Goal: Task Accomplishment & Management: Manage account settings

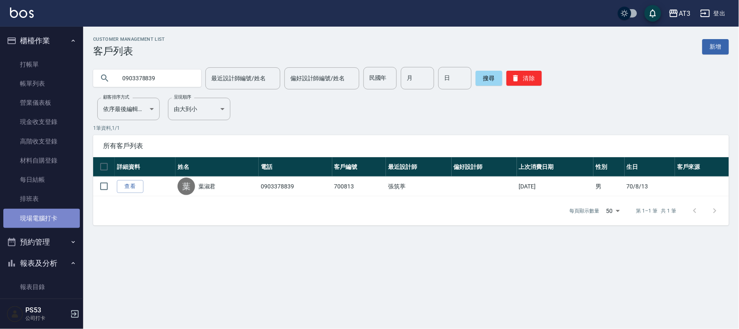
click at [47, 218] on link "現場電腦打卡" at bounding box center [41, 218] width 76 height 19
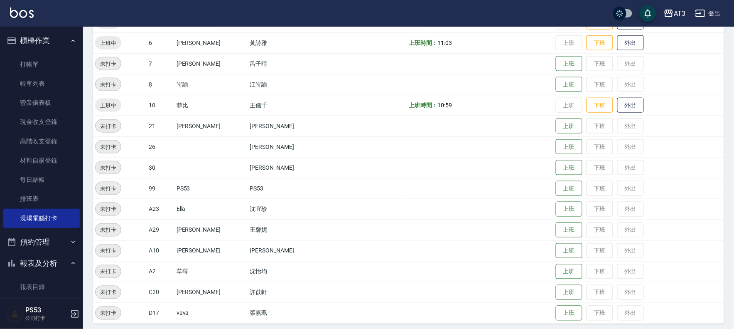
scroll to position [273, 0]
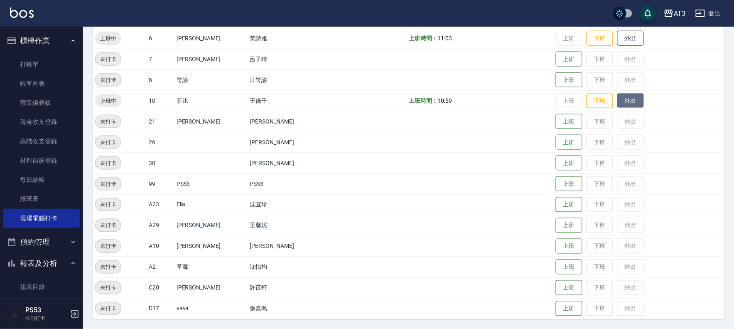
click at [618, 106] on button "外出" at bounding box center [631, 101] width 27 height 15
click at [618, 100] on button "歸來" at bounding box center [631, 101] width 27 height 15
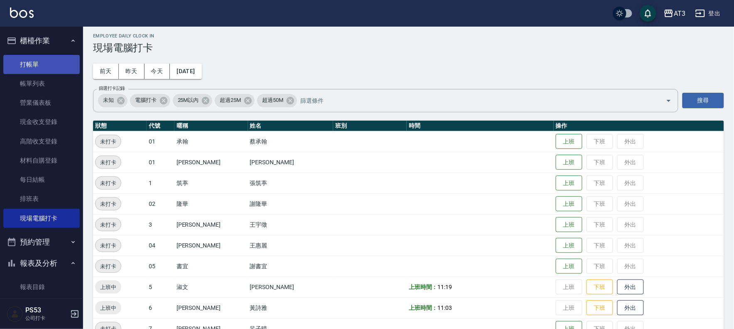
scroll to position [0, 0]
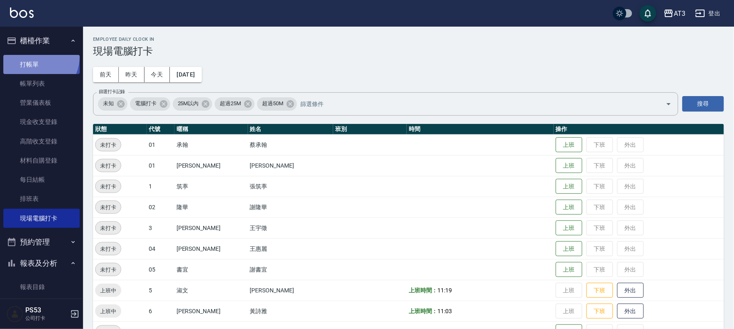
click at [34, 56] on link "打帳單" at bounding box center [41, 64] width 76 height 19
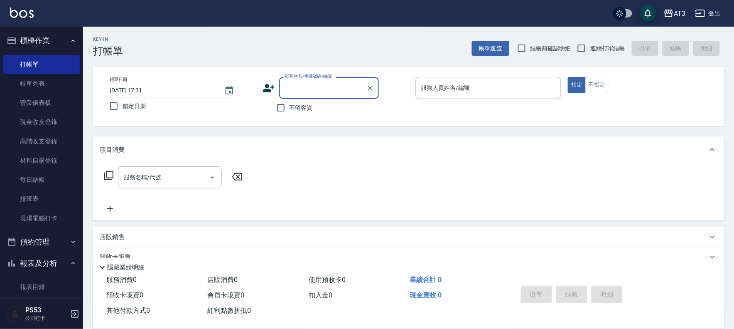
click at [267, 87] on icon at bounding box center [269, 88] width 12 height 8
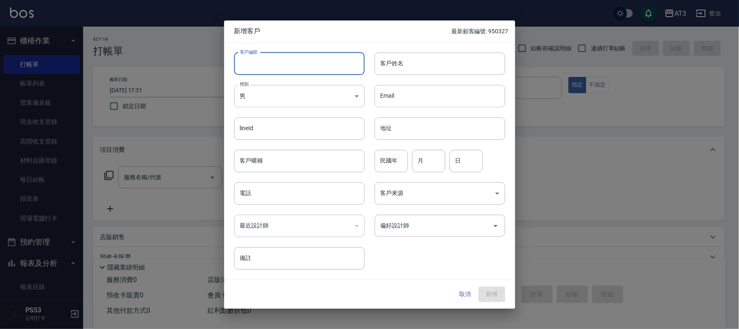
click at [282, 54] on input "客戶編號" at bounding box center [299, 63] width 130 height 22
type input "620908"
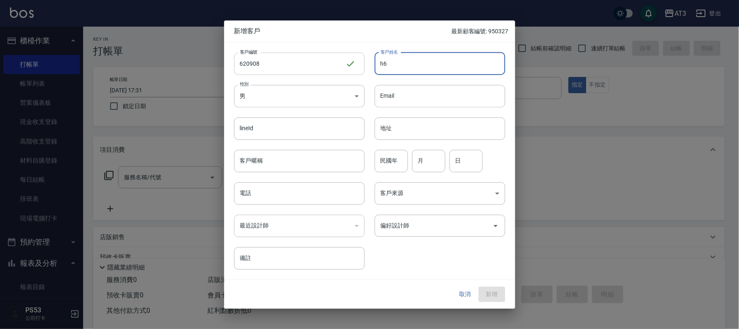
type input "h"
type input "慈玉蘭"
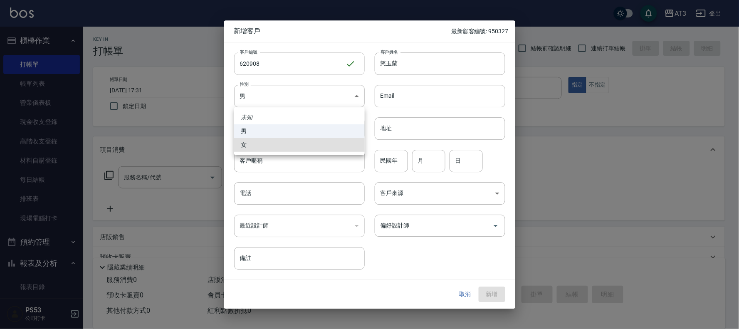
type input "[DEMOGRAPHIC_DATA]"
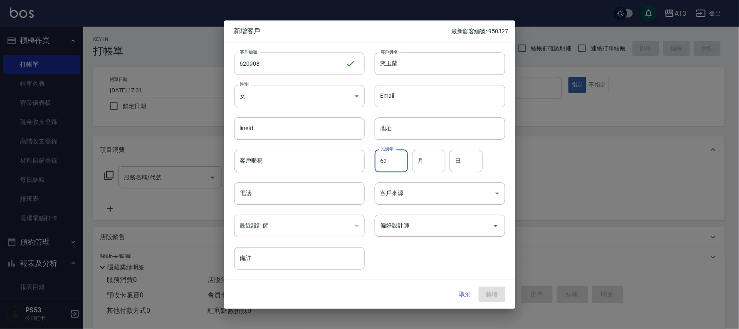
type input "62"
type input "09"
type input "08"
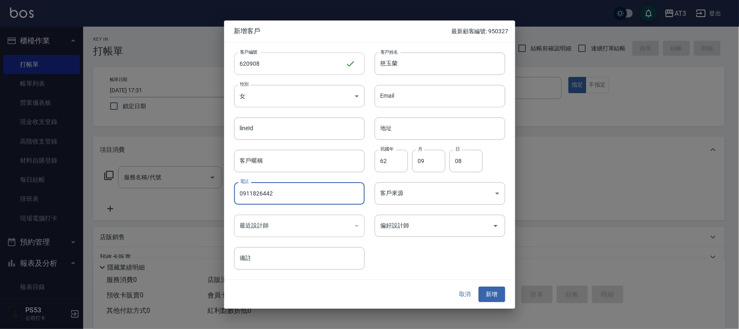
type input "0911826442"
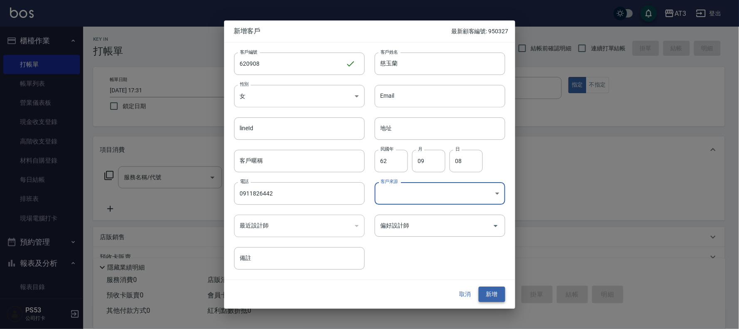
click at [496, 288] on button "新增" at bounding box center [491, 294] width 27 height 15
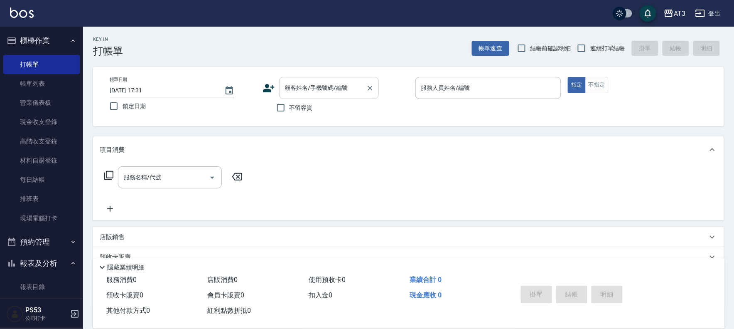
click at [297, 89] on div "顧客姓名/手機號碼/編號 顧客姓名/手機號碼/編號" at bounding box center [329, 88] width 100 height 22
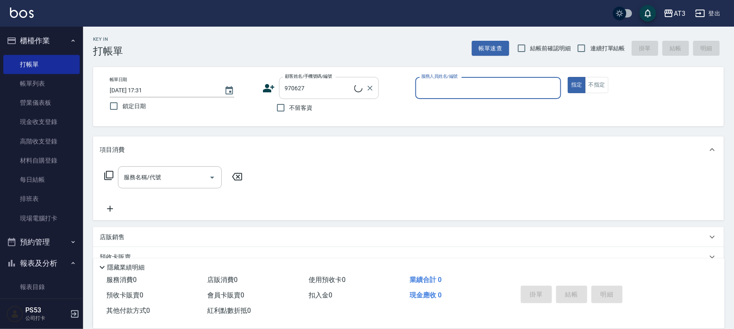
type input "郭語涵/0968891627/970627"
click at [368, 89] on icon "Clear" at bounding box center [370, 88] width 8 height 8
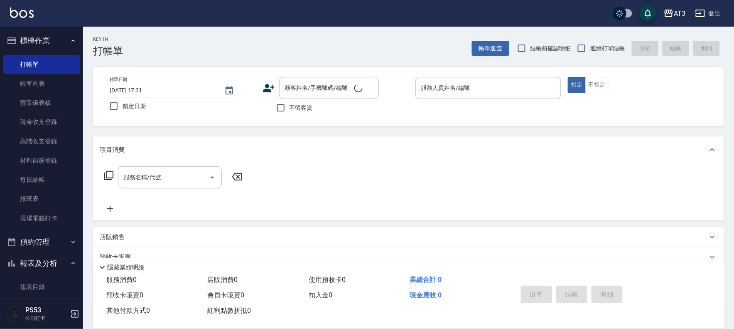
click at [265, 88] on icon at bounding box center [269, 88] width 12 height 12
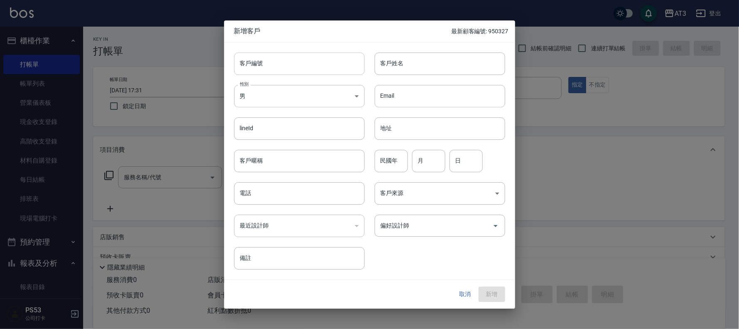
click at [261, 64] on input "客戶編號" at bounding box center [299, 63] width 130 height 22
type input "970627-1"
type input "[PERSON_NAME]"
type input "97"
type input "06"
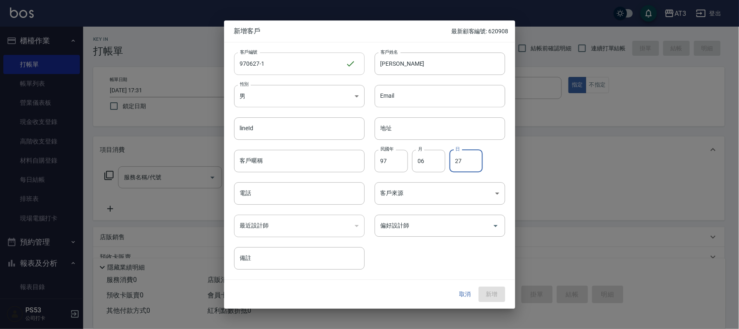
type input "27"
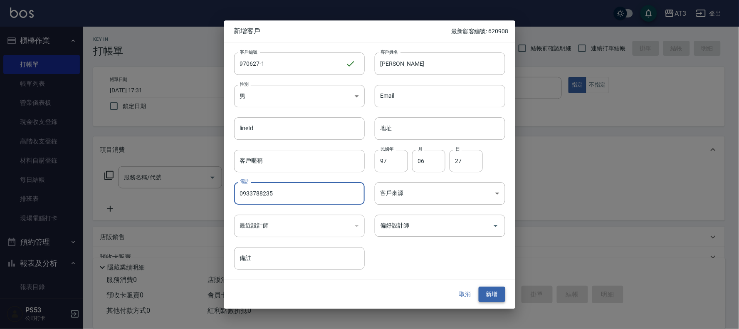
type input "0933788235"
click at [491, 300] on button "新增" at bounding box center [491, 294] width 27 height 15
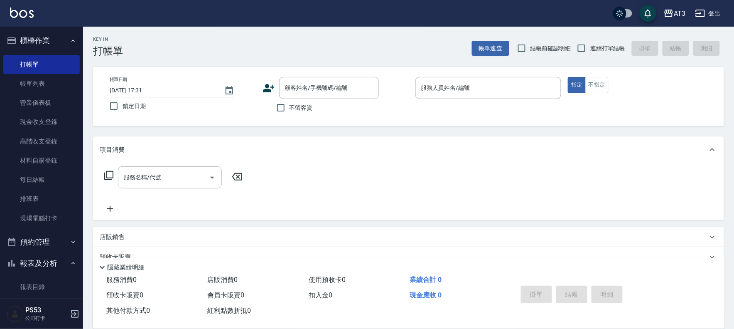
click at [265, 87] on icon at bounding box center [269, 88] width 12 height 12
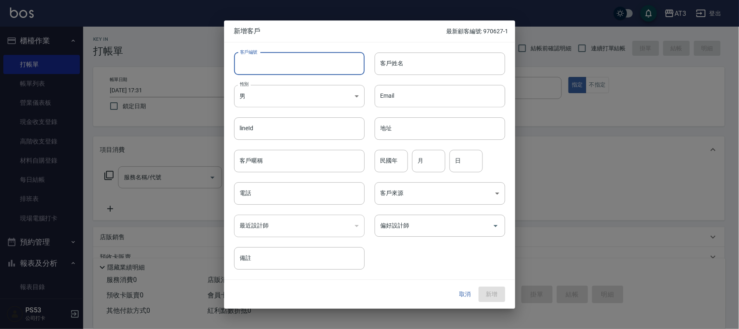
click at [258, 61] on input "客戶編號" at bounding box center [299, 63] width 130 height 22
type input "840628-1"
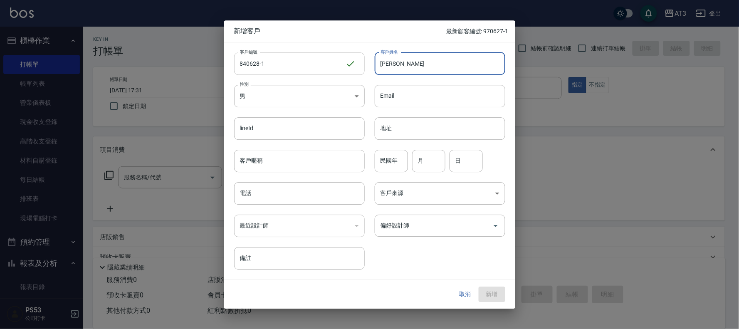
type input "[PERSON_NAME]"
type input "84"
type input "06"
type input "28"
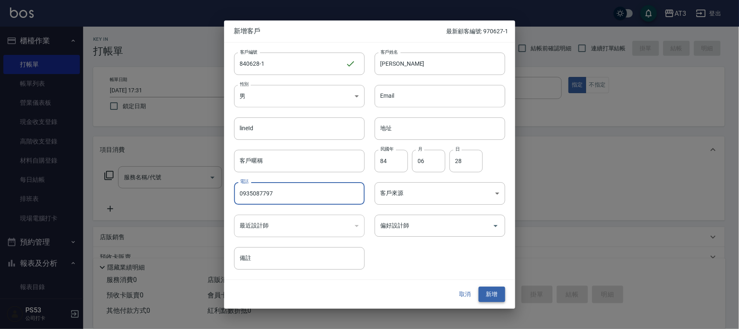
type input "0935087797"
click at [496, 292] on button "新增" at bounding box center [491, 294] width 27 height 15
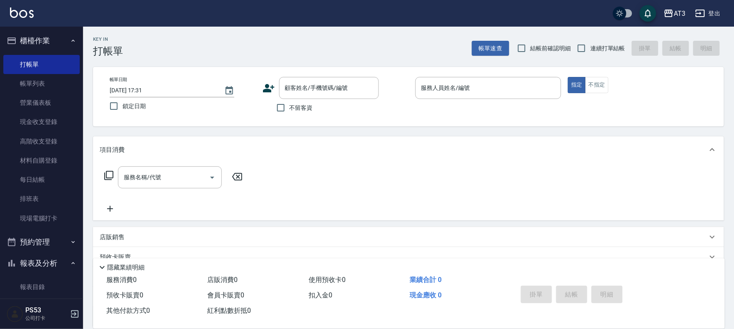
click at [263, 85] on icon at bounding box center [269, 88] width 12 height 12
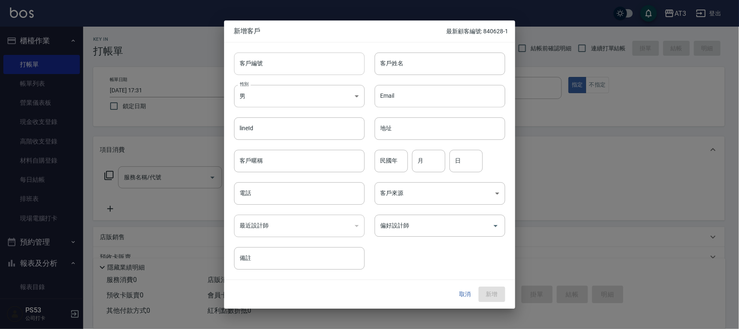
click at [269, 71] on input "客戶編號" at bounding box center [299, 63] width 130 height 22
type input "950402-1"
type input "[PERSON_NAME]"
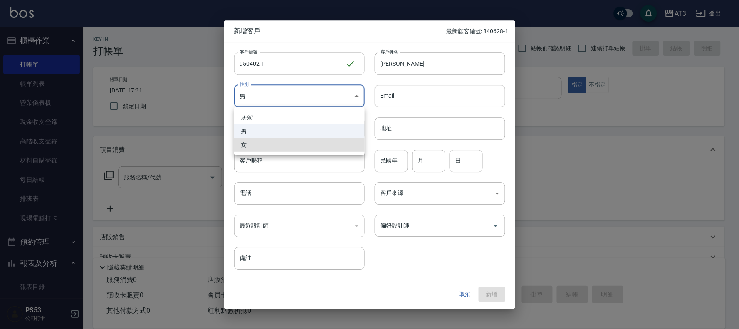
type input "[DEMOGRAPHIC_DATA]"
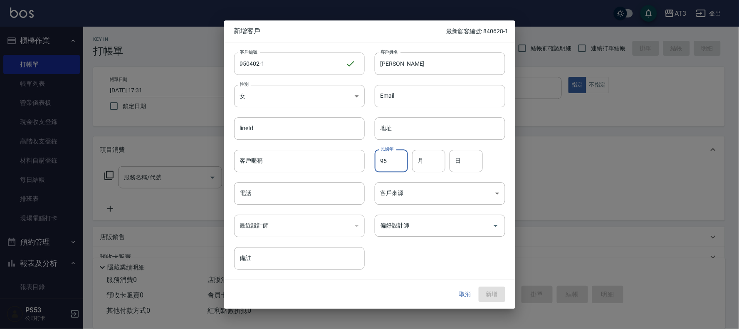
type input "95"
type input "04"
type input "02"
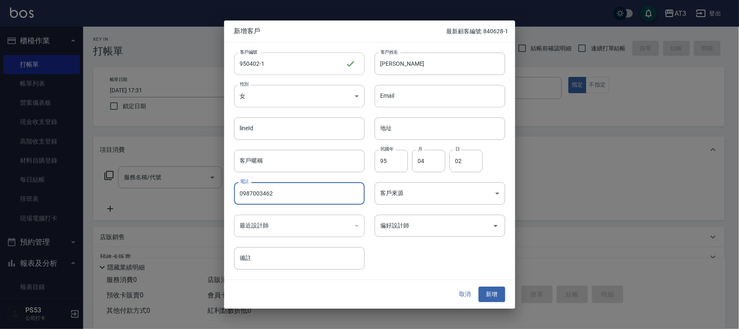
type input "0987003462"
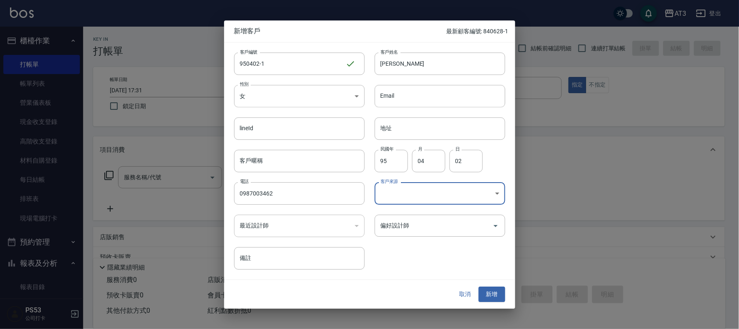
click at [487, 297] on button "新增" at bounding box center [491, 294] width 27 height 15
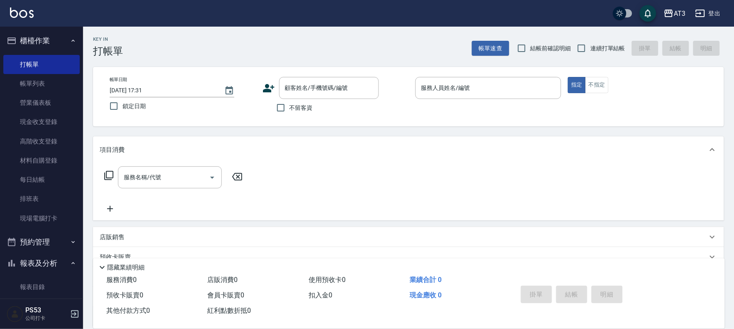
click at [268, 89] on icon at bounding box center [269, 88] width 12 height 8
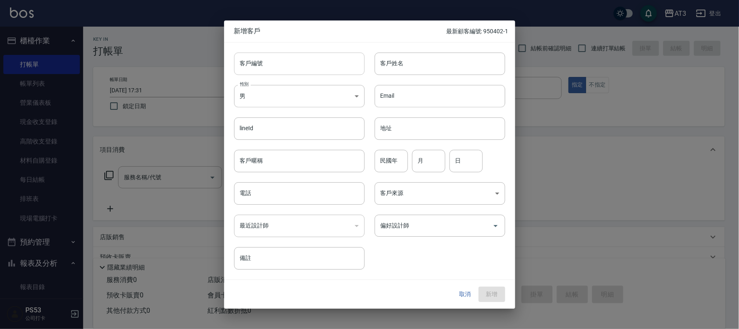
click at [269, 57] on input "客戶編號" at bounding box center [299, 63] width 130 height 22
type input "830618"
type input "[PERSON_NAME]"
type input "83"
type input "06"
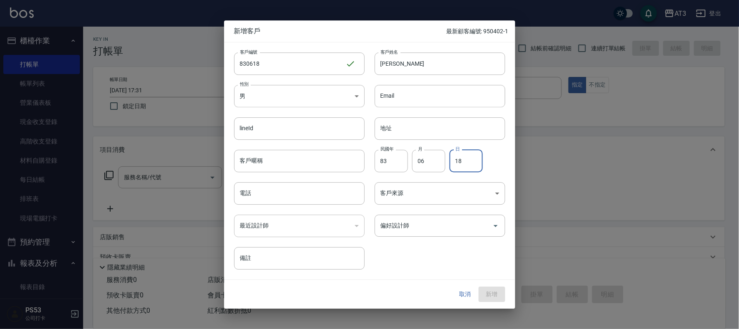
type input "18"
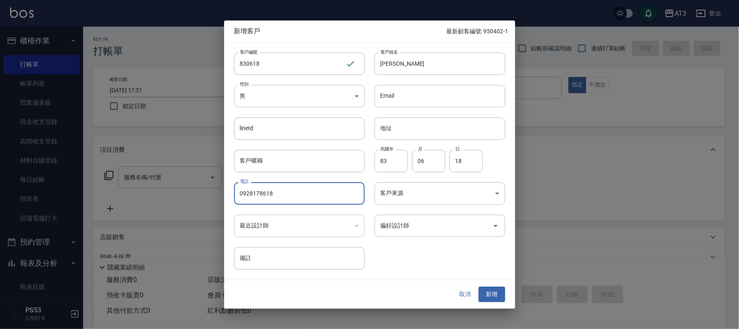
type input "0928178618"
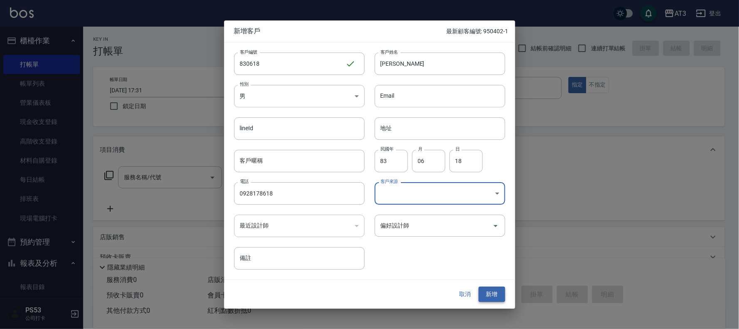
click at [496, 290] on button "新增" at bounding box center [491, 294] width 27 height 15
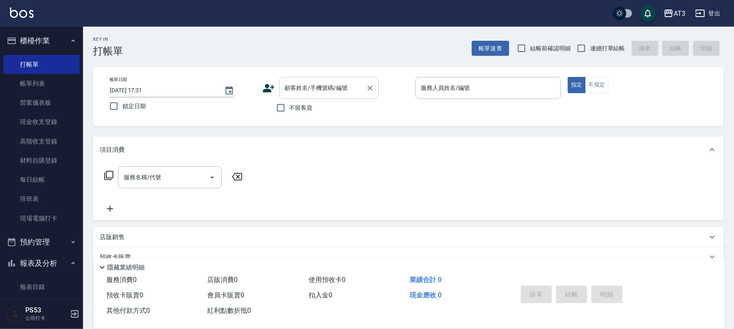
click at [289, 88] on input "顧客姓名/手機號碼/編號" at bounding box center [323, 88] width 80 height 15
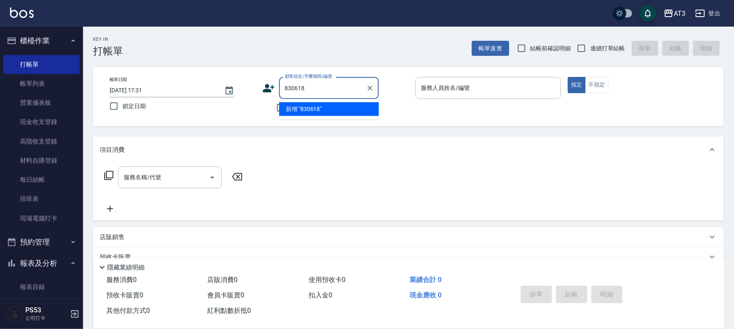
type input "830618"
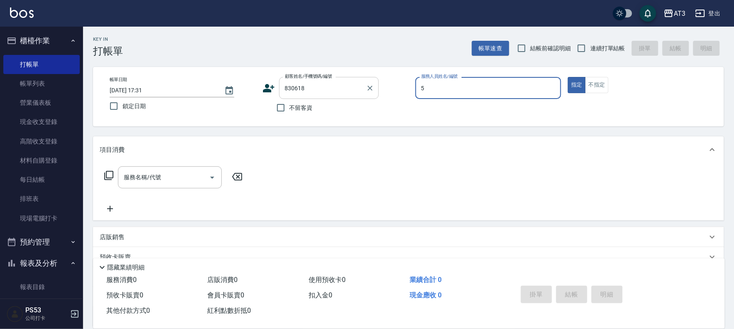
type input "5"
type button "true"
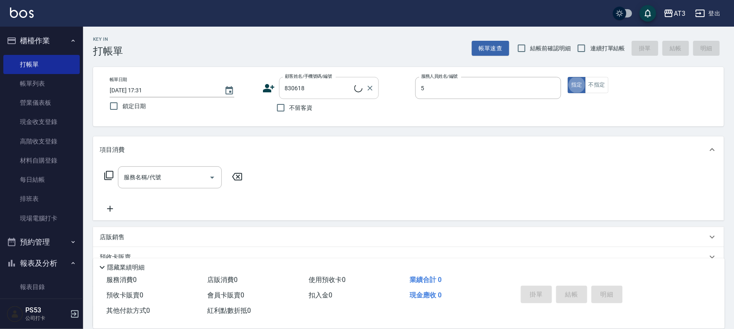
type input "淑文-5"
type input "張玄明/0928178618/830618"
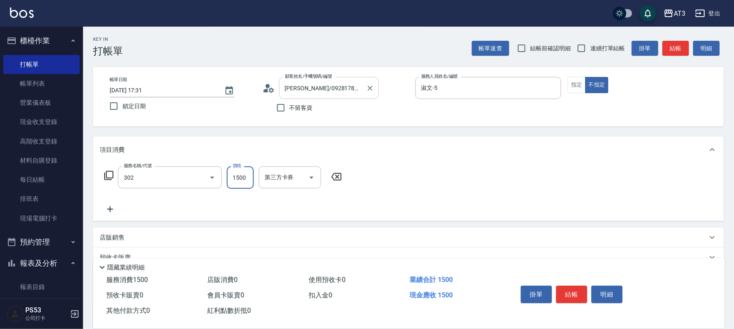
type input "設計燙髮(302)"
type input "1700"
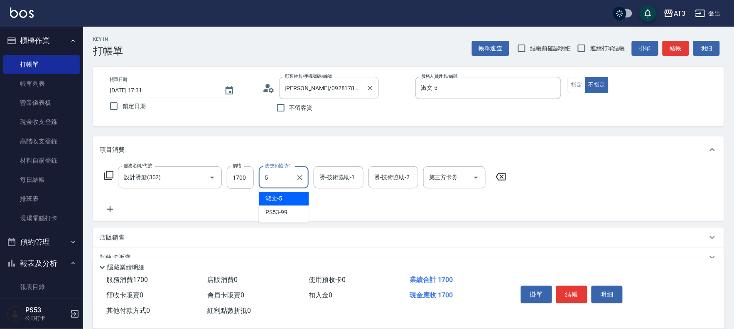
type input "淑文-5"
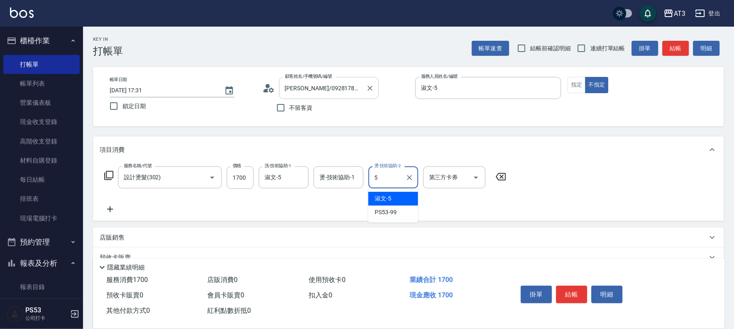
type input "淑文-5"
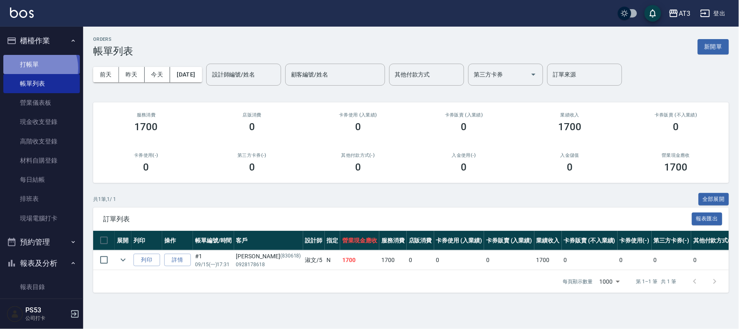
click at [34, 68] on link "打帳單" at bounding box center [41, 64] width 76 height 19
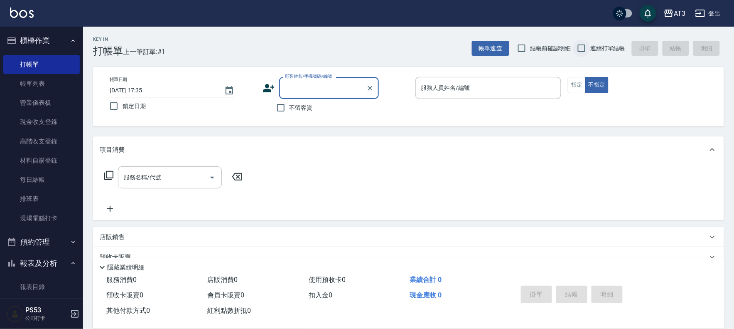
click at [579, 47] on input "連續打單結帳" at bounding box center [581, 47] width 17 height 17
checkbox input "true"
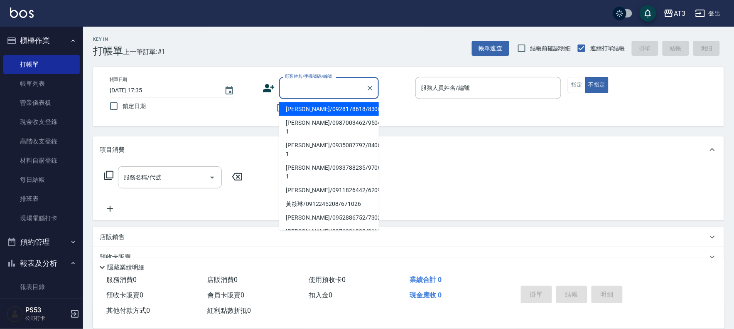
click at [338, 90] on input "顧客姓名/手機號碼/編號" at bounding box center [323, 88] width 80 height 15
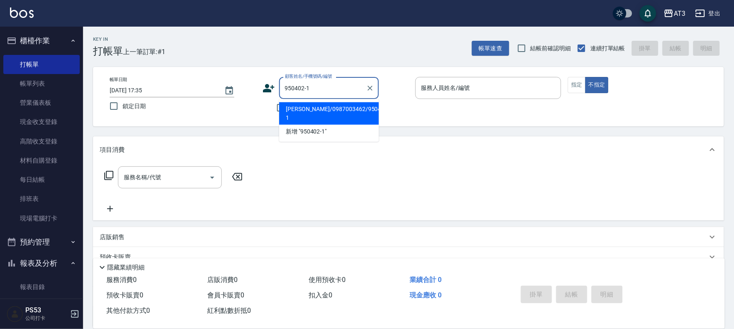
type input "謝棨淇/0987003462/950402-1"
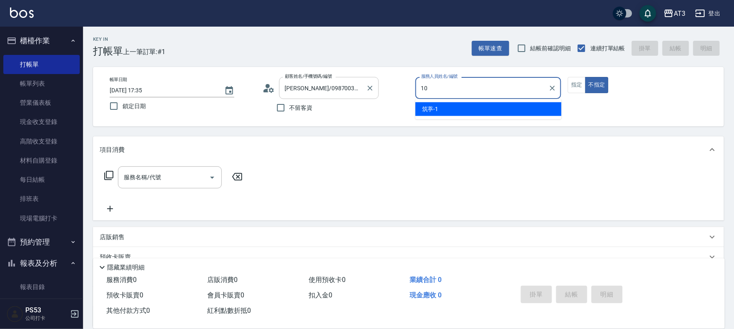
type input "10"
type button "false"
type input "菲比-10"
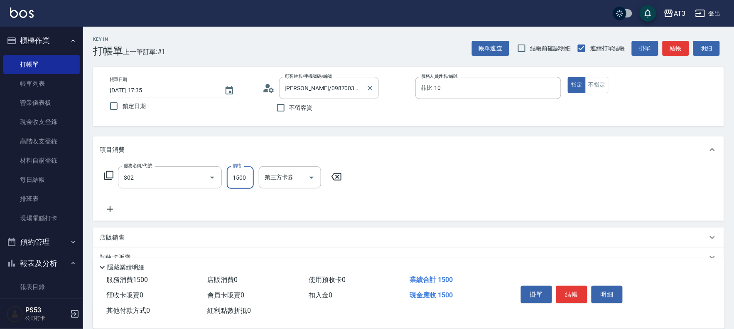
type input "設計燙髮(302)"
type input "1580"
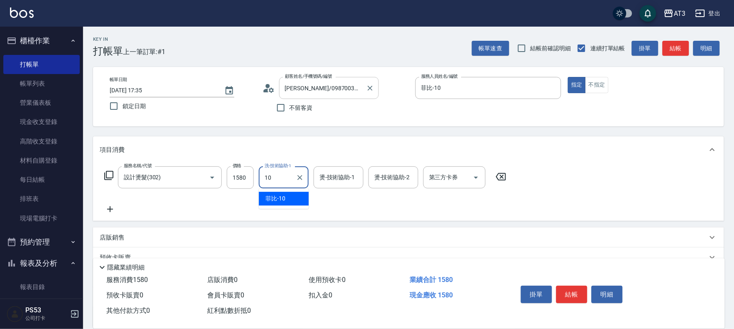
type input "菲比-10"
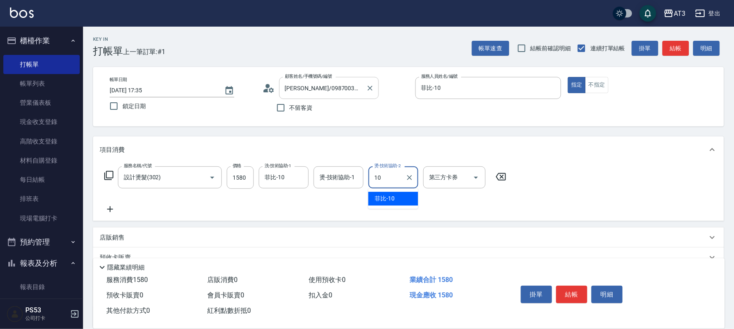
type input "菲比-10"
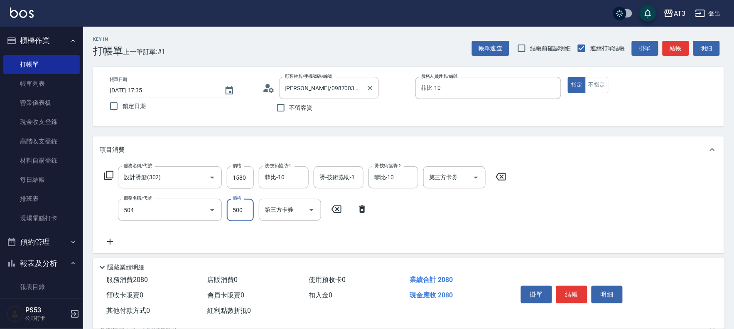
type input "順子護髮(504)"
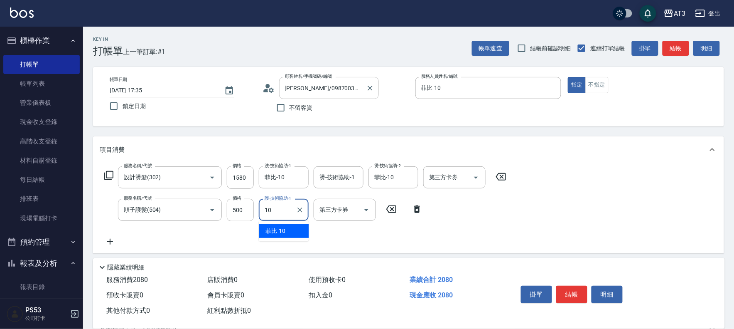
type input "菲比-10"
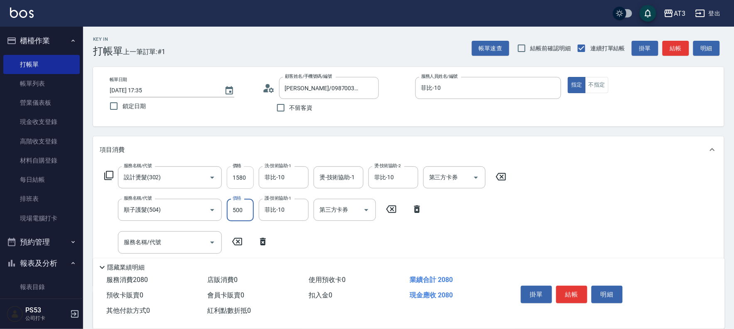
click at [229, 173] on input "1580" at bounding box center [240, 177] width 27 height 22
click at [244, 185] on input "1580" at bounding box center [240, 177] width 27 height 22
type input "1080"
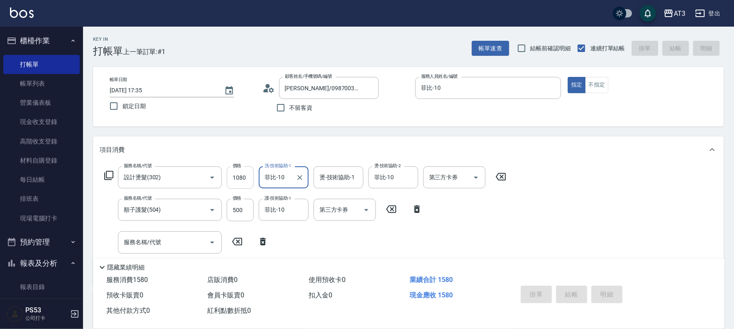
type input "2025/09/15 17:36"
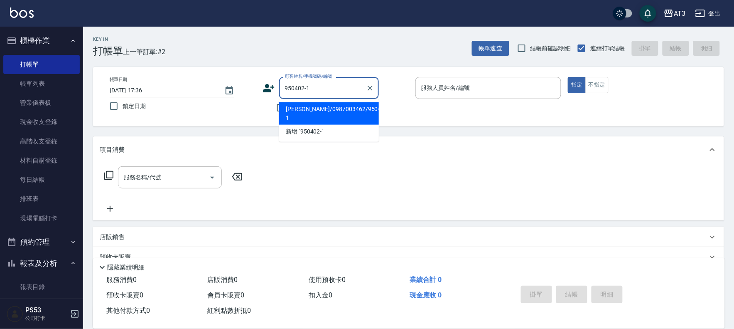
type input "謝棨淇/0987003462/950402-1"
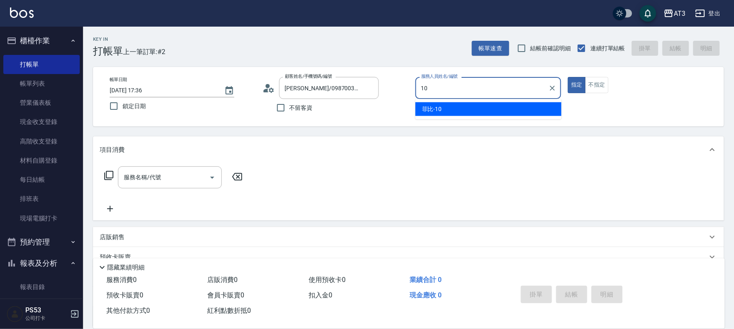
type input "10"
type button "true"
type input "菲比-10"
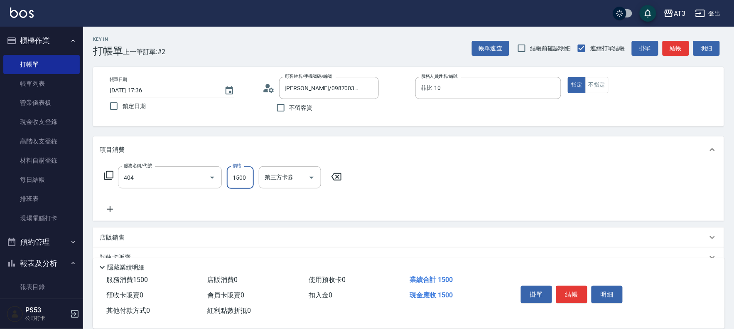
type input "設計染髮(404)"
type input "1600"
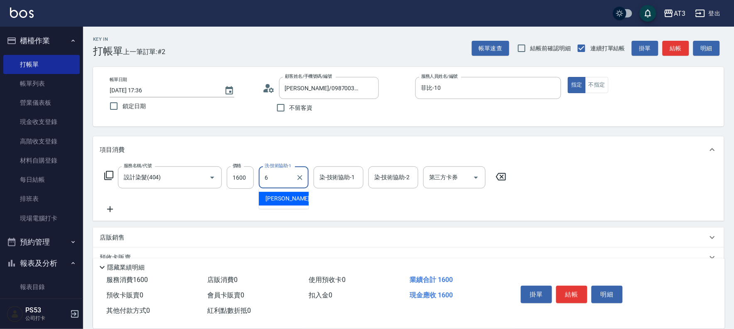
type input "詩雅-6"
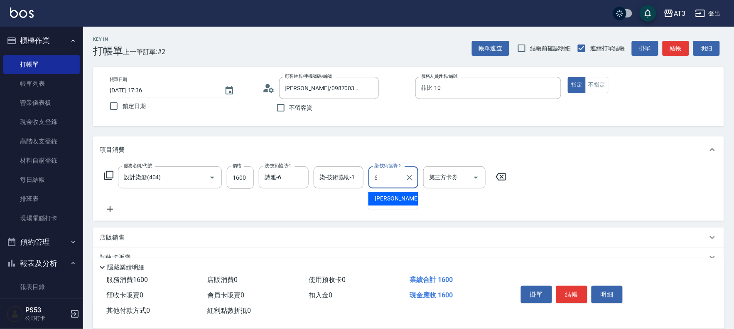
type input "詩雅-6"
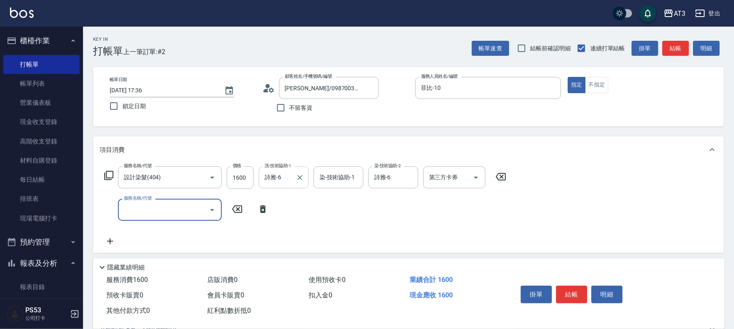
click at [273, 184] on input "詩雅-6" at bounding box center [278, 177] width 30 height 15
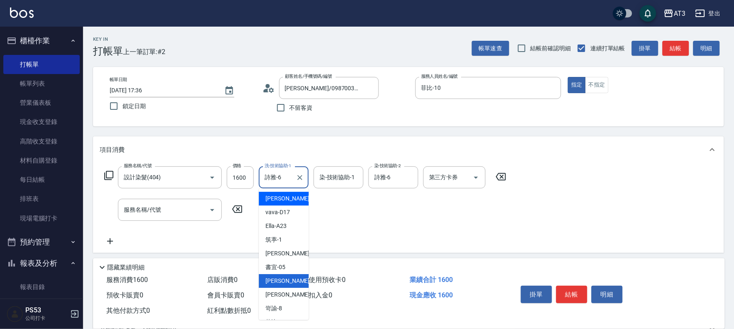
click at [288, 195] on div "惠麗 -04" at bounding box center [284, 199] width 50 height 14
type input "惠麗-04"
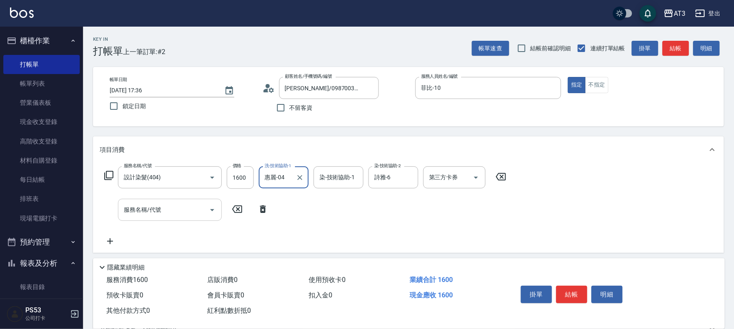
click at [172, 205] on input "服務名稱/代號" at bounding box center [164, 209] width 84 height 15
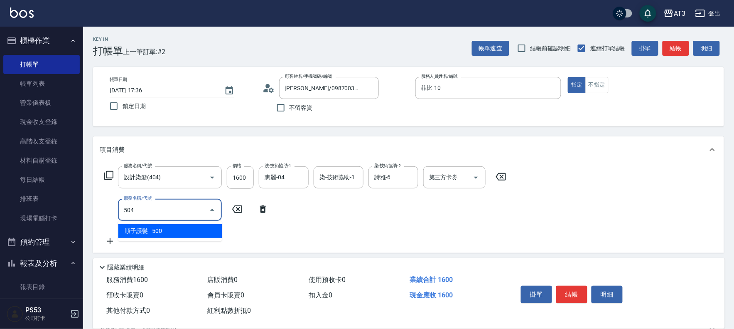
type input "順子護髮(504)"
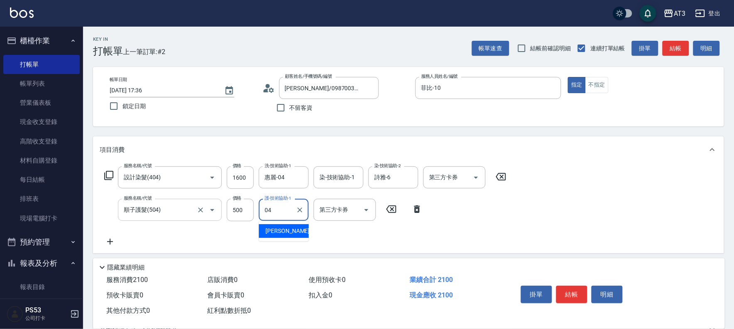
type input "惠麗-04"
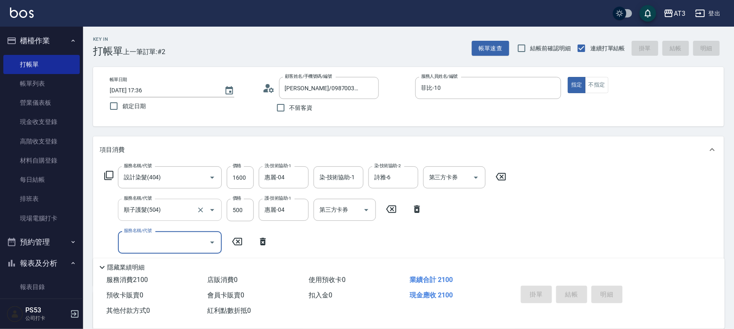
type input "2025/09/15 17:37"
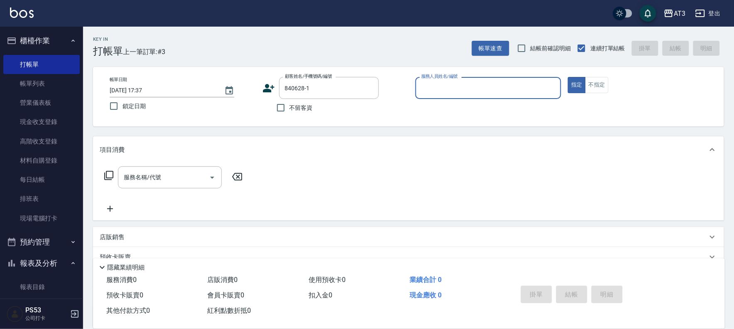
type input "邱文慶/0935087797/840628-1"
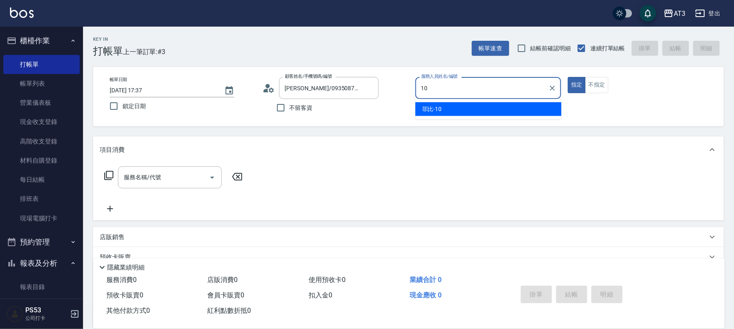
type input "菲比-10"
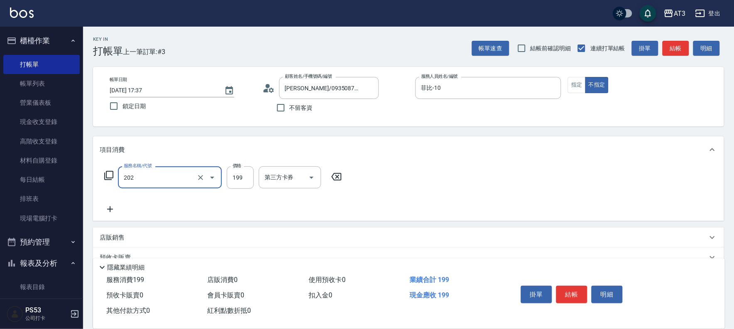
type input "不指定單剪(202)"
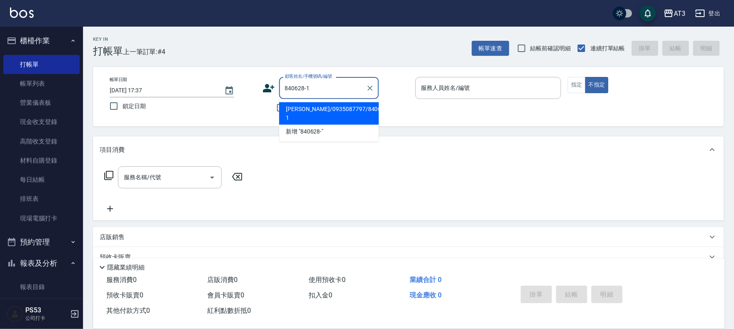
type input "邱文慶/0935087797/840628-1"
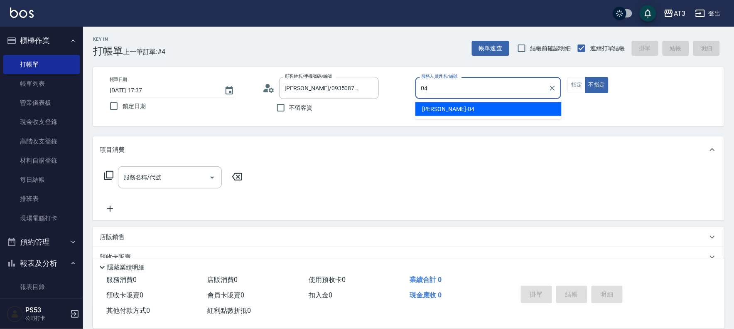
type input "惠麗-04"
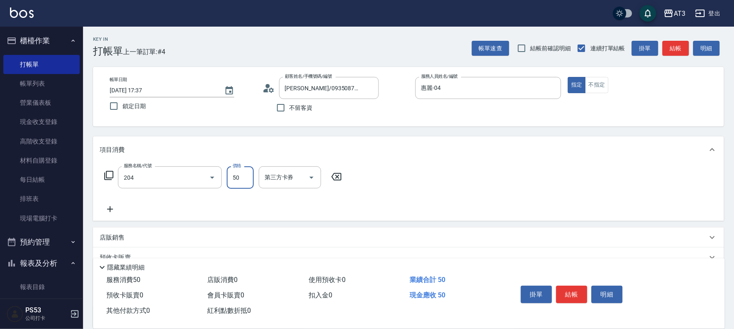
type input "修眉毛(204)"
type input "100"
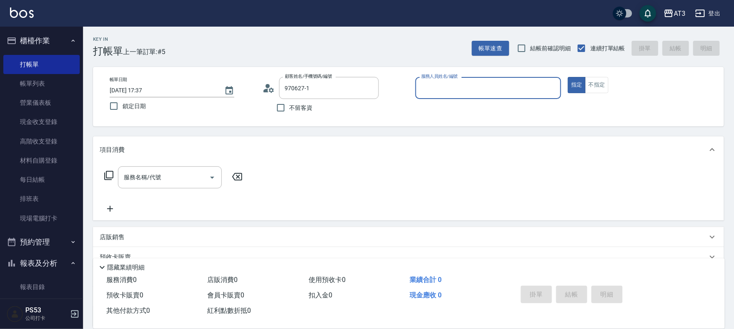
type input "顏愷榆/0933788235/970627-1"
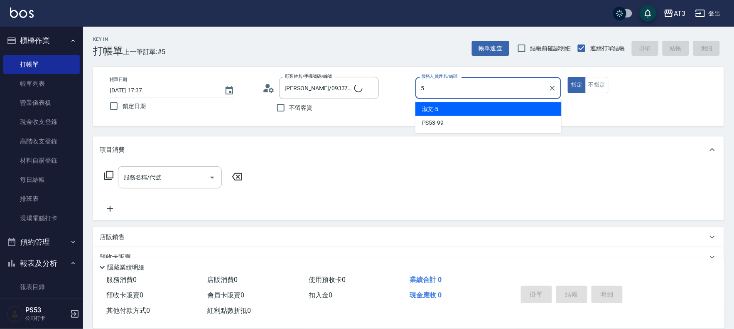
type input "淑文-5"
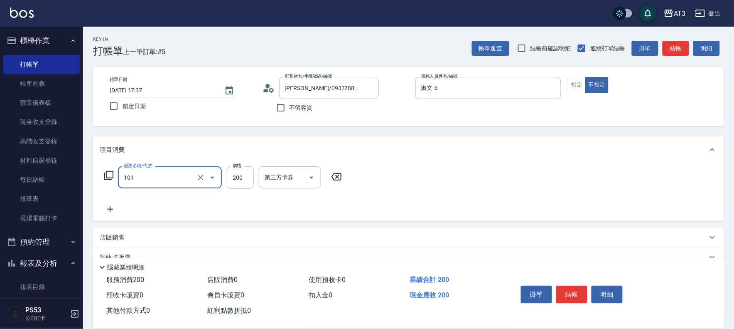
type input "洗髮(101)"
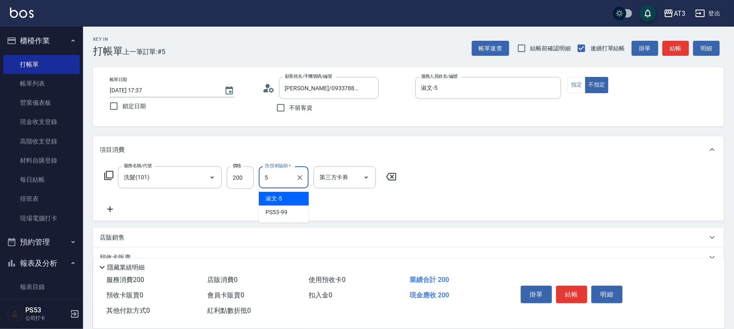
type input "淑文-5"
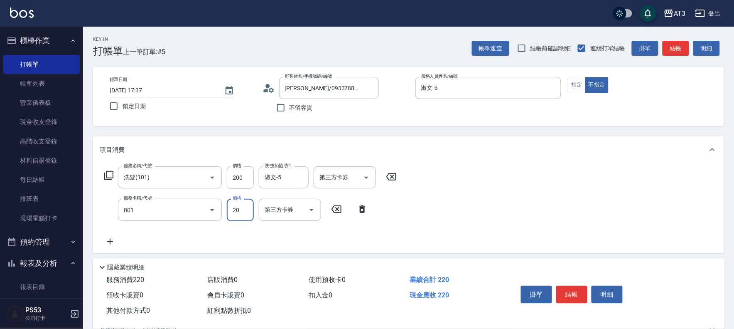
type input "潤絲(801)"
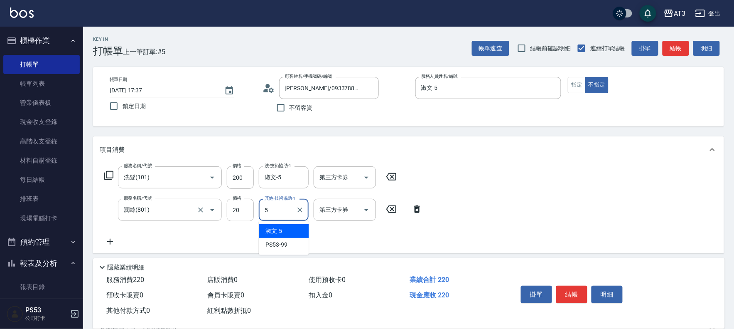
type input "淑文-5"
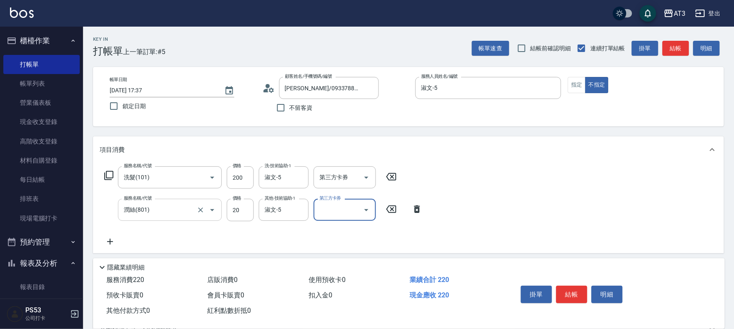
click at [170, 205] on input "潤絲(801)" at bounding box center [158, 209] width 73 height 15
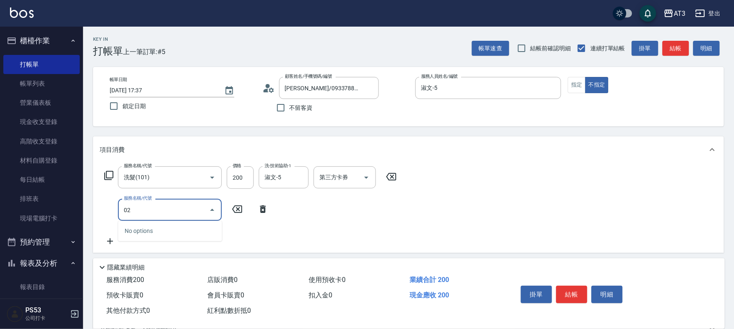
type input "0"
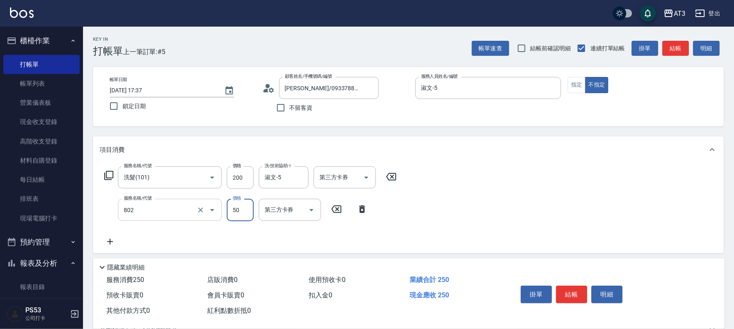
type input "潤絲/加精油(802)"
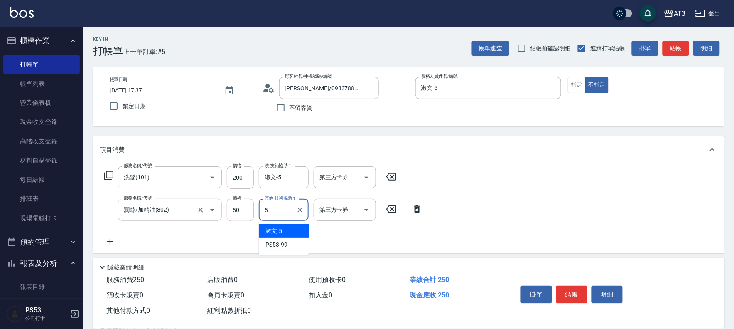
type input "淑文-5"
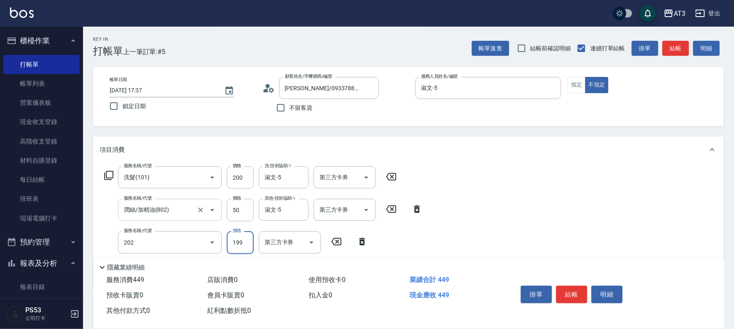
type input "不指定單剪(202)"
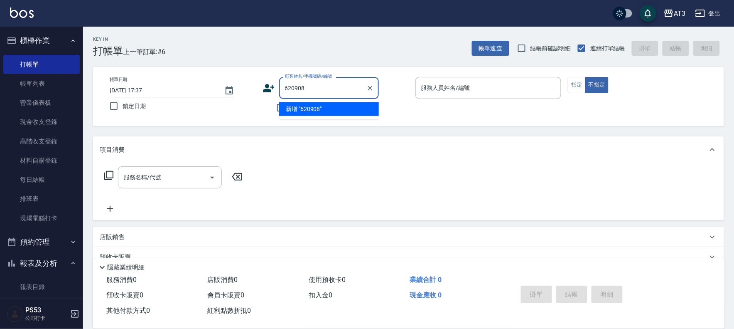
type input "620908"
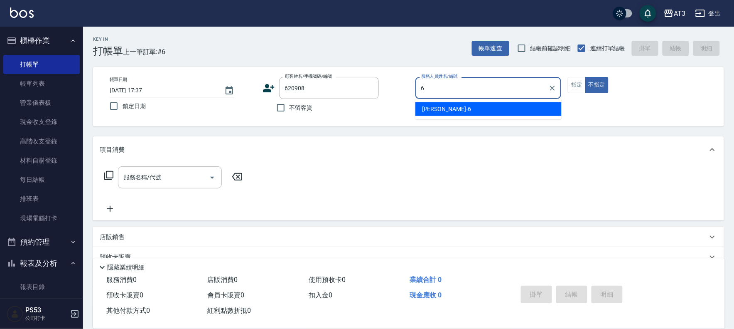
type input "詩雅-6"
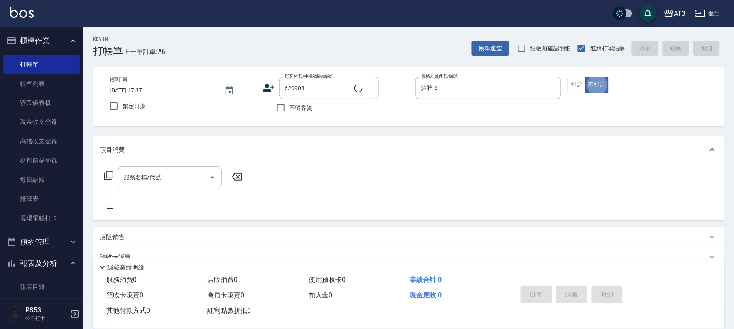
type input "慈玉蘭/0911826442/620908"
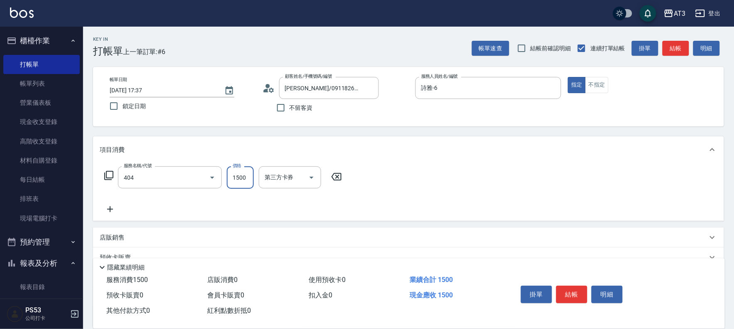
type input "設計染髮(404)"
type input "1099"
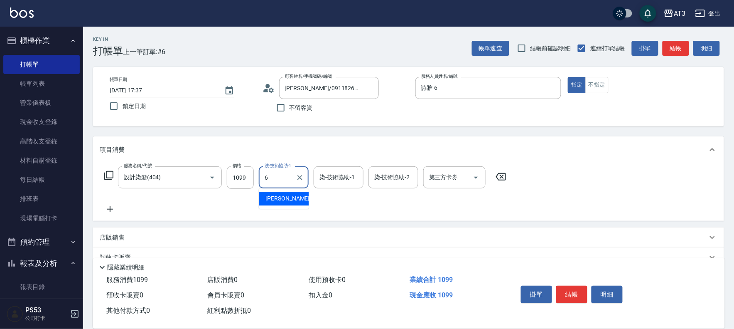
type input "詩雅-6"
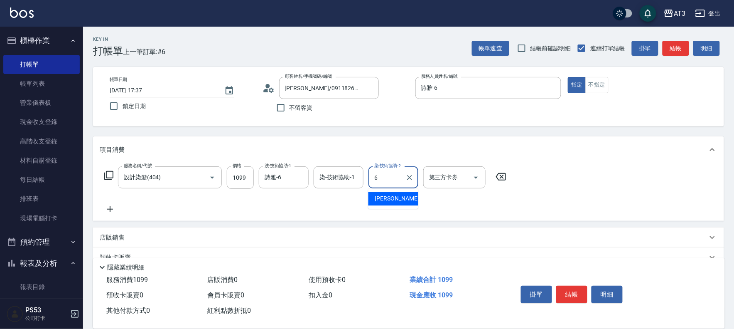
type input "詩雅-6"
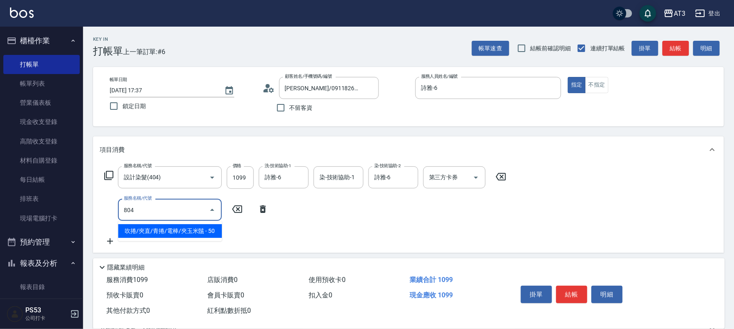
type input "吹捲/夾直/青捲/電棒/夾玉米鬚(804)"
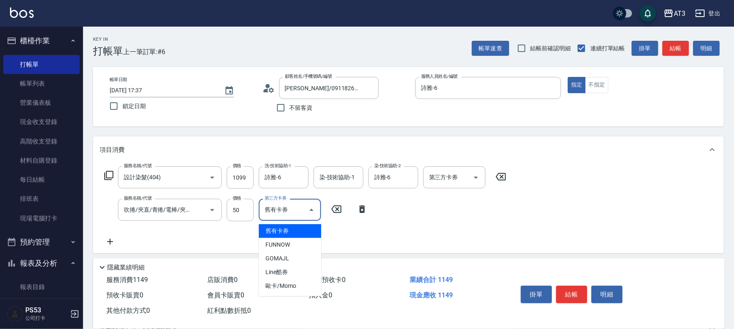
type input "舊有卡券"
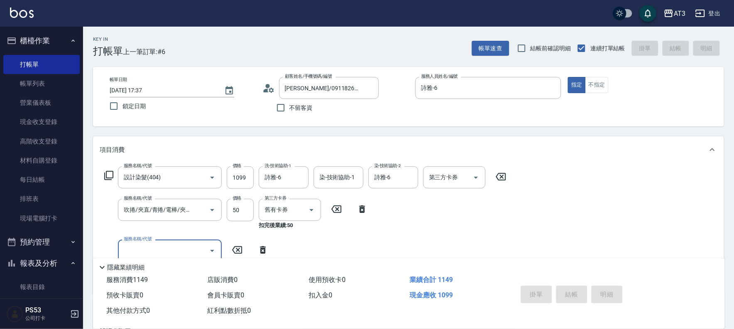
type input "2025/09/15 17:38"
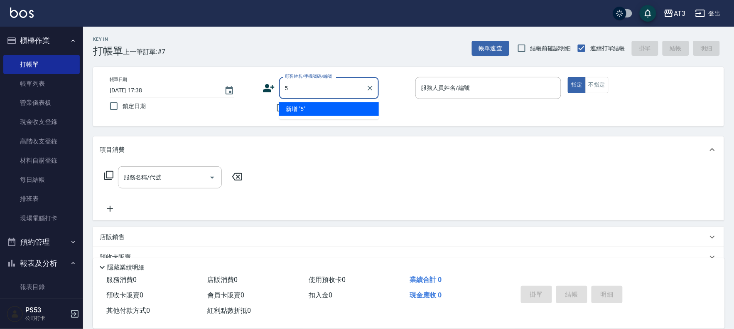
type input "5"
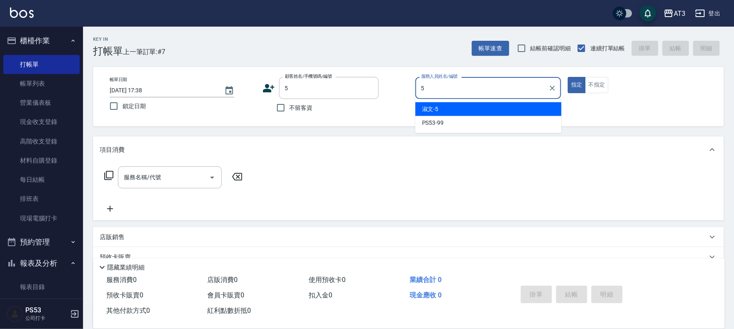
type input "淑文-5"
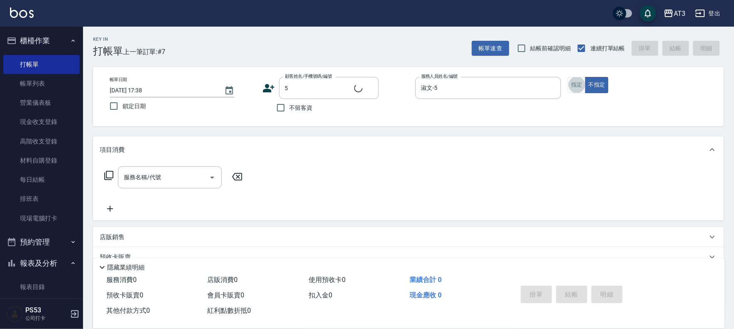
type input "5/0902352118/5"
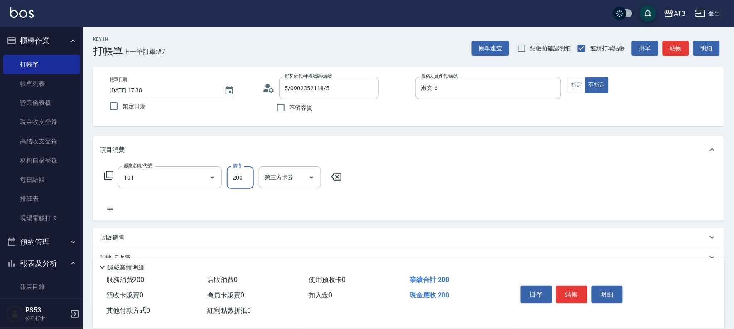
type input "洗髮(101)"
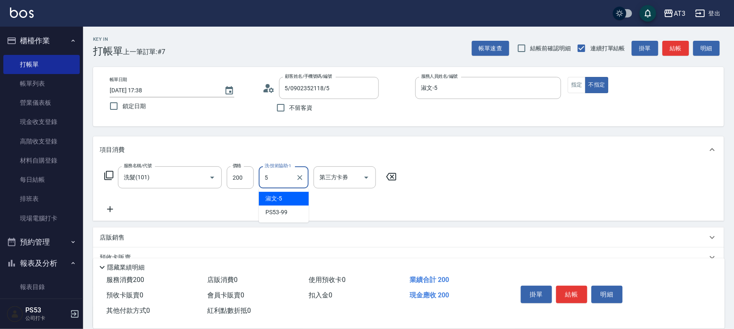
type input "淑文-5"
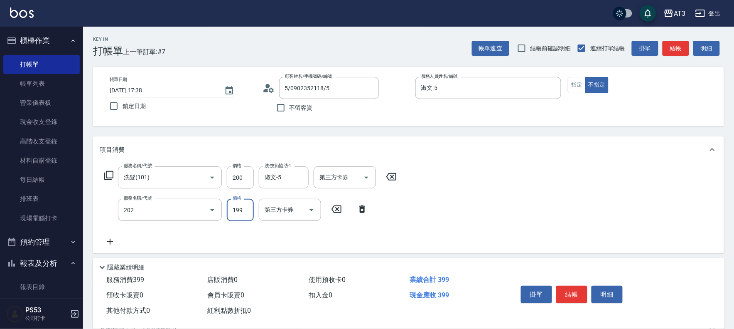
type input "不指定單剪(202)"
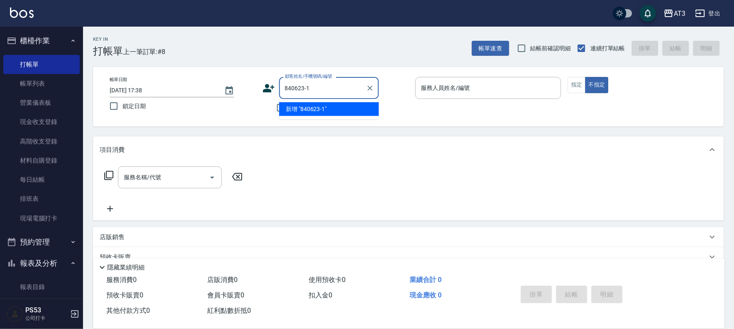
type input "840623-1"
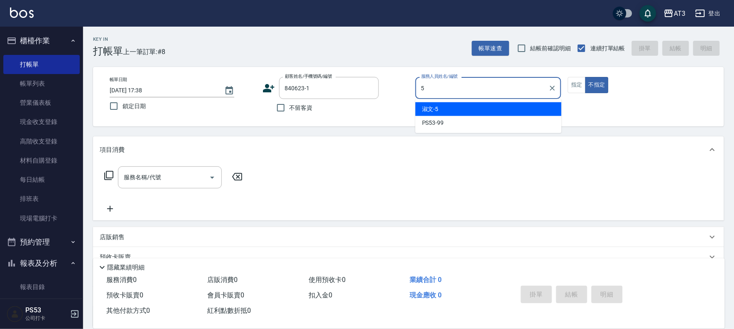
type input "淑文-5"
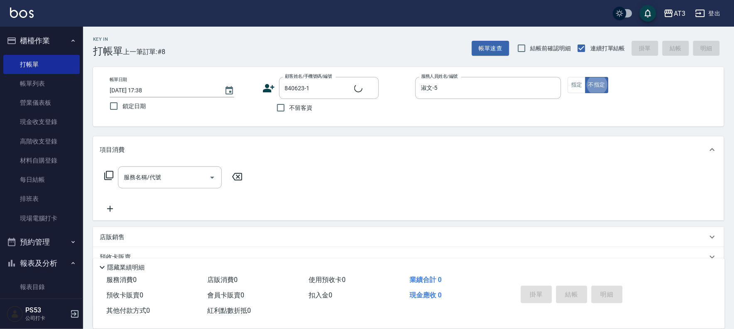
type input "林巧欣/0989275623/840623-1"
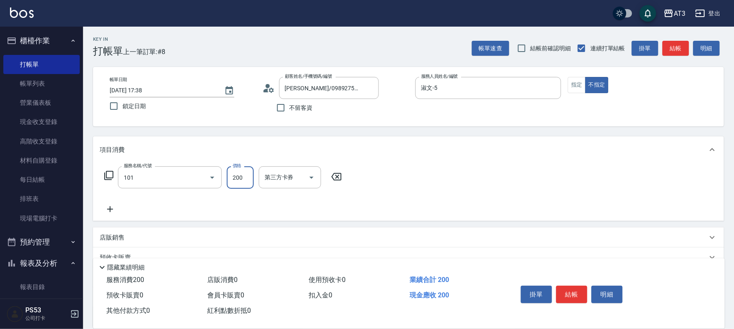
type input "洗髮(101)"
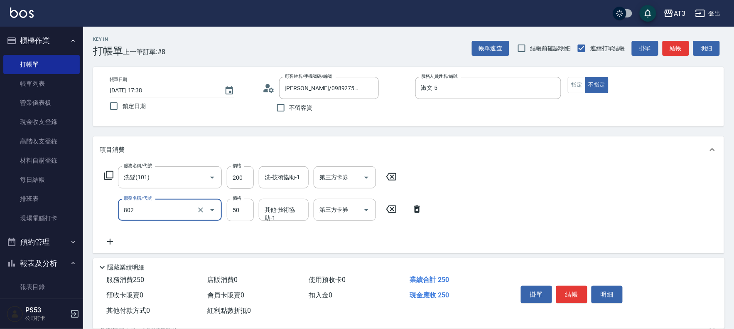
type input "潤絲/加精油(802)"
type input "50"
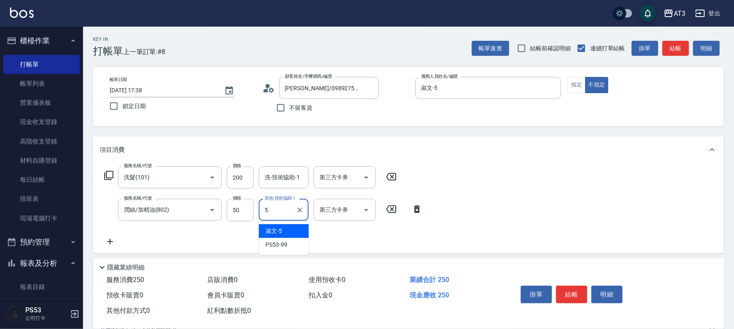
type input "淑文-5"
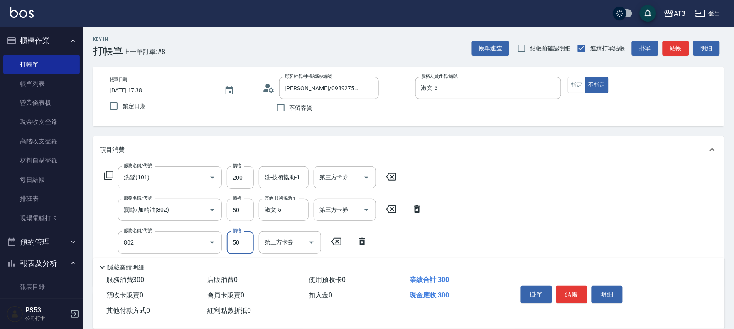
type input "潤絲/加精油(802)"
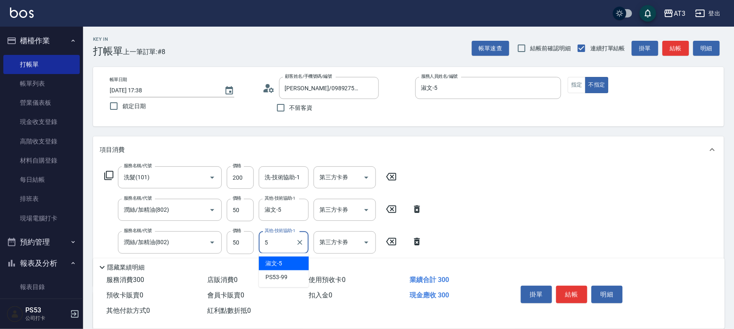
type input "淑文-5"
click at [268, 180] on div "洗-技術協助-1 洗-技術協助-1" at bounding box center [284, 177] width 50 height 22
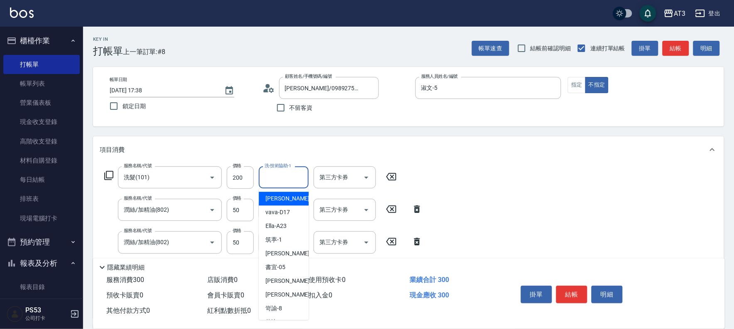
type input "6"
type input "淑文-5"
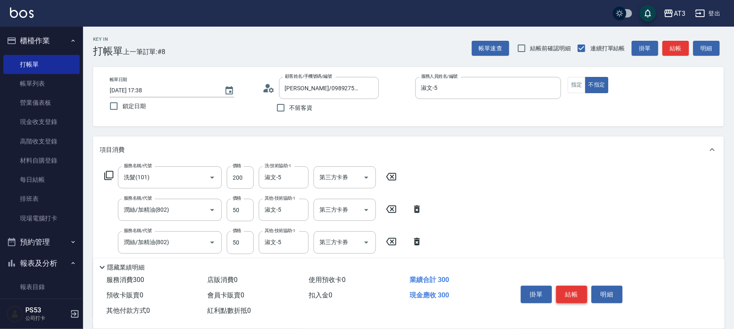
click at [564, 286] on button "結帳" at bounding box center [571, 294] width 31 height 17
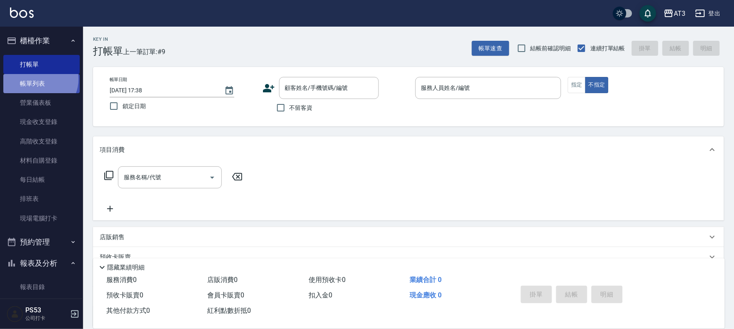
click at [39, 79] on link "帳單列表" at bounding box center [41, 83] width 76 height 19
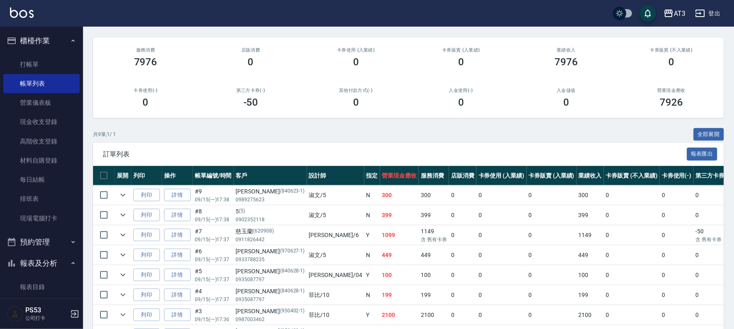
scroll to position [92, 0]
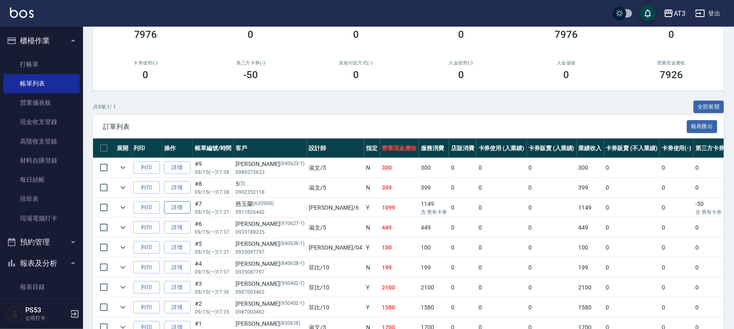
click at [180, 205] on link "詳情" at bounding box center [177, 207] width 27 height 13
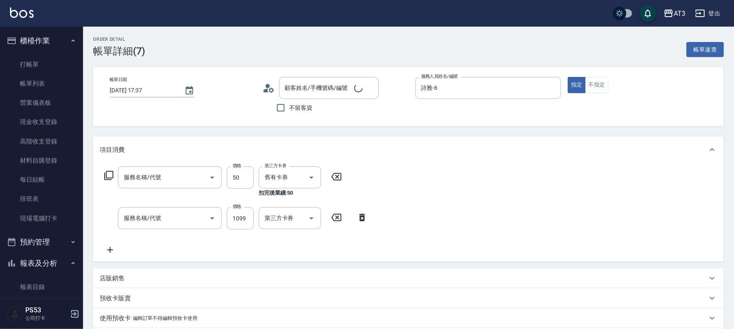
type input "2025/09/15 17:37"
type input "詩雅-6"
type input "慈玉蘭/0911826442/620908"
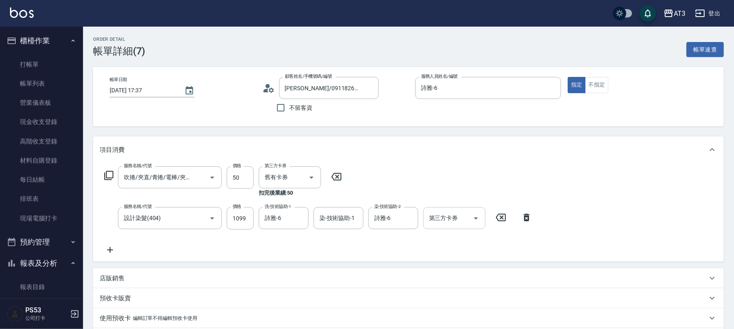
type input "吹捲/夾直/青捲/電棒/夾玉米鬚(804)"
type input "設計染髮(404)"
click at [337, 175] on icon at bounding box center [336, 177] width 21 height 10
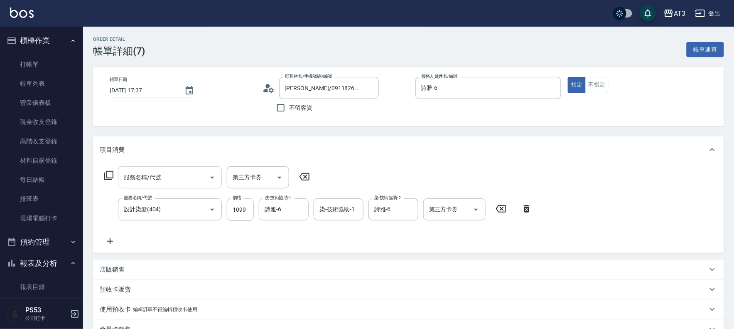
click at [144, 181] on input "服務名稱/代號" at bounding box center [164, 177] width 84 height 15
type input "8"
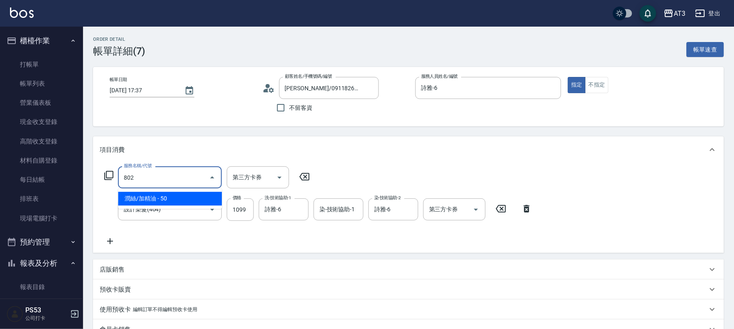
type input "潤絲/加精油(802)"
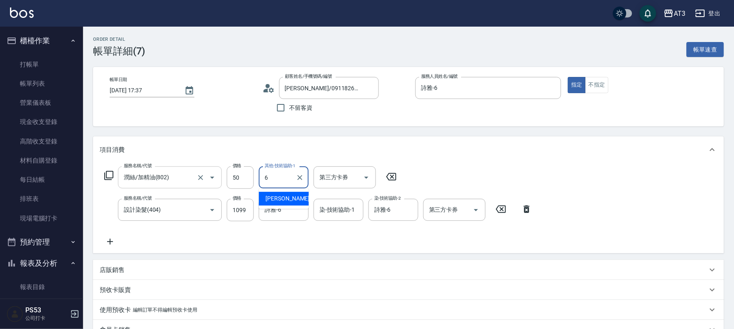
type input "詩雅-6"
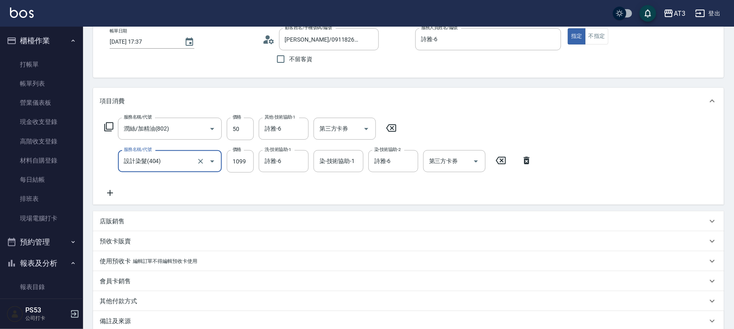
scroll to position [92, 0]
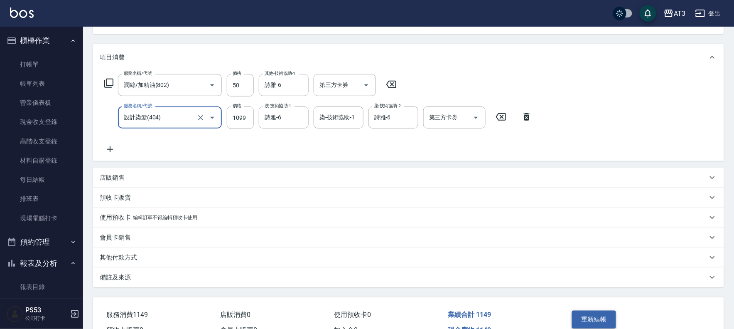
click at [588, 319] on button "重新結帳" at bounding box center [594, 318] width 44 height 17
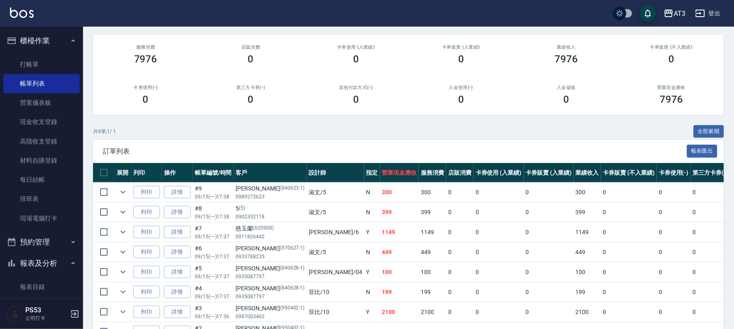
scroll to position [138, 0]
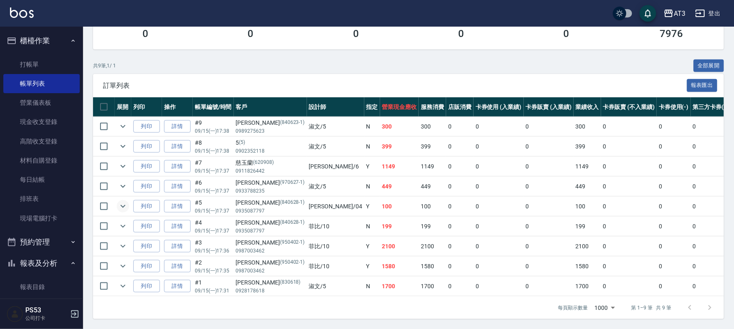
click at [119, 203] on icon "expand row" at bounding box center [123, 206] width 10 height 10
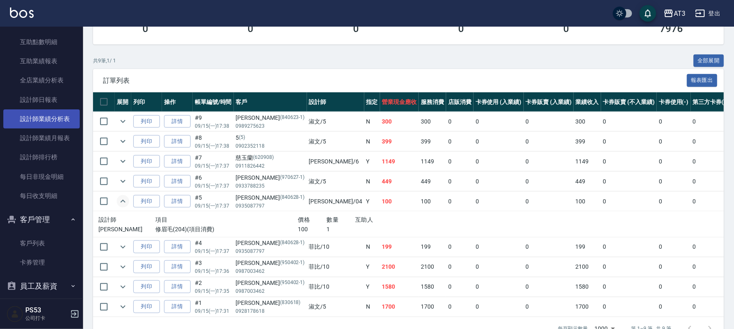
scroll to position [330, 0]
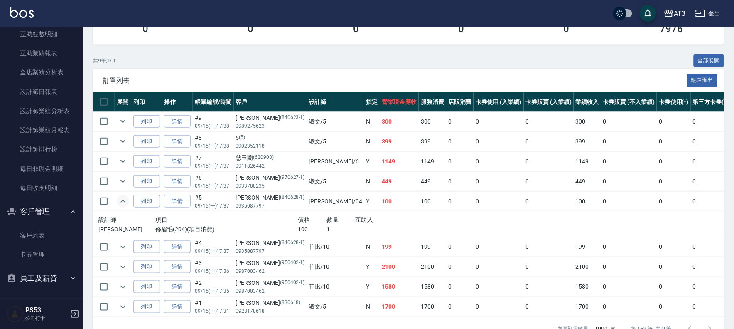
click at [715, 15] on button "登出" at bounding box center [708, 13] width 32 height 15
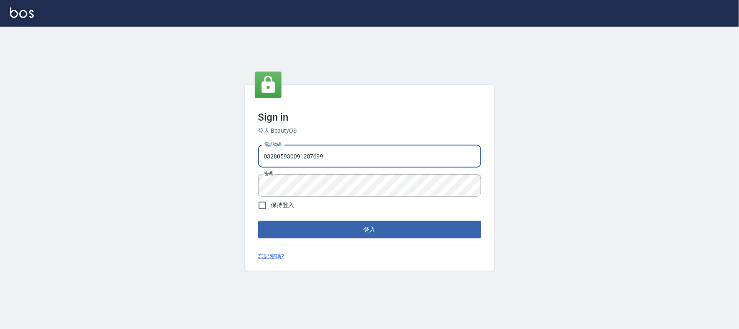
drag, startPoint x: 318, startPoint y: 153, endPoint x: 230, endPoint y: 174, distance: 90.5
click at [230, 174] on div "Sign in 登入 BeautyOS 電話號碼 [PHONE_NUMBER] 電話號碼 密碼 密碼 保持登入 登入 忘記密碼?" at bounding box center [369, 178] width 739 height 302
click at [322, 151] on input "032805930091287699" at bounding box center [369, 156] width 223 height 22
drag, startPoint x: 330, startPoint y: 155, endPoint x: 252, endPoint y: 160, distance: 77.8
click at [252, 160] on div "Sign in 登入 BeautyOS 電話號碼 [PHONE_NUMBER] 電話號碼 密碼 密碼 保持登入 登入 忘記密碼?" at bounding box center [369, 178] width 249 height 186
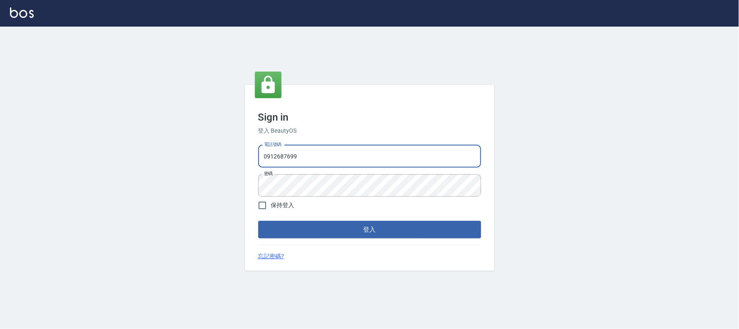
type input "0912687699"
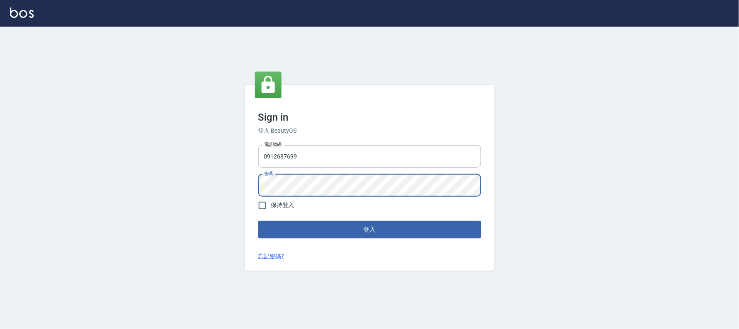
click at [258, 221] on button "登入" at bounding box center [369, 229] width 223 height 17
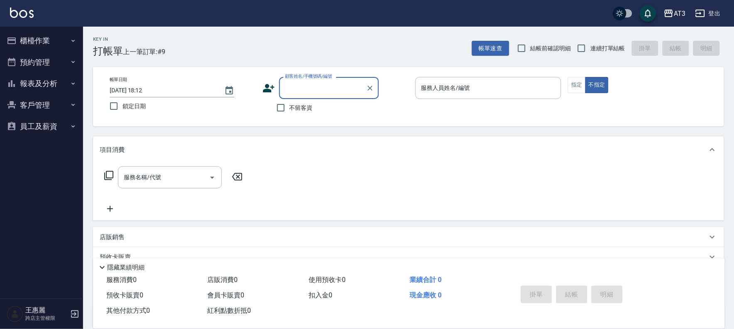
click at [42, 106] on button "客戶管理" at bounding box center [41, 105] width 76 height 22
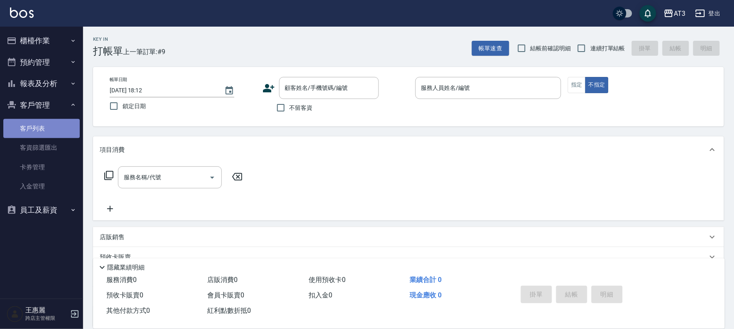
click at [39, 127] on link "客戶列表" at bounding box center [41, 128] width 76 height 19
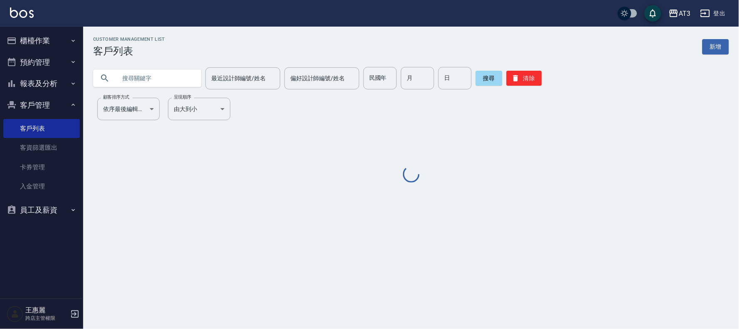
click at [160, 82] on input "text" at bounding box center [155, 78] width 78 height 22
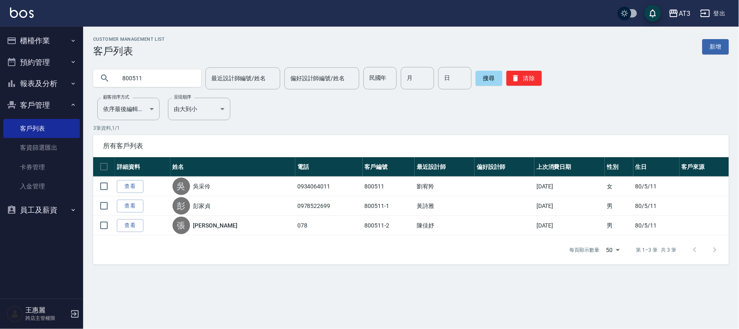
drag, startPoint x: 162, startPoint y: 76, endPoint x: 0, endPoint y: 88, distance: 162.5
click at [0, 88] on div "AT3 登出 櫃檯作業 打帳單 帳單列表 掛單列表 營業儀表板 現金收支登錄 高階收支登錄 材料自購登錄 每日結帳 排班表 現場電腦打卡 預約管理 預約管理 …" at bounding box center [369, 164] width 739 height 329
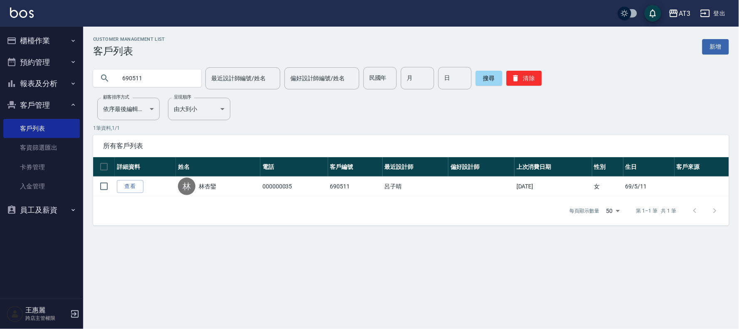
drag, startPoint x: 148, startPoint y: 77, endPoint x: 63, endPoint y: 78, distance: 85.2
click at [63, 78] on div "AT3 登出 櫃檯作業 打帳單 帳單列表 掛單列表 營業儀表板 現金收支登錄 高階收支登錄 材料自購登錄 每日結帳 排班表 現場電腦打卡 預約管理 預約管理 …" at bounding box center [369, 164] width 739 height 329
click at [146, 79] on input "950511" at bounding box center [155, 78] width 78 height 22
click at [145, 79] on input "950511" at bounding box center [155, 78] width 78 height 22
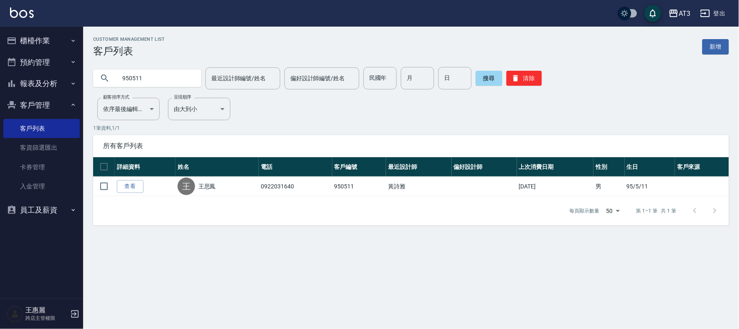
click at [144, 79] on input "950511" at bounding box center [155, 78] width 78 height 22
type input "9"
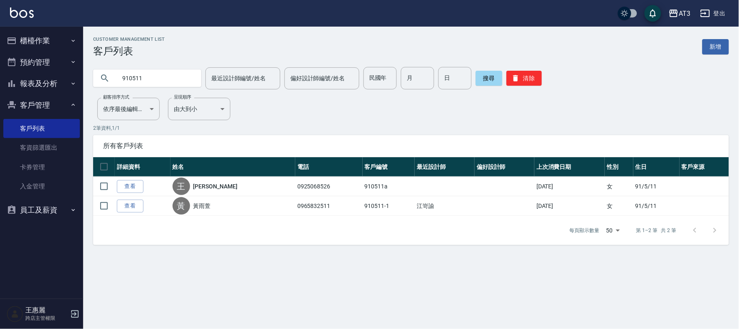
click at [177, 78] on input "910511" at bounding box center [155, 78] width 78 height 22
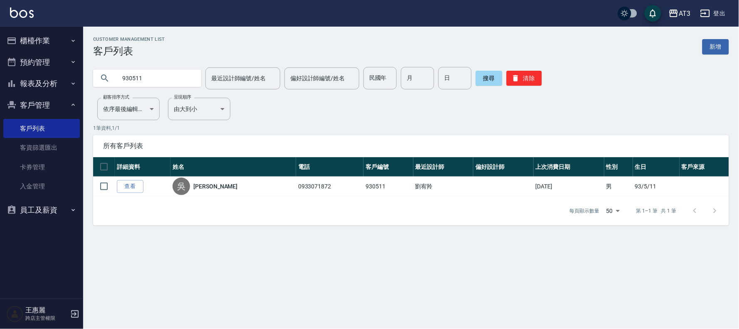
click at [150, 77] on input "930511" at bounding box center [155, 78] width 78 height 22
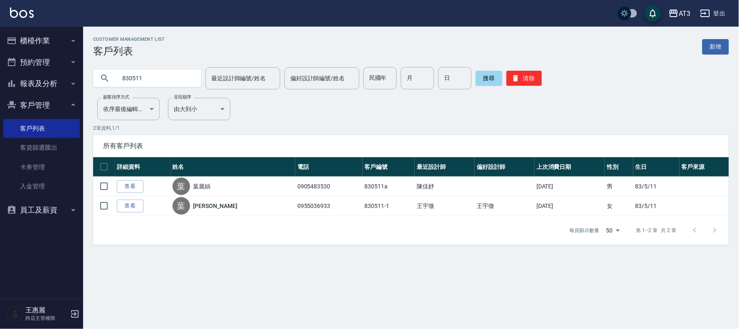
click at [157, 79] on input "830511" at bounding box center [155, 78] width 78 height 22
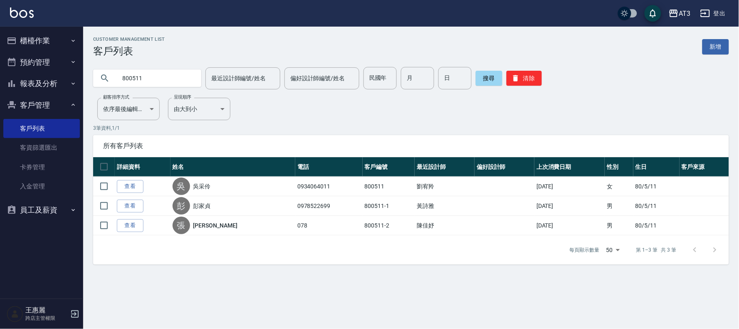
click at [152, 79] on input "800511" at bounding box center [155, 78] width 78 height 22
type input "800511"
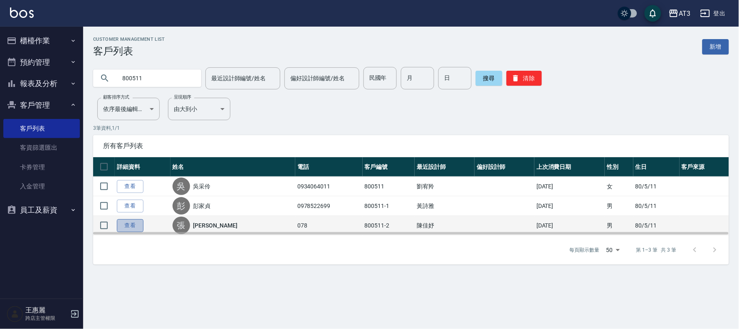
click at [136, 226] on link "查看" at bounding box center [130, 225] width 27 height 13
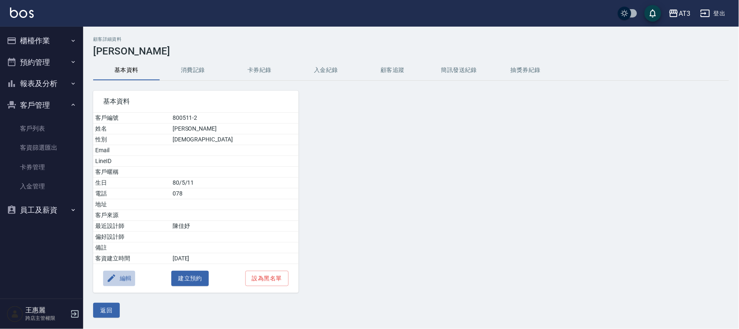
click at [123, 280] on button "編輯" at bounding box center [119, 278] width 32 height 15
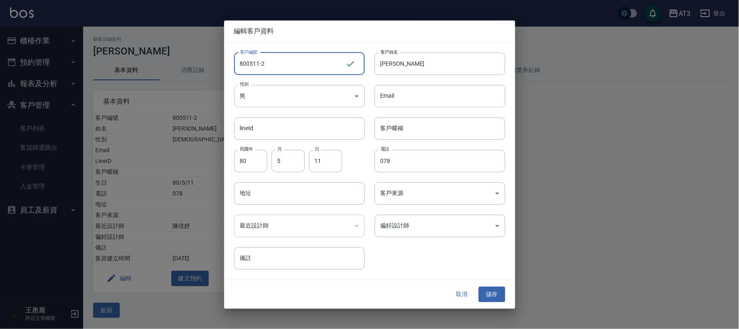
click at [279, 69] on input "800511-2" at bounding box center [289, 63] width 111 height 22
type input "[DATE]2a"
click at [488, 297] on button "儲存" at bounding box center [491, 294] width 27 height 15
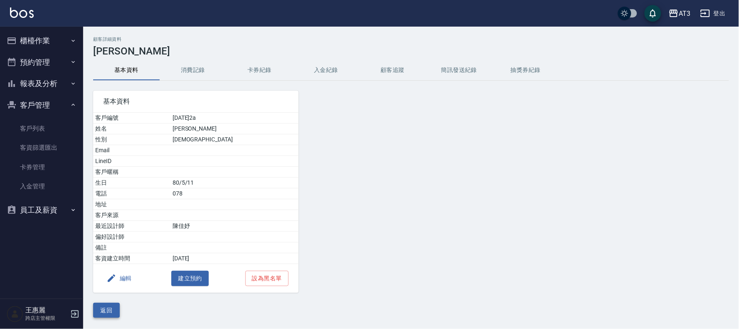
click at [105, 312] on button "返回" at bounding box center [106, 310] width 27 height 15
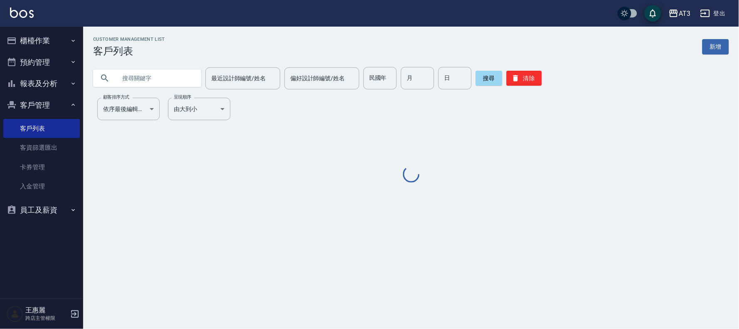
click at [140, 75] on input "text" at bounding box center [155, 78] width 78 height 22
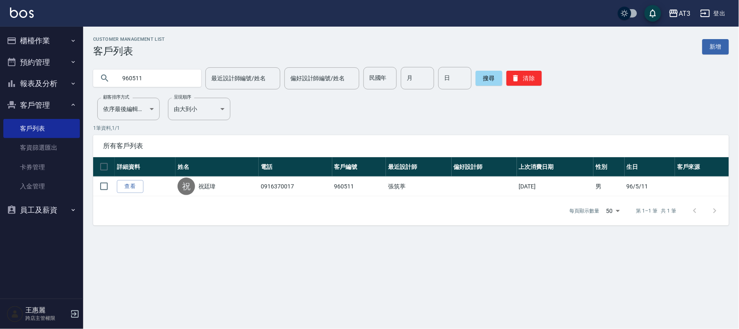
click at [172, 76] on input "960511" at bounding box center [155, 78] width 78 height 22
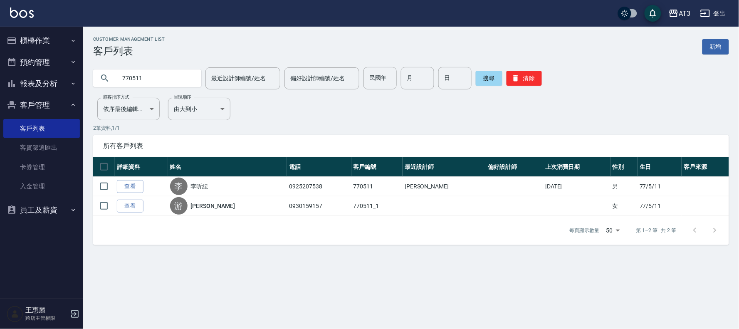
click at [163, 76] on input "770511" at bounding box center [155, 78] width 78 height 22
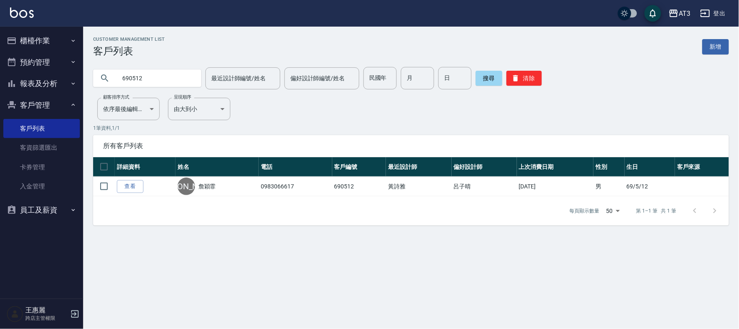
click at [165, 70] on input "690512" at bounding box center [155, 78] width 78 height 22
click at [165, 77] on input "600512" at bounding box center [155, 78] width 78 height 22
click at [144, 81] on input "690512" at bounding box center [155, 78] width 78 height 22
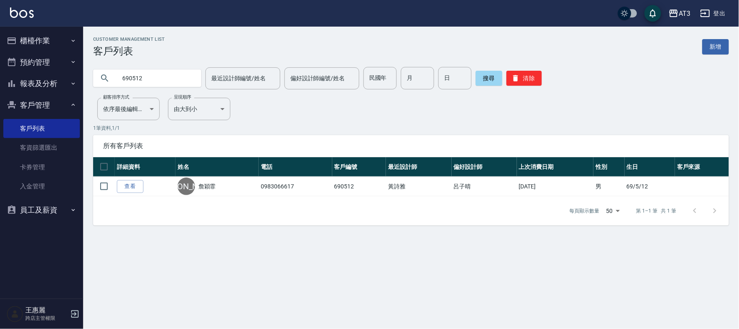
click at [144, 81] on input "690512" at bounding box center [155, 78] width 78 height 22
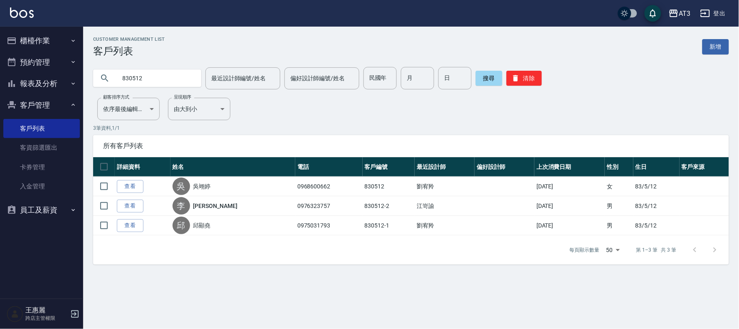
click at [150, 80] on input "830512" at bounding box center [155, 78] width 78 height 22
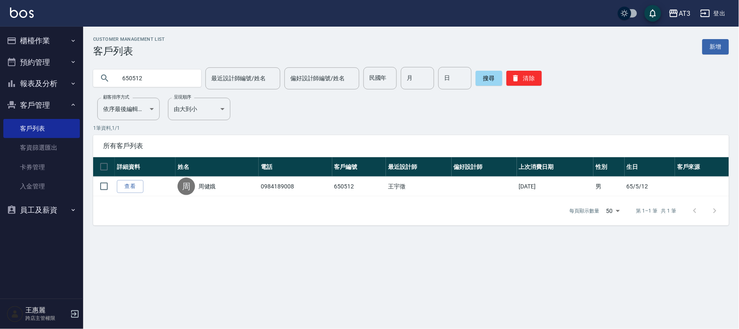
click at [167, 74] on input "650512" at bounding box center [155, 78] width 78 height 22
type input "890512"
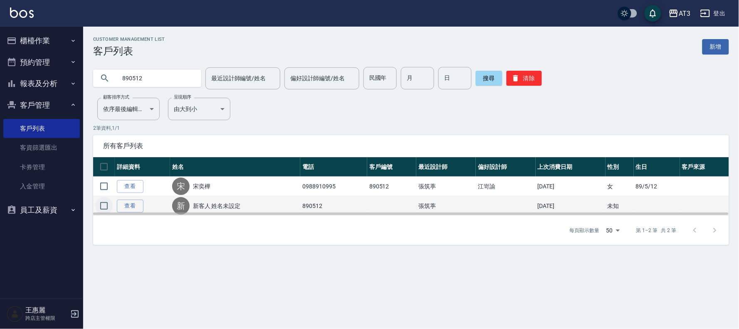
click at [107, 208] on input "checkbox" at bounding box center [103, 205] width 17 height 17
checkbox input "true"
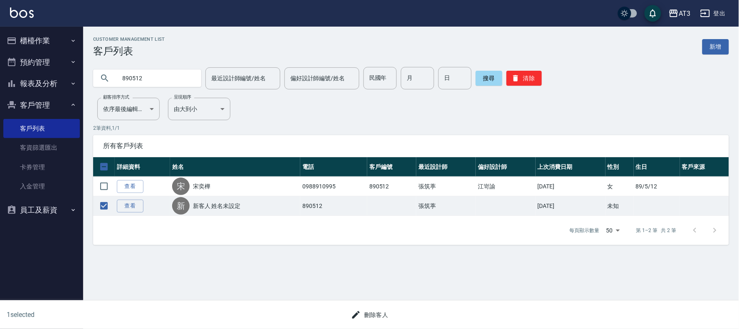
click at [370, 313] on button "刪除客人" at bounding box center [369, 314] width 44 height 15
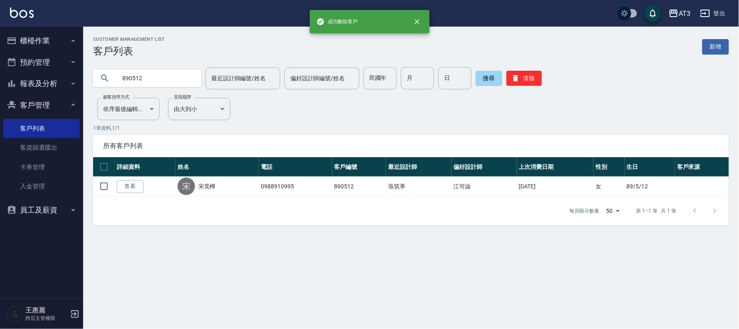
click at [158, 78] on input "890512" at bounding box center [155, 78] width 78 height 22
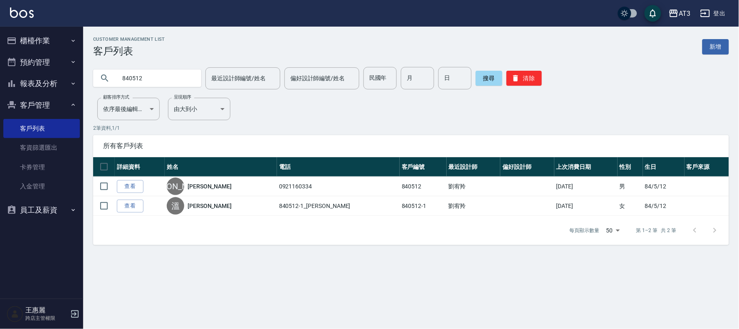
click at [158, 78] on input "840512" at bounding box center [155, 78] width 78 height 22
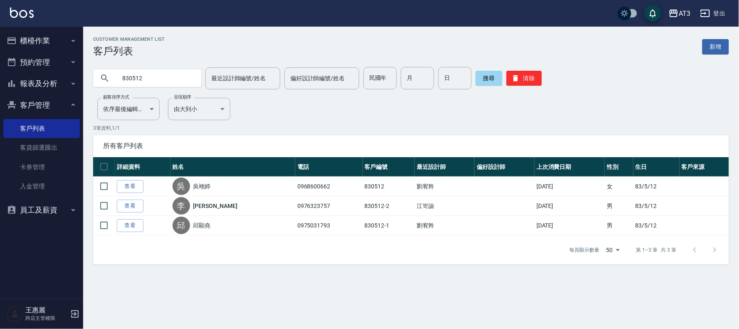
click at [151, 74] on input "830512" at bounding box center [155, 78] width 78 height 22
click at [151, 75] on input "830512" at bounding box center [155, 78] width 78 height 22
type input "8"
click at [158, 81] on input "830512" at bounding box center [155, 78] width 78 height 22
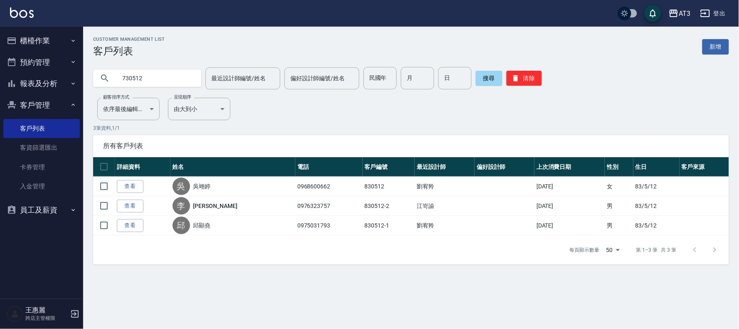
type input "730512"
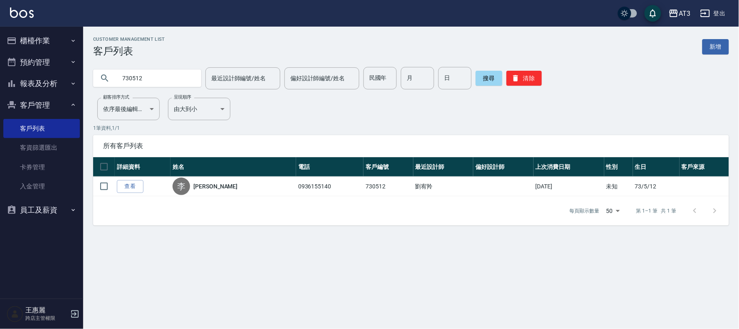
click at [121, 184] on link "查看" at bounding box center [130, 186] width 27 height 13
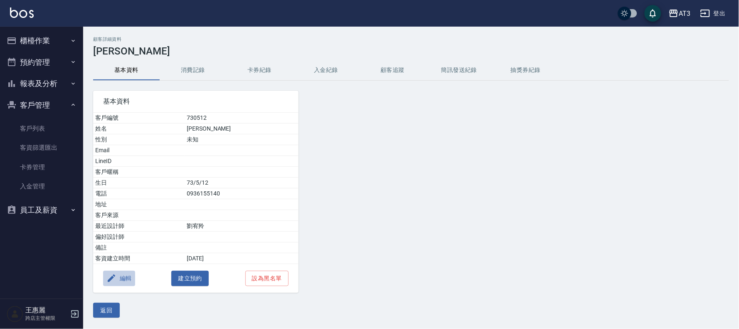
click at [128, 277] on button "編輯" at bounding box center [119, 278] width 32 height 15
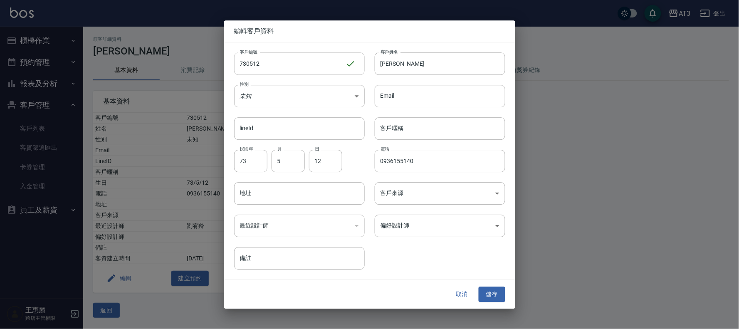
click at [310, 71] on input "730512" at bounding box center [289, 63] width 111 height 22
type input "730512a"
click at [491, 289] on button "儲存" at bounding box center [491, 294] width 27 height 15
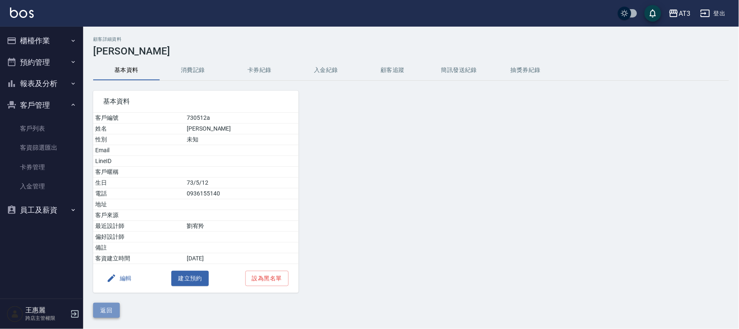
click at [96, 313] on button "返回" at bounding box center [106, 310] width 27 height 15
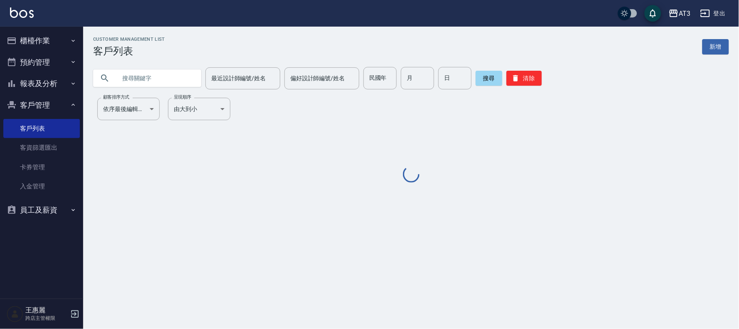
click at [148, 84] on input "text" at bounding box center [155, 78] width 78 height 22
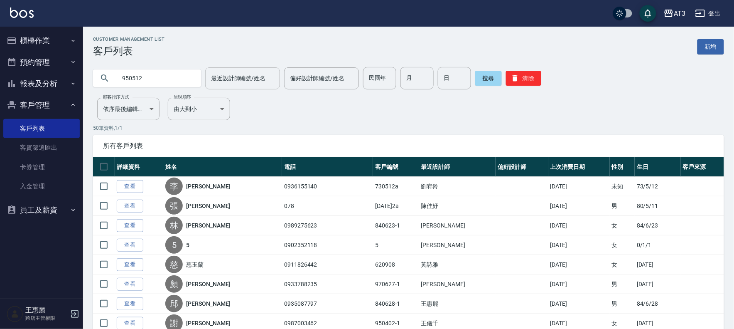
type input "950512"
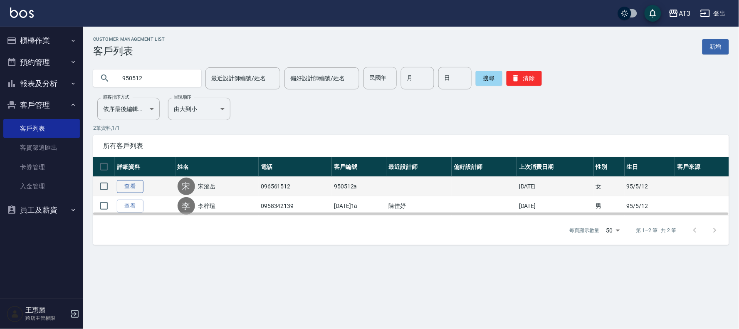
click at [132, 185] on link "查看" at bounding box center [130, 186] width 27 height 13
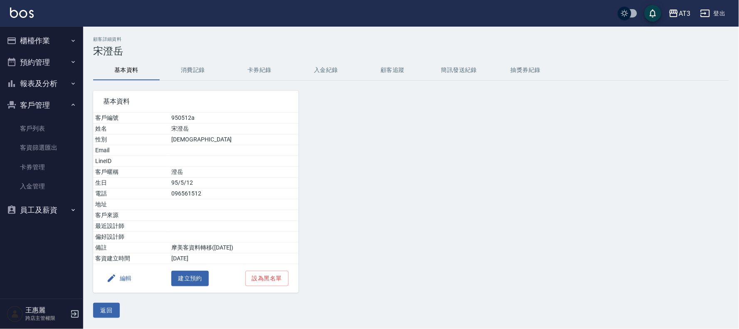
click at [121, 277] on button "編輯" at bounding box center [119, 278] width 32 height 15
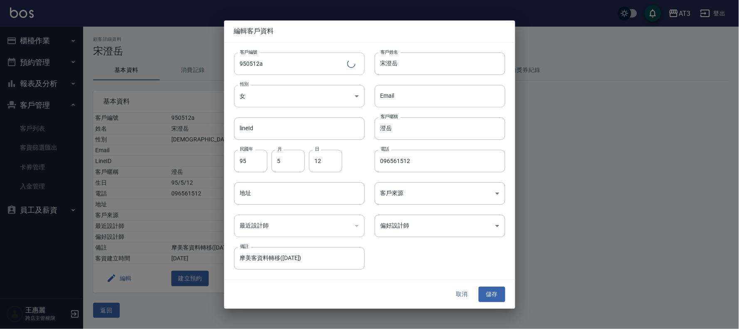
click at [275, 65] on input "950512a" at bounding box center [290, 63] width 113 height 22
click at [500, 295] on button "儲存" at bounding box center [491, 294] width 27 height 15
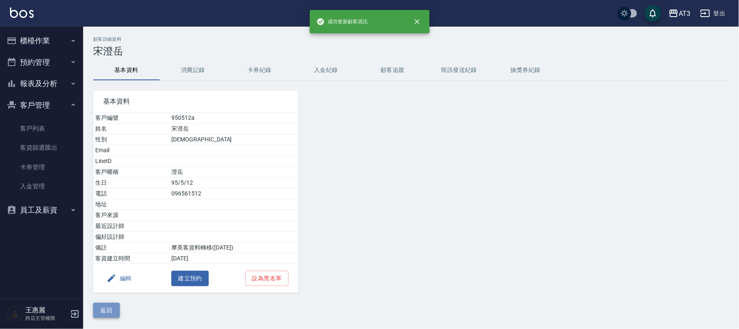
click at [102, 311] on button "返回" at bounding box center [106, 310] width 27 height 15
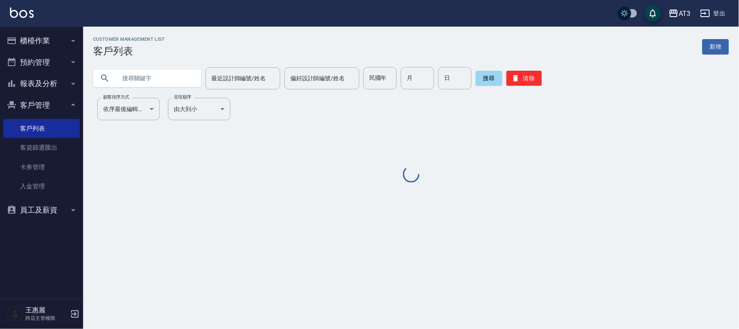
click at [154, 72] on input "text" at bounding box center [155, 78] width 78 height 22
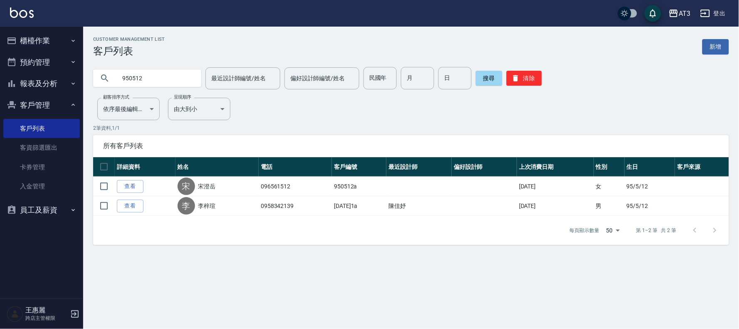
click at [162, 81] on input "950512" at bounding box center [155, 78] width 78 height 22
type input "8"
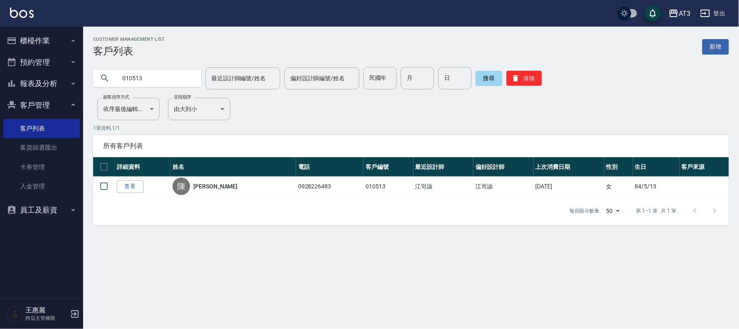
click at [176, 78] on input "010513" at bounding box center [155, 78] width 78 height 22
click at [175, 78] on input "010513" at bounding box center [155, 78] width 78 height 22
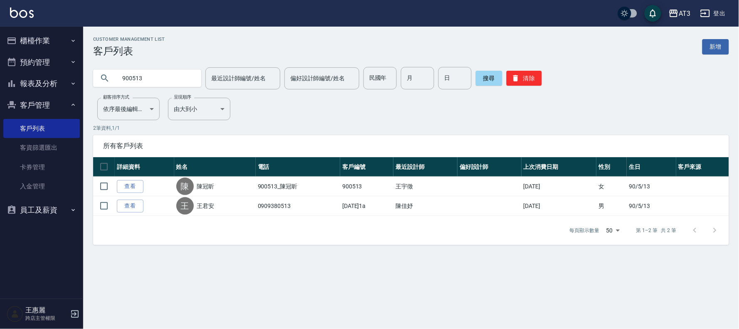
click at [143, 80] on input "900513" at bounding box center [155, 78] width 78 height 22
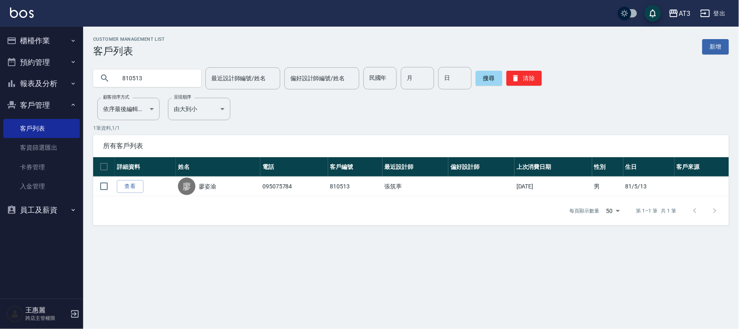
click at [167, 80] on input "810513" at bounding box center [155, 78] width 78 height 22
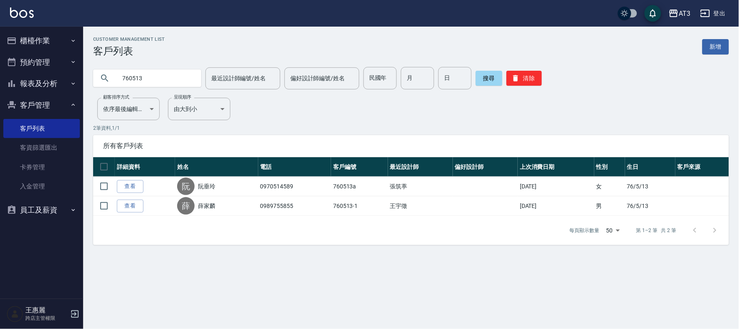
click at [156, 80] on input "760513" at bounding box center [155, 78] width 78 height 22
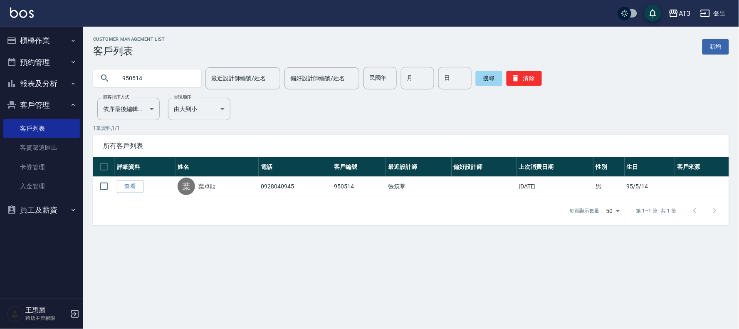
click at [163, 77] on input "950514" at bounding box center [155, 78] width 78 height 22
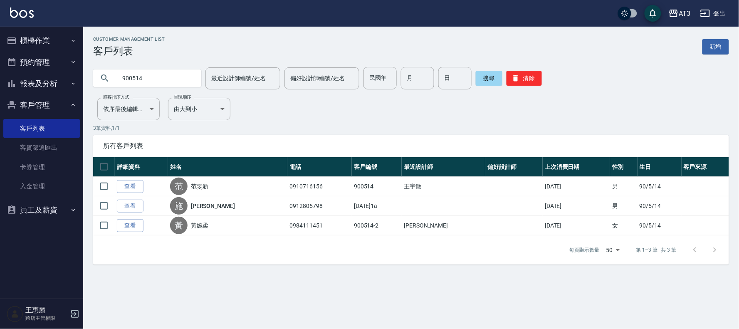
click at [160, 78] on input "900514" at bounding box center [155, 78] width 78 height 22
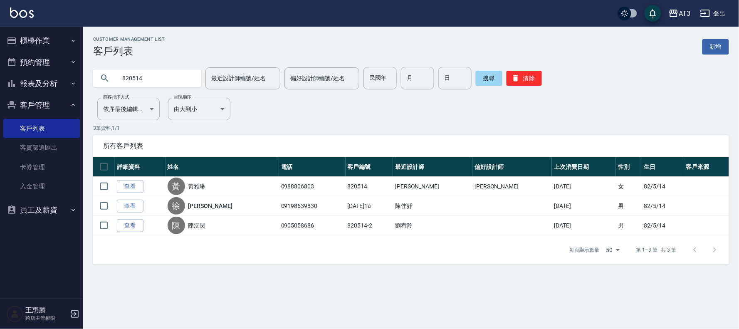
click at [173, 79] on input "820514" at bounding box center [155, 78] width 78 height 22
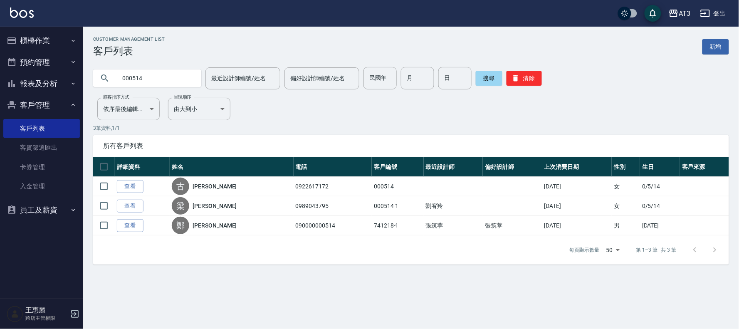
click at [164, 81] on input "000514" at bounding box center [155, 78] width 78 height 22
drag, startPoint x: 164, startPoint y: 81, endPoint x: 158, endPoint y: 78, distance: 6.1
click at [160, 80] on input "000514" at bounding box center [155, 78] width 78 height 22
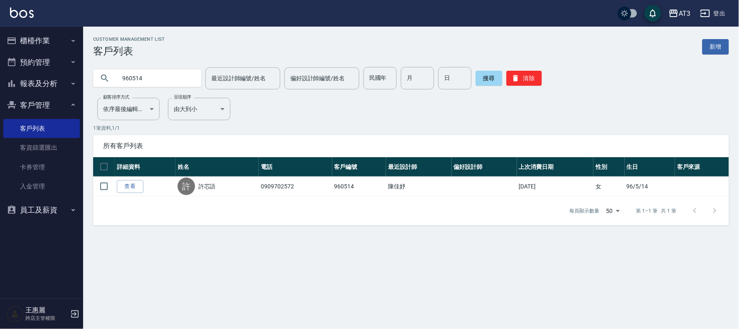
click at [171, 76] on input "960514" at bounding box center [155, 78] width 78 height 22
click at [156, 67] on input "960514" at bounding box center [155, 78] width 78 height 22
click at [153, 81] on input "960514" at bounding box center [155, 78] width 78 height 22
type input "880514"
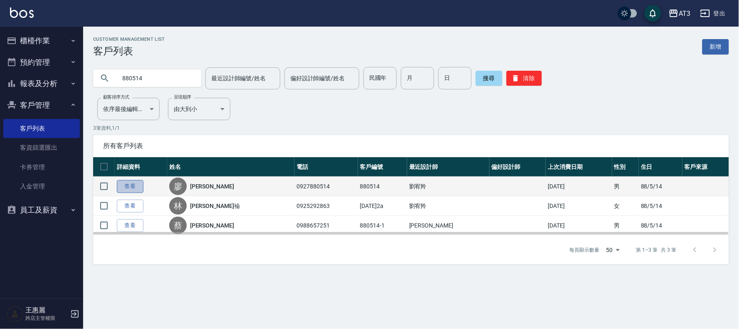
click at [117, 183] on link "查看" at bounding box center [130, 186] width 27 height 13
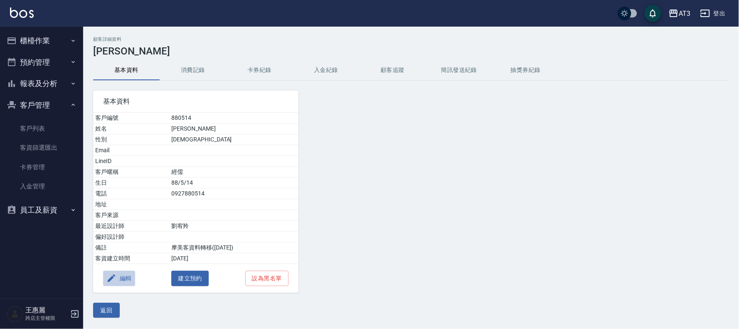
click at [121, 274] on button "編輯" at bounding box center [119, 278] width 32 height 15
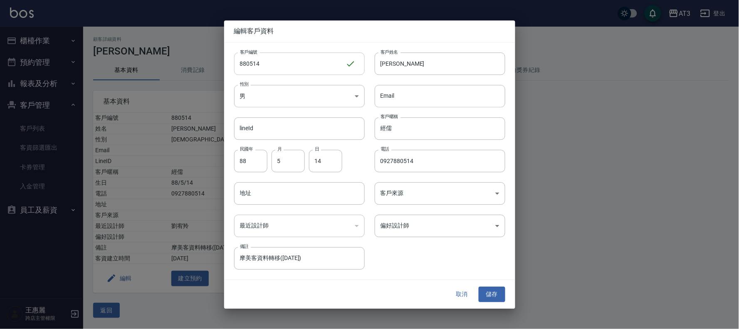
click at [285, 60] on input "880514" at bounding box center [289, 63] width 111 height 22
type input "880514a"
click at [497, 294] on button "儲存" at bounding box center [491, 294] width 27 height 15
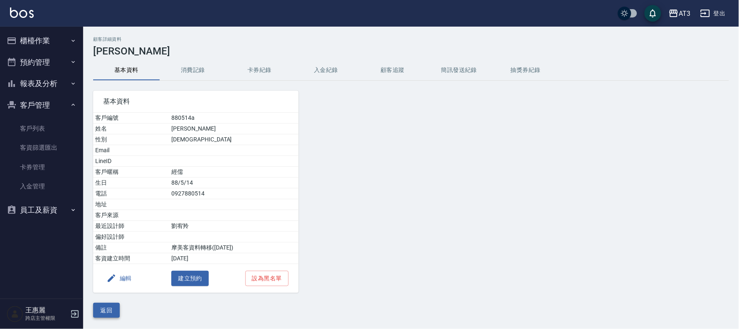
click at [113, 308] on button "返回" at bounding box center [106, 310] width 27 height 15
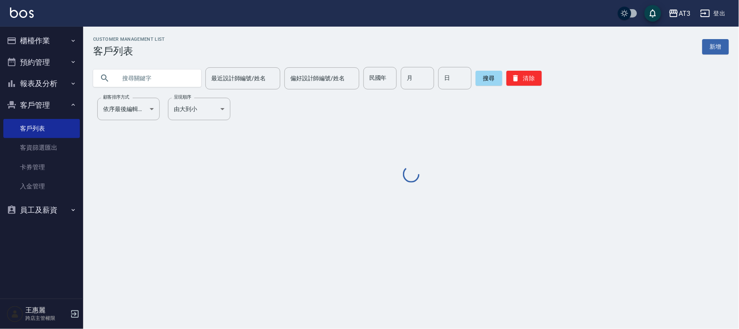
click at [157, 76] on input "text" at bounding box center [155, 78] width 78 height 22
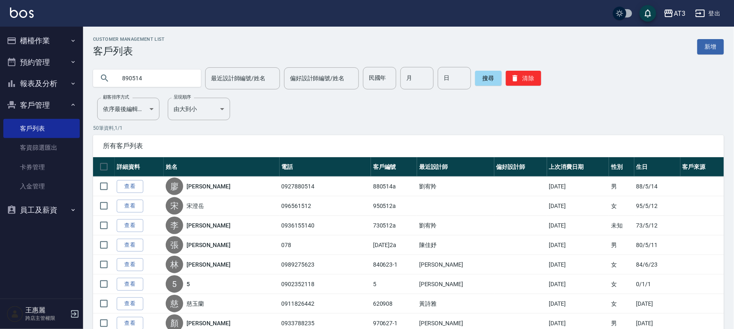
type input "890514"
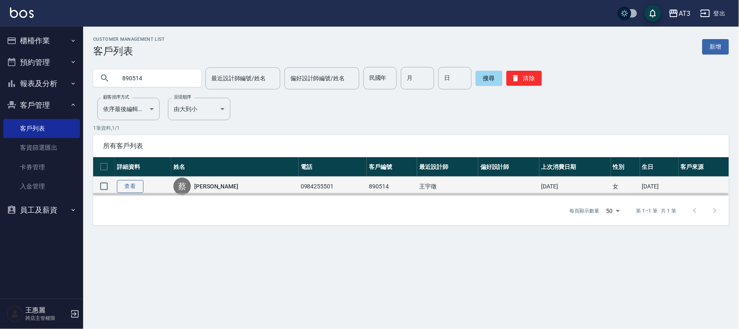
click at [134, 184] on link "查看" at bounding box center [130, 186] width 27 height 13
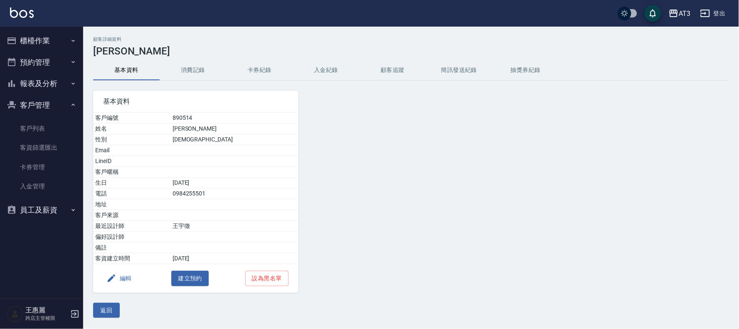
click at [128, 277] on button "編輯" at bounding box center [119, 278] width 32 height 15
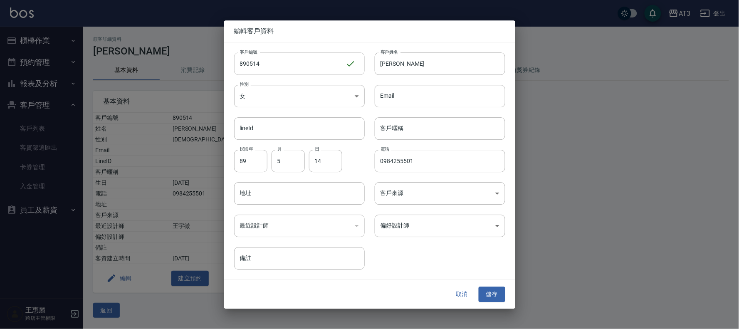
click at [304, 61] on input "890514" at bounding box center [289, 63] width 111 height 22
type input "890514a"
click at [505, 293] on div "取消 儲存" at bounding box center [369, 294] width 291 height 29
click at [491, 291] on button "儲存" at bounding box center [491, 294] width 27 height 15
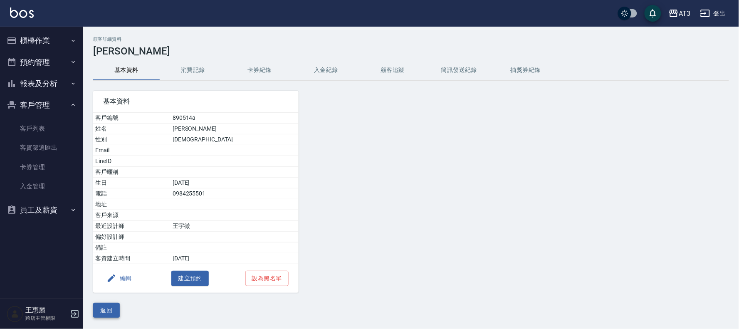
click at [113, 313] on button "返回" at bounding box center [106, 310] width 27 height 15
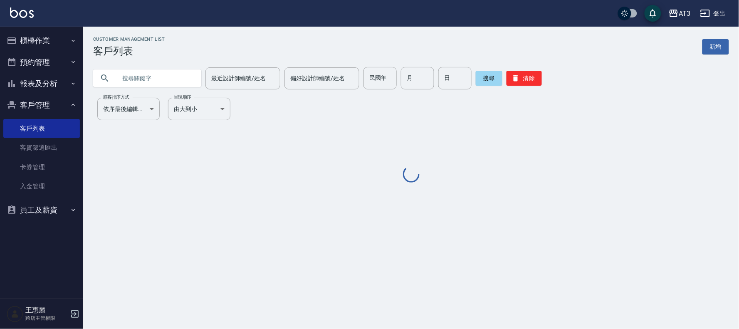
click at [150, 76] on input "text" at bounding box center [155, 78] width 78 height 22
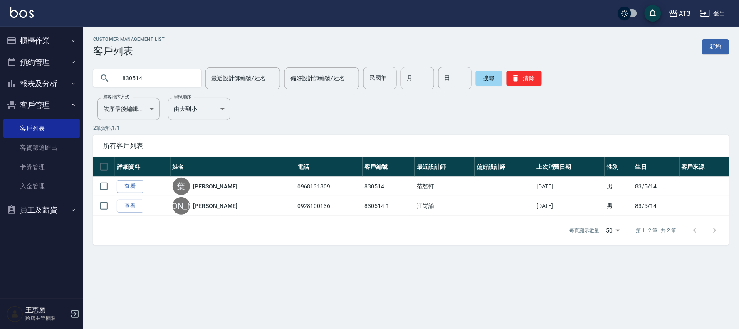
click at [164, 75] on input "830514" at bounding box center [155, 78] width 78 height 22
drag, startPoint x: 164, startPoint y: 75, endPoint x: 160, endPoint y: 80, distance: 6.6
click at [162, 79] on input "830514" at bounding box center [155, 78] width 78 height 22
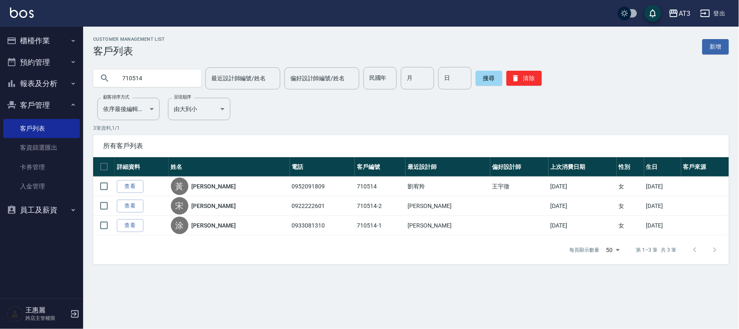
click at [171, 78] on input "710514" at bounding box center [155, 78] width 78 height 22
click at [170, 78] on input "710514" at bounding box center [155, 78] width 78 height 22
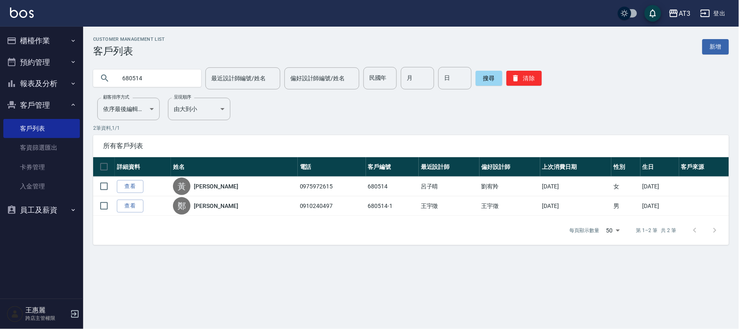
click at [149, 82] on input "680514" at bounding box center [155, 78] width 78 height 22
click at [170, 76] on input "680514" at bounding box center [155, 78] width 78 height 22
click at [162, 84] on input "690514" at bounding box center [155, 78] width 78 height 22
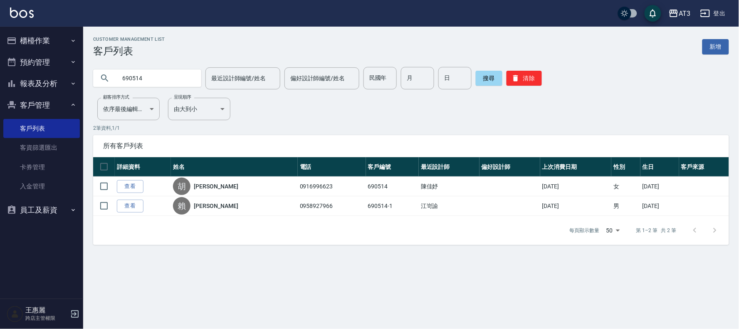
click at [162, 83] on input "690514" at bounding box center [155, 78] width 78 height 22
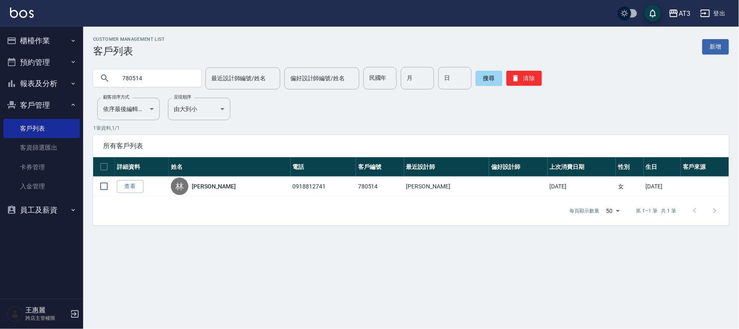
click at [154, 80] on input "780514" at bounding box center [155, 78] width 78 height 22
type input "8"
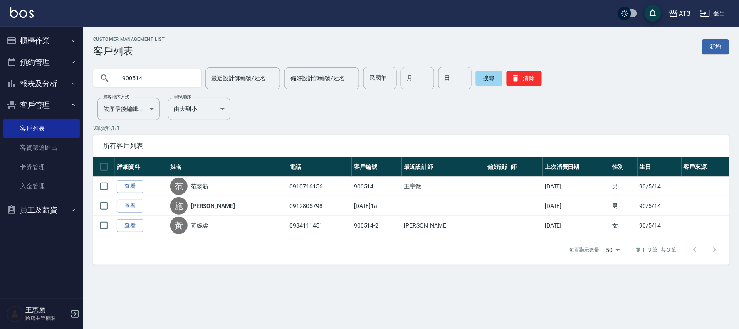
click at [151, 77] on input "900514" at bounding box center [155, 78] width 78 height 22
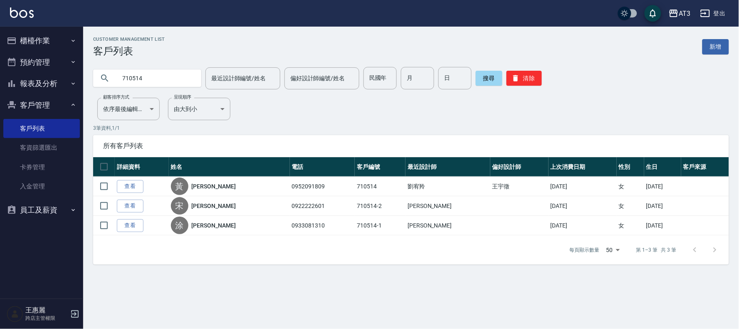
click at [145, 74] on input "710514" at bounding box center [155, 78] width 78 height 22
type input "890514"
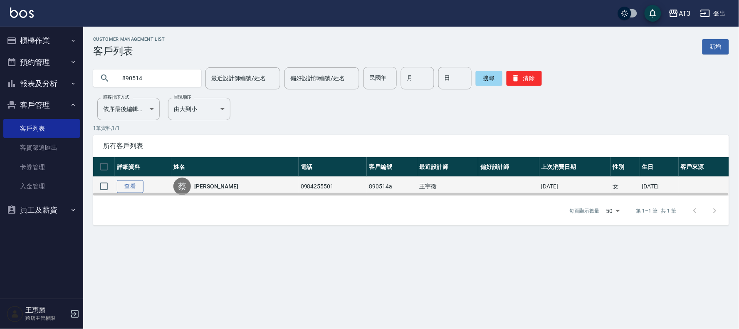
click at [135, 187] on link "查看" at bounding box center [130, 186] width 27 height 13
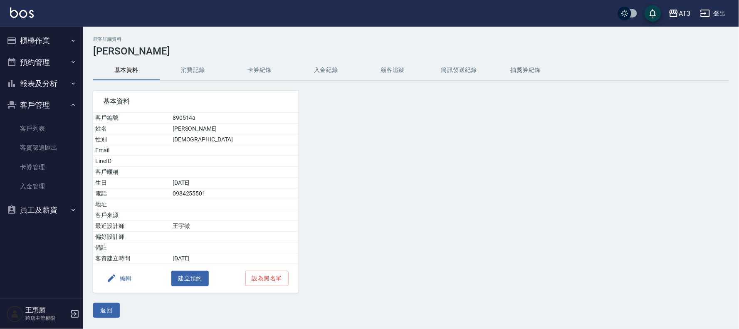
click at [127, 279] on button "編輯" at bounding box center [119, 278] width 32 height 15
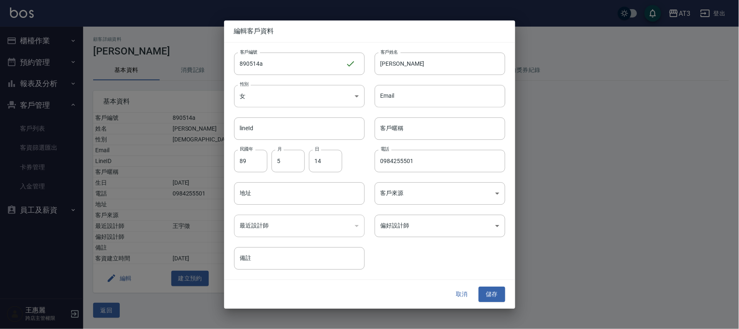
click at [456, 291] on button "取消" at bounding box center [461, 294] width 27 height 15
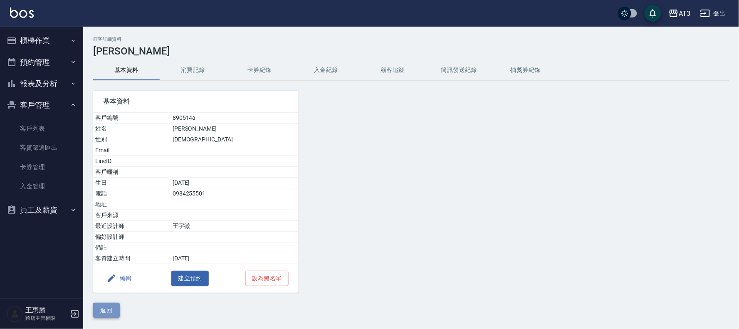
click at [109, 312] on button "返回" at bounding box center [106, 310] width 27 height 15
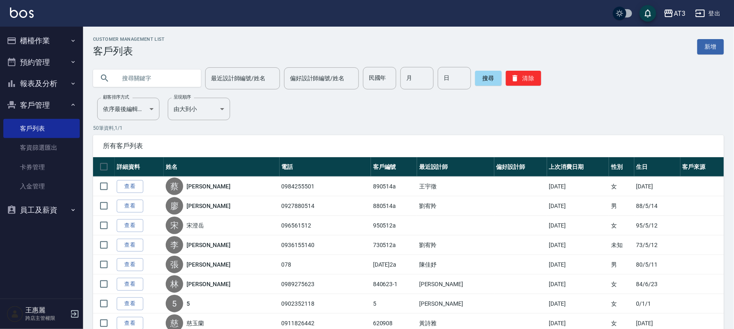
click at [129, 74] on input "text" at bounding box center [155, 78] width 78 height 22
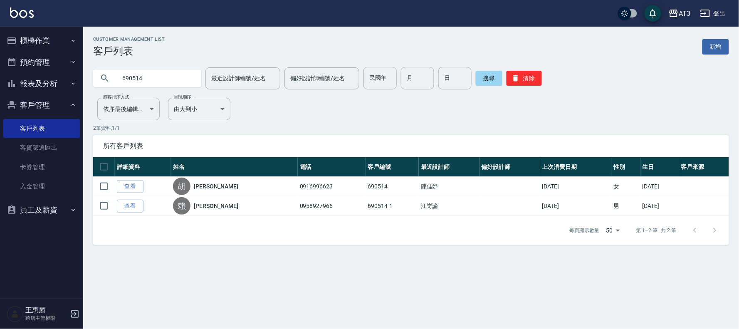
click at [157, 77] on input "690514" at bounding box center [155, 78] width 78 height 22
click at [155, 74] on input "770514" at bounding box center [155, 78] width 78 height 22
click at [155, 75] on input "770514" at bounding box center [155, 78] width 78 height 22
click at [152, 75] on input "690514" at bounding box center [155, 78] width 78 height 22
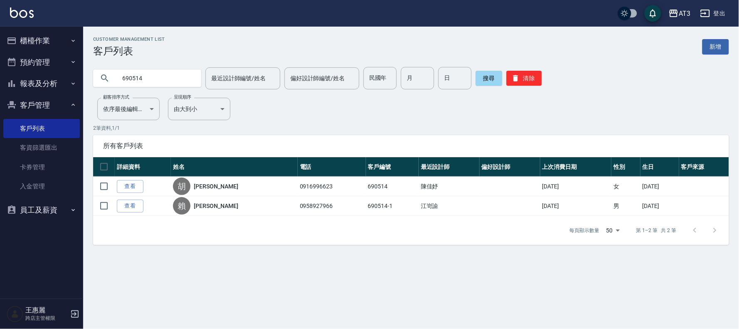
click at [152, 75] on input "690514" at bounding box center [155, 78] width 78 height 22
click at [156, 79] on input "770514" at bounding box center [155, 78] width 78 height 22
type input "820514"
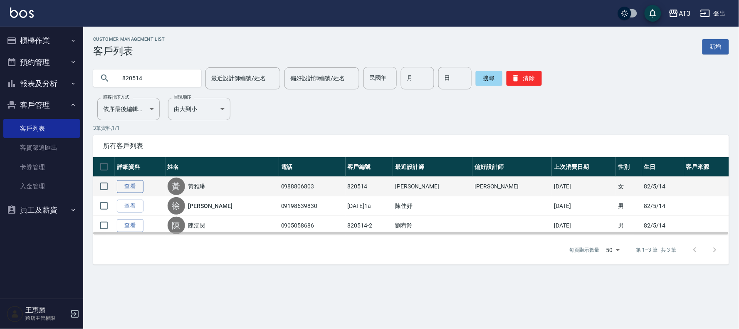
click at [135, 187] on link "查看" at bounding box center [130, 186] width 27 height 13
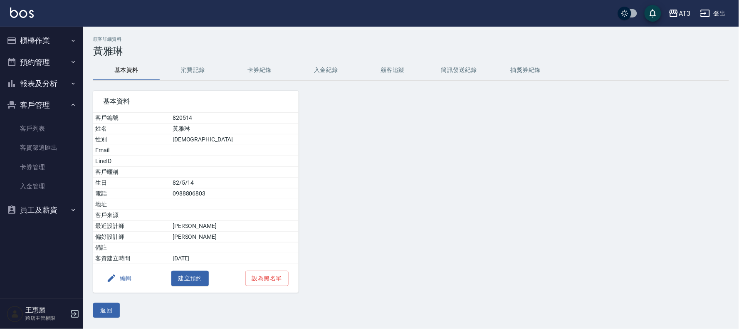
click at [121, 280] on button "編輯" at bounding box center [119, 278] width 32 height 15
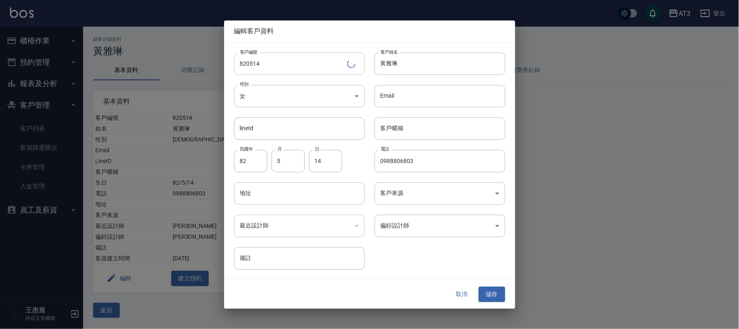
click at [269, 70] on input "820514" at bounding box center [290, 63] width 113 height 22
type input "820514a"
click at [487, 294] on button "儲存" at bounding box center [491, 294] width 27 height 15
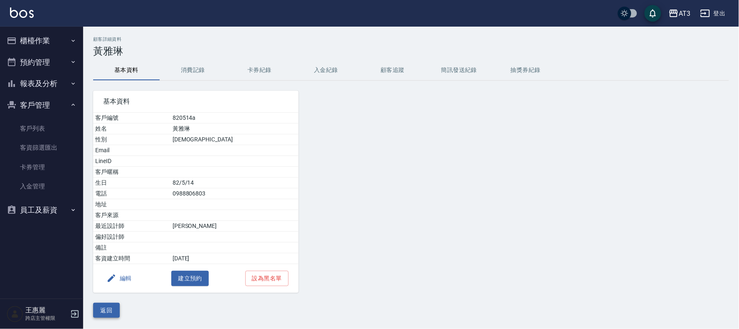
click at [97, 310] on button "返回" at bounding box center [106, 310] width 27 height 15
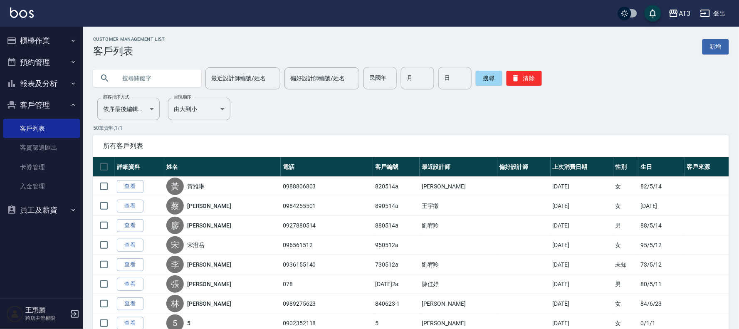
click at [138, 77] on input "text" at bounding box center [155, 78] width 78 height 22
type input "690514"
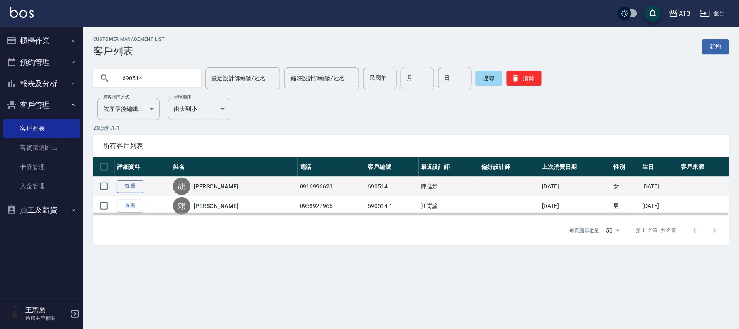
click at [133, 184] on link "查看" at bounding box center [130, 186] width 27 height 13
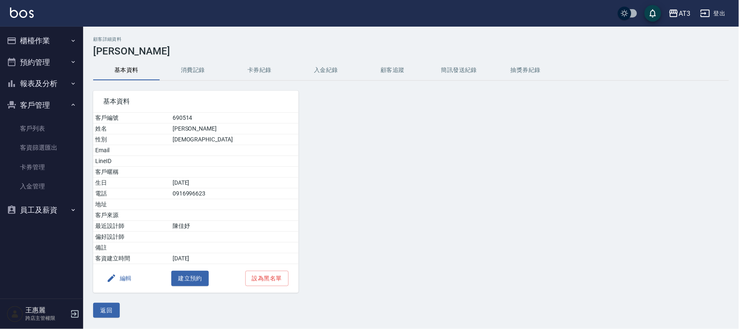
click at [123, 280] on button "編輯" at bounding box center [119, 278] width 32 height 15
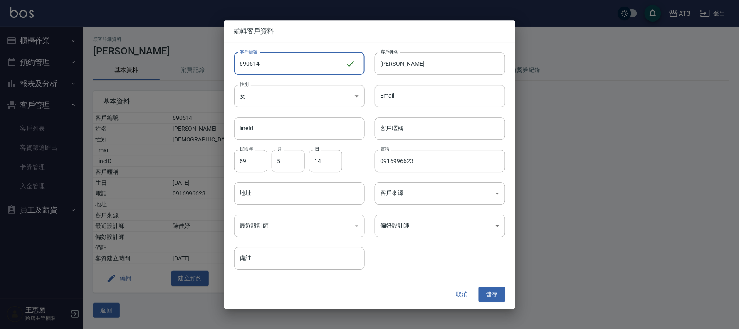
drag, startPoint x: 291, startPoint y: 64, endPoint x: 287, endPoint y: 69, distance: 6.5
click at [290, 69] on input "690514" at bounding box center [289, 63] width 111 height 22
type input "690514a"
click at [485, 296] on button "儲存" at bounding box center [491, 294] width 27 height 15
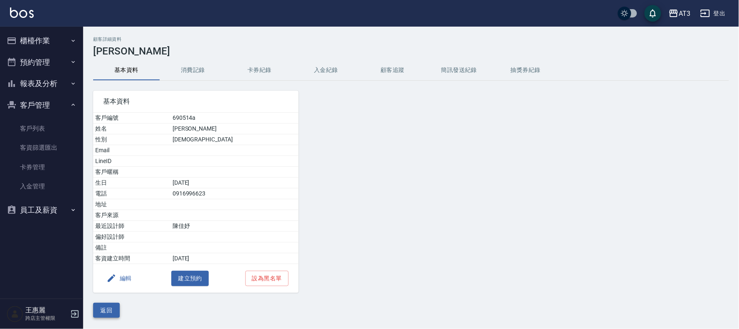
click at [103, 313] on button "返回" at bounding box center [106, 310] width 27 height 15
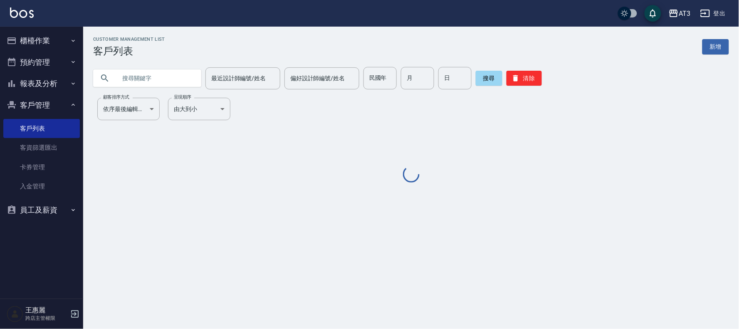
click at [148, 80] on input "text" at bounding box center [155, 78] width 78 height 22
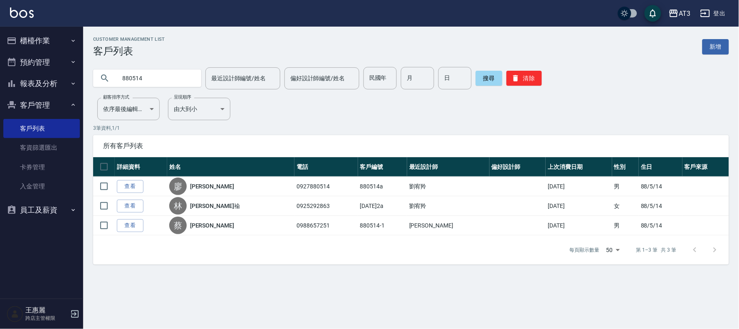
click at [162, 79] on input "880514" at bounding box center [155, 78] width 78 height 22
type input "920514"
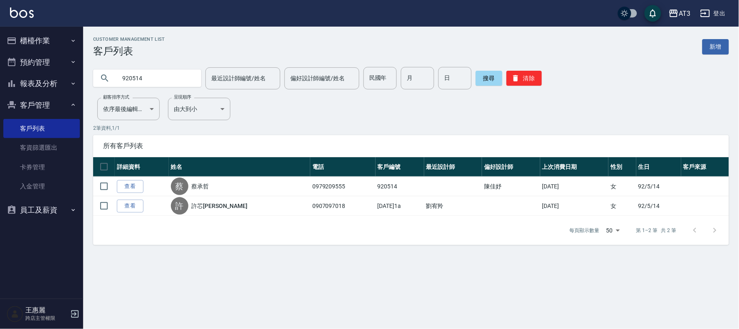
click at [119, 186] on link "查看" at bounding box center [130, 186] width 27 height 13
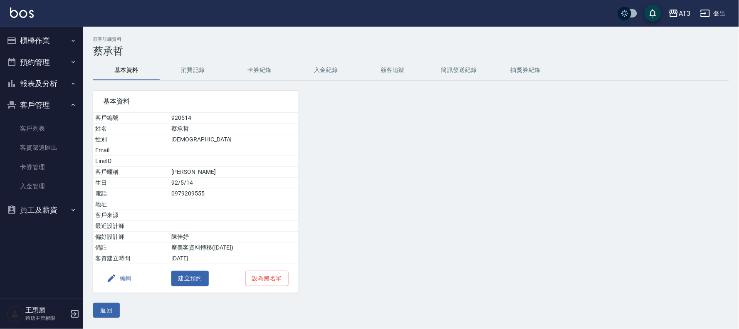
click at [116, 276] on icon "button" at bounding box center [111, 278] width 10 height 10
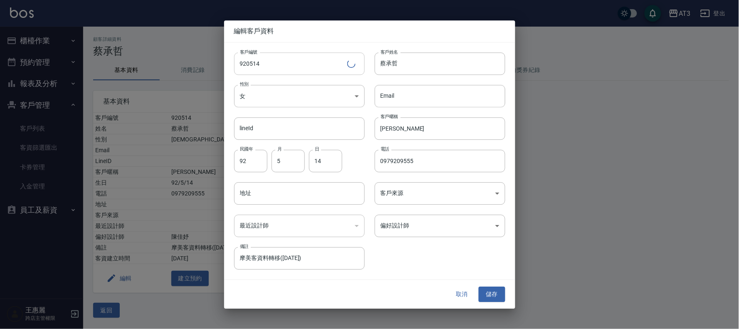
click at [281, 66] on input "920514" at bounding box center [290, 63] width 113 height 22
type input "920514a"
click at [492, 295] on button "儲存" at bounding box center [491, 294] width 27 height 15
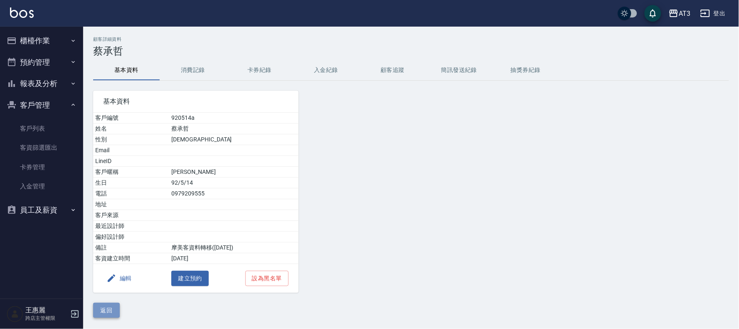
click at [113, 317] on button "返回" at bounding box center [106, 310] width 27 height 15
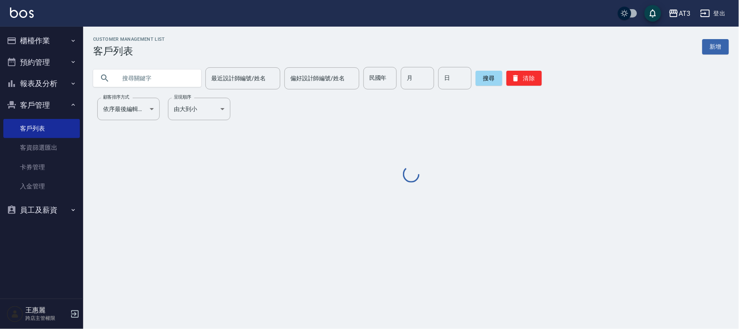
click at [142, 78] on input "text" at bounding box center [155, 78] width 78 height 22
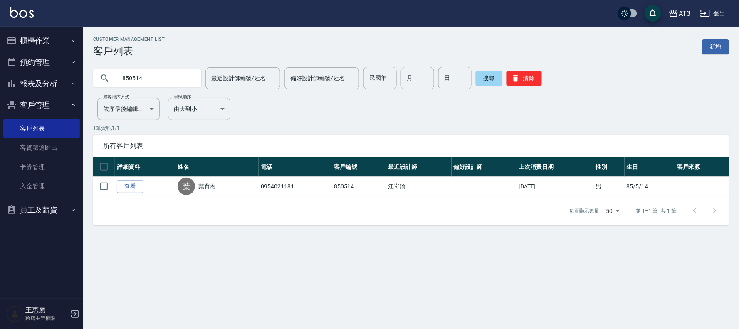
click at [144, 78] on input "850514" at bounding box center [155, 78] width 78 height 22
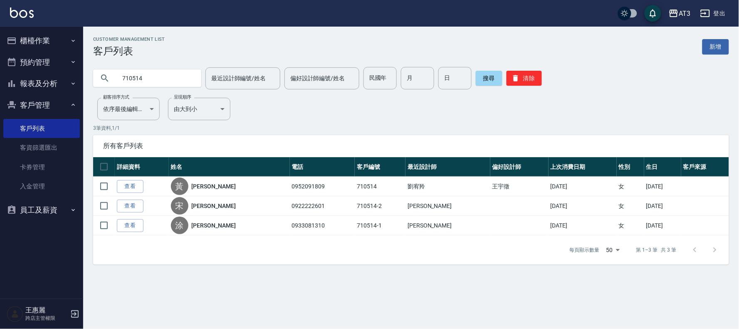
click at [165, 76] on input "710514" at bounding box center [155, 78] width 78 height 22
type input "650514"
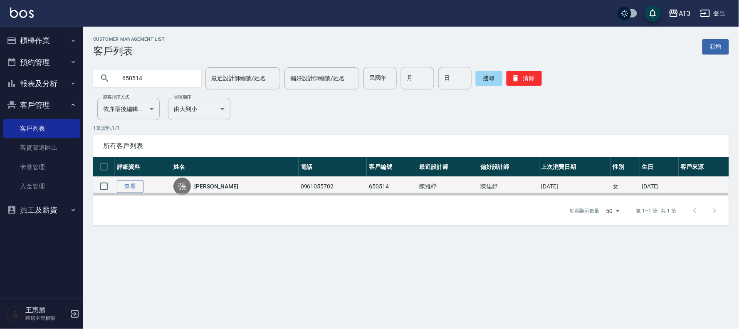
click at [124, 184] on link "查看" at bounding box center [130, 186] width 27 height 13
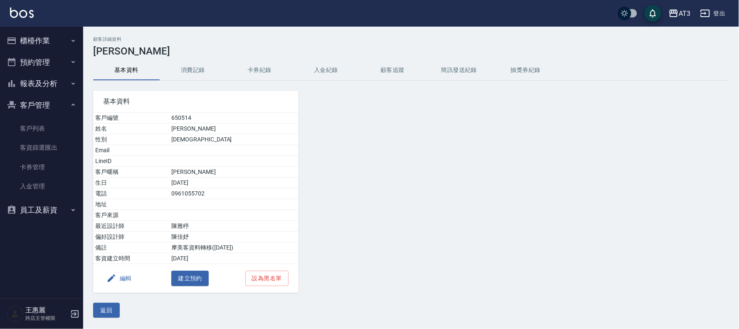
click at [118, 278] on button "編輯" at bounding box center [119, 278] width 32 height 15
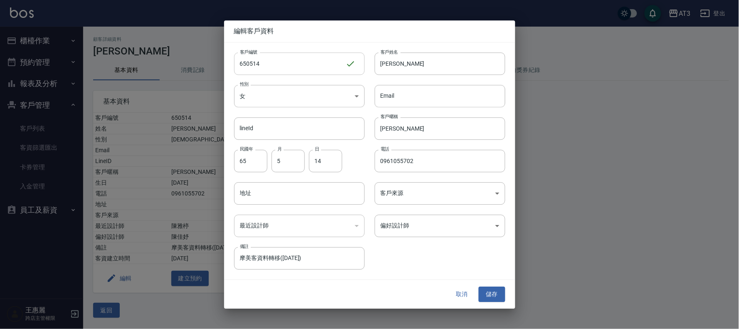
click at [295, 66] on input "650514" at bounding box center [289, 63] width 111 height 22
type input "650514a"
click at [496, 293] on button "儲存" at bounding box center [491, 294] width 27 height 15
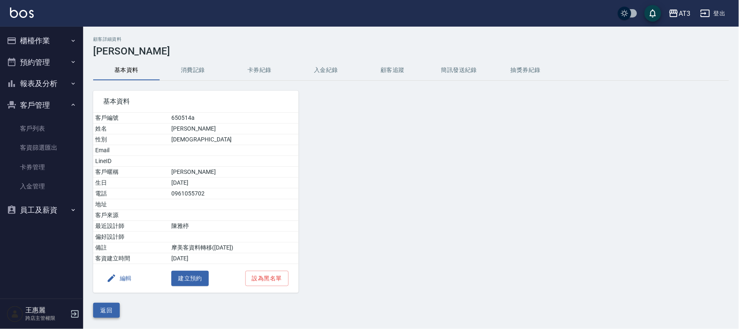
click at [108, 307] on button "返回" at bounding box center [106, 310] width 27 height 15
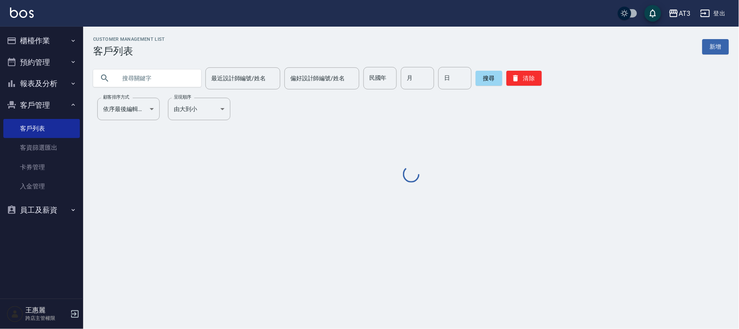
click at [154, 88] on input "text" at bounding box center [155, 78] width 78 height 22
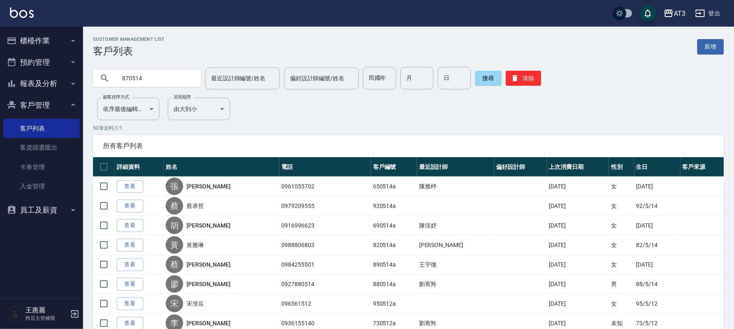
type input "870514"
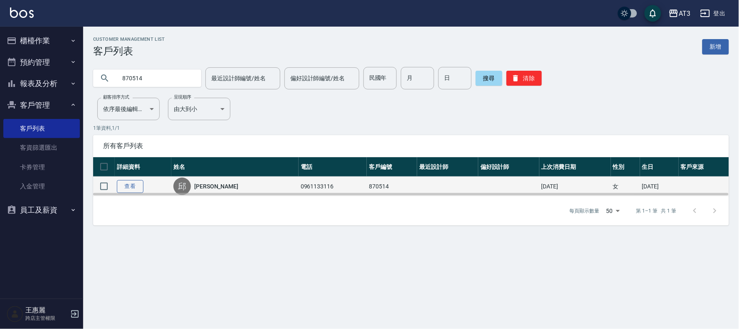
click at [133, 186] on link "查看" at bounding box center [130, 186] width 27 height 13
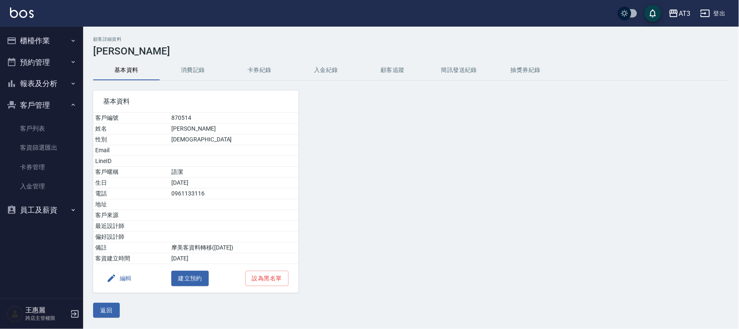
click at [121, 281] on button "編輯" at bounding box center [119, 278] width 32 height 15
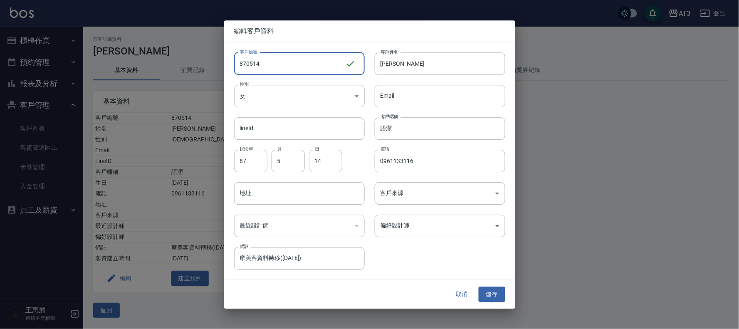
click at [280, 72] on input "870514" at bounding box center [289, 63] width 111 height 22
type input "870514a"
click at [492, 295] on button "儲存" at bounding box center [491, 294] width 27 height 15
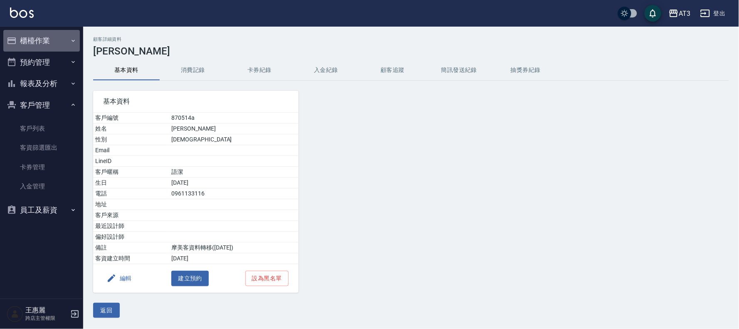
click at [39, 38] on button "櫃檯作業" at bounding box center [41, 41] width 76 height 22
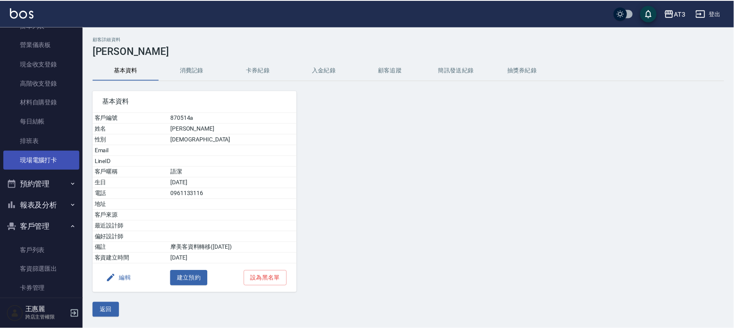
scroll to position [92, 0]
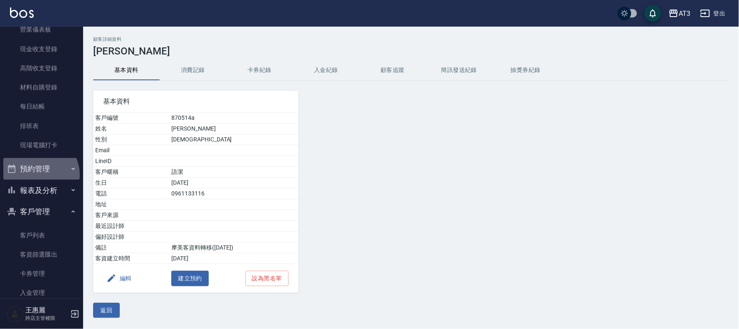
click at [39, 175] on button "預約管理" at bounding box center [41, 169] width 76 height 22
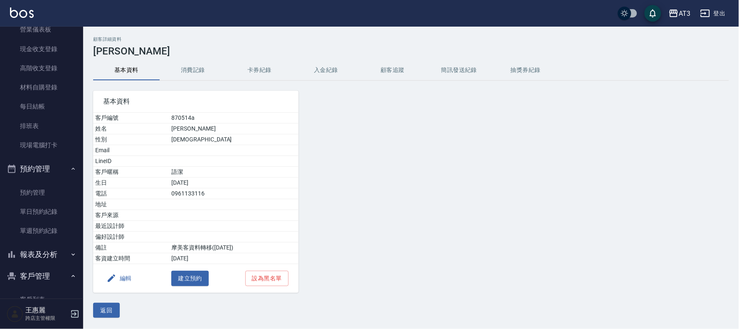
click at [47, 167] on button "預約管理" at bounding box center [41, 169] width 76 height 22
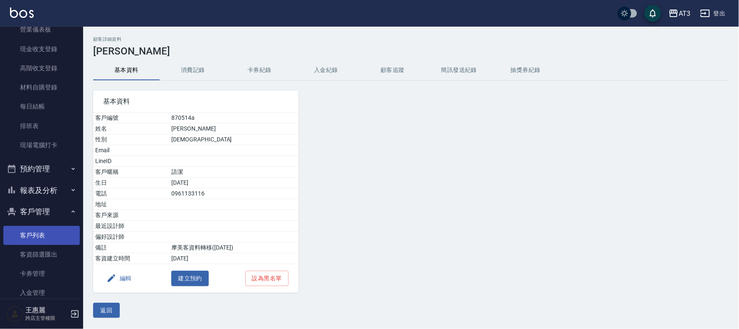
click at [26, 235] on link "客戶列表" at bounding box center [41, 235] width 76 height 19
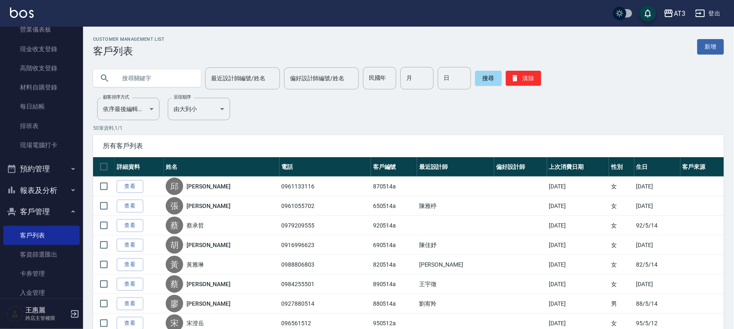
click at [144, 76] on input "text" at bounding box center [155, 78] width 78 height 22
type input "880514"
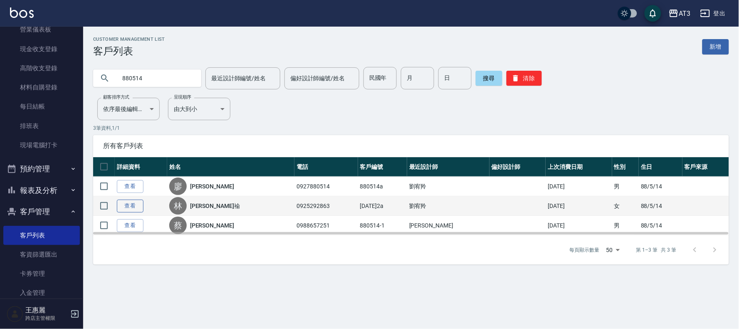
click at [129, 203] on link "查看" at bounding box center [130, 205] width 27 height 13
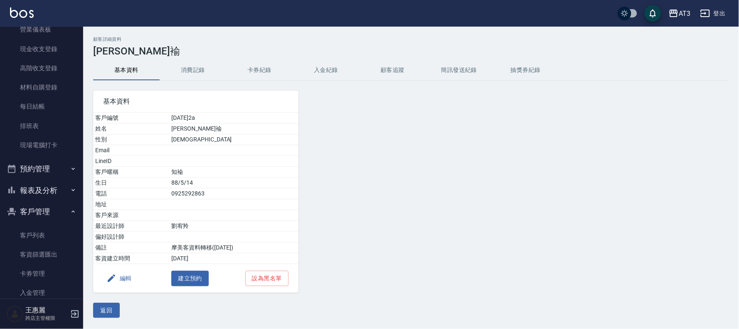
click at [126, 281] on button "編輯" at bounding box center [119, 278] width 32 height 15
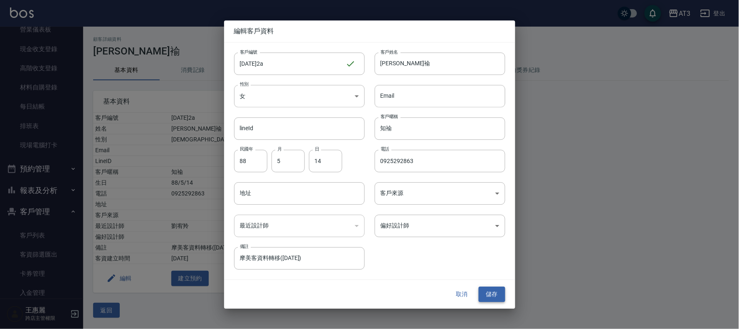
click at [493, 293] on button "儲存" at bounding box center [491, 294] width 27 height 15
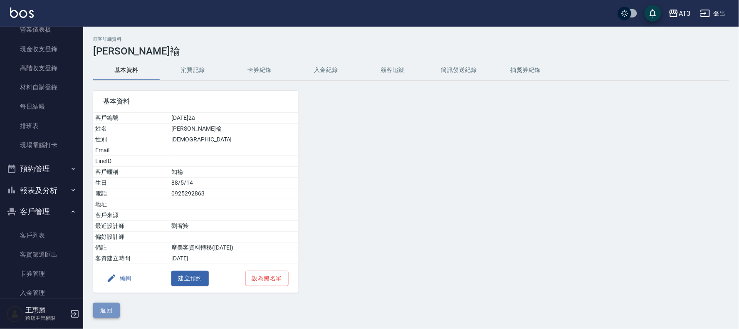
click at [103, 306] on button "返回" at bounding box center [106, 310] width 27 height 15
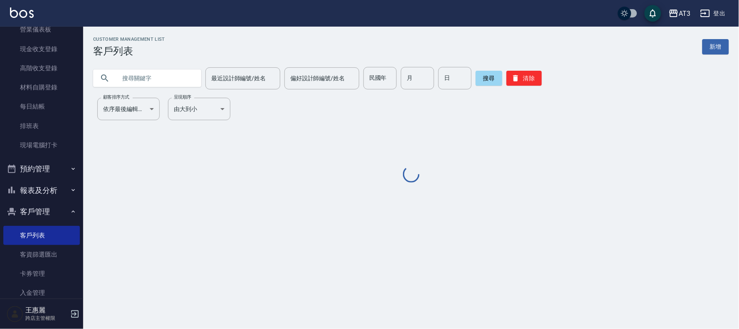
click at [133, 77] on input "text" at bounding box center [155, 78] width 78 height 22
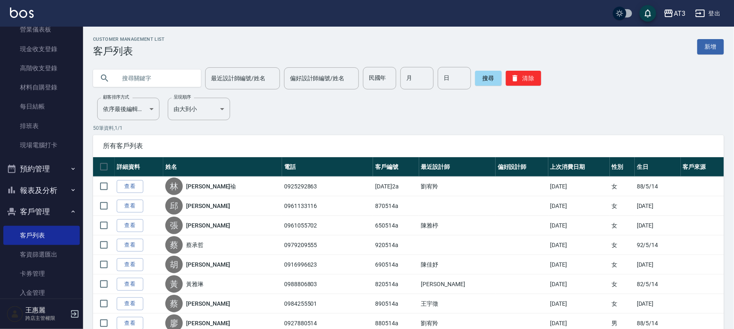
click at [192, 76] on input "text" at bounding box center [155, 78] width 78 height 22
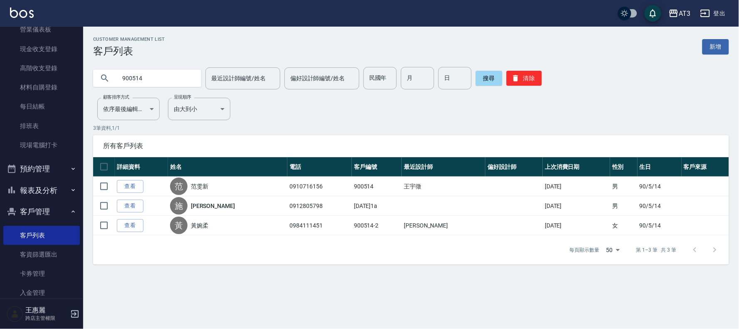
click at [167, 76] on input "900514" at bounding box center [155, 78] width 78 height 22
type input "830514"
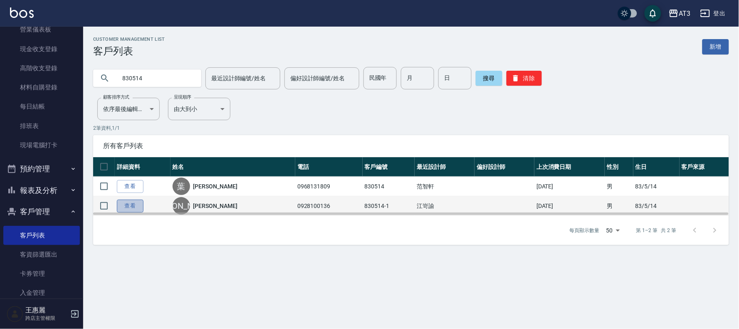
click at [133, 202] on link "查看" at bounding box center [130, 205] width 27 height 13
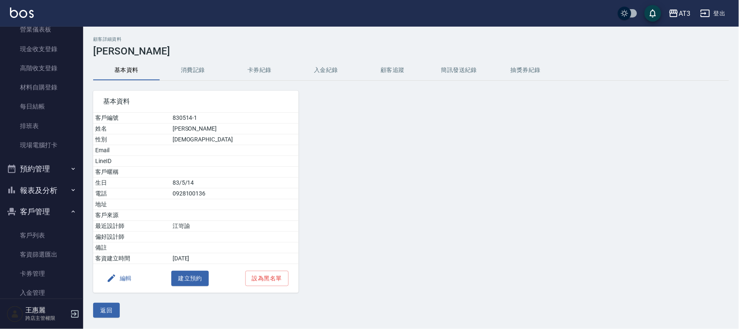
click at [124, 275] on button "編輯" at bounding box center [119, 278] width 32 height 15
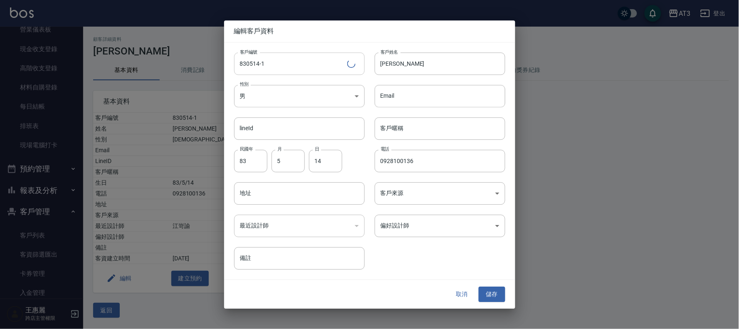
click at [284, 65] on input "830514-1" at bounding box center [290, 63] width 113 height 22
type input "[DATE]1a"
click at [499, 292] on button "儲存" at bounding box center [491, 294] width 27 height 15
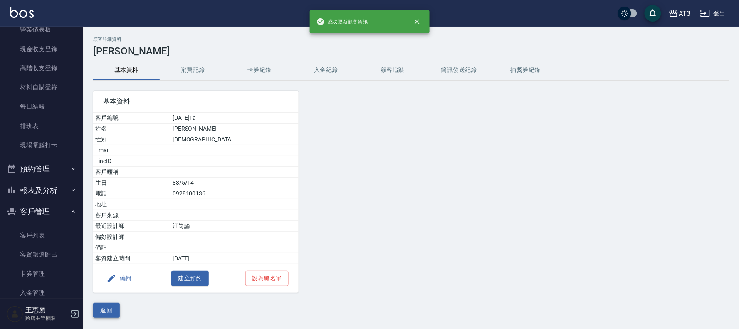
click at [113, 310] on button "返回" at bounding box center [106, 310] width 27 height 15
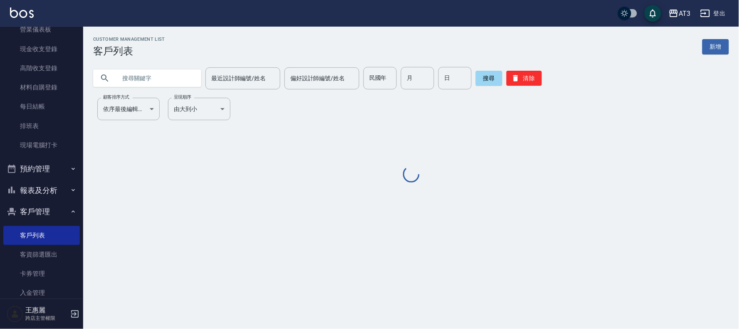
click at [162, 77] on input "text" at bounding box center [155, 78] width 78 height 22
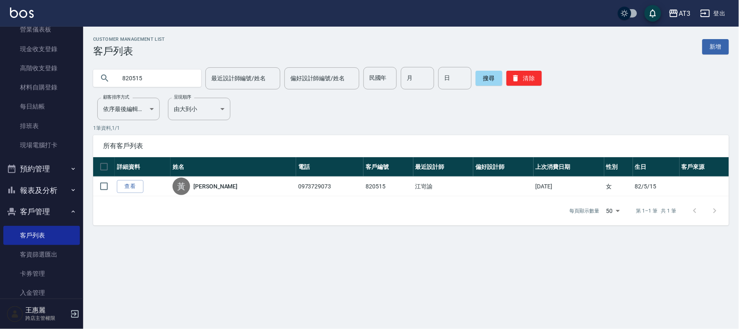
click at [169, 76] on input "820515" at bounding box center [155, 78] width 78 height 22
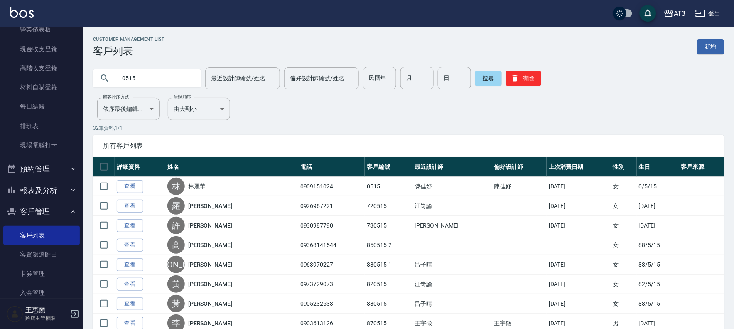
click at [168, 76] on input "0515" at bounding box center [155, 78] width 78 height 22
click at [169, 78] on input "0515" at bounding box center [155, 78] width 78 height 22
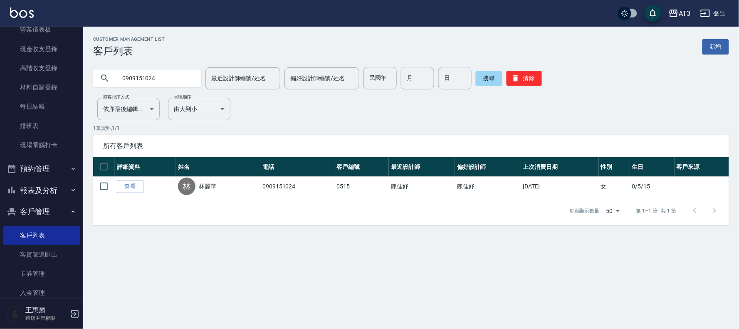
click at [161, 81] on input "0909151024" at bounding box center [155, 78] width 78 height 22
click at [162, 81] on input "0909151024" at bounding box center [155, 78] width 78 height 22
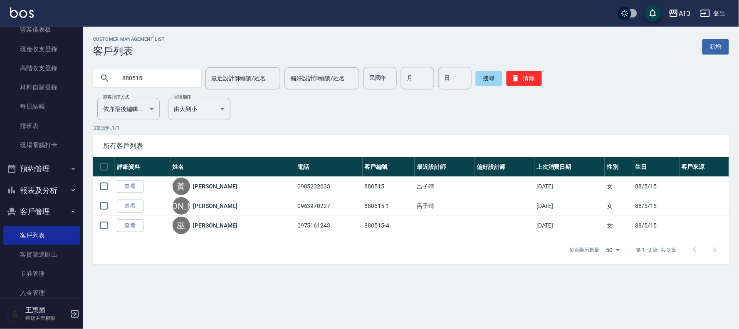
click at [150, 77] on input "880515" at bounding box center [155, 78] width 78 height 22
type input "0985563252"
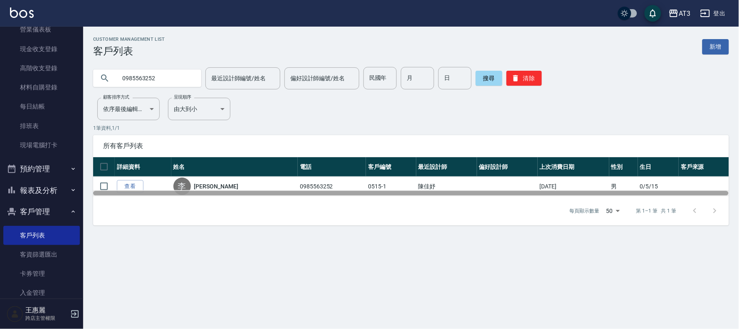
click at [119, 190] on div at bounding box center [410, 193] width 635 height 6
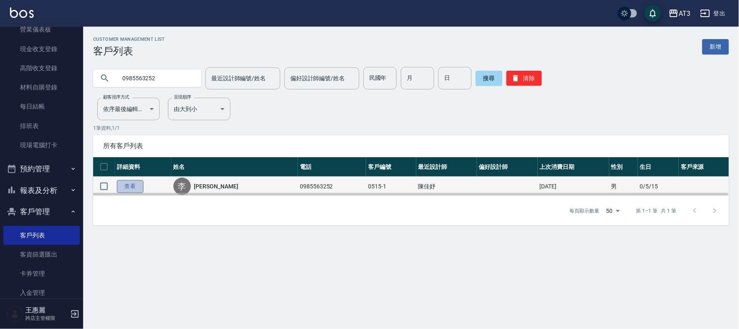
click at [125, 182] on link "查看" at bounding box center [130, 186] width 27 height 13
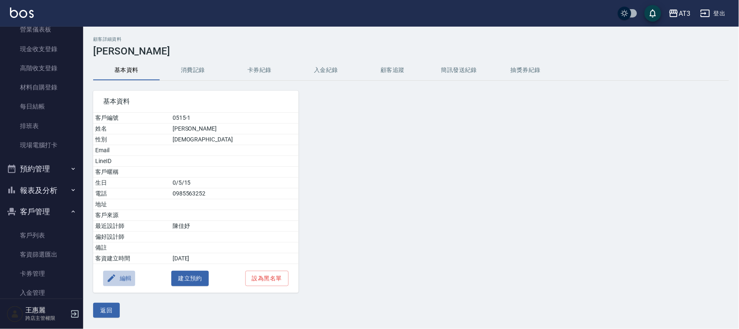
click at [123, 278] on button "編輯" at bounding box center [119, 278] width 32 height 15
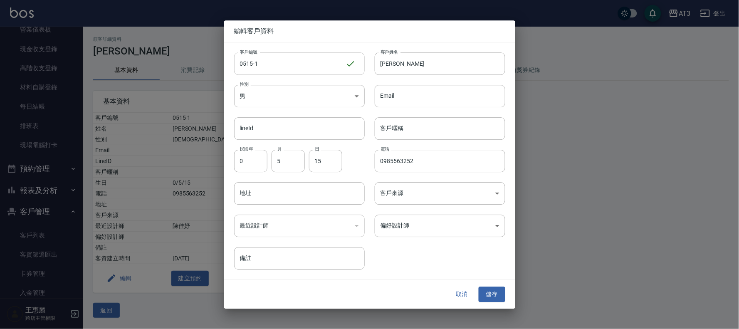
click at [308, 59] on input "0515-1" at bounding box center [289, 63] width 111 height 22
type input "0515-1a"
click at [489, 287] on button "儲存" at bounding box center [491, 294] width 27 height 15
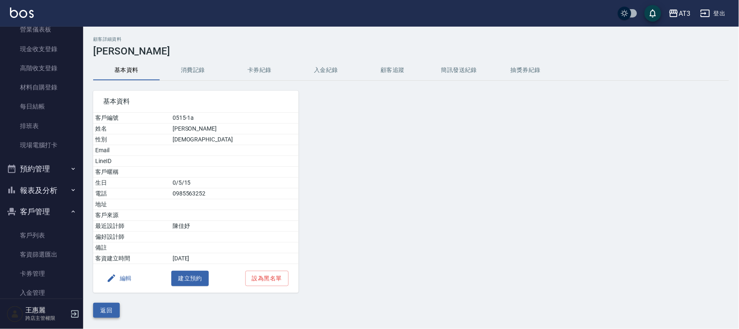
click at [102, 312] on button "返回" at bounding box center [106, 310] width 27 height 15
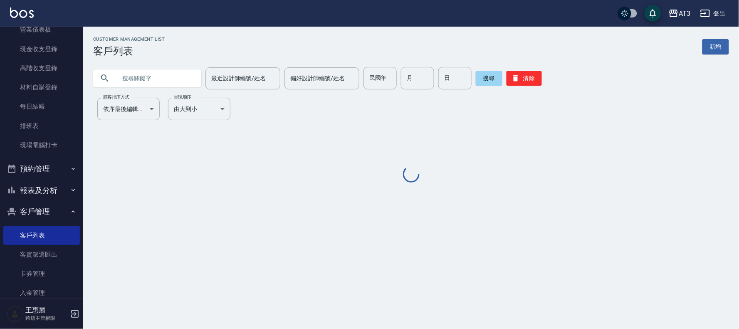
click at [150, 77] on input "text" at bounding box center [155, 78] width 78 height 22
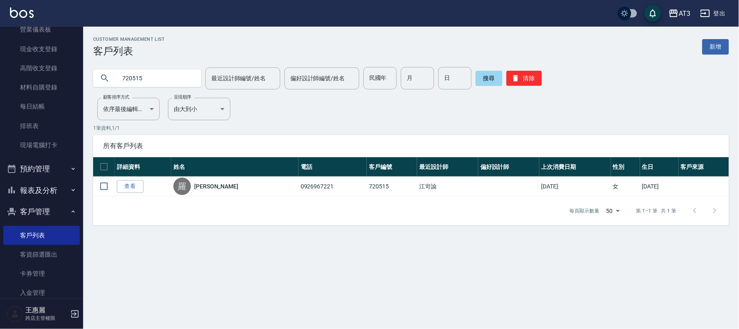
click at [167, 78] on input "720515" at bounding box center [155, 78] width 78 height 22
click at [155, 76] on input "870515" at bounding box center [155, 78] width 78 height 22
type input "0983363956"
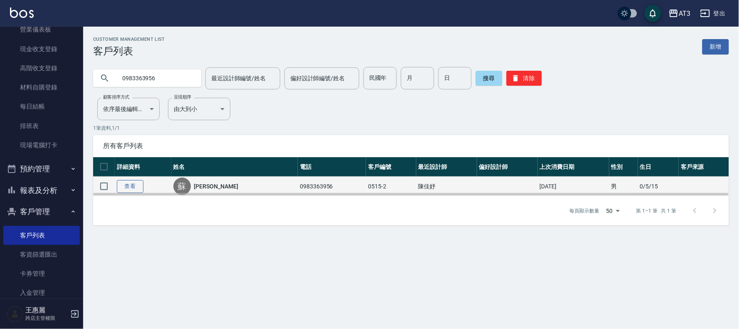
click at [130, 189] on link "查看" at bounding box center [130, 186] width 27 height 13
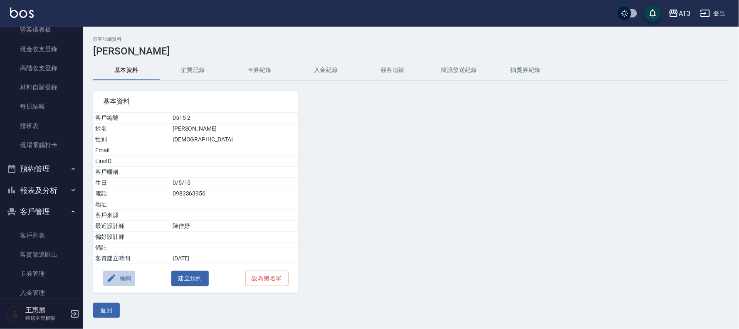
click at [131, 276] on button "編輯" at bounding box center [119, 278] width 32 height 15
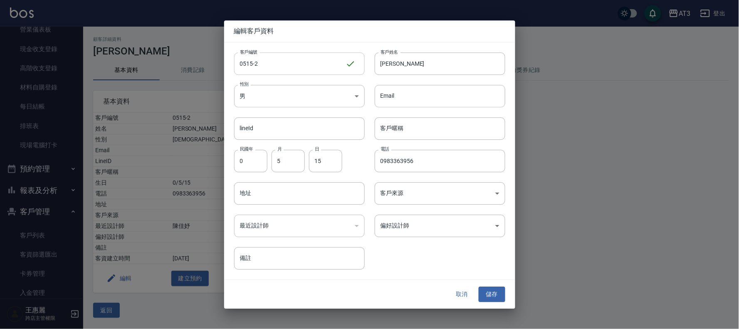
click at [289, 63] on input "0515-2" at bounding box center [289, 63] width 111 height 22
type input "0515-2a"
click at [485, 293] on button "儲存" at bounding box center [491, 294] width 27 height 15
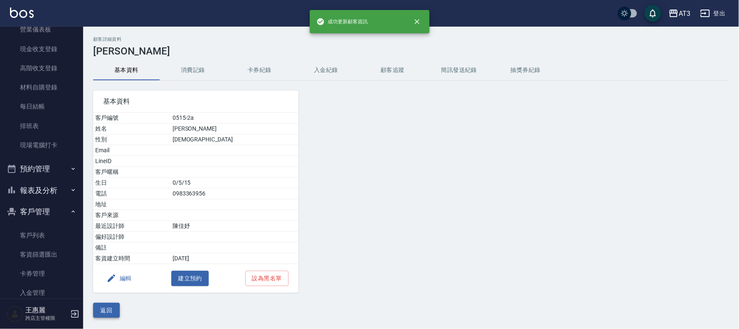
click at [107, 308] on button "返回" at bounding box center [106, 310] width 27 height 15
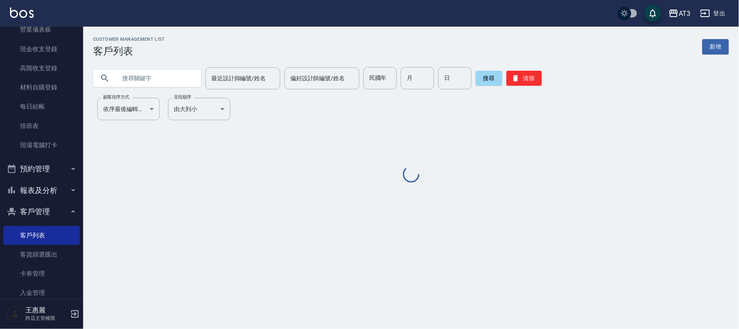
drag, startPoint x: 188, startPoint y: 74, endPoint x: 192, endPoint y: 78, distance: 5.7
click at [190, 76] on input "text" at bounding box center [155, 78] width 78 height 22
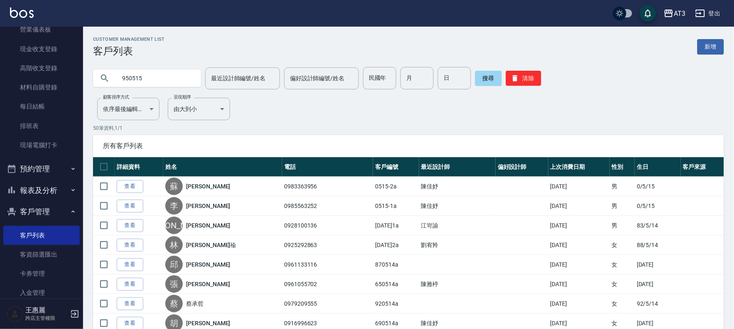
type input "950515"
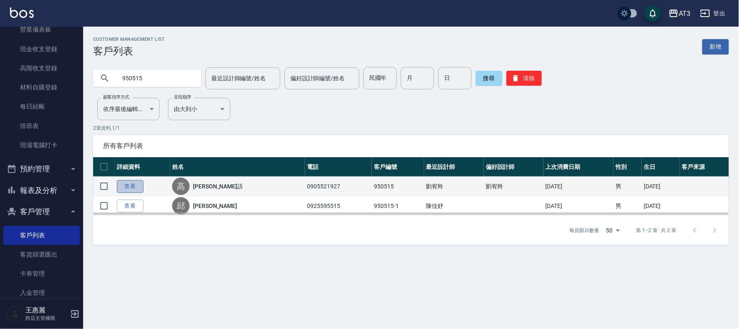
click at [125, 184] on link "查看" at bounding box center [130, 186] width 27 height 13
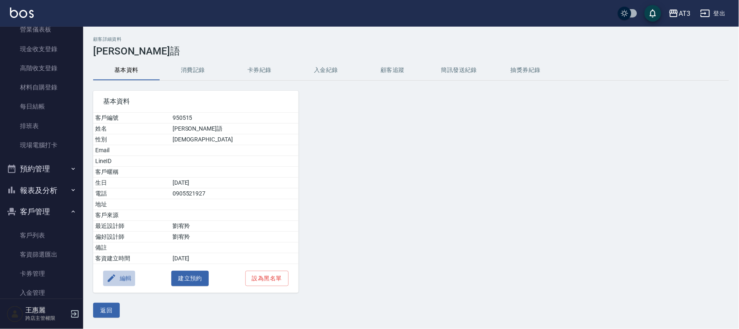
click at [126, 276] on button "編輯" at bounding box center [119, 278] width 32 height 15
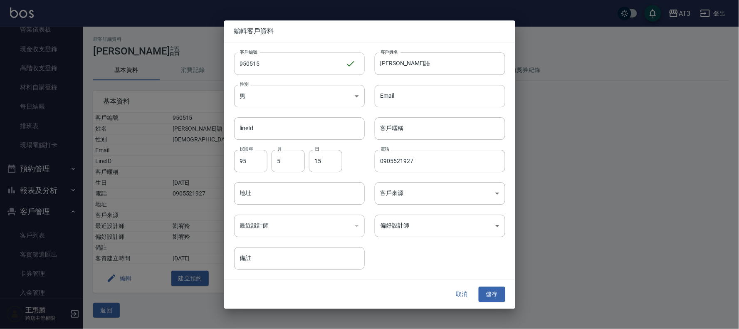
click at [292, 73] on input "950515" at bounding box center [289, 63] width 111 height 22
type input "950515a"
click at [495, 293] on button "儲存" at bounding box center [491, 294] width 27 height 15
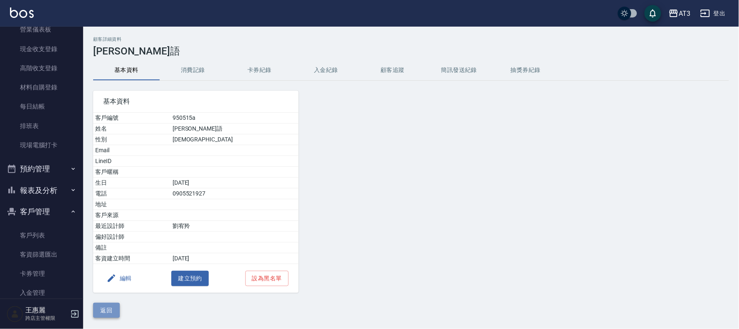
click at [106, 310] on button "返回" at bounding box center [106, 310] width 27 height 15
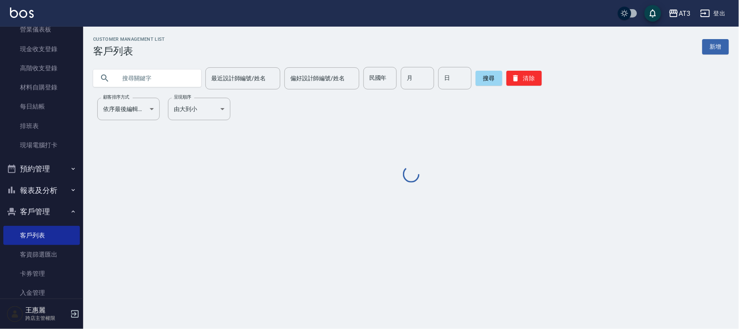
click at [123, 73] on input "text" at bounding box center [155, 78] width 78 height 22
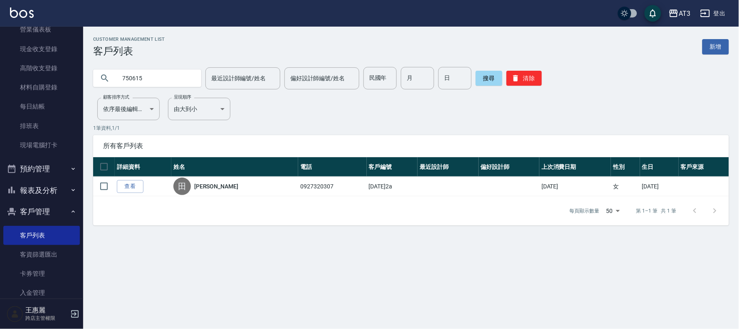
click at [180, 78] on input "750615" at bounding box center [155, 78] width 78 height 22
type input "0987698883"
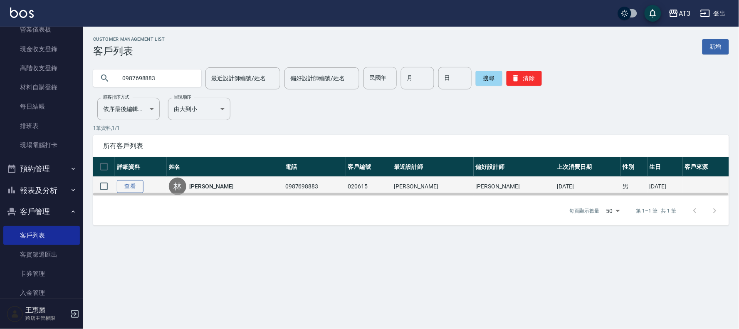
click at [129, 185] on link "查看" at bounding box center [130, 186] width 27 height 13
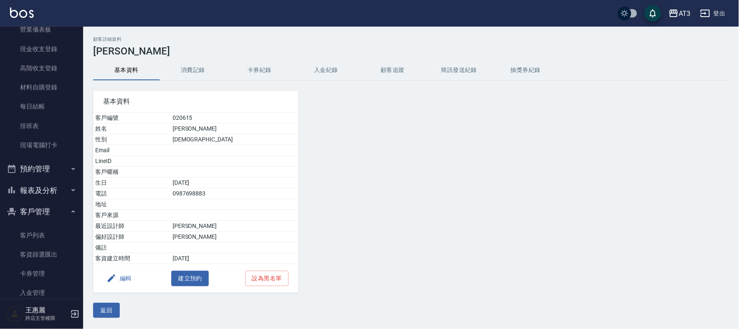
click at [122, 276] on button "編輯" at bounding box center [119, 278] width 32 height 15
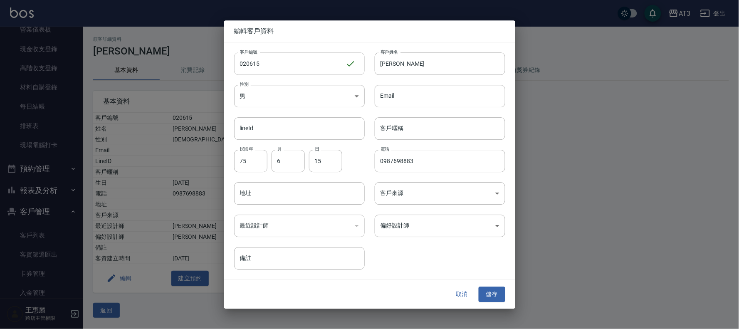
click at [306, 67] on input "020615" at bounding box center [289, 63] width 111 height 22
type input "020615a"
click at [490, 296] on button "儲存" at bounding box center [491, 294] width 27 height 15
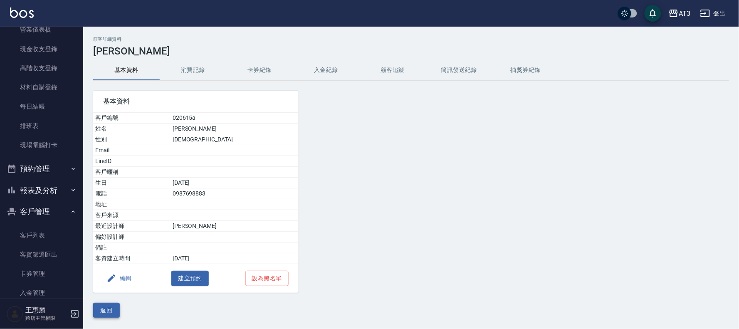
click at [111, 309] on button "返回" at bounding box center [106, 310] width 27 height 15
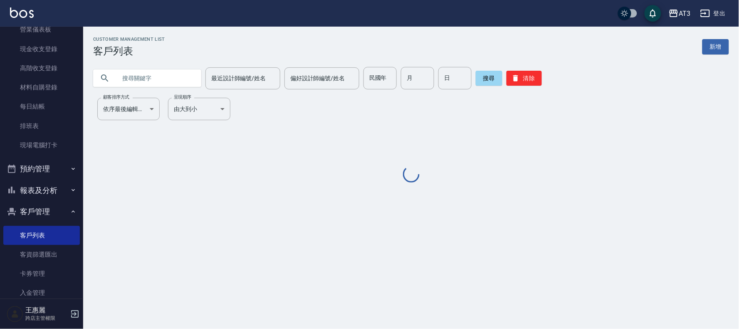
click at [161, 76] on input "text" at bounding box center [155, 78] width 78 height 22
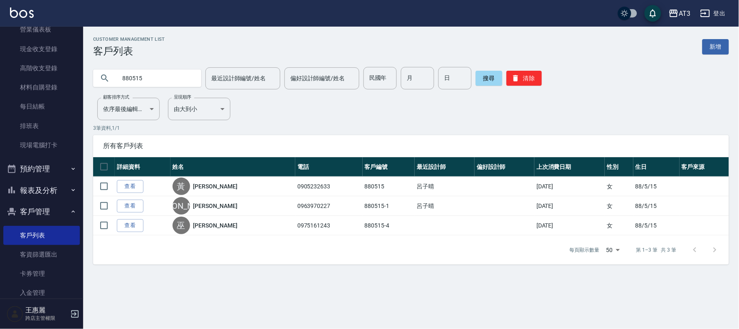
click at [158, 78] on input "880515" at bounding box center [155, 78] width 78 height 22
type input "0976159423"
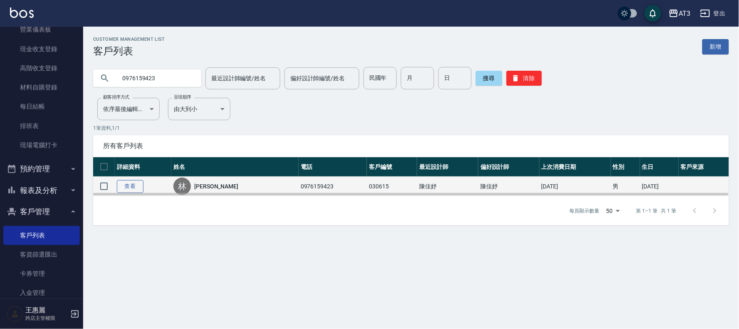
click at [131, 185] on link "查看" at bounding box center [130, 186] width 27 height 13
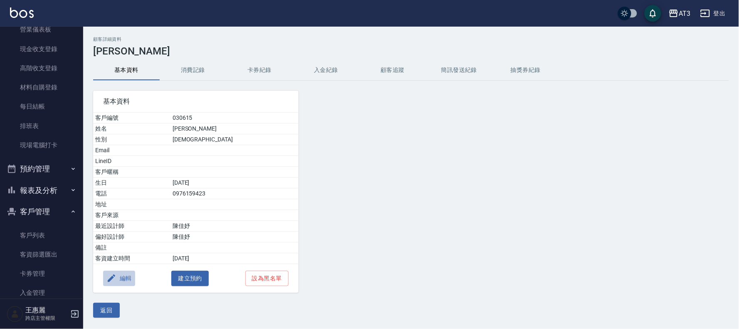
click at [123, 279] on button "編輯" at bounding box center [119, 278] width 32 height 15
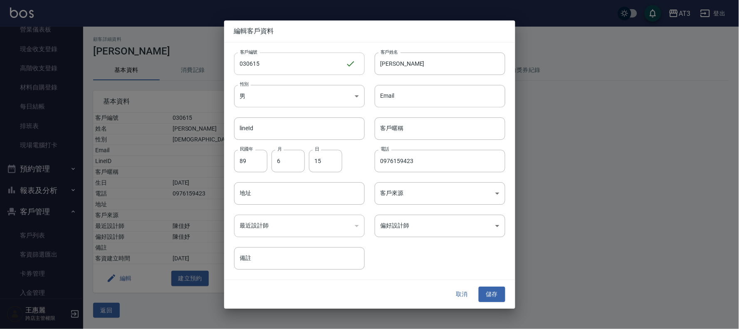
click at [315, 71] on input "030615" at bounding box center [289, 63] width 111 height 22
type input "030615a"
click at [491, 293] on button "儲存" at bounding box center [491, 294] width 27 height 15
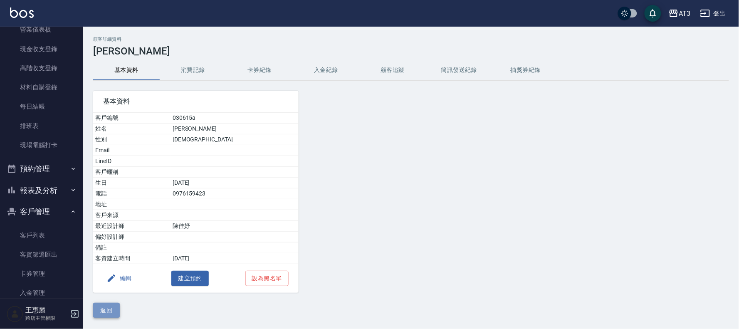
click at [104, 312] on button "返回" at bounding box center [106, 310] width 27 height 15
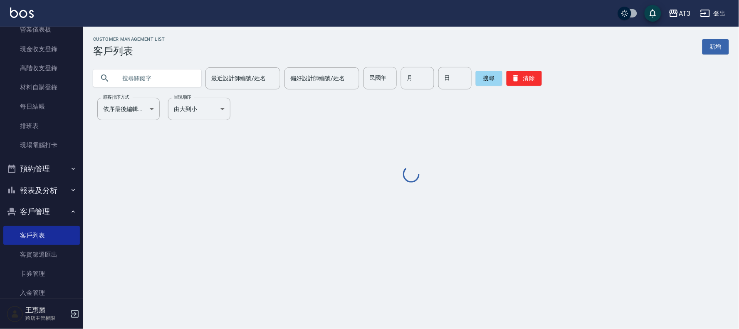
click at [185, 82] on input "text" at bounding box center [155, 78] width 78 height 22
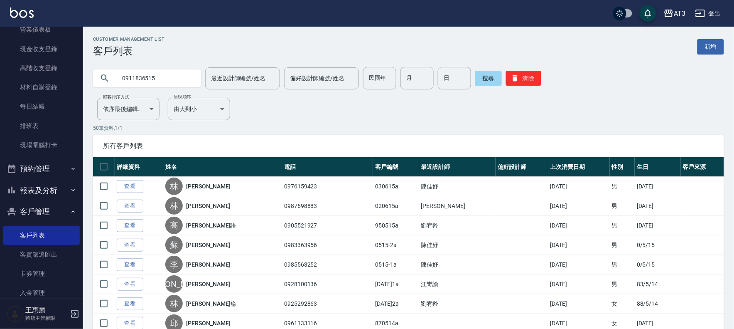
type input "0911836515"
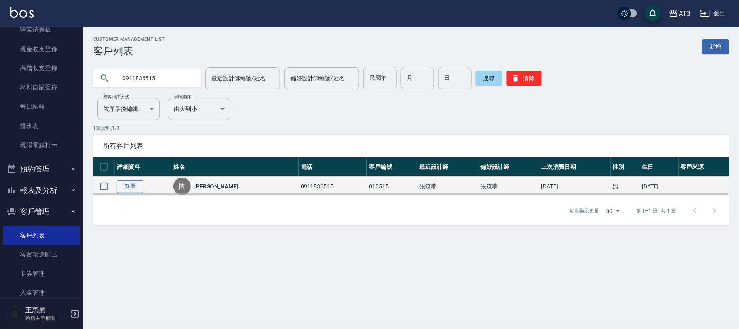
click at [124, 183] on link "查看" at bounding box center [130, 186] width 27 height 13
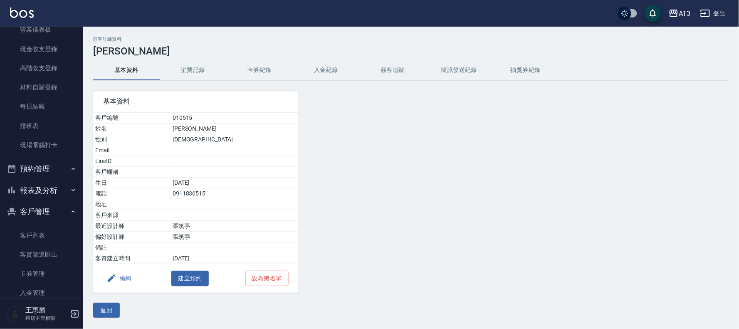
click at [121, 278] on button "編輯" at bounding box center [119, 278] width 32 height 15
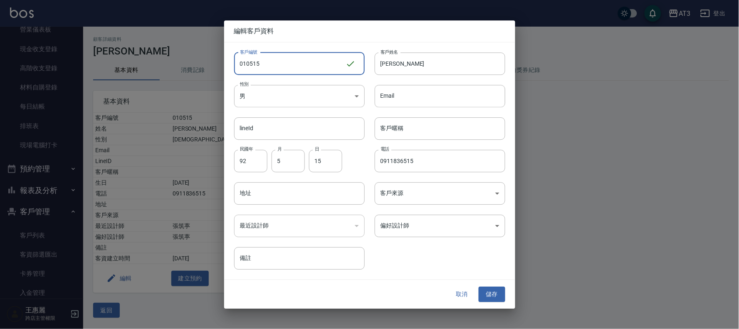
click at [287, 58] on input "010515" at bounding box center [289, 63] width 111 height 22
type input "010515a"
click at [496, 293] on button "儲存" at bounding box center [491, 294] width 27 height 15
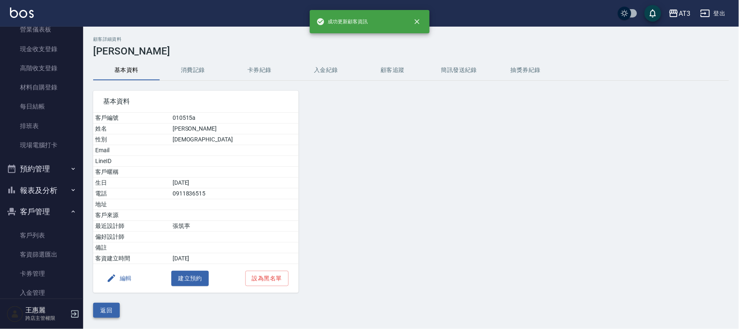
click at [111, 315] on button "返回" at bounding box center [106, 310] width 27 height 15
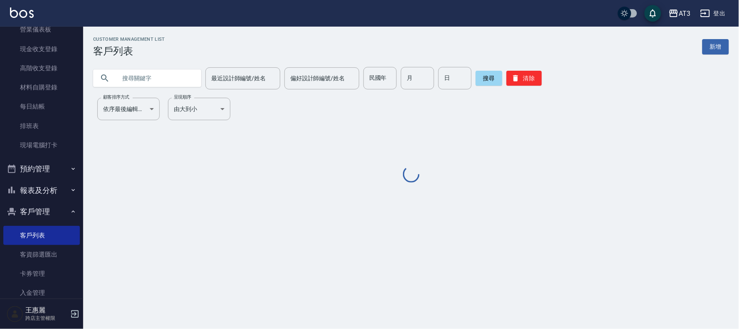
click at [164, 74] on input "text" at bounding box center [155, 78] width 78 height 22
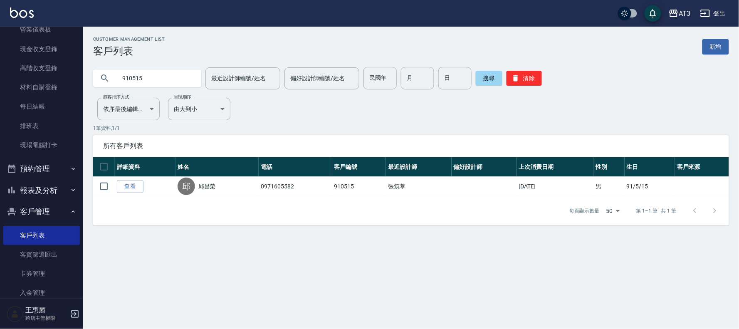
click at [157, 78] on input "910515" at bounding box center [155, 78] width 78 height 22
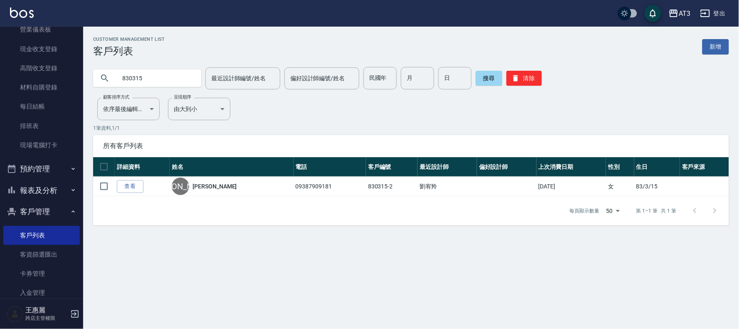
click at [157, 78] on input "830315" at bounding box center [155, 78] width 78 height 22
type input "840515"
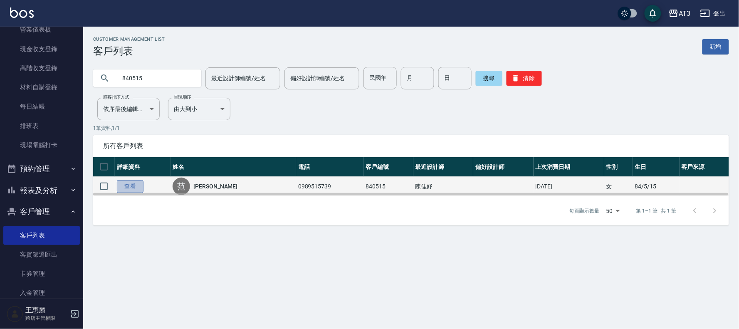
click at [123, 187] on link "查看" at bounding box center [130, 186] width 27 height 13
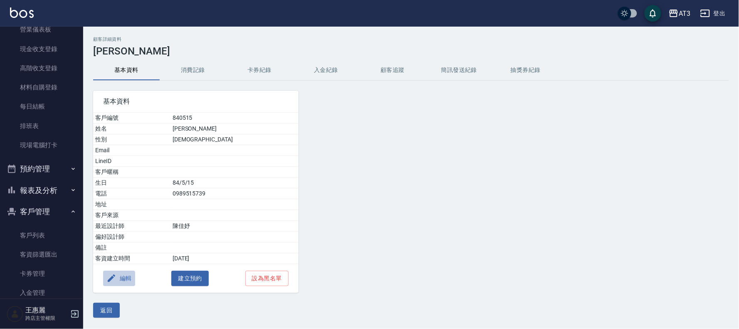
click at [125, 280] on button "編輯" at bounding box center [119, 278] width 32 height 15
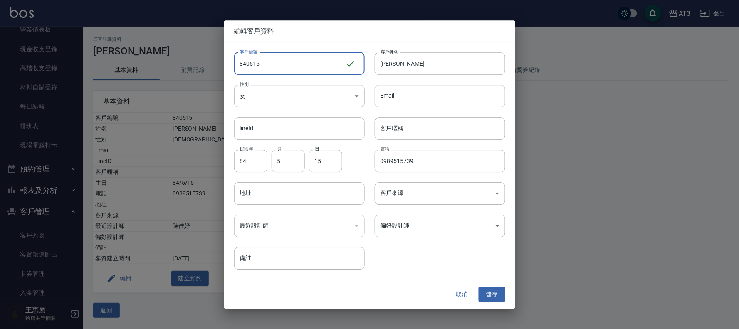
click at [287, 65] on input "840515" at bounding box center [289, 63] width 111 height 22
type input "840515a"
click at [485, 290] on button "儲存" at bounding box center [491, 294] width 27 height 15
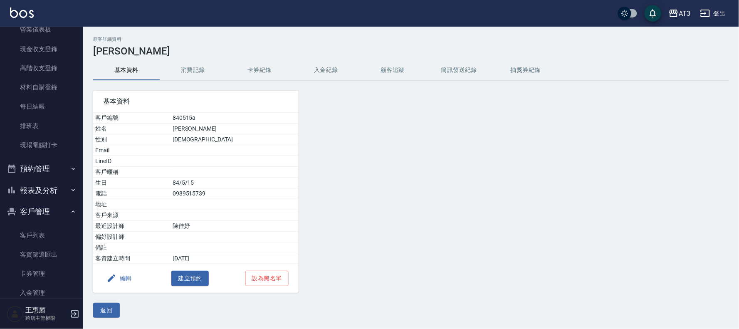
drag, startPoint x: 101, startPoint y: 308, endPoint x: 81, endPoint y: 142, distance: 167.8
click at [101, 308] on button "返回" at bounding box center [106, 310] width 27 height 15
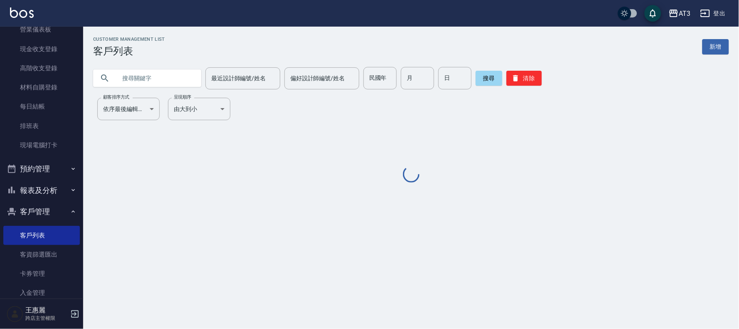
click at [175, 77] on input "text" at bounding box center [155, 78] width 78 height 22
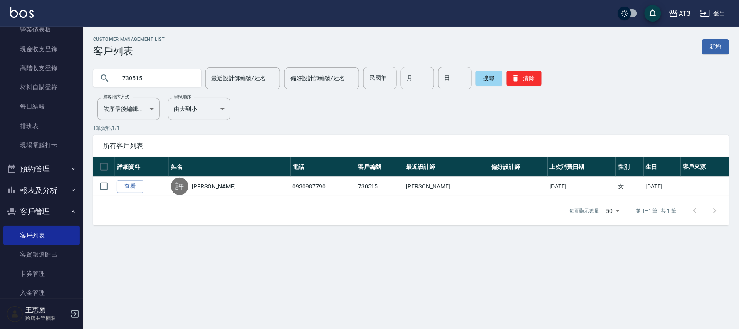
click at [148, 77] on input "730515" at bounding box center [155, 78] width 78 height 22
type input "1"
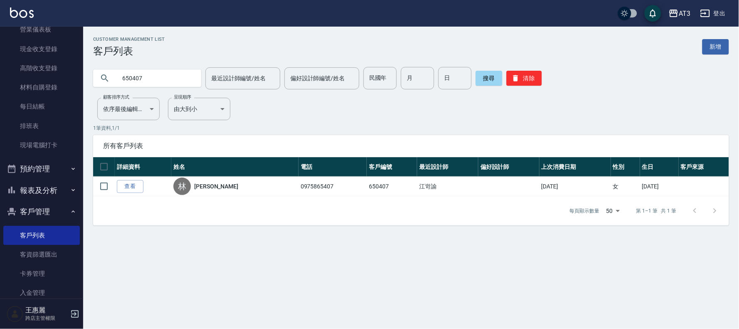
click at [154, 74] on input "650407" at bounding box center [155, 78] width 78 height 22
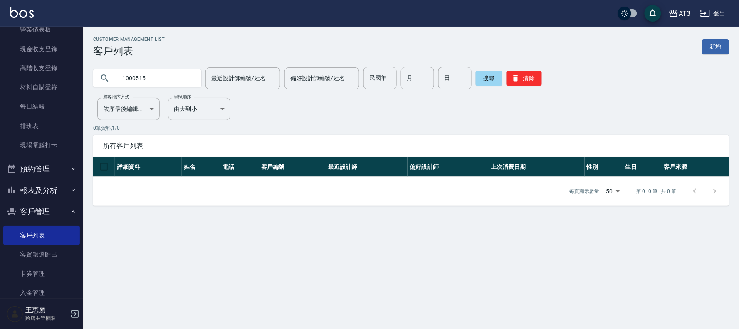
click at [154, 74] on input "1000515" at bounding box center [155, 78] width 78 height 22
type input "0975865"
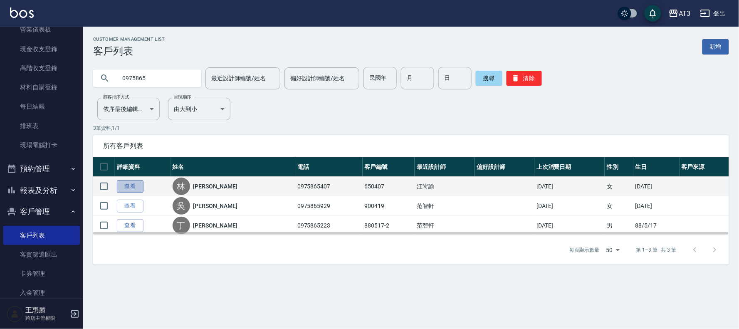
click at [135, 184] on link "查看" at bounding box center [130, 186] width 27 height 13
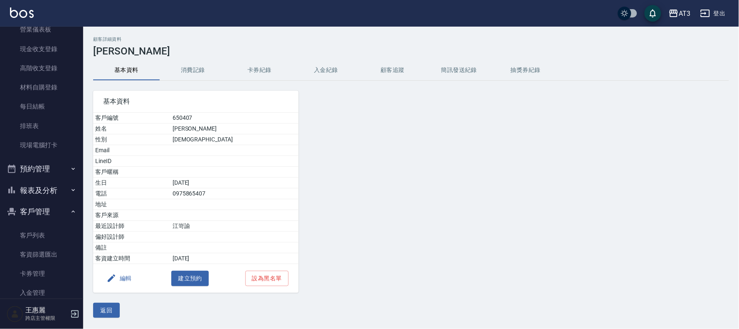
click at [126, 275] on button "編輯" at bounding box center [119, 278] width 32 height 15
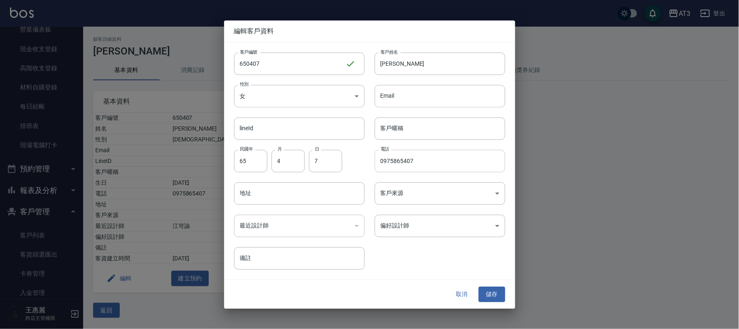
click at [427, 165] on input "0975865407" at bounding box center [439, 161] width 130 height 22
type input "0975865407-1"
drag, startPoint x: 443, startPoint y: 65, endPoint x: 286, endPoint y: 65, distance: 157.9
click at [286, 65] on div "客戶編號 650407 ​ 客戶編號 客戶姓名 [PERSON_NAME]姓名 性別 女 [DEMOGRAPHIC_DATA] 性別 Email Email …" at bounding box center [364, 155] width 281 height 227
type input "f"
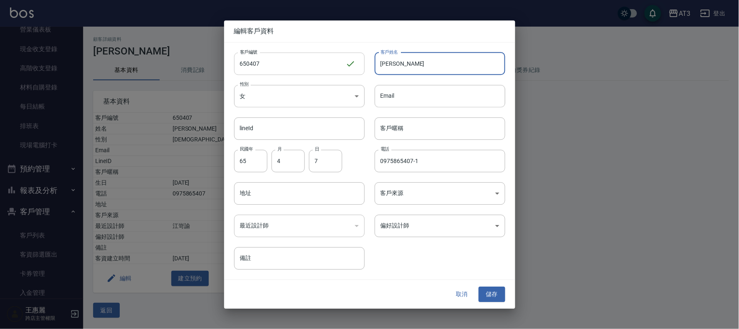
type input "[PERSON_NAME]"
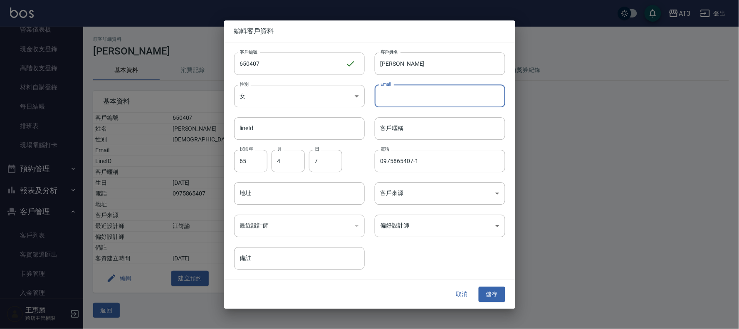
click at [286, 65] on input "650407" at bounding box center [289, 63] width 111 height 22
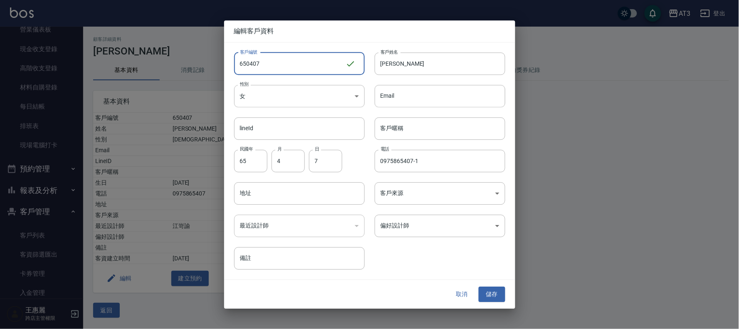
click at [286, 65] on input "650407" at bounding box center [289, 63] width 111 height 22
type input "1000515"
click at [254, 160] on input "65" at bounding box center [250, 161] width 33 height 22
click at [460, 295] on button "取消" at bounding box center [461, 294] width 27 height 15
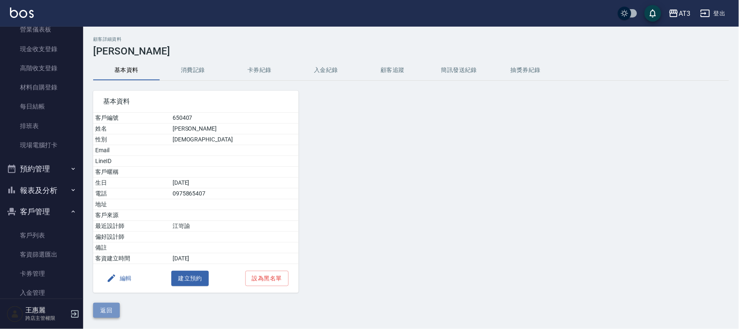
click at [110, 309] on button "返回" at bounding box center [106, 310] width 27 height 15
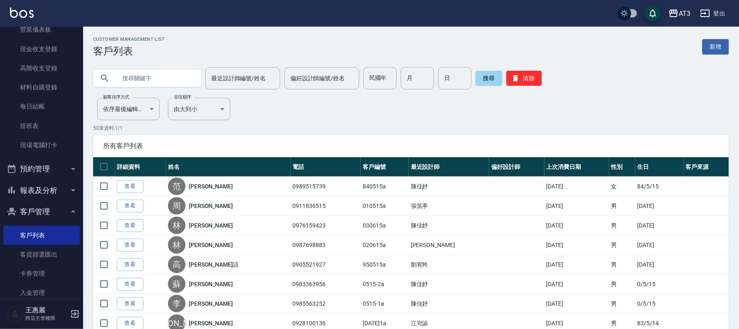
click at [132, 80] on input "text" at bounding box center [155, 78] width 78 height 22
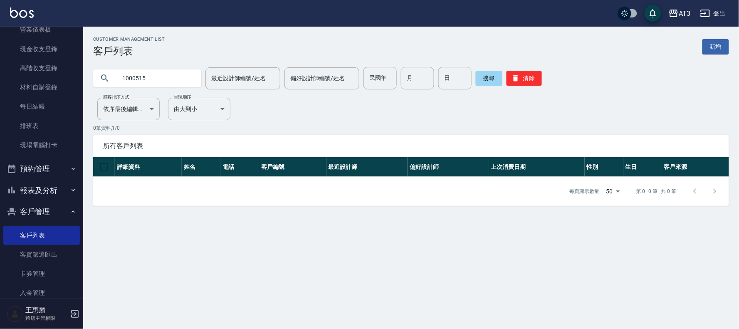
click at [154, 80] on input "1000515" at bounding box center [155, 78] width 78 height 22
click at [162, 76] on input "[PERSON_NAME]" at bounding box center [155, 78] width 78 height 22
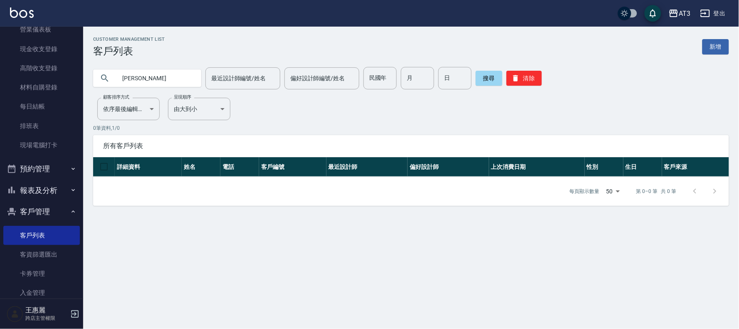
click at [162, 76] on input "[PERSON_NAME]" at bounding box center [155, 78] width 78 height 22
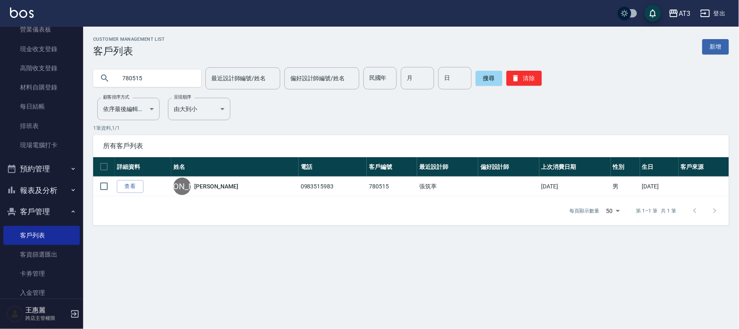
click at [158, 73] on input "780515" at bounding box center [155, 78] width 78 height 22
click at [176, 77] on input "640515" at bounding box center [155, 78] width 78 height 22
type input "0913660011"
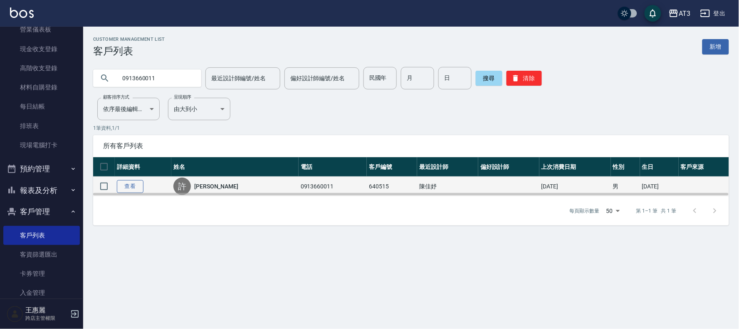
click at [131, 185] on link "查看" at bounding box center [130, 186] width 27 height 13
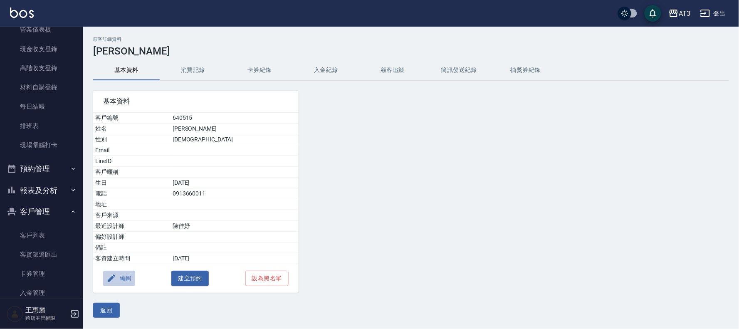
click at [123, 278] on button "編輯" at bounding box center [119, 278] width 32 height 15
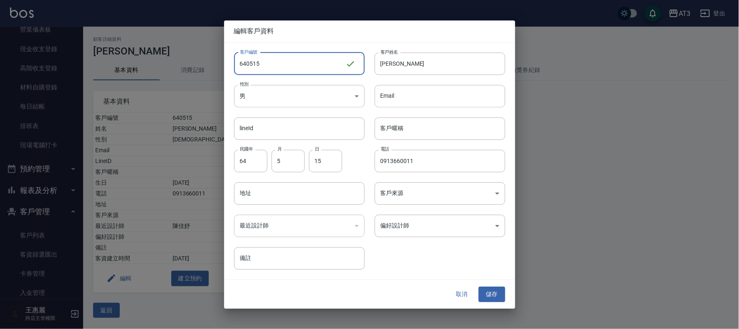
click at [288, 72] on input "640515" at bounding box center [289, 63] width 111 height 22
type input "640515a"
click at [500, 290] on button "儲存" at bounding box center [491, 294] width 27 height 15
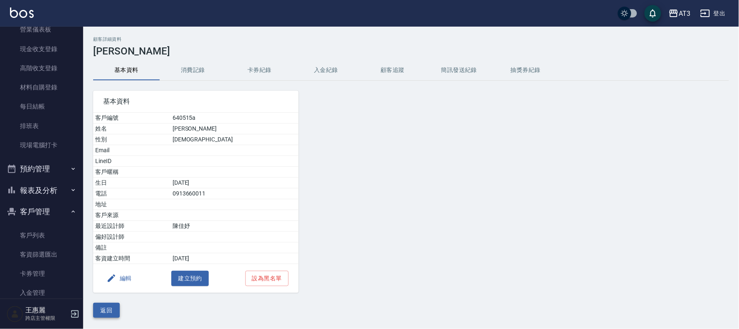
click at [105, 310] on button "返回" at bounding box center [106, 310] width 27 height 15
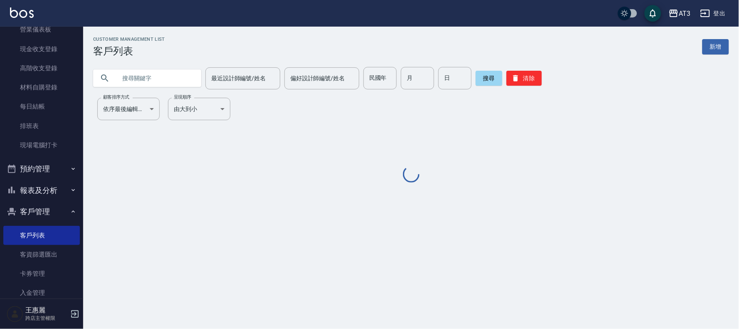
click at [180, 77] on input "text" at bounding box center [155, 78] width 78 height 22
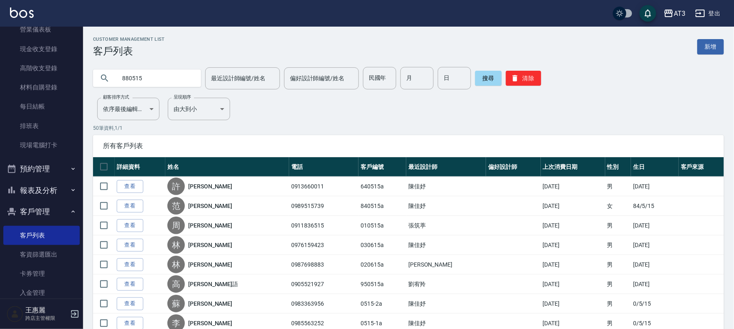
type input "880515"
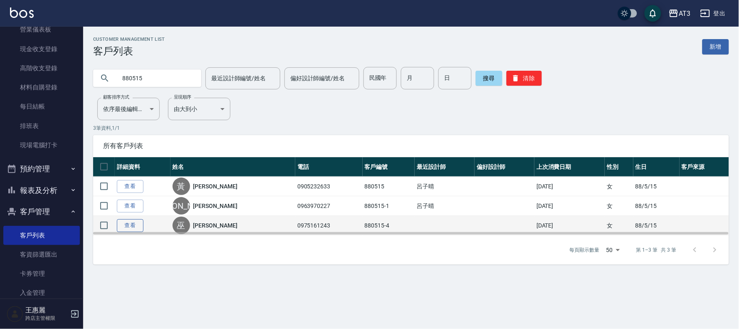
click at [124, 223] on link "查看" at bounding box center [130, 225] width 27 height 13
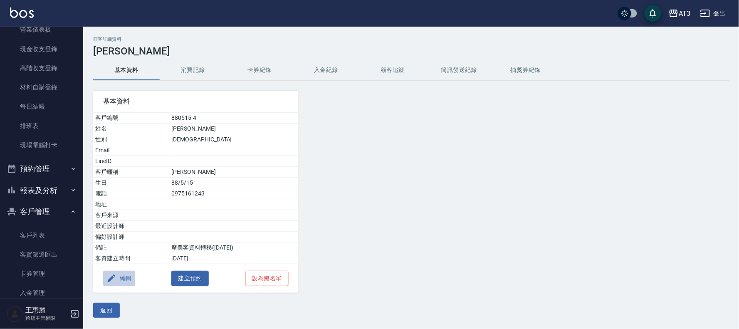
click at [119, 278] on button "編輯" at bounding box center [119, 278] width 32 height 15
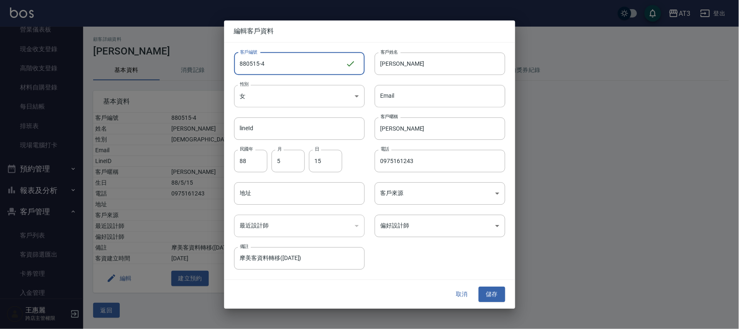
click at [288, 67] on input "880515-4" at bounding box center [289, 63] width 111 height 22
type input "[DATE]4a"
drag, startPoint x: 499, startPoint y: 294, endPoint x: 492, endPoint y: 291, distance: 7.1
click at [499, 294] on button "儲存" at bounding box center [491, 294] width 27 height 15
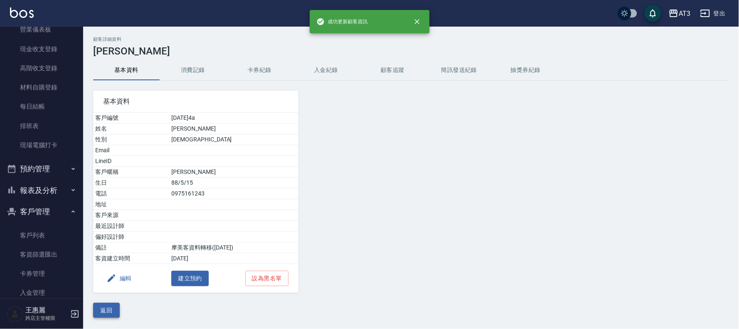
click at [111, 305] on button "返回" at bounding box center [106, 310] width 27 height 15
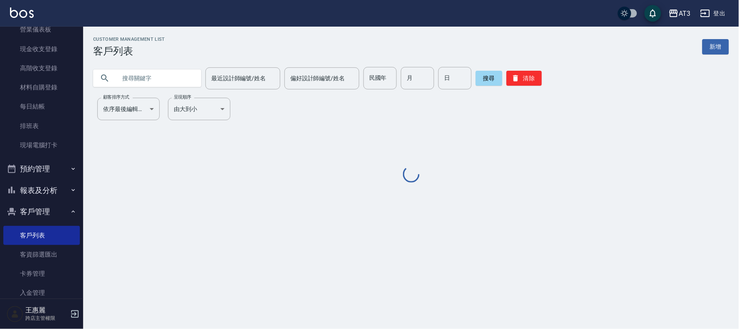
click at [134, 76] on input "text" at bounding box center [155, 78] width 78 height 22
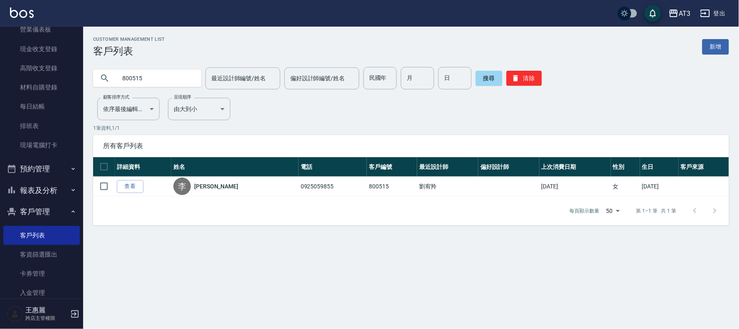
click at [185, 77] on input "800515" at bounding box center [155, 78] width 78 height 22
type input "9"
type input "950515"
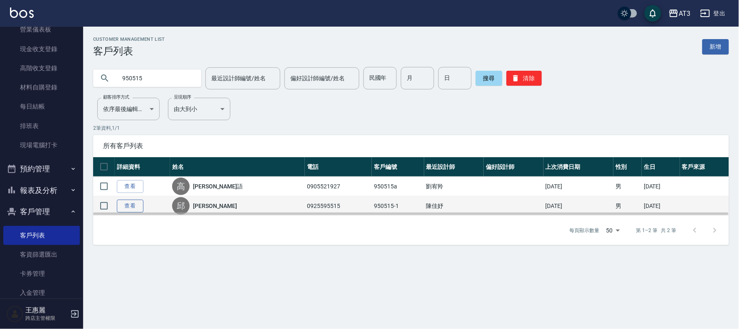
click at [128, 204] on link "查看" at bounding box center [130, 205] width 27 height 13
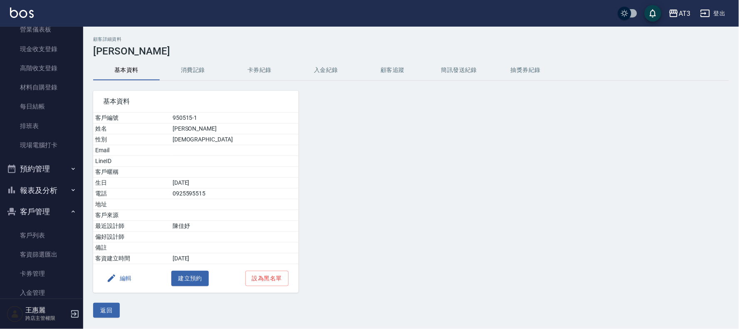
click at [126, 278] on button "編輯" at bounding box center [119, 278] width 32 height 15
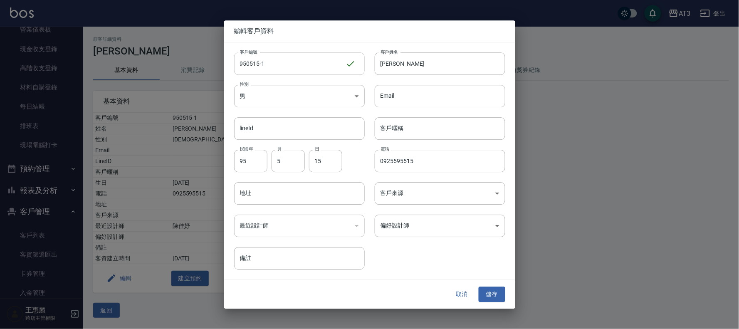
click at [283, 64] on input "950515-1" at bounding box center [289, 63] width 111 height 22
type input "[DATE]1a"
click at [490, 297] on button "儲存" at bounding box center [491, 294] width 27 height 15
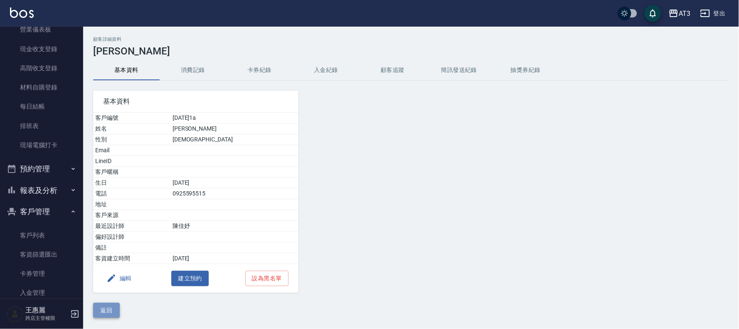
click at [111, 309] on button "返回" at bounding box center [106, 310] width 27 height 15
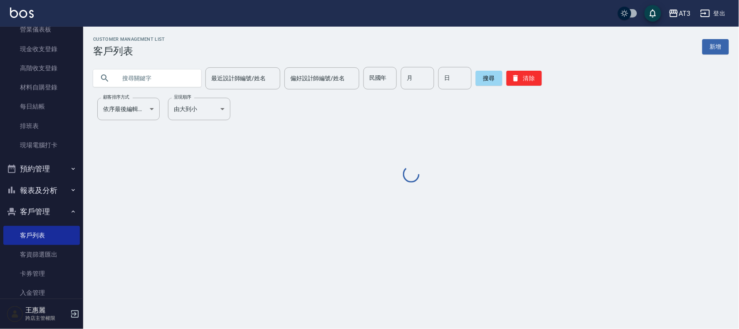
click at [169, 81] on input "text" at bounding box center [155, 78] width 78 height 22
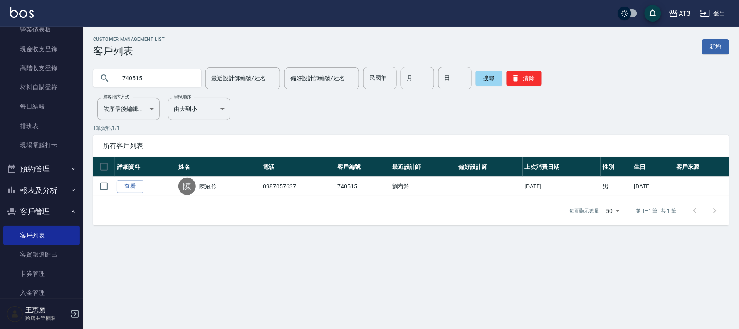
click at [148, 77] on input "740515" at bounding box center [155, 78] width 78 height 22
drag, startPoint x: 148, startPoint y: 77, endPoint x: 143, endPoint y: 78, distance: 4.2
click at [148, 78] on input "740515" at bounding box center [155, 78] width 78 height 22
type input "860515"
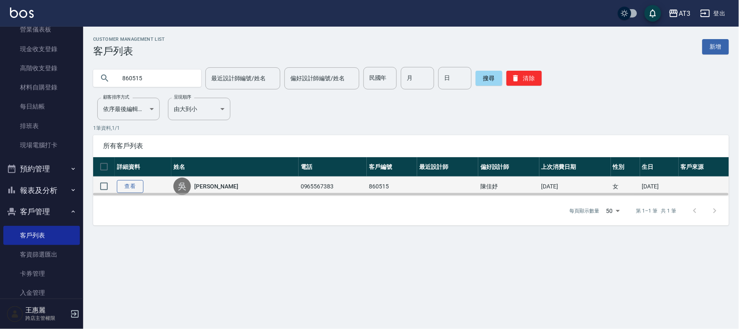
click at [125, 187] on link "查看" at bounding box center [130, 186] width 27 height 13
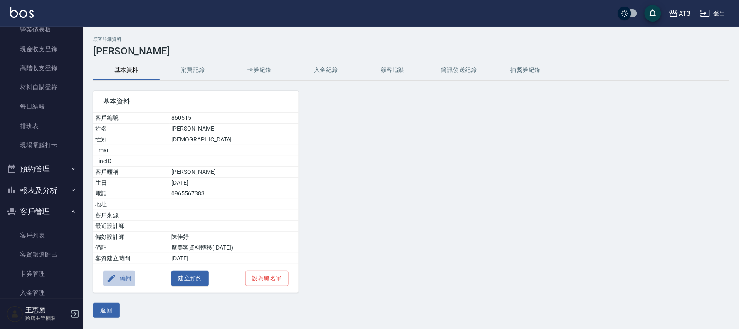
click at [121, 276] on button "編輯" at bounding box center [119, 278] width 32 height 15
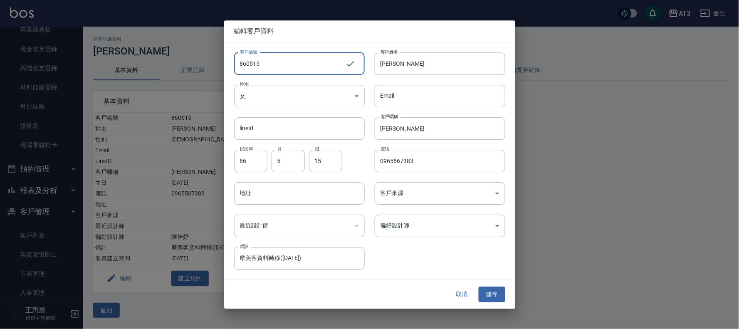
click at [276, 71] on input "860515" at bounding box center [289, 63] width 111 height 22
type input "860515a"
click at [497, 292] on button "儲存" at bounding box center [491, 294] width 27 height 15
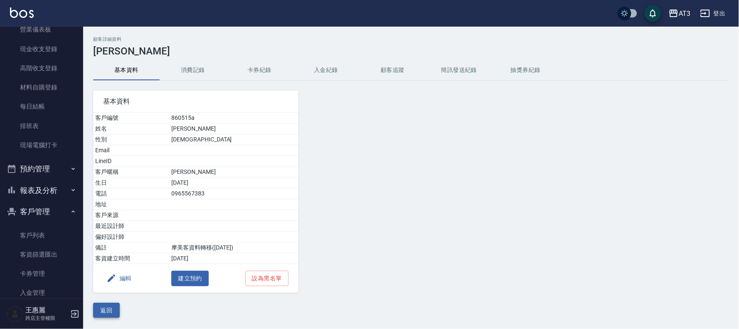
click at [105, 310] on button "返回" at bounding box center [106, 310] width 27 height 15
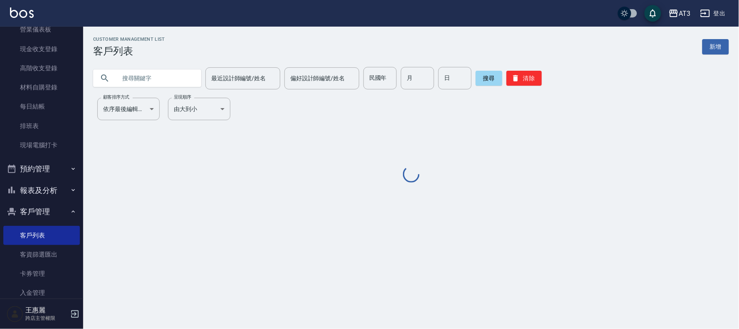
click at [187, 84] on input "text" at bounding box center [155, 78] width 78 height 22
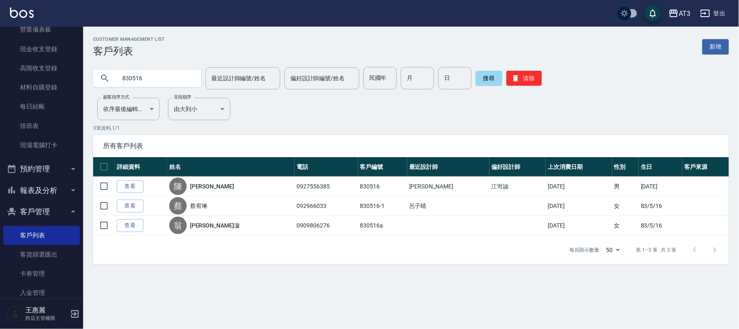
click at [167, 81] on input "830516" at bounding box center [155, 78] width 78 height 22
click at [166, 81] on input "830516" at bounding box center [155, 78] width 78 height 22
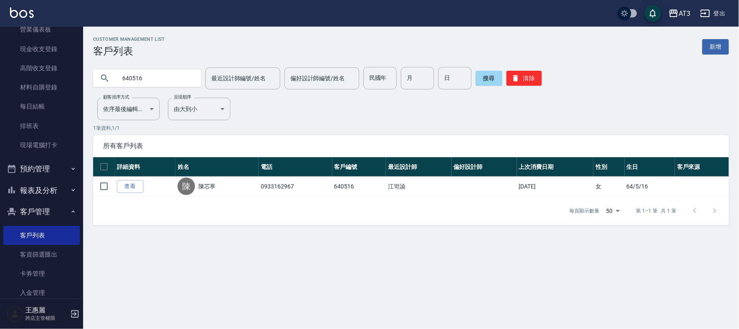
click at [162, 80] on input "640516" at bounding box center [155, 78] width 78 height 22
click at [161, 79] on input "640516" at bounding box center [155, 78] width 78 height 22
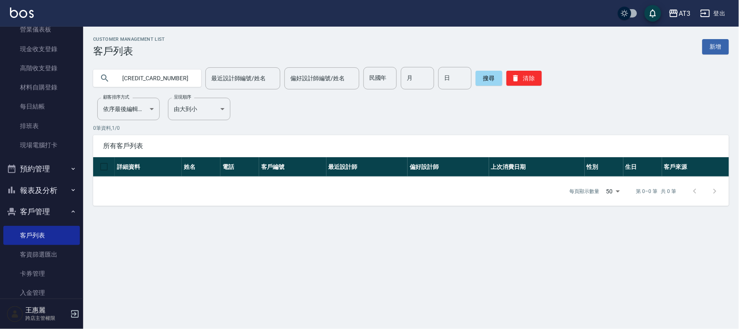
click at [161, 79] on input "[CREDIT_CARD_NUMBER]" at bounding box center [155, 78] width 78 height 22
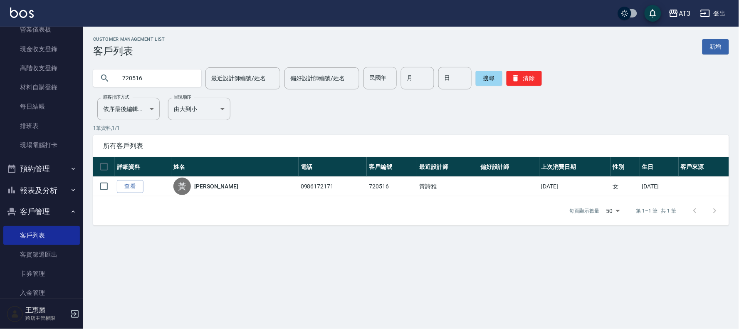
click at [160, 78] on input "720516" at bounding box center [155, 78] width 78 height 22
type input "5"
click at [155, 71] on input "850516" at bounding box center [155, 78] width 78 height 22
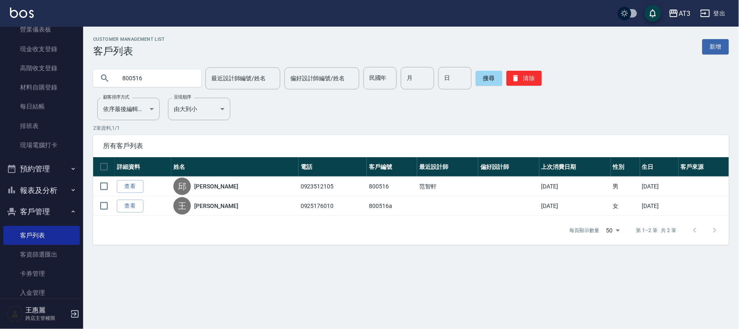
click at [161, 83] on input "800516" at bounding box center [155, 78] width 78 height 22
type input "970517"
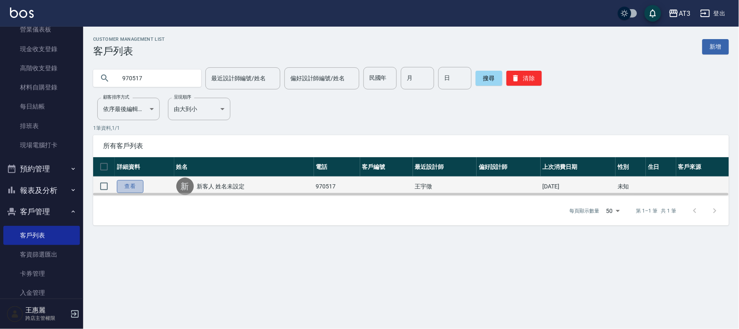
click at [131, 186] on link "查看" at bounding box center [130, 186] width 27 height 13
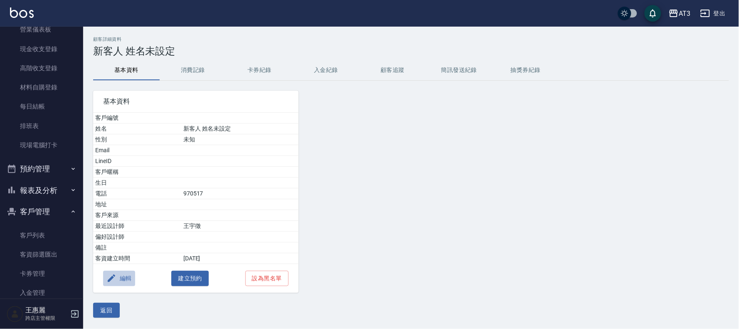
click at [117, 278] on button "編輯" at bounding box center [119, 278] width 32 height 15
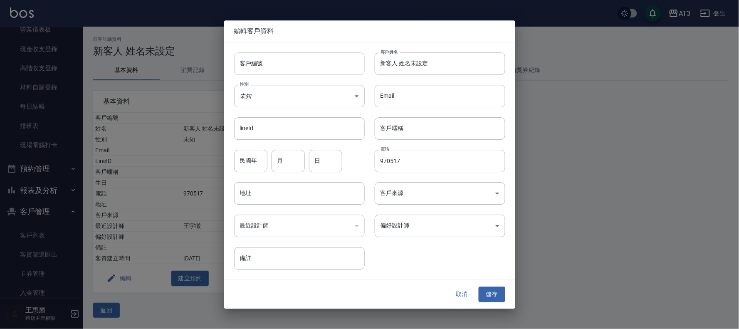
click at [251, 64] on input "客戶編號" at bounding box center [299, 63] width 130 height 22
type input "970517"
click at [442, 66] on input "新客人 姓名未設定" at bounding box center [439, 63] width 130 height 22
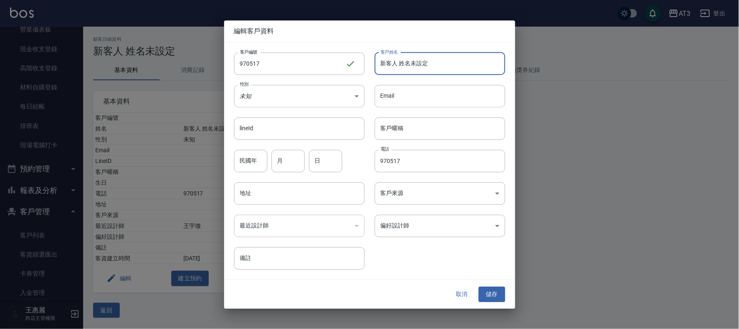
click at [442, 66] on input "新客人 姓名未設定" at bounding box center [439, 63] width 130 height 22
type input "x"
type input "[PERSON_NAME]"
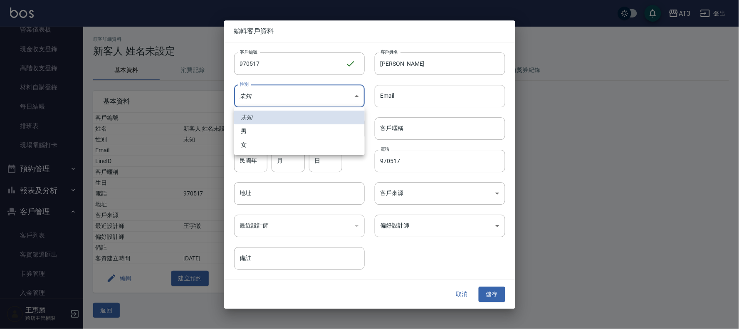
click at [301, 100] on body "AT3 登出 櫃檯作業 打帳單 帳單列表 掛單列表 營業儀表板 現金收支登錄 高階收支登錄 材料自購登錄 每日結帳 排班表 現場電腦打卡 預約管理 預約管理 …" at bounding box center [369, 164] width 739 height 329
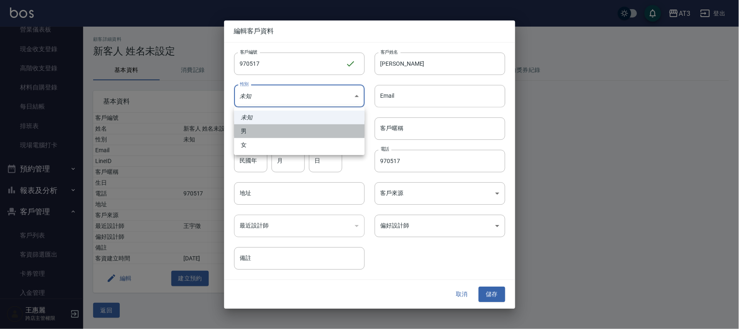
click at [278, 135] on li "男" at bounding box center [299, 131] width 130 height 14
type input "[DEMOGRAPHIC_DATA]"
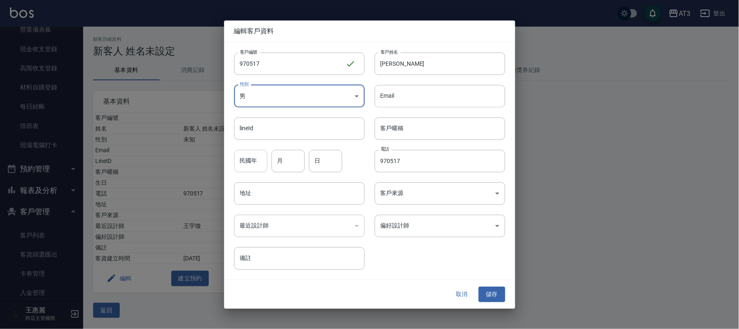
click at [254, 165] on input "民國年" at bounding box center [250, 161] width 33 height 22
type input "97"
type input "05"
type input "16"
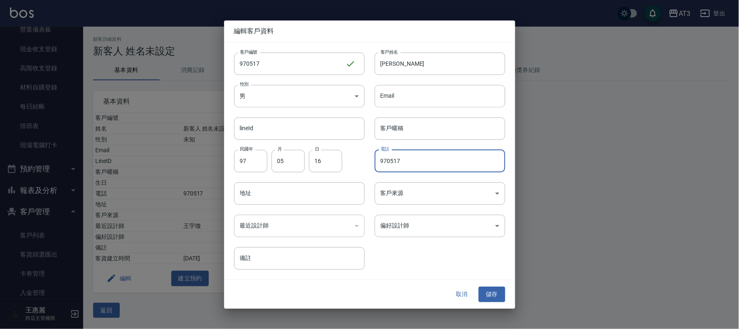
drag, startPoint x: 408, startPoint y: 160, endPoint x: 352, endPoint y: 155, distance: 56.3
click at [352, 155] on div "客戶編號 970517 ​ 客戶編號 客戶姓名 [PERSON_NAME]姓名 性別 男 [DEMOGRAPHIC_DATA] 性別 Email Email …" at bounding box center [364, 155] width 281 height 227
type input "0972433943"
click at [490, 293] on button "儲存" at bounding box center [491, 294] width 27 height 15
click at [463, 291] on button "取消" at bounding box center [461, 294] width 27 height 15
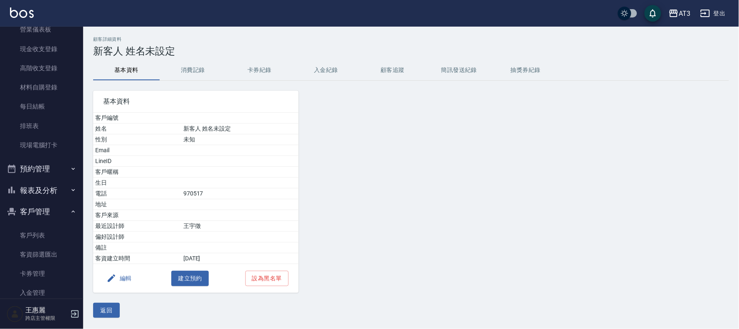
click at [113, 279] on icon "button" at bounding box center [111, 278] width 10 height 10
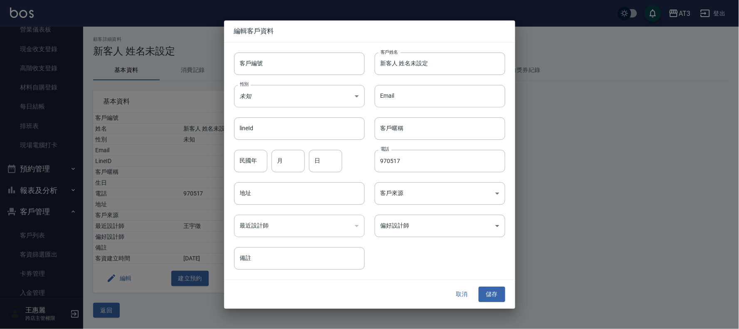
click at [460, 294] on button "取消" at bounding box center [461, 294] width 27 height 15
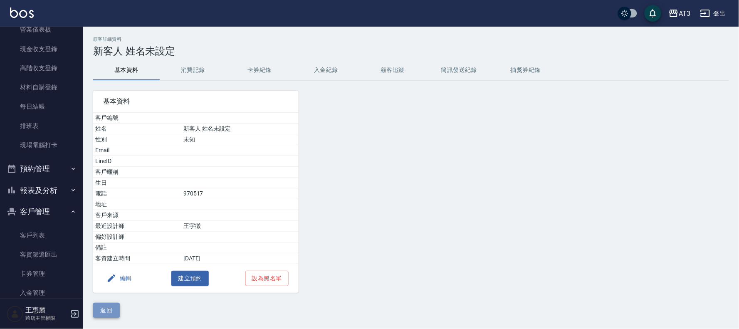
click at [111, 309] on button "返回" at bounding box center [106, 310] width 27 height 15
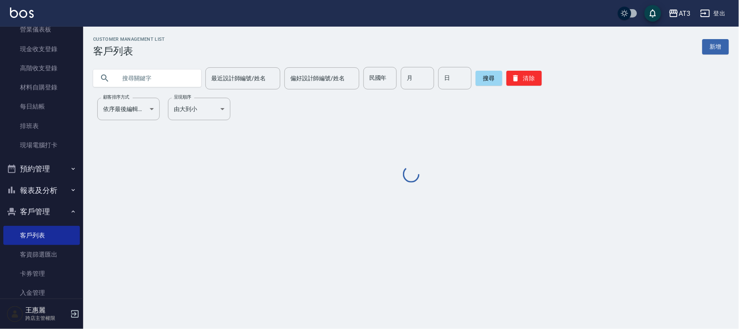
click at [186, 84] on input "text" at bounding box center [155, 78] width 78 height 22
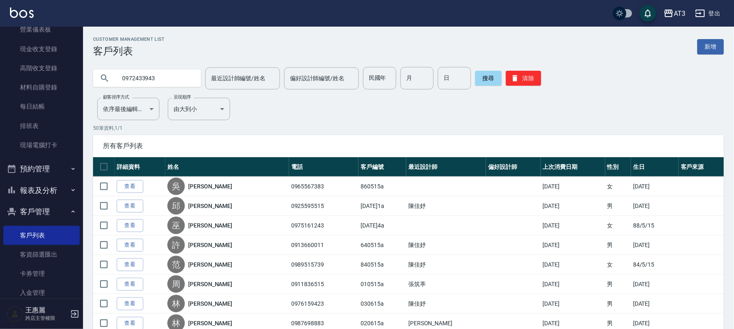
type input "0972433943"
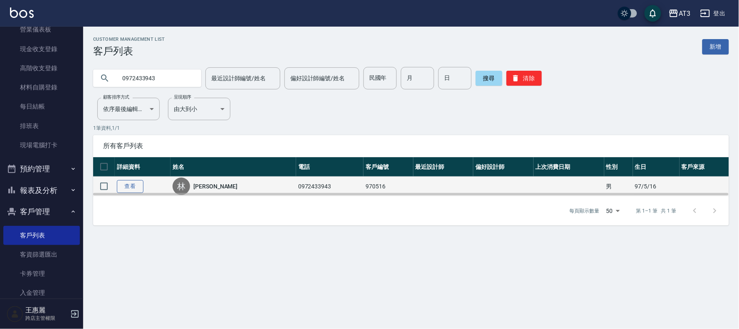
click at [131, 187] on link "查看" at bounding box center [130, 186] width 27 height 13
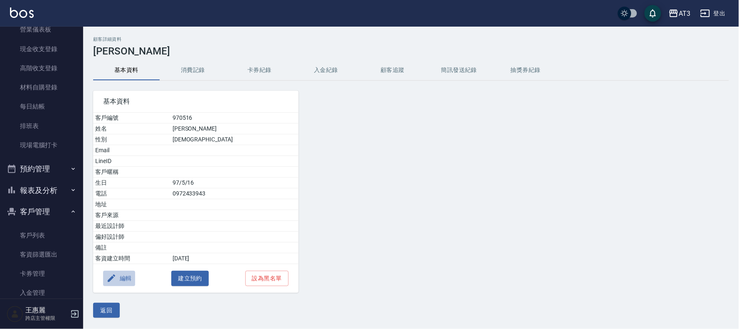
click at [117, 277] on button "編輯" at bounding box center [119, 278] width 32 height 15
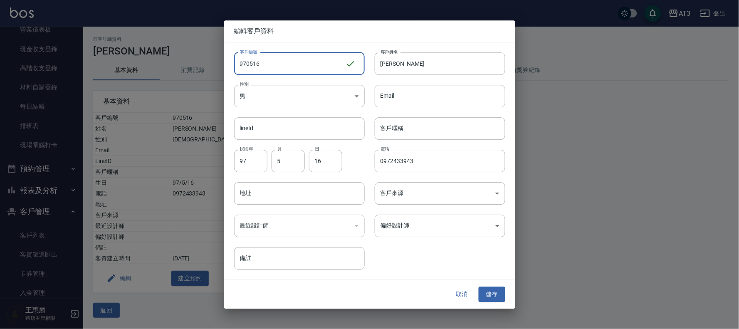
click at [289, 67] on input "970516" at bounding box center [289, 63] width 111 height 22
type input "970516a"
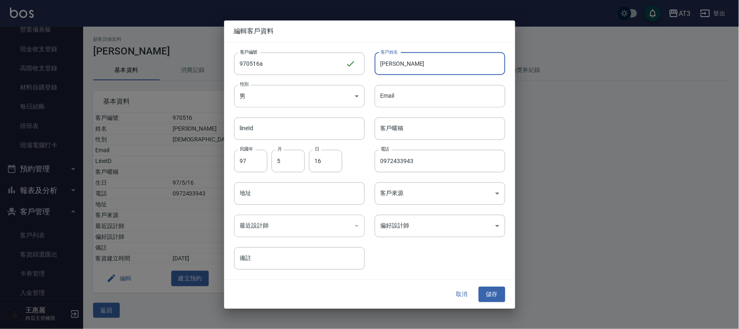
drag, startPoint x: 412, startPoint y: 62, endPoint x: 372, endPoint y: 63, distance: 39.9
click at [372, 63] on div "客戶姓名 [PERSON_NAME]姓名" at bounding box center [434, 58] width 140 height 32
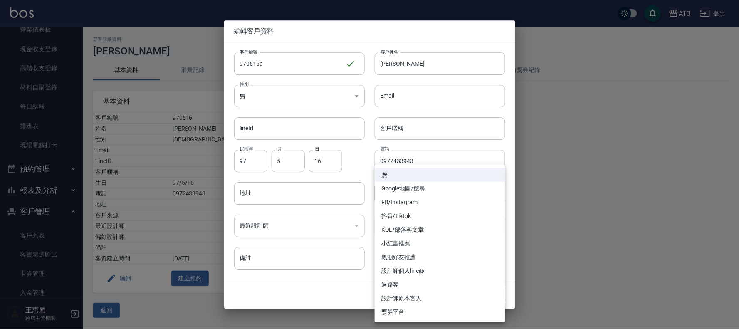
click at [432, 190] on body "AT3 登出 櫃檯作業 打帳單 帳單列表 掛單列表 營業儀表板 現金收支登錄 高階收支登錄 材料自購登錄 每日結帳 排班表 現場電腦打卡 預約管理 預約管理 …" at bounding box center [369, 164] width 739 height 329
click at [430, 163] on div at bounding box center [369, 164] width 739 height 329
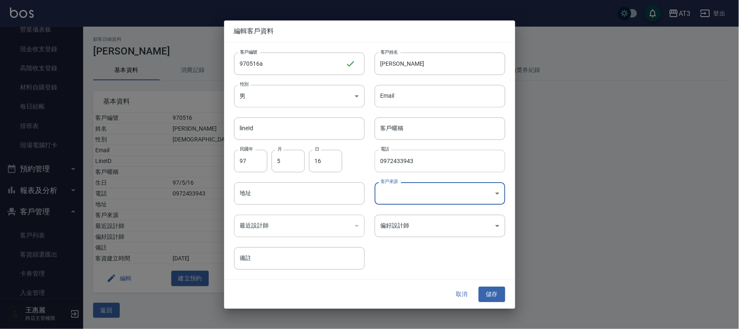
click at [430, 159] on input "0972433943" at bounding box center [439, 161] width 130 height 22
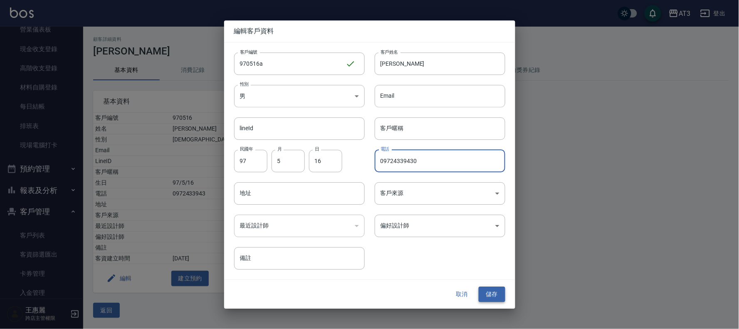
type input "09724339430"
click at [504, 294] on button "儲存" at bounding box center [491, 294] width 27 height 15
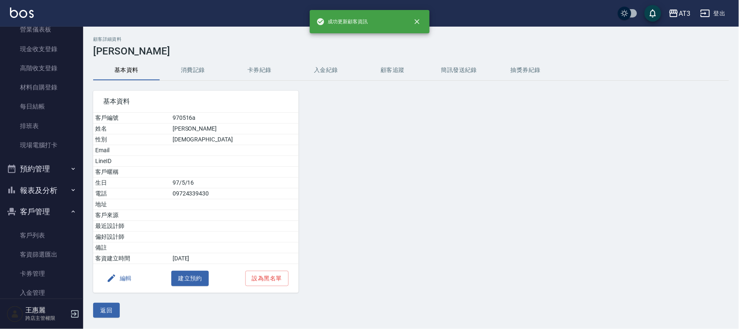
drag, startPoint x: 109, startPoint y: 312, endPoint x: 109, endPoint y: 229, distance: 83.1
click at [107, 311] on button "返回" at bounding box center [106, 310] width 27 height 15
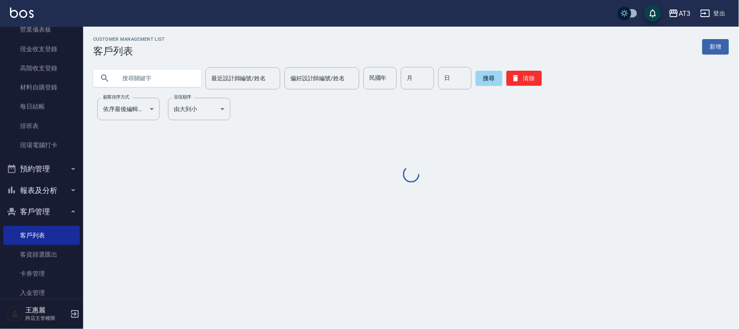
click at [167, 81] on input "text" at bounding box center [155, 78] width 78 height 22
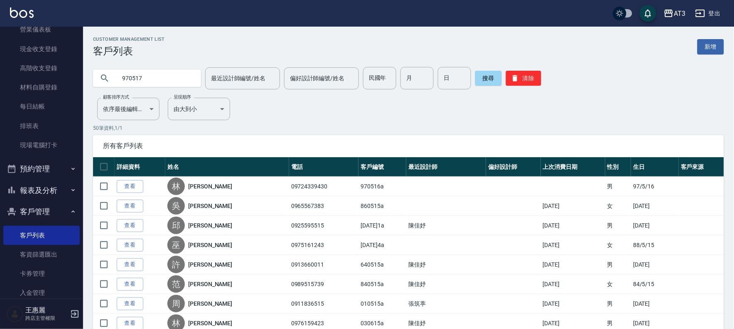
type input "970517"
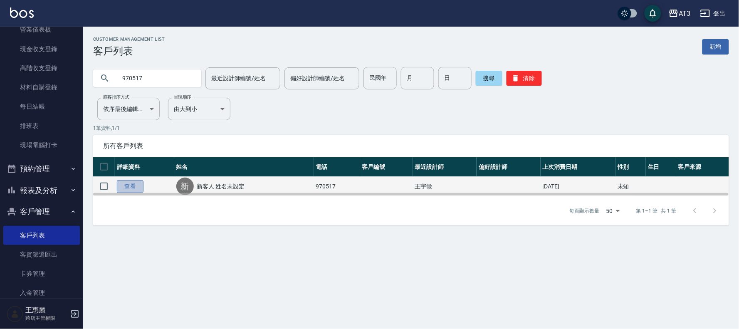
click at [136, 182] on link "查看" at bounding box center [130, 186] width 27 height 13
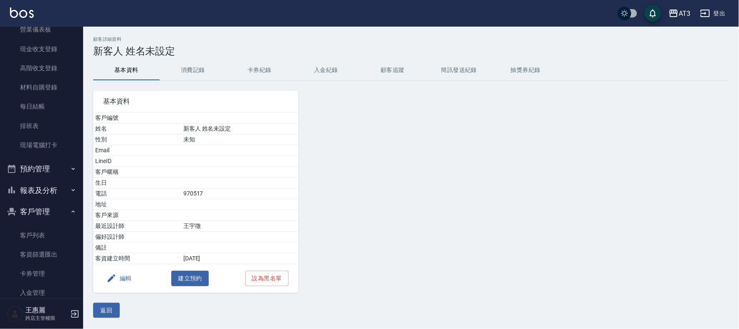
click at [125, 281] on button "編輯" at bounding box center [119, 278] width 32 height 15
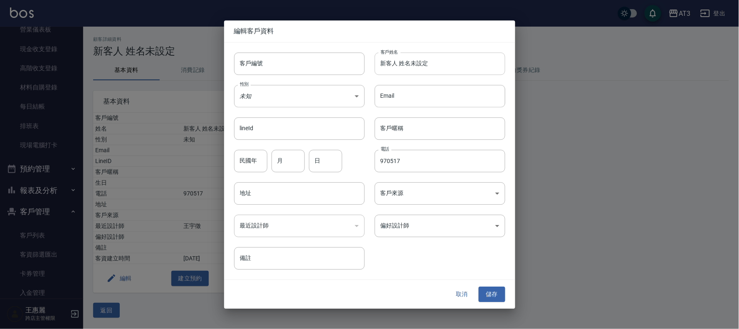
click at [404, 65] on input "新客人 姓名未設定" at bounding box center [439, 63] width 130 height 22
paste input "[PERSON_NAME]"
drag, startPoint x: 459, startPoint y: 64, endPoint x: 373, endPoint y: 65, distance: 85.6
click at [370, 65] on div "客戶姓名 新客人 姓[PERSON_NAME]未設定 客戶姓名" at bounding box center [434, 58] width 140 height 32
paste input "[PERSON_NAME]"
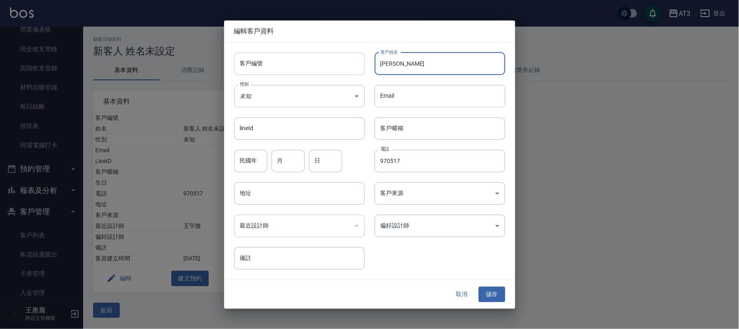
type input "[PERSON_NAME]"
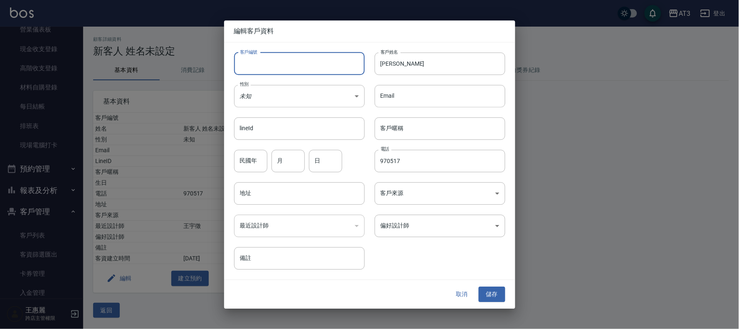
click at [290, 65] on input "客戶編號" at bounding box center [299, 63] width 130 height 22
type input "970517"
click at [253, 164] on input "民國年" at bounding box center [250, 161] width 33 height 22
type input "97"
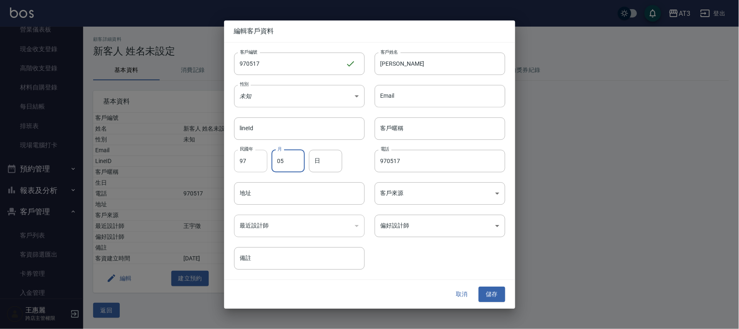
type input "05"
type input "16"
drag, startPoint x: 420, startPoint y: 160, endPoint x: 354, endPoint y: 172, distance: 67.5
click at [354, 172] on div "客戶編號 970517 ​ 客戶編號 客戶姓名 [PERSON_NAME]姓名 性別 未知 UNKNOWN 性別 Email Email lineId lin…" at bounding box center [364, 155] width 281 height 227
type input "0972433943"
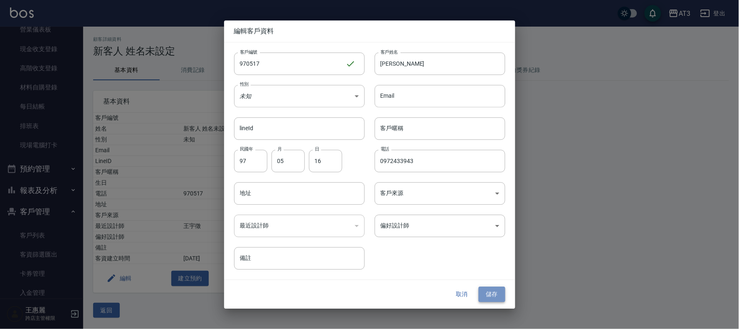
click at [492, 295] on button "儲存" at bounding box center [491, 294] width 27 height 15
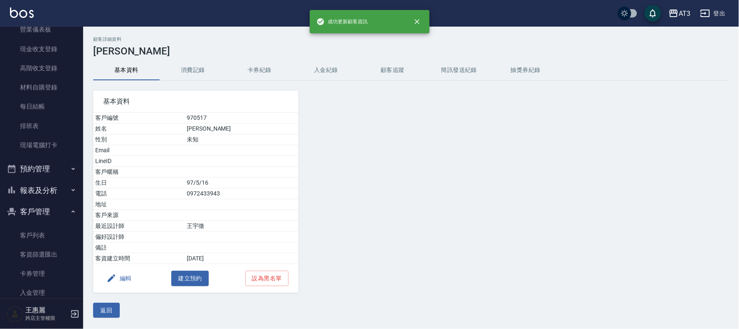
click at [97, 308] on button "返回" at bounding box center [106, 310] width 27 height 15
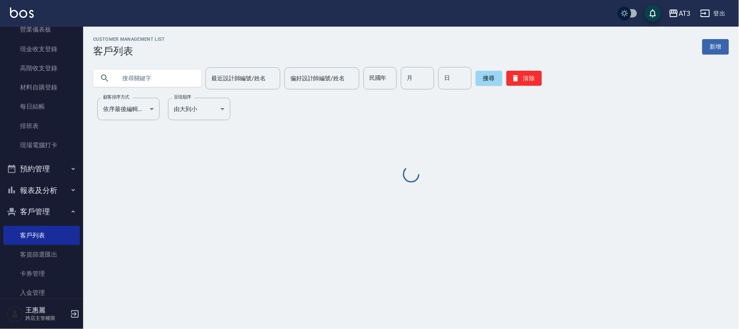
click at [136, 74] on input "text" at bounding box center [155, 78] width 78 height 22
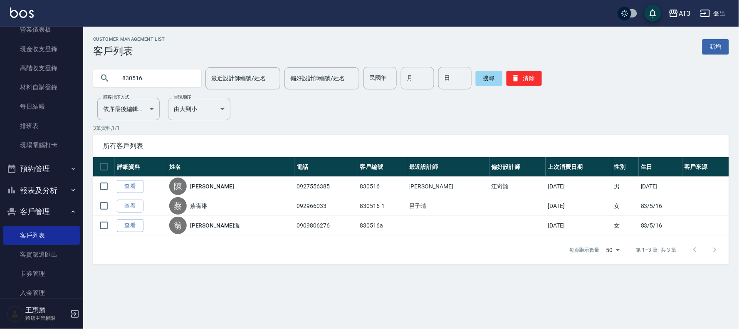
click at [153, 79] on input "830516" at bounding box center [155, 78] width 78 height 22
type input "940516"
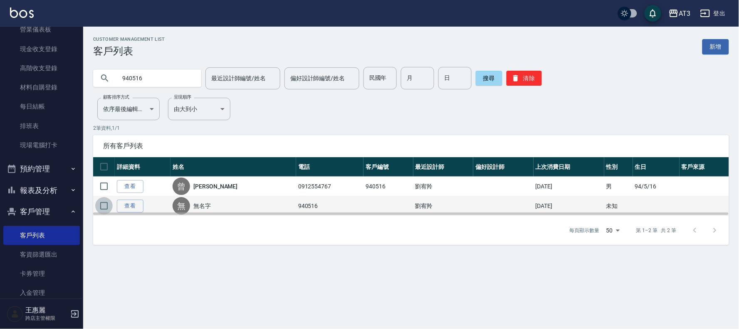
click at [105, 206] on input "checkbox" at bounding box center [103, 205] width 17 height 17
checkbox input "true"
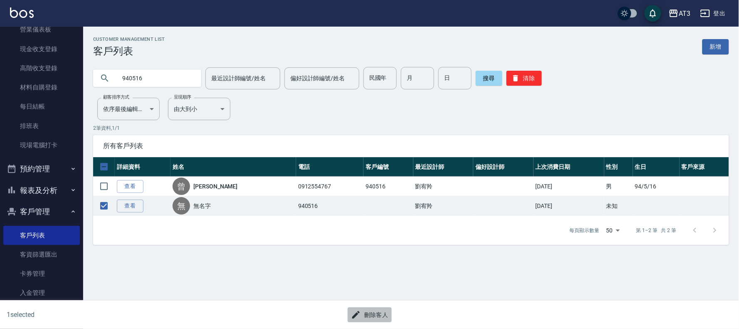
click at [375, 313] on button "刪除客人" at bounding box center [369, 314] width 44 height 15
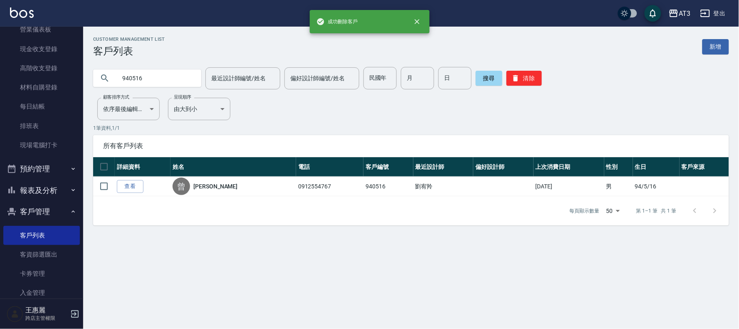
click at [155, 82] on input "940516" at bounding box center [155, 78] width 78 height 22
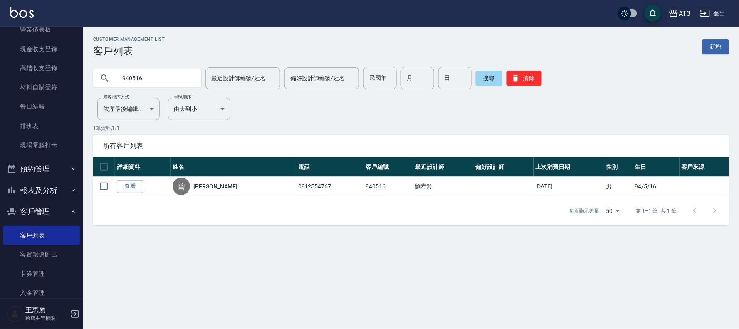
click at [155, 82] on input "940516" at bounding box center [155, 78] width 78 height 22
click at [151, 76] on input "680516" at bounding box center [155, 78] width 78 height 22
drag, startPoint x: 151, startPoint y: 76, endPoint x: 150, endPoint y: 81, distance: 4.9
click at [150, 81] on input "680516" at bounding box center [155, 78] width 78 height 22
click at [151, 78] on input "910516" at bounding box center [155, 78] width 78 height 22
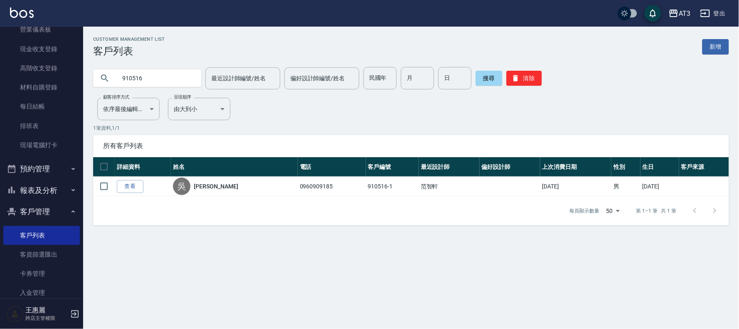
click at [151, 78] on input "910516" at bounding box center [155, 78] width 78 height 22
click at [151, 78] on input "740516" at bounding box center [155, 78] width 78 height 22
type input "920516"
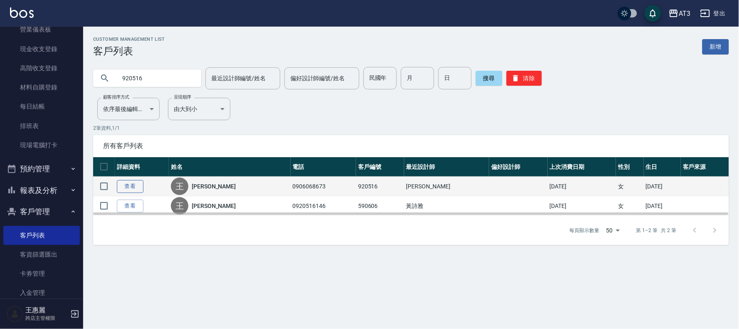
click at [130, 185] on link "查看" at bounding box center [130, 186] width 27 height 13
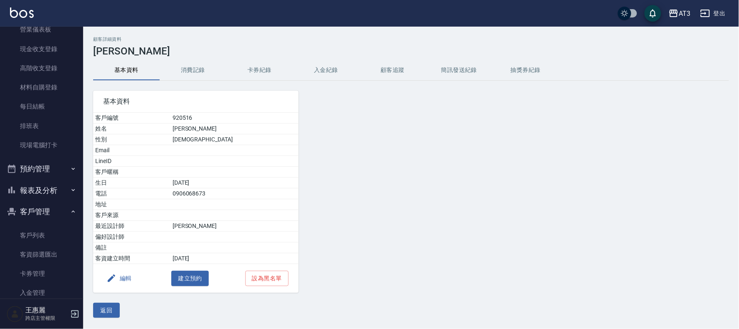
click at [123, 281] on button "編輯" at bounding box center [119, 278] width 32 height 15
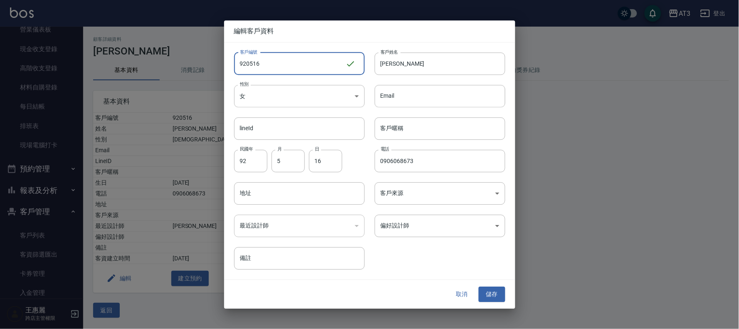
click at [281, 66] on input "920516" at bounding box center [289, 63] width 111 height 22
type input "920516a"
click at [495, 293] on button "儲存" at bounding box center [491, 294] width 27 height 15
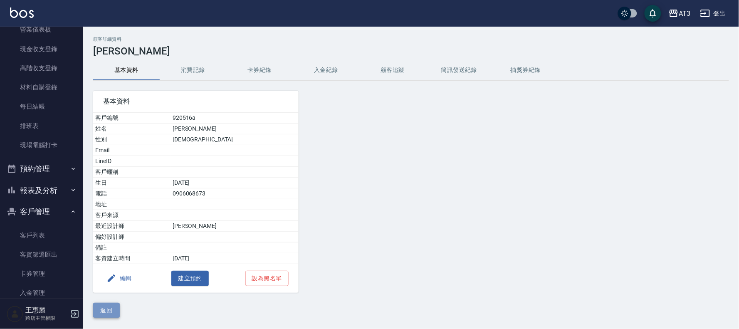
click at [111, 308] on button "返回" at bounding box center [106, 310] width 27 height 15
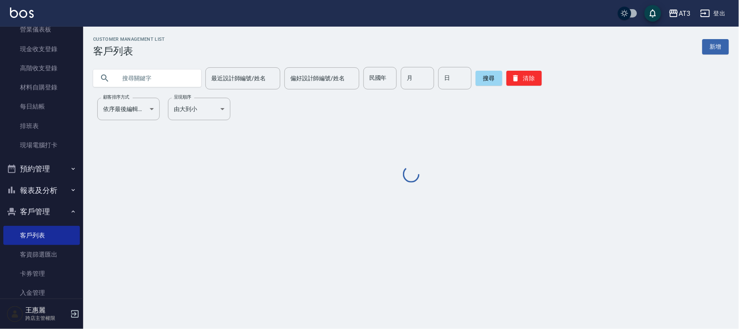
click at [162, 79] on input "text" at bounding box center [155, 78] width 78 height 22
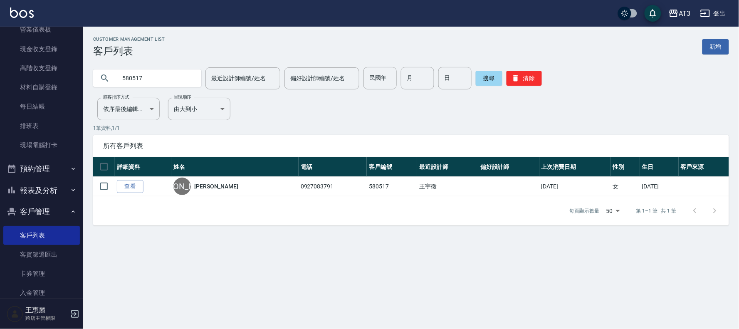
click at [168, 78] on input "580517" at bounding box center [155, 78] width 78 height 22
type input "8"
type input "020517"
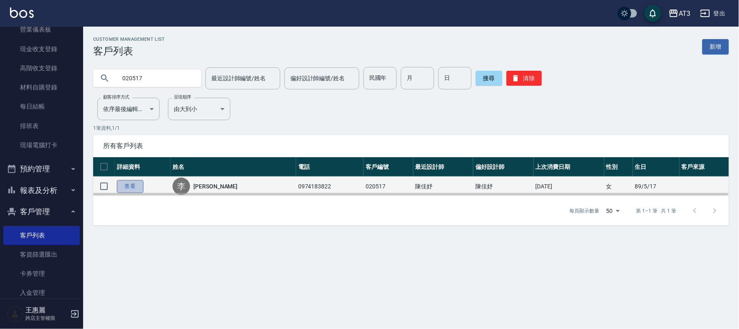
click at [125, 183] on link "查看" at bounding box center [130, 186] width 27 height 13
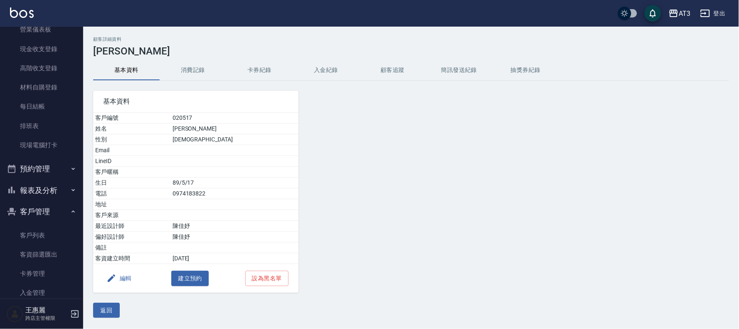
click at [123, 276] on button "編輯" at bounding box center [119, 278] width 32 height 15
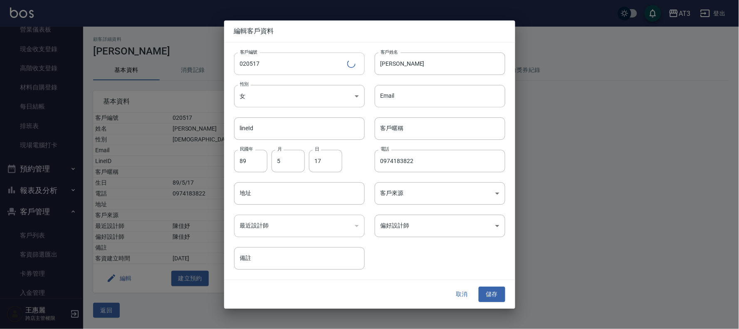
click at [288, 65] on input "020517" at bounding box center [290, 63] width 113 height 22
type input "020517a"
click at [499, 285] on div "取消 儲存" at bounding box center [369, 294] width 291 height 29
click at [486, 290] on button "儲存" at bounding box center [491, 294] width 27 height 15
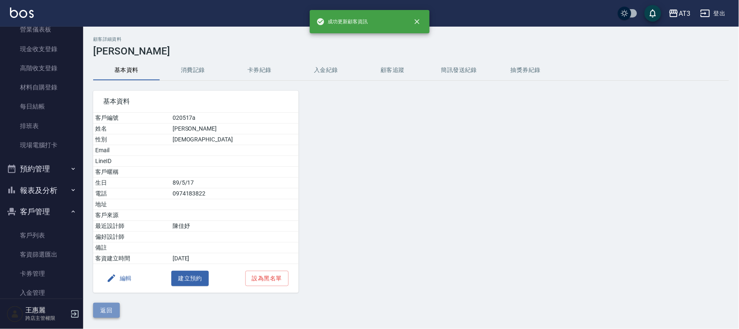
click at [104, 307] on button "返回" at bounding box center [106, 310] width 27 height 15
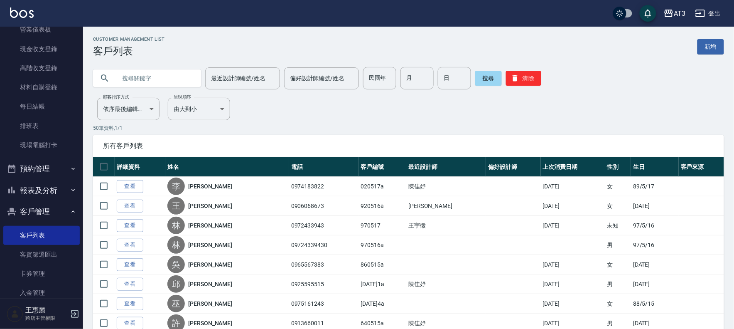
click at [159, 79] on input "text" at bounding box center [155, 78] width 78 height 22
type input "880517"
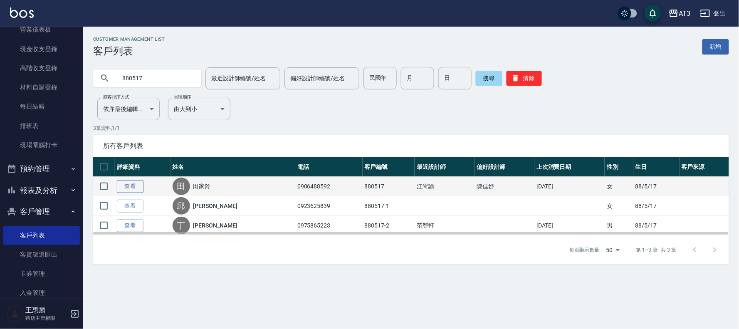
click at [127, 187] on link "查看" at bounding box center [130, 186] width 27 height 13
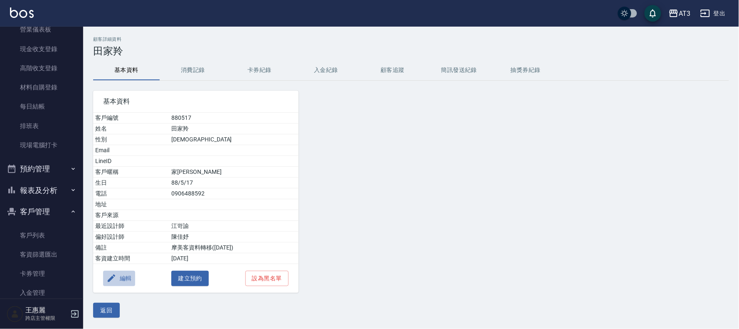
click at [123, 280] on button "編輯" at bounding box center [119, 278] width 32 height 15
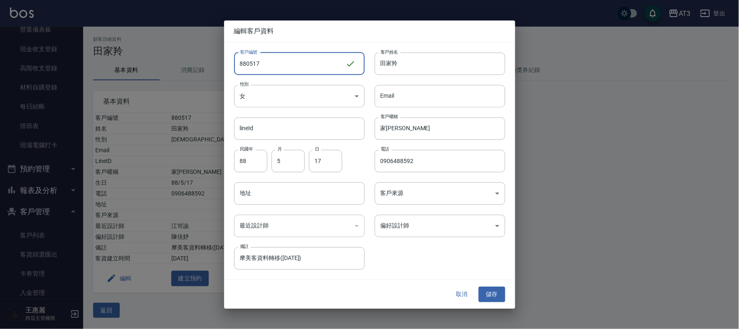
click at [335, 59] on input "880517" at bounding box center [289, 63] width 111 height 22
type input "880517a"
click at [493, 294] on button "儲存" at bounding box center [491, 294] width 27 height 15
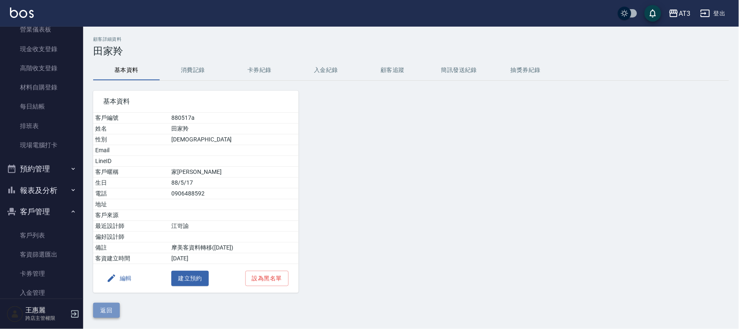
click at [108, 309] on button "返回" at bounding box center [106, 310] width 27 height 15
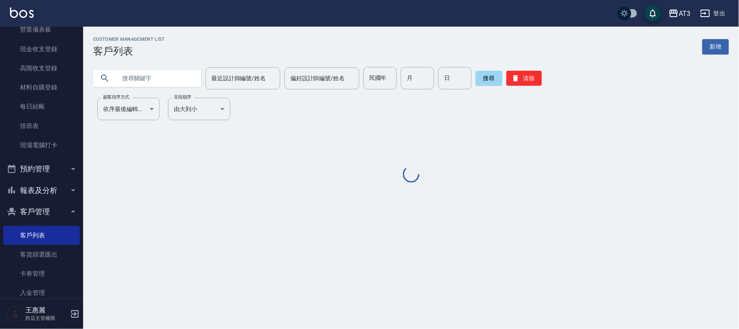
click at [151, 81] on input "text" at bounding box center [155, 78] width 78 height 22
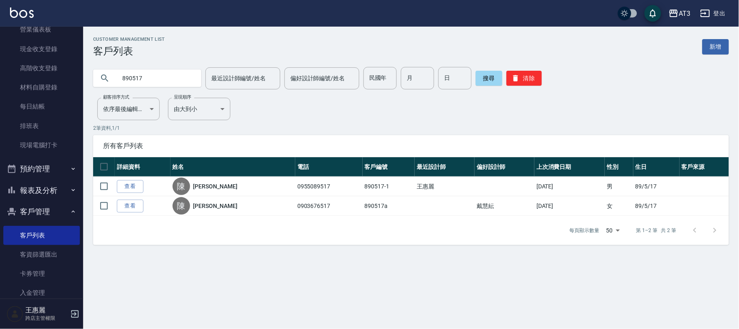
click at [163, 82] on input "890517" at bounding box center [155, 78] width 78 height 22
type input "010517"
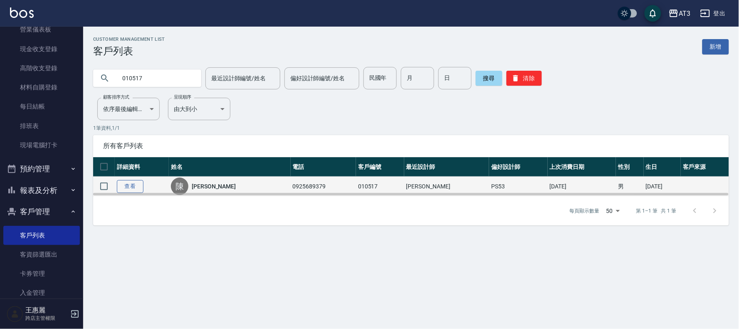
click at [134, 182] on link "查看" at bounding box center [130, 186] width 27 height 13
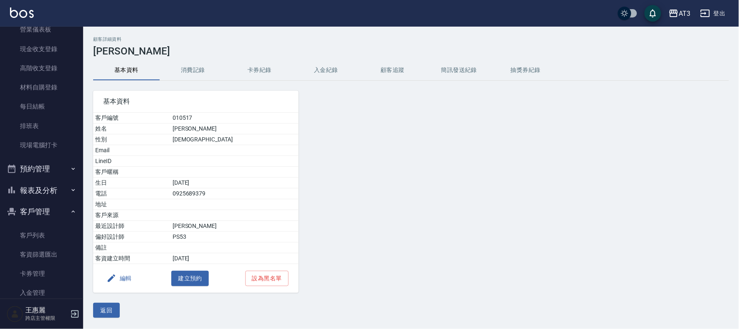
click at [121, 276] on button "編輯" at bounding box center [119, 278] width 32 height 15
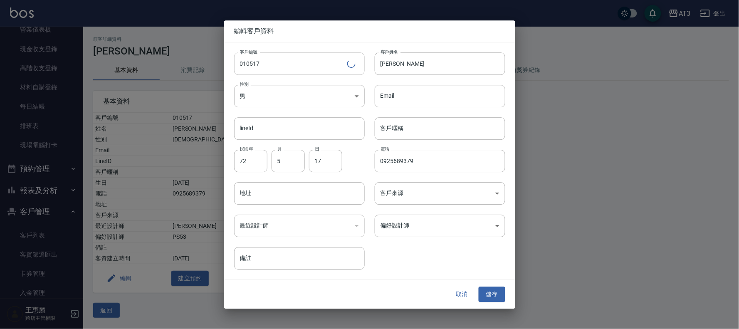
click at [272, 64] on input "010517" at bounding box center [290, 63] width 113 height 22
type input "010517a"
click at [505, 293] on button "儲存" at bounding box center [491, 294] width 27 height 15
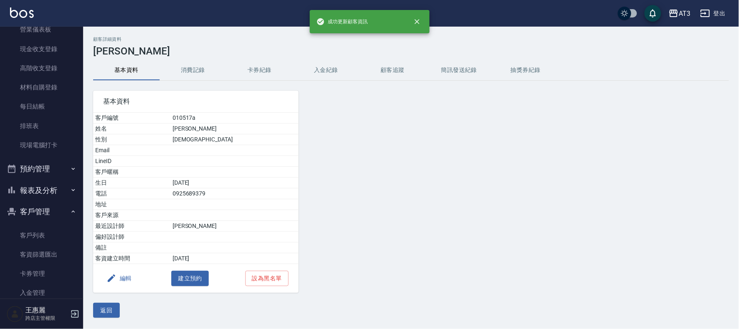
click at [105, 305] on button "返回" at bounding box center [106, 310] width 27 height 15
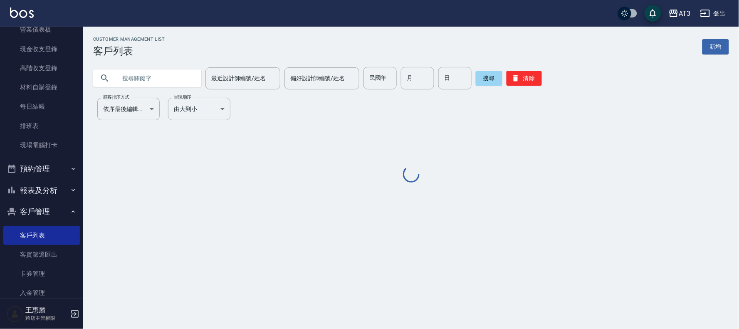
click at [136, 72] on input "text" at bounding box center [155, 78] width 78 height 22
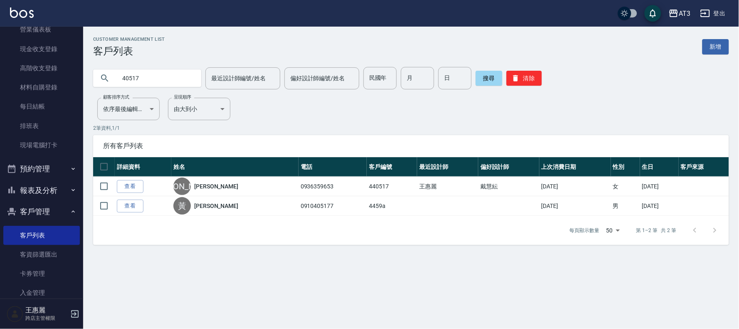
click at [169, 78] on input "40517" at bounding box center [155, 78] width 78 height 22
click at [169, 79] on input "40517" at bounding box center [155, 78] width 78 height 22
type input "780517"
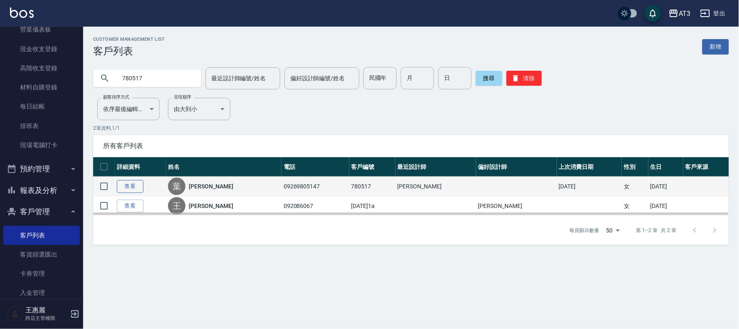
click at [125, 187] on link "查看" at bounding box center [130, 186] width 27 height 13
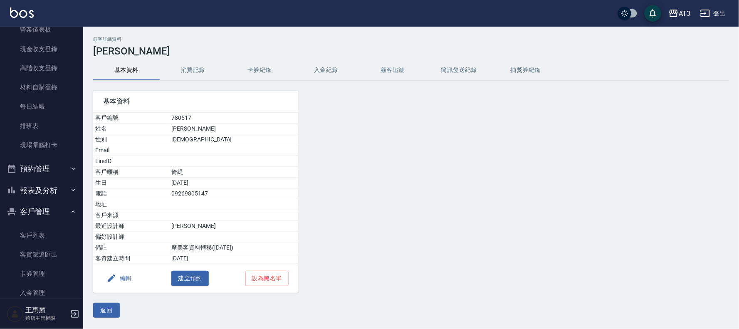
click at [127, 276] on button "編輯" at bounding box center [119, 278] width 32 height 15
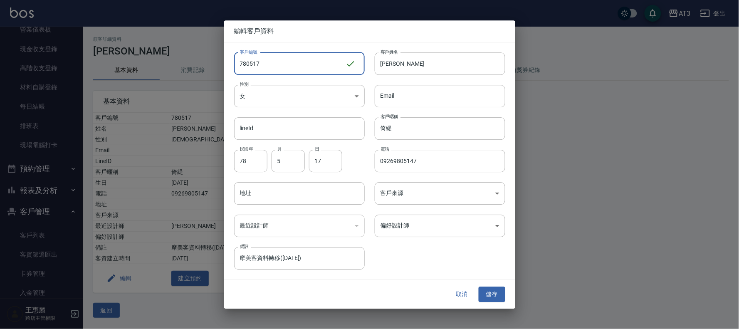
click at [269, 66] on input "780517" at bounding box center [289, 63] width 111 height 22
type input "780517a"
click at [495, 291] on button "儲存" at bounding box center [491, 294] width 27 height 15
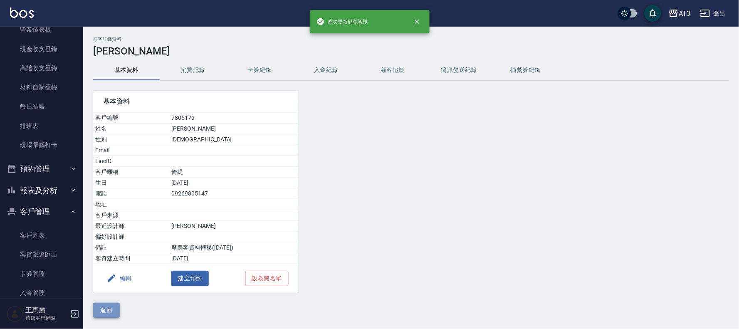
click at [102, 304] on button "返回" at bounding box center [106, 310] width 27 height 15
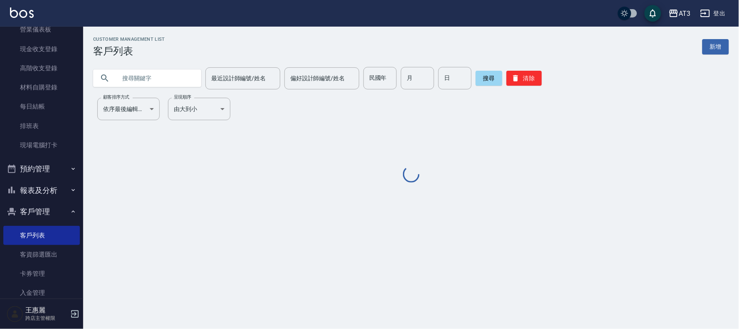
click at [157, 81] on input "text" at bounding box center [155, 78] width 78 height 22
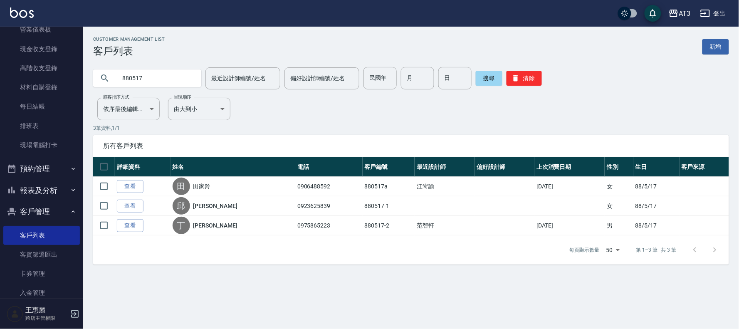
click at [158, 84] on input "880517" at bounding box center [155, 78] width 78 height 22
drag, startPoint x: 158, startPoint y: 84, endPoint x: 157, endPoint y: 94, distance: 10.4
click at [157, 93] on div "Customer Management List 客戶列表 新增 880517 最近設計師編號/姓名 最近設計師編號/姓名 偏好設計師編號/姓名 偏好設計師編…" at bounding box center [410, 151] width 655 height 228
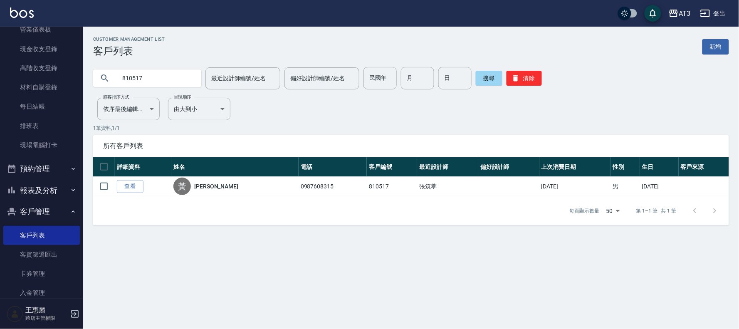
click at [140, 79] on input "810517" at bounding box center [155, 78] width 78 height 22
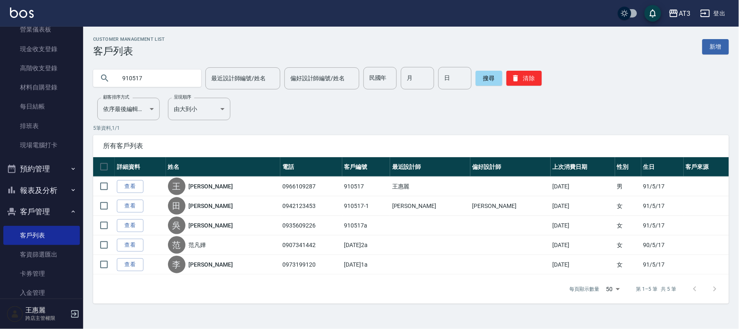
click at [158, 80] on input "910517" at bounding box center [155, 78] width 78 height 22
click at [157, 81] on input "910517" at bounding box center [155, 78] width 78 height 22
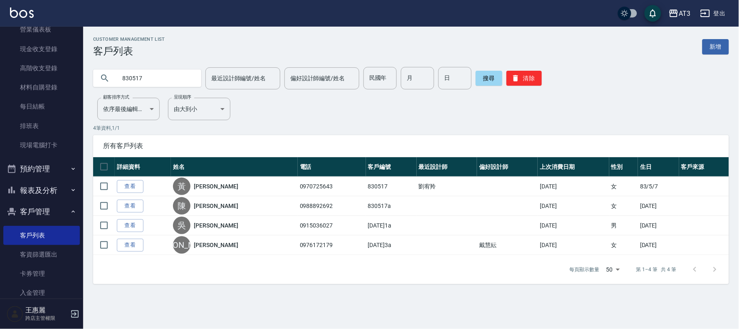
click at [157, 77] on input "830517" at bounding box center [155, 78] width 78 height 22
type input "620517"
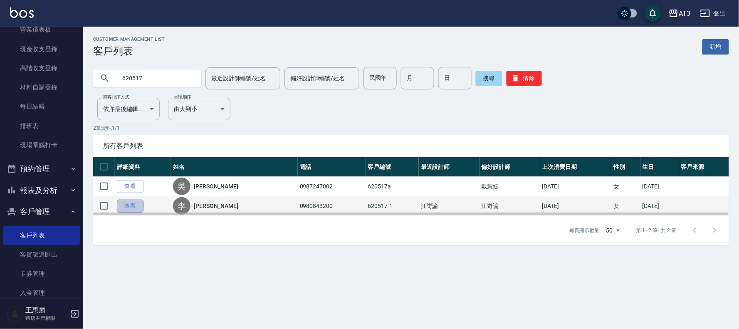
click at [128, 207] on link "查看" at bounding box center [130, 205] width 27 height 13
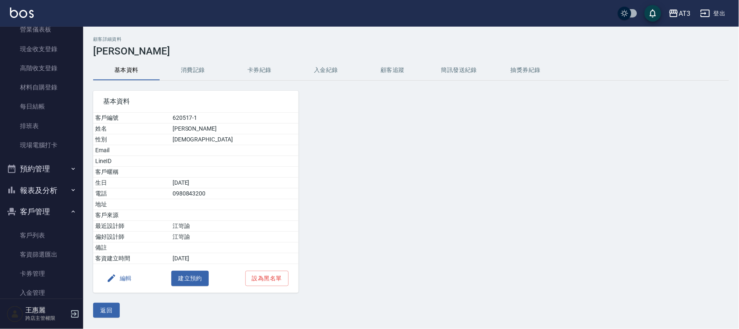
click at [124, 280] on button "編輯" at bounding box center [119, 278] width 32 height 15
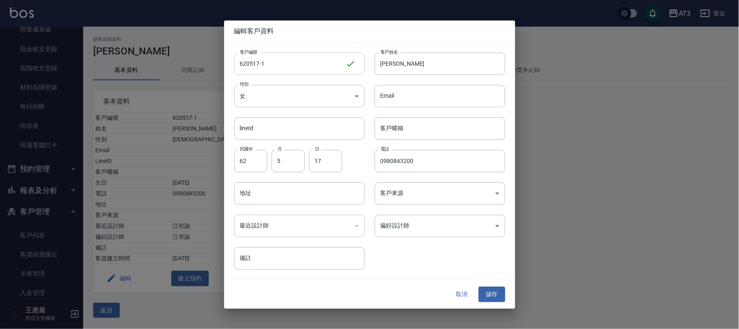
click at [277, 70] on input "620517-1" at bounding box center [289, 63] width 111 height 22
type input "[DATE]1a"
click at [491, 289] on button "儲存" at bounding box center [491, 294] width 27 height 15
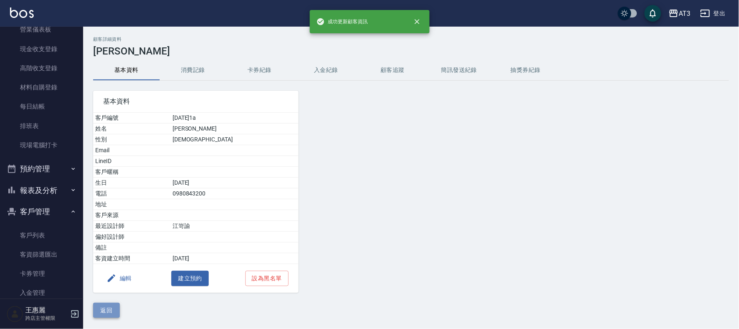
click at [101, 308] on button "返回" at bounding box center [106, 310] width 27 height 15
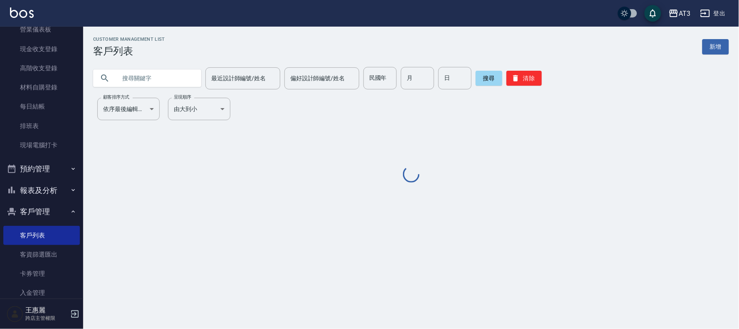
click at [130, 77] on input "text" at bounding box center [155, 78] width 78 height 22
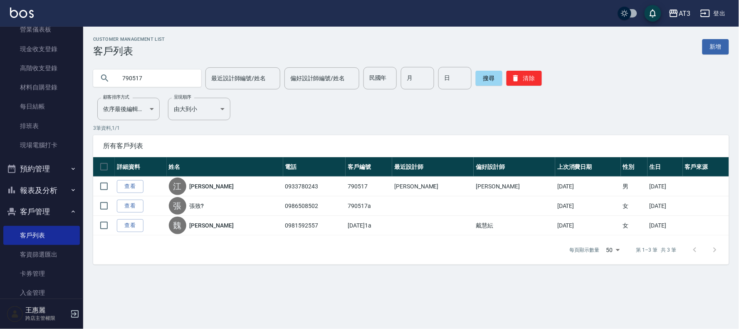
click at [145, 82] on input "790517" at bounding box center [155, 78] width 78 height 22
drag, startPoint x: 145, startPoint y: 82, endPoint x: 147, endPoint y: 91, distance: 9.7
click at [147, 91] on div "Customer Management List 客戶列表 新增 790517 最近設計師編號/姓名 最近設計師編號/姓名 偏好設計師編號/姓名 偏好設計師編…" at bounding box center [410, 151] width 655 height 228
type input "0517"
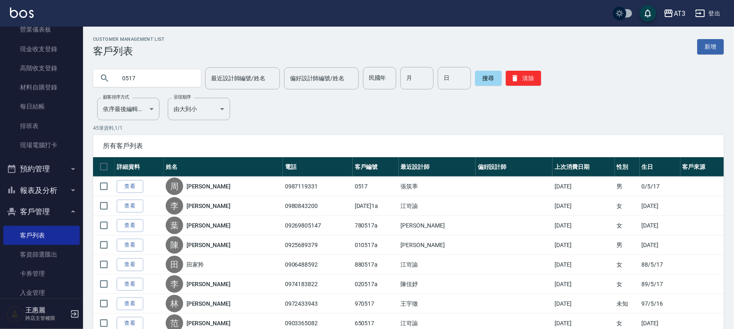
click at [135, 183] on link "查看" at bounding box center [130, 186] width 27 height 13
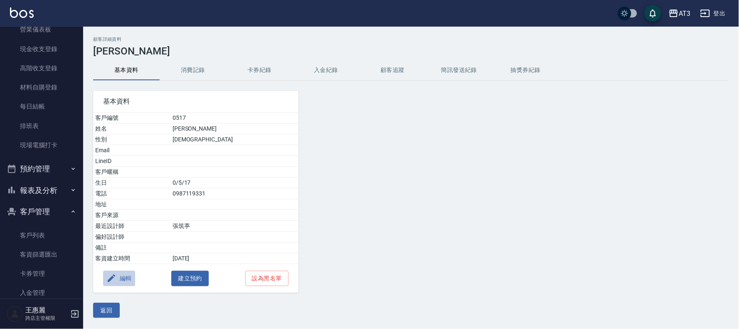
click at [129, 279] on button "編輯" at bounding box center [119, 278] width 32 height 15
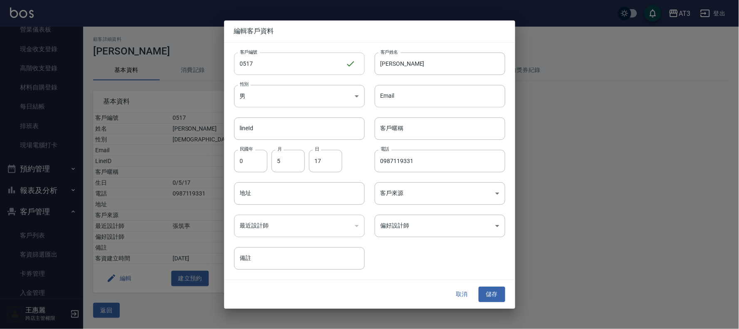
click at [267, 71] on input "0517" at bounding box center [289, 63] width 111 height 22
type input "0517a"
click at [481, 296] on button "儲存" at bounding box center [491, 294] width 27 height 15
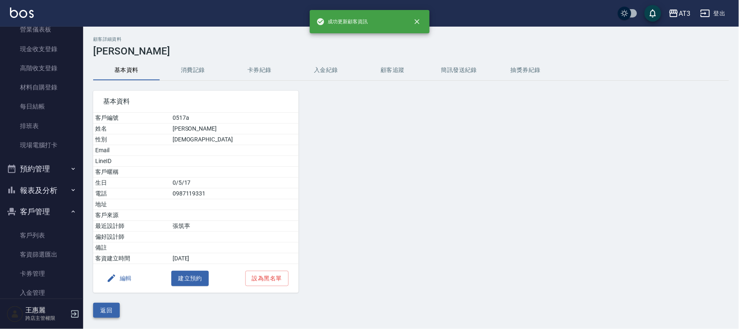
click at [115, 312] on button "返回" at bounding box center [106, 310] width 27 height 15
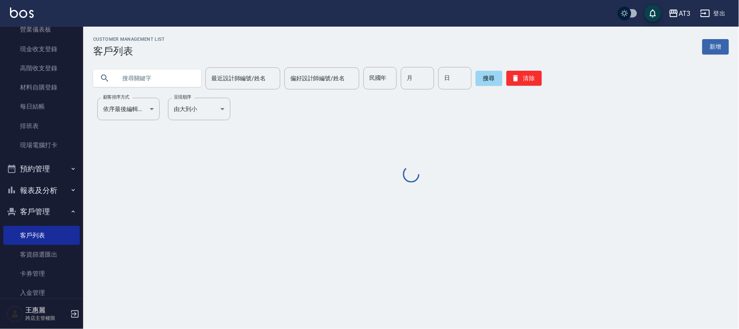
click at [176, 77] on input "text" at bounding box center [155, 78] width 78 height 22
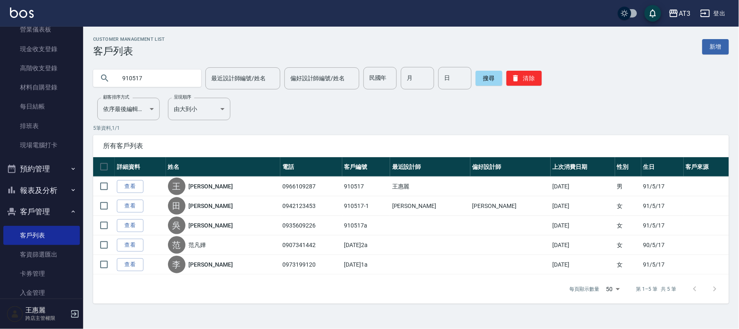
click at [175, 77] on input "910517" at bounding box center [155, 78] width 78 height 22
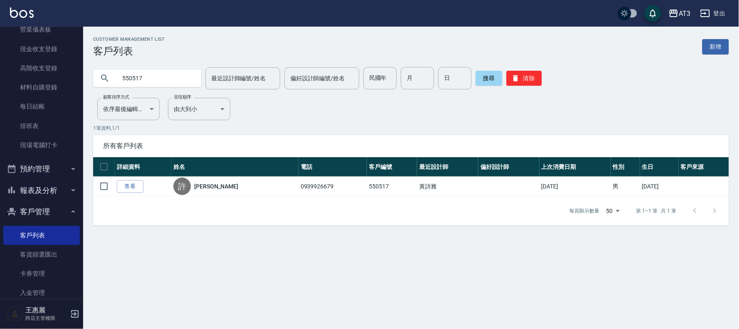
click at [157, 67] on input "550517" at bounding box center [155, 78] width 78 height 22
click at [164, 84] on input "650517" at bounding box center [155, 78] width 78 height 22
click at [163, 84] on input "650517" at bounding box center [155, 78] width 78 height 22
click at [160, 78] on input "850517" at bounding box center [155, 78] width 78 height 22
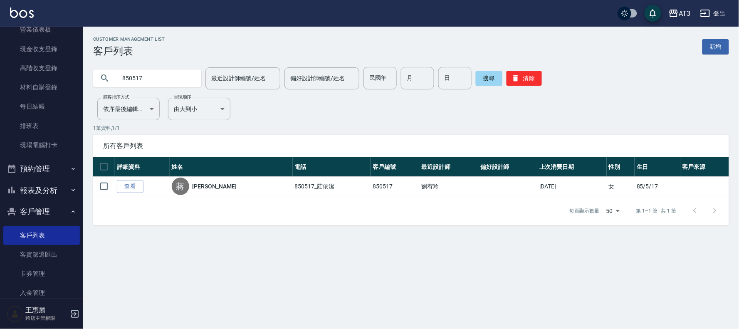
click at [160, 78] on input "850517" at bounding box center [155, 78] width 78 height 22
click at [167, 74] on input "930517" at bounding box center [155, 78] width 78 height 22
click at [167, 75] on input "930517" at bounding box center [155, 78] width 78 height 22
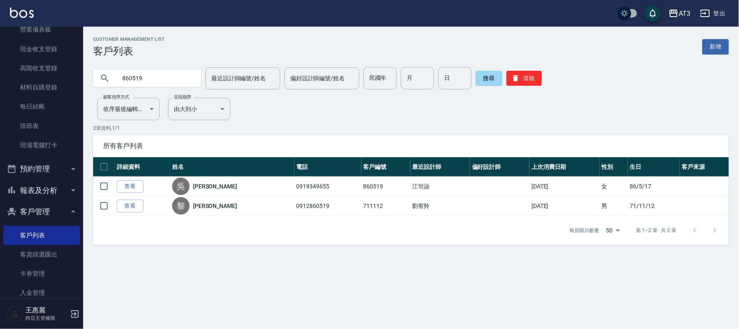
click at [150, 79] on input "860519" at bounding box center [155, 78] width 78 height 22
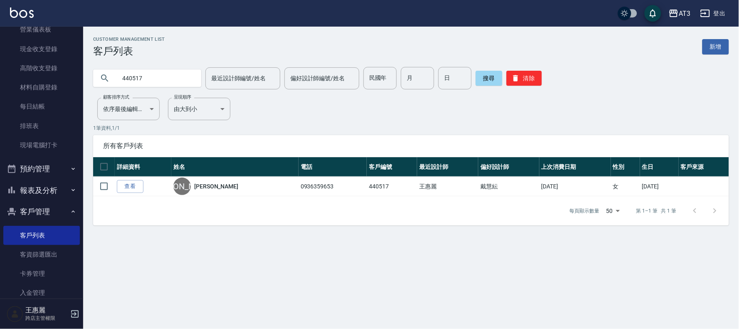
click at [157, 76] on input "440517" at bounding box center [155, 78] width 78 height 22
type input "4"
click at [157, 76] on input "440517" at bounding box center [155, 78] width 78 height 22
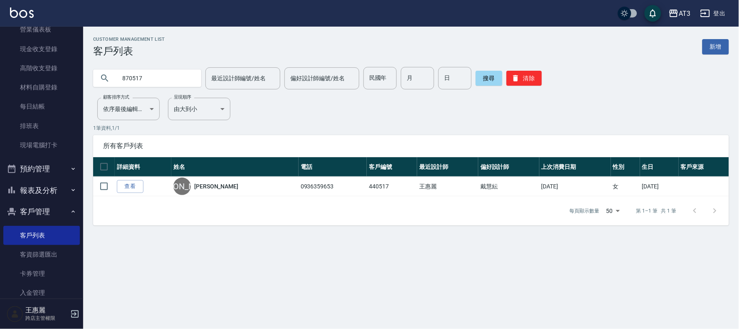
type input "870517"
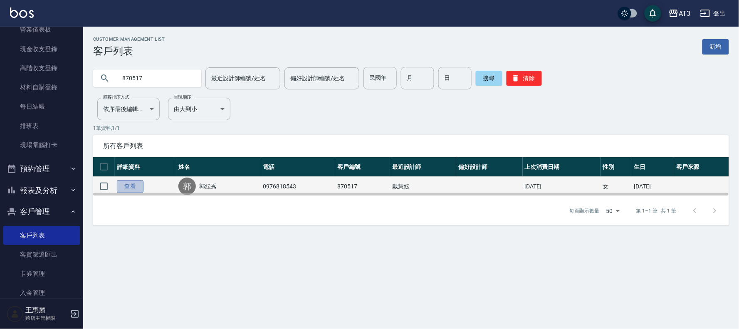
click at [129, 185] on link "查看" at bounding box center [130, 186] width 27 height 13
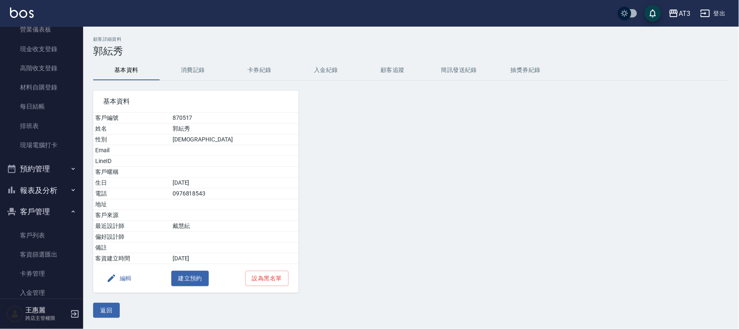
click at [124, 281] on button "編輯" at bounding box center [119, 278] width 32 height 15
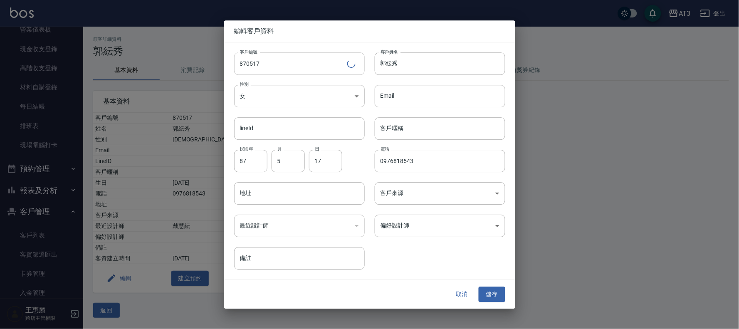
click at [271, 64] on input "870517" at bounding box center [290, 63] width 113 height 22
type input "870517a"
click at [492, 297] on button "儲存" at bounding box center [491, 294] width 27 height 15
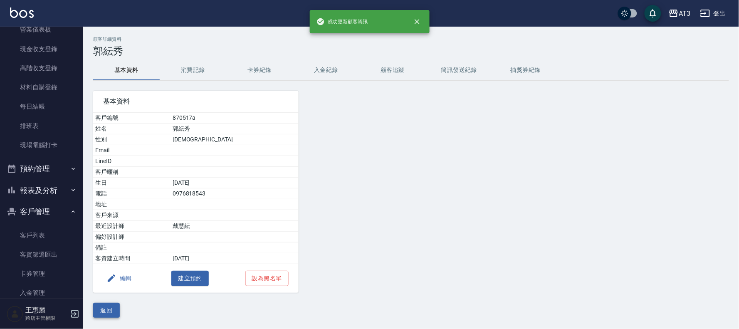
click at [98, 306] on button "返回" at bounding box center [106, 310] width 27 height 15
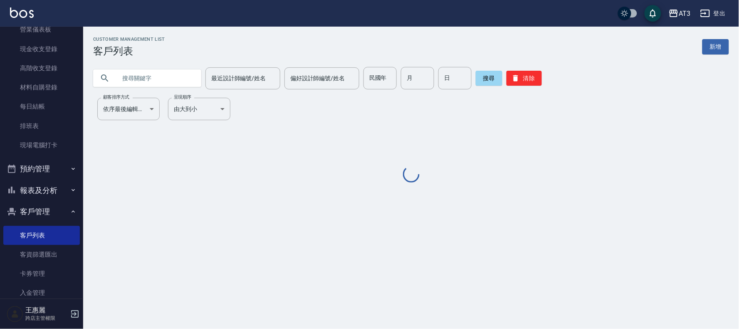
click at [155, 81] on input "text" at bounding box center [155, 78] width 78 height 22
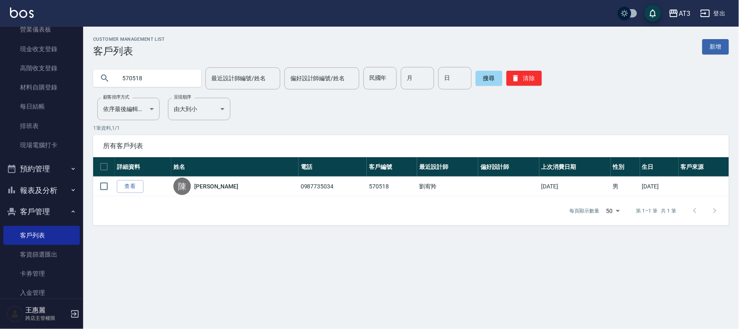
click at [160, 76] on input "570518" at bounding box center [155, 78] width 78 height 22
type input "020518"
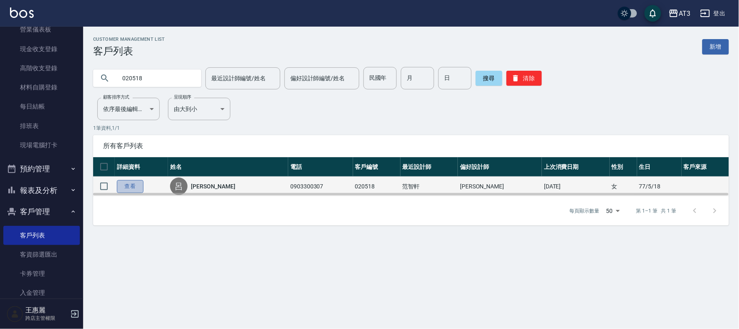
click at [137, 187] on link "查看" at bounding box center [130, 186] width 27 height 13
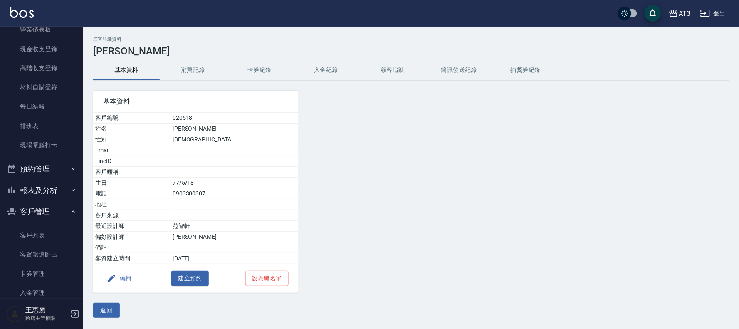
click at [126, 275] on button "編輯" at bounding box center [119, 278] width 32 height 15
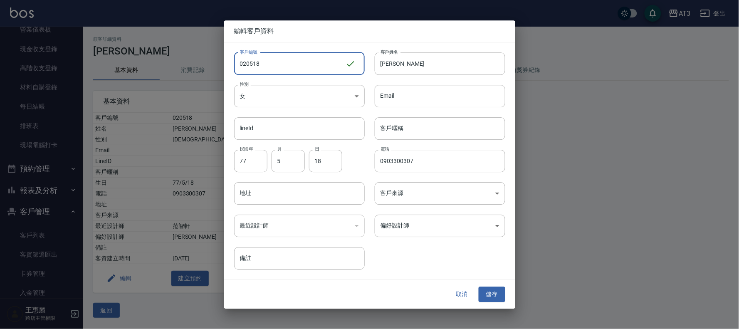
click at [286, 54] on input "020518" at bounding box center [289, 63] width 111 height 22
type input "020518a"
click at [493, 294] on button "儲存" at bounding box center [491, 294] width 27 height 15
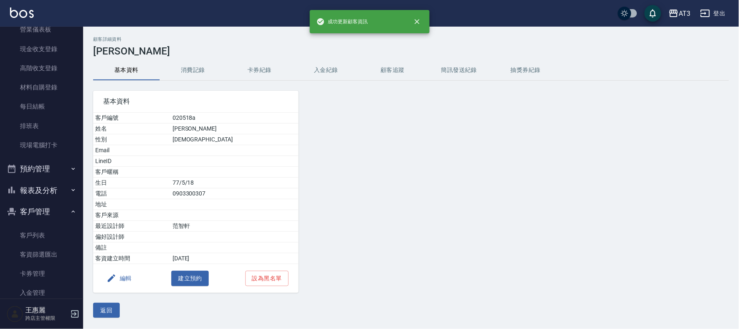
click at [114, 305] on button "返回" at bounding box center [106, 310] width 27 height 15
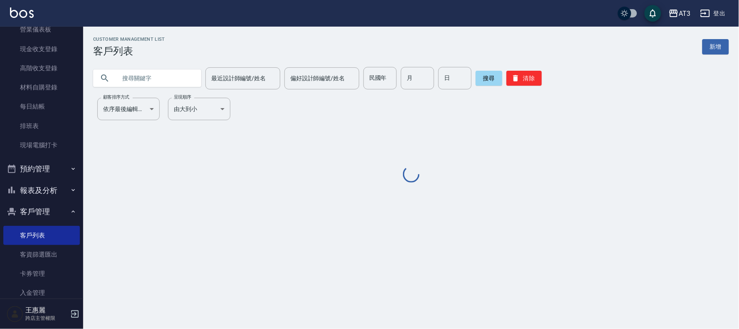
click at [146, 79] on input "text" at bounding box center [155, 78] width 78 height 22
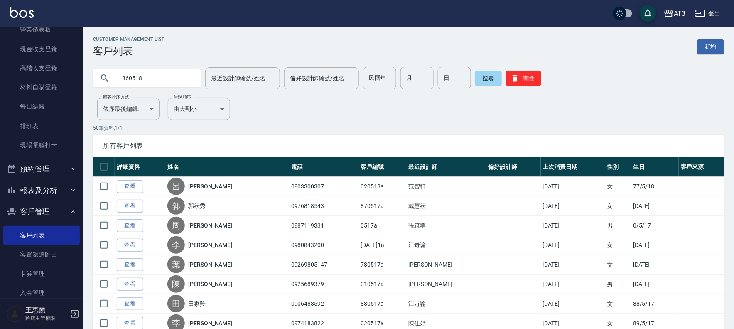
type input "860518"
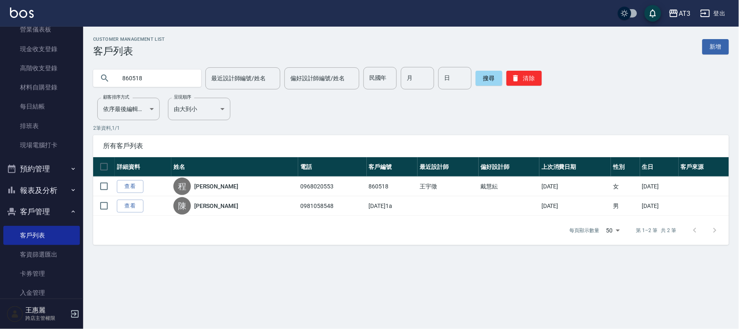
click at [131, 184] on link "查看" at bounding box center [130, 186] width 27 height 13
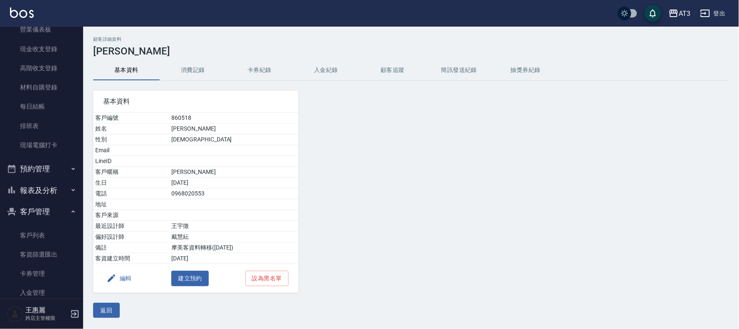
click at [118, 280] on button "編輯" at bounding box center [119, 278] width 32 height 15
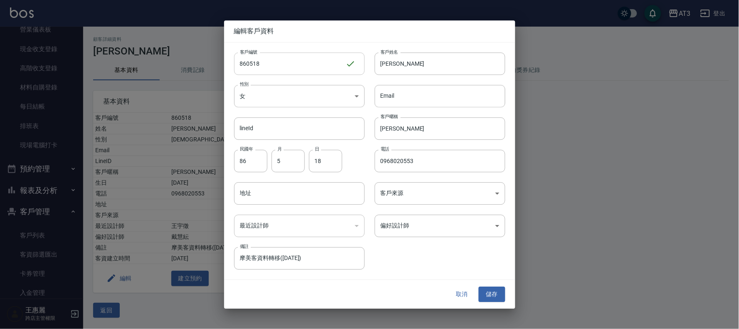
click at [287, 68] on input "860518" at bounding box center [289, 63] width 111 height 22
type input "860518a"
click at [490, 294] on button "儲存" at bounding box center [491, 294] width 27 height 15
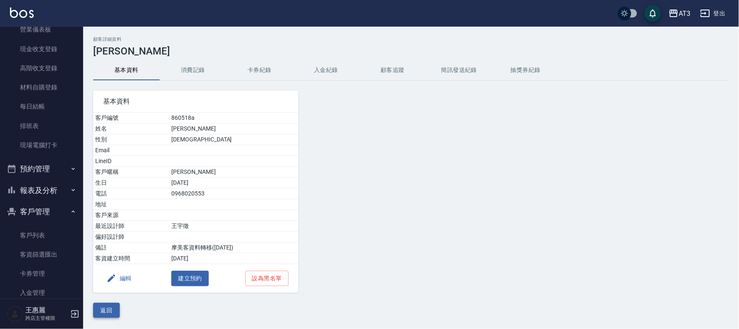
click at [113, 305] on button "返回" at bounding box center [106, 310] width 27 height 15
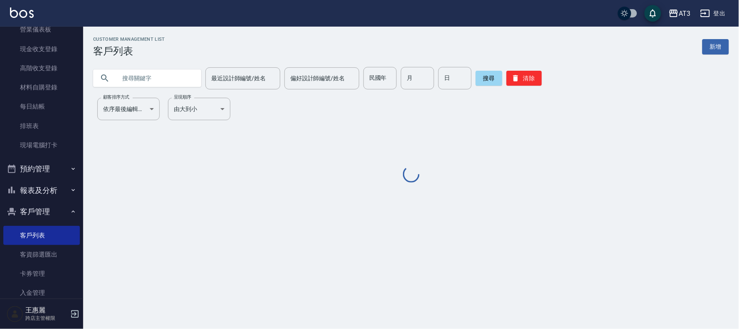
click at [145, 74] on input "text" at bounding box center [155, 78] width 78 height 22
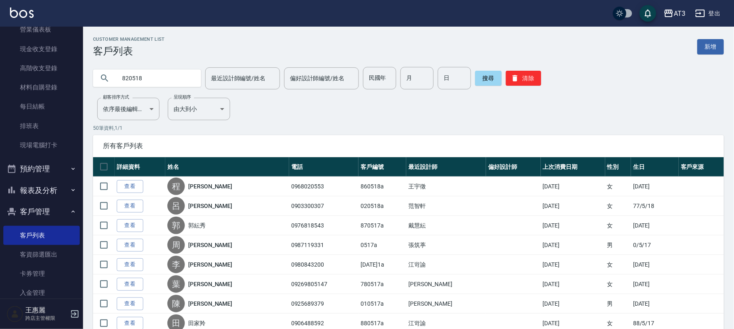
type input "820518"
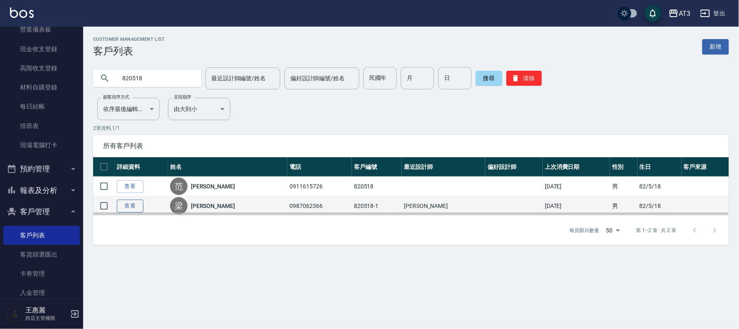
click at [132, 207] on link "查看" at bounding box center [130, 205] width 27 height 13
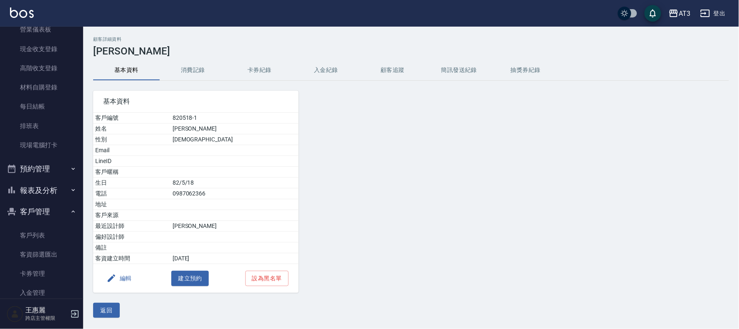
click at [131, 277] on button "編輯" at bounding box center [119, 278] width 32 height 15
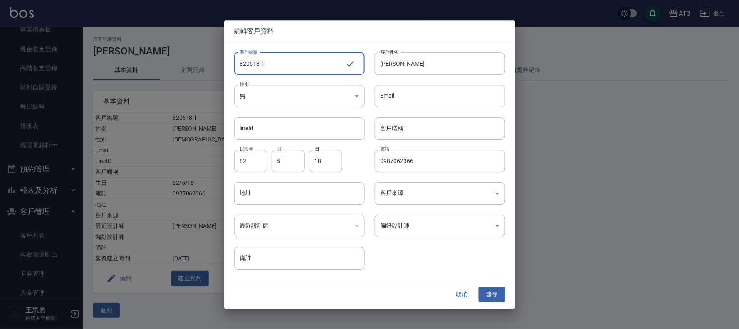
click at [288, 67] on input "820518-1" at bounding box center [289, 63] width 111 height 22
type input "[DATE]1a"
click at [498, 294] on button "儲存" at bounding box center [491, 294] width 27 height 15
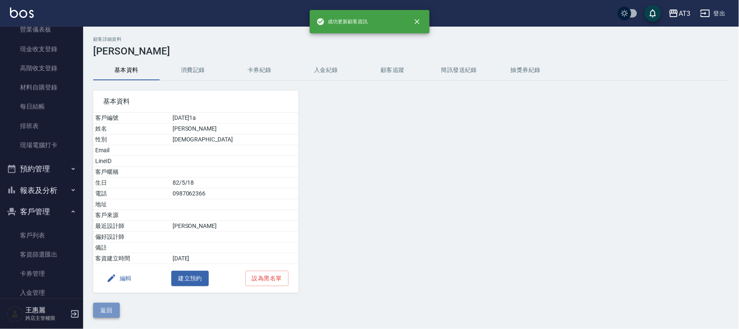
click at [102, 308] on button "返回" at bounding box center [106, 310] width 27 height 15
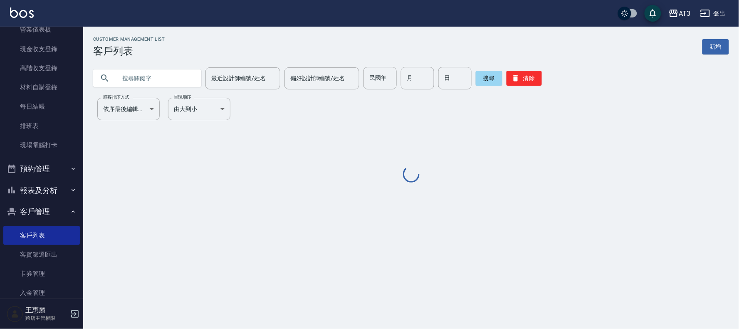
click at [169, 75] on input "text" at bounding box center [155, 78] width 78 height 22
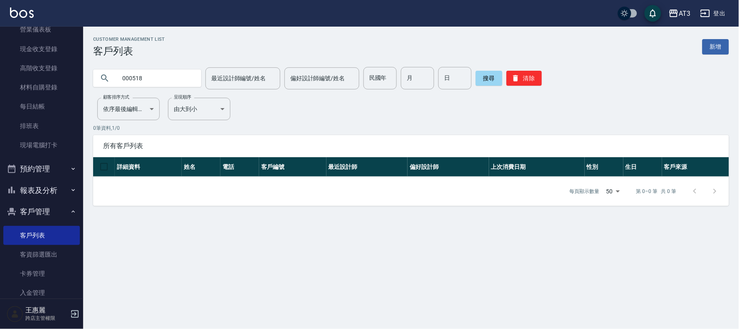
click at [171, 79] on input "000518" at bounding box center [155, 78] width 78 height 22
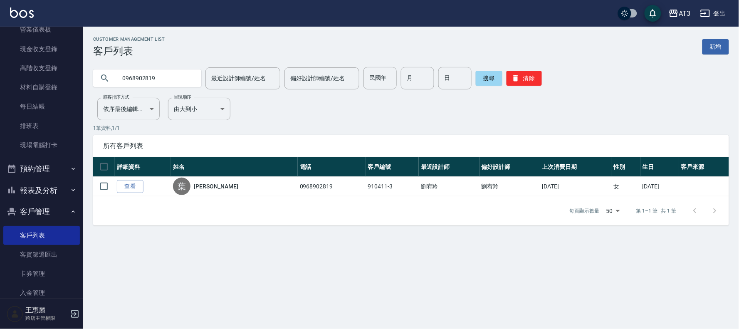
click at [168, 76] on input "0968902819" at bounding box center [155, 78] width 78 height 22
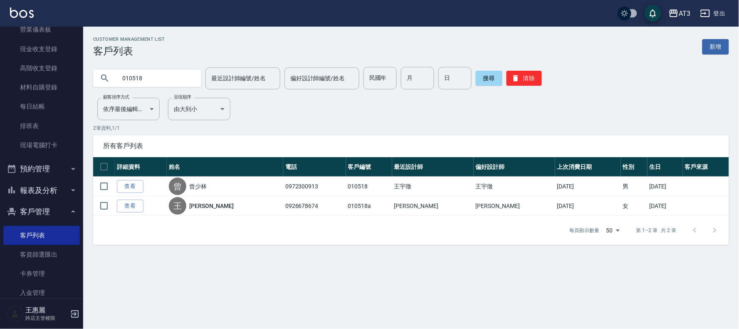
click at [165, 76] on input "010518" at bounding box center [155, 78] width 78 height 22
click at [165, 77] on input "010518" at bounding box center [155, 78] width 78 height 22
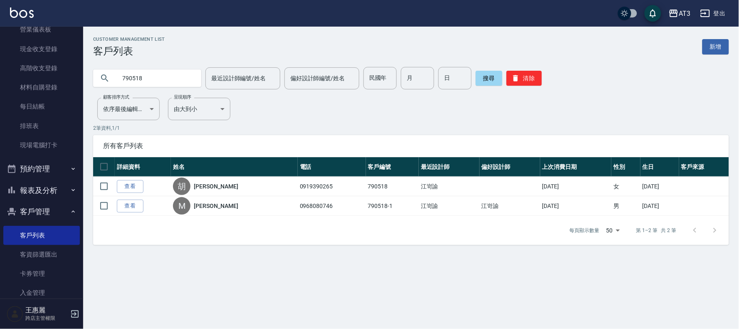
click at [142, 74] on input "790518" at bounding box center [155, 78] width 78 height 22
type input "840518"
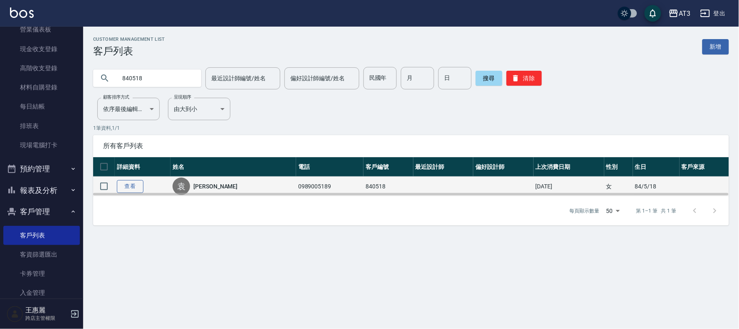
click at [135, 184] on link "查看" at bounding box center [130, 186] width 27 height 13
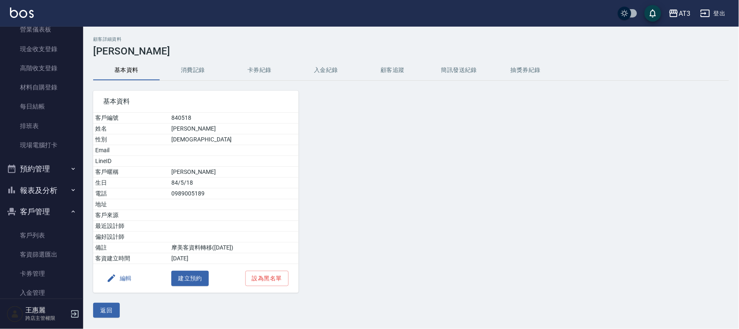
click at [128, 280] on button "編輯" at bounding box center [119, 278] width 32 height 15
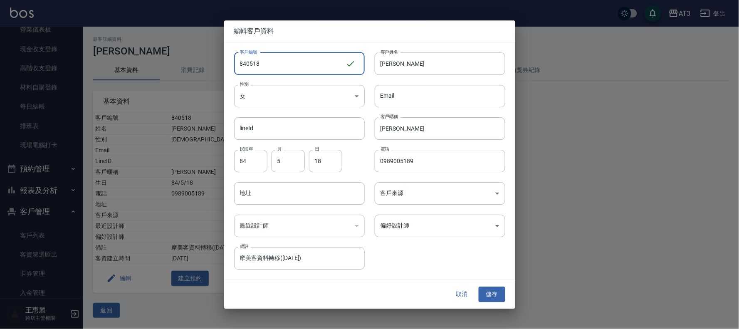
click at [282, 59] on input "840518" at bounding box center [289, 63] width 111 height 22
type input "840518a"
click at [497, 296] on button "儲存" at bounding box center [491, 294] width 27 height 15
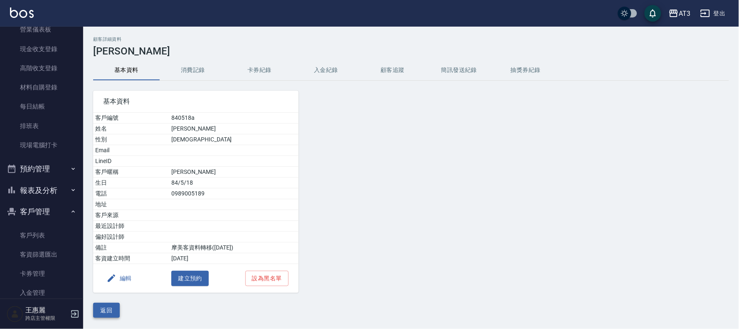
click at [103, 310] on button "返回" at bounding box center [106, 310] width 27 height 15
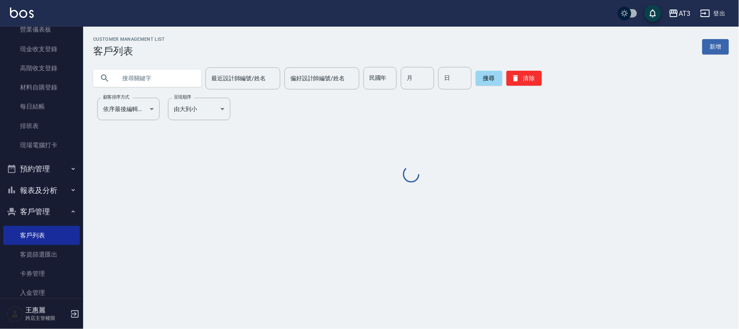
click at [192, 76] on input "text" at bounding box center [155, 78] width 78 height 22
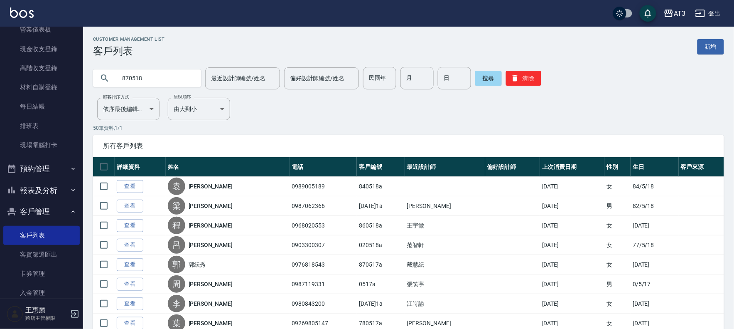
type input "870518"
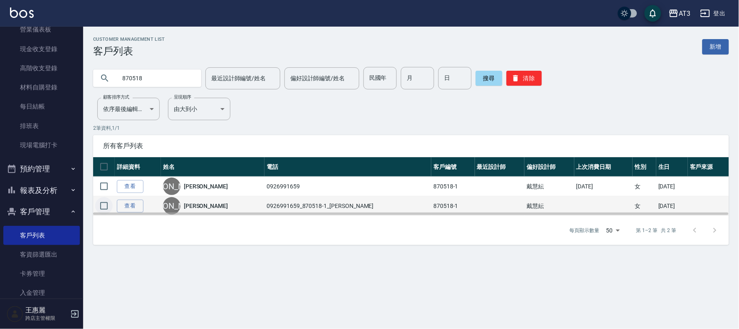
click at [103, 204] on input "checkbox" at bounding box center [103, 205] width 17 height 17
checkbox input "true"
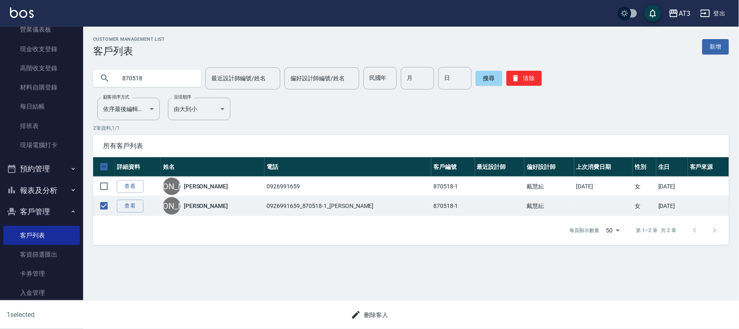
click at [358, 320] on button "刪除客人" at bounding box center [369, 314] width 44 height 15
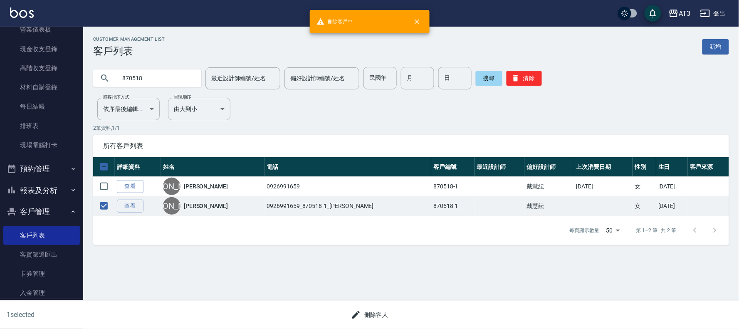
click at [362, 315] on div "Customer Management List 客戶列表 新增 870518 最近設計師編號/姓名 最近設計師編號/姓名 偏好設計師編號/姓名 偏好設計師編…" at bounding box center [369, 164] width 739 height 329
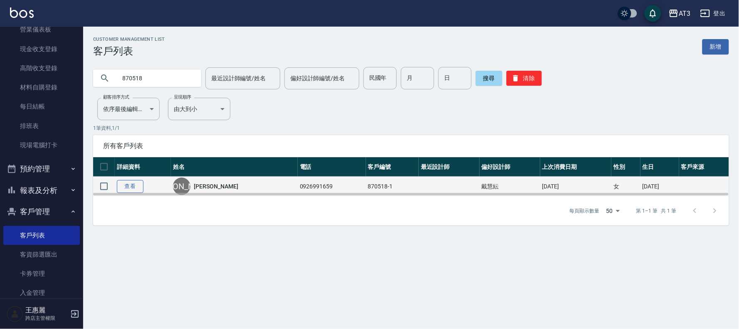
click at [127, 186] on link "查看" at bounding box center [130, 186] width 27 height 13
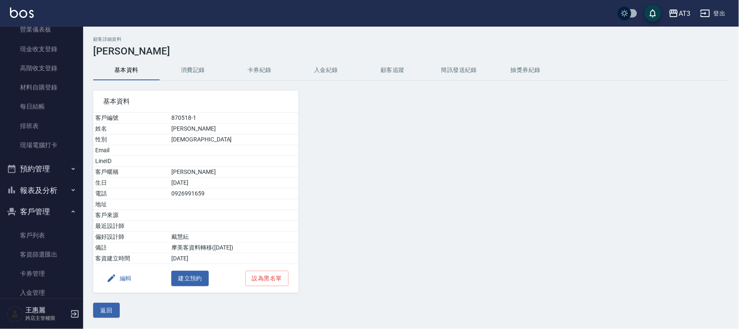
click at [126, 276] on button "編輯" at bounding box center [119, 278] width 32 height 15
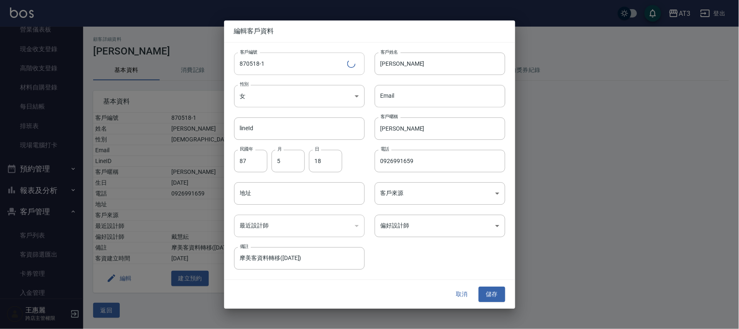
click at [289, 64] on input "870518-1" at bounding box center [290, 63] width 113 height 22
type input "[DATE]1a"
click at [492, 298] on button "儲存" at bounding box center [491, 294] width 27 height 15
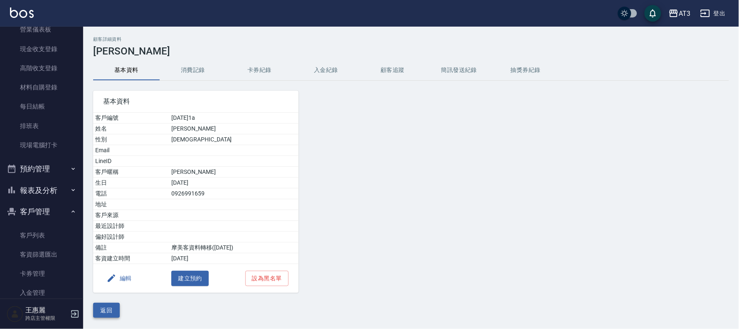
click at [116, 308] on button "返回" at bounding box center [106, 310] width 27 height 15
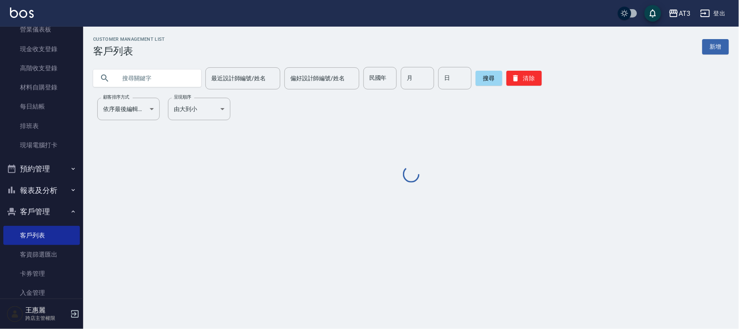
click at [144, 81] on input "text" at bounding box center [155, 78] width 78 height 22
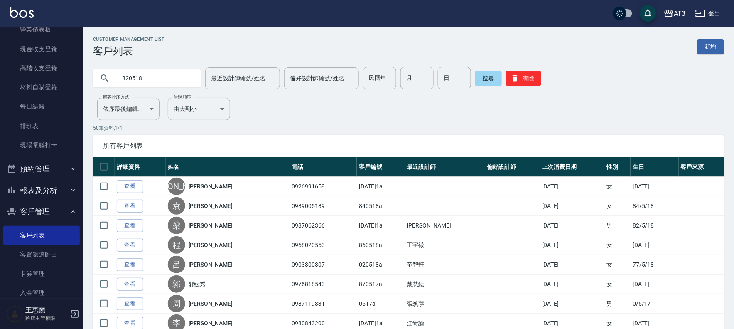
type input "820518"
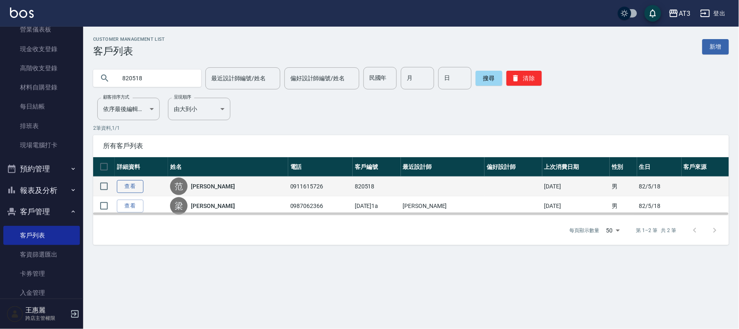
click at [134, 182] on link "查看" at bounding box center [130, 186] width 27 height 13
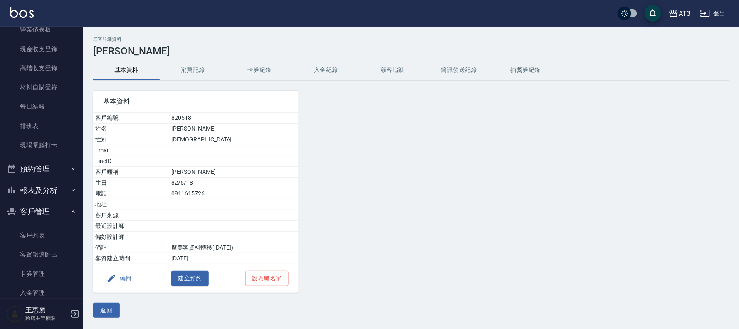
click at [121, 278] on button "編輯" at bounding box center [119, 278] width 32 height 15
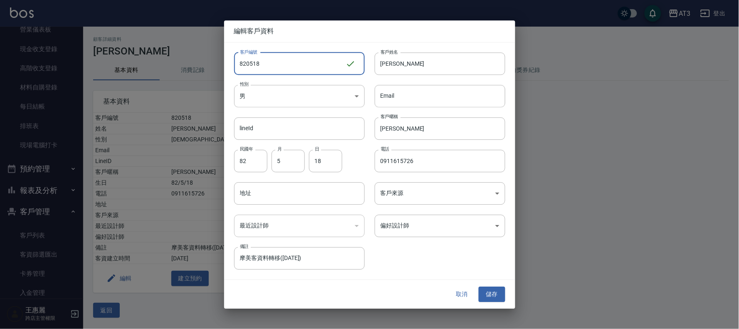
click at [271, 71] on input "820518" at bounding box center [289, 63] width 111 height 22
type input "820518a"
click at [500, 297] on button "儲存" at bounding box center [491, 294] width 27 height 15
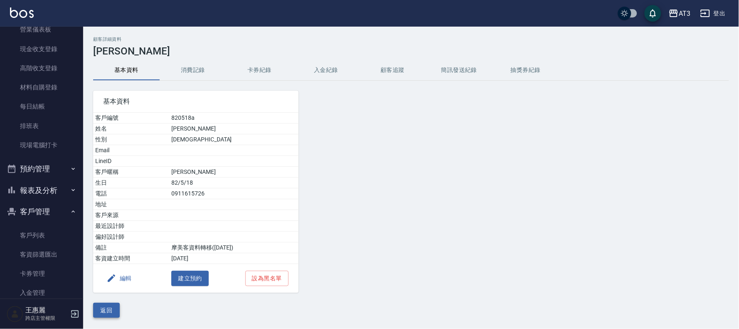
click at [105, 309] on button "返回" at bounding box center [106, 310] width 27 height 15
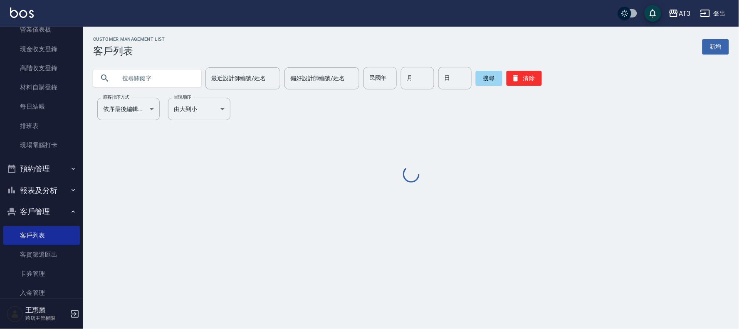
click at [180, 72] on input "text" at bounding box center [155, 78] width 78 height 22
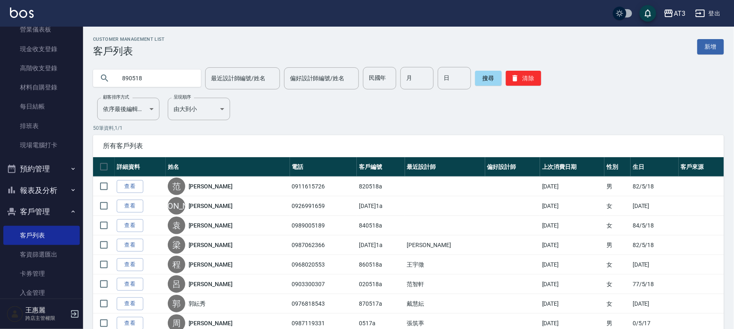
type input "890518"
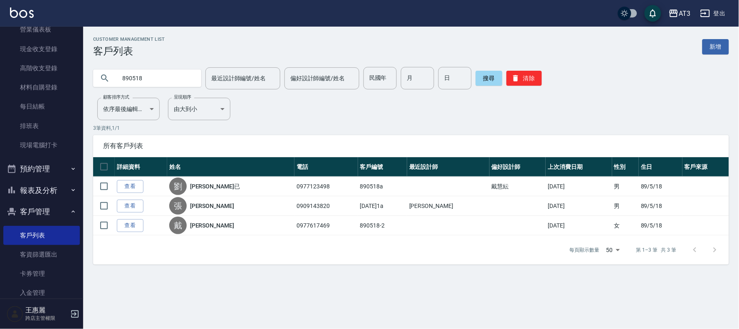
click at [128, 222] on link "查看" at bounding box center [130, 225] width 27 height 13
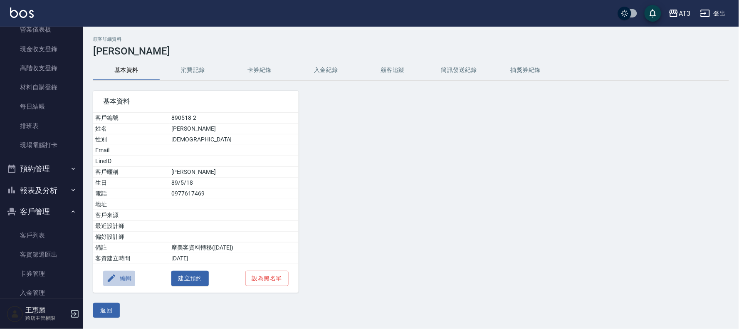
click at [119, 281] on button "編輯" at bounding box center [119, 278] width 32 height 15
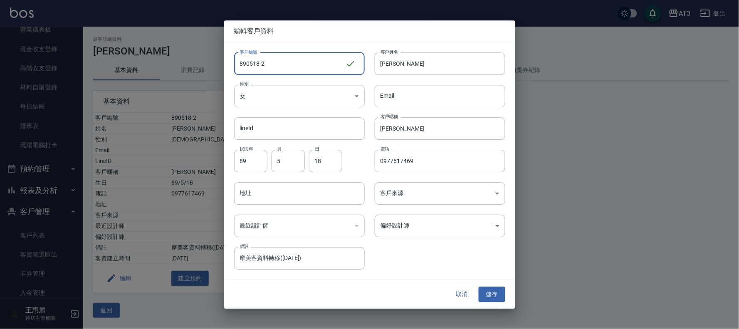
click at [286, 65] on input "890518-2" at bounding box center [289, 63] width 111 height 22
type input "[DATE]2a"
click at [486, 288] on button "儲存" at bounding box center [491, 294] width 27 height 15
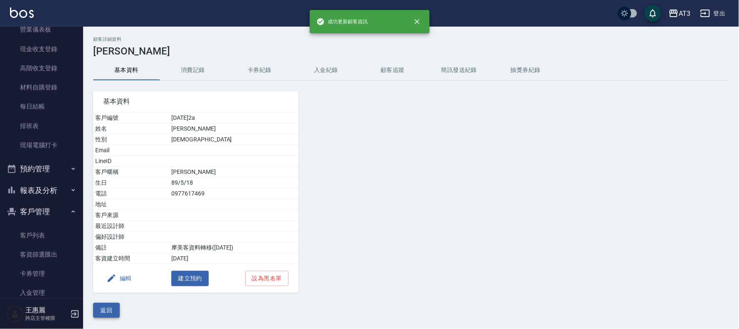
click at [100, 313] on button "返回" at bounding box center [106, 310] width 27 height 15
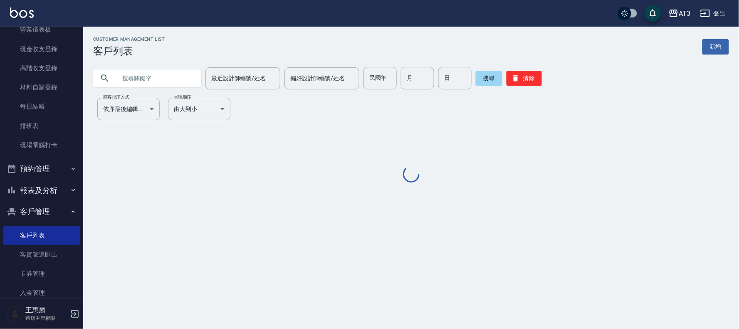
click at [161, 84] on input "text" at bounding box center [155, 78] width 78 height 22
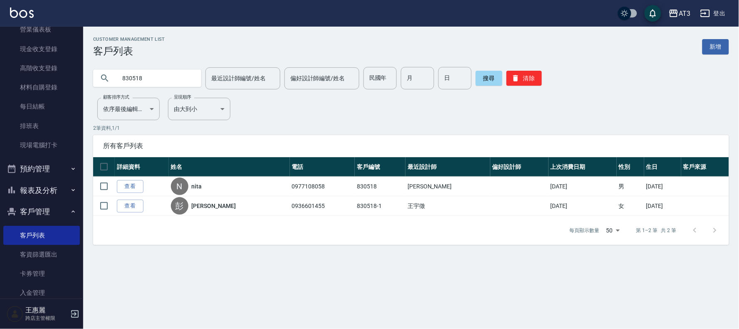
click at [179, 81] on input "830518" at bounding box center [155, 78] width 78 height 22
click at [178, 81] on input "830518" at bounding box center [155, 78] width 78 height 22
type input "920518"
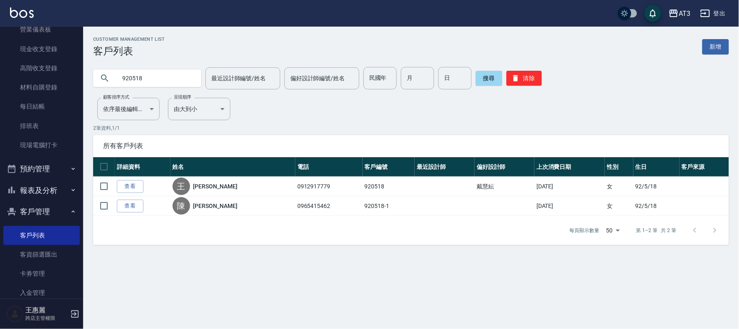
click at [128, 184] on link "查看" at bounding box center [130, 186] width 27 height 13
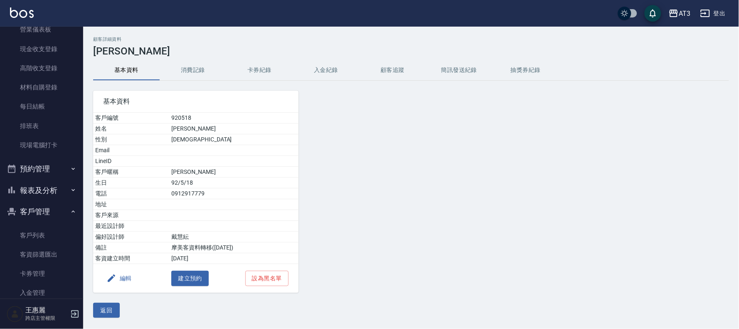
click at [125, 279] on button "編輯" at bounding box center [119, 278] width 32 height 15
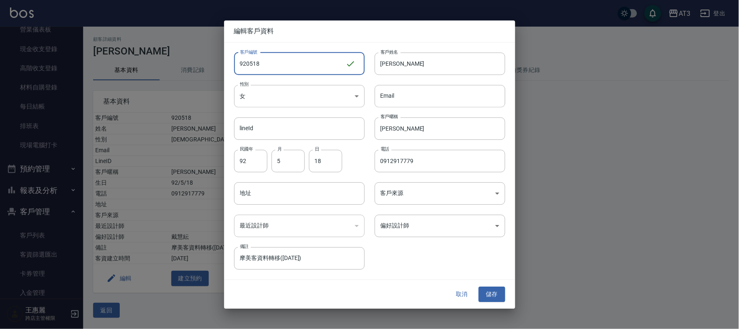
click at [288, 65] on input "920518" at bounding box center [289, 63] width 111 height 22
type input "920518a"
click at [485, 294] on button "儲存" at bounding box center [491, 294] width 27 height 15
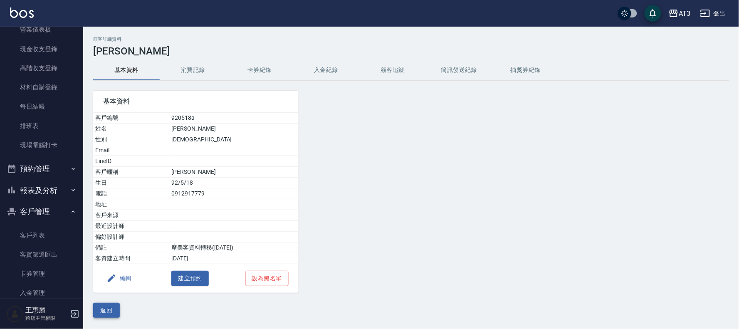
click at [104, 304] on button "返回" at bounding box center [106, 310] width 27 height 15
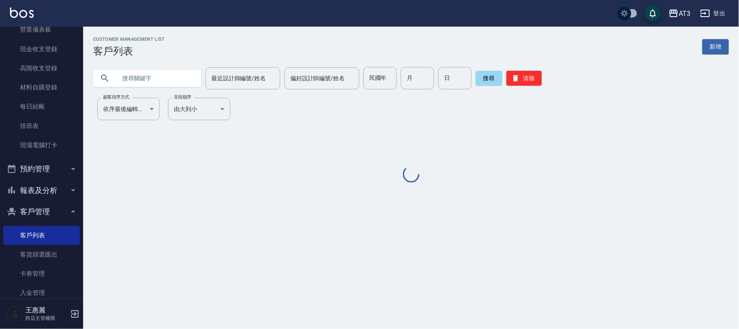
click at [159, 76] on input "text" at bounding box center [155, 78] width 78 height 22
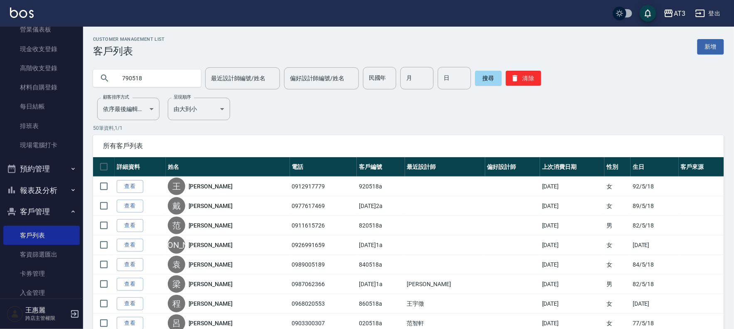
type input "790518"
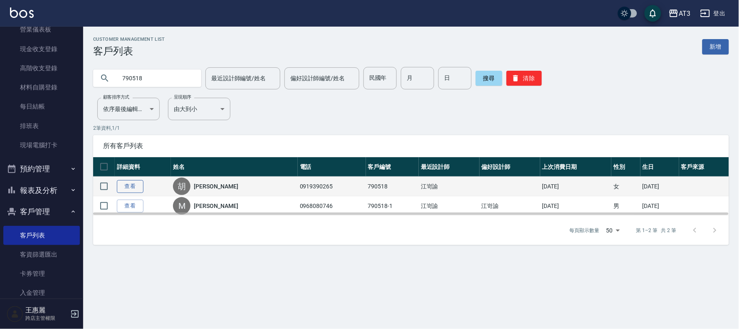
click at [135, 183] on link "查看" at bounding box center [130, 186] width 27 height 13
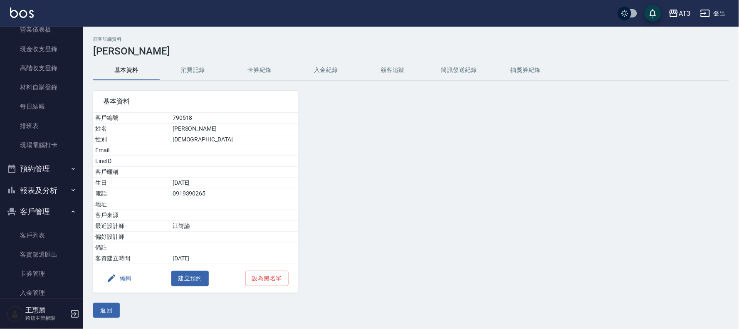
click at [121, 280] on button "編輯" at bounding box center [119, 278] width 32 height 15
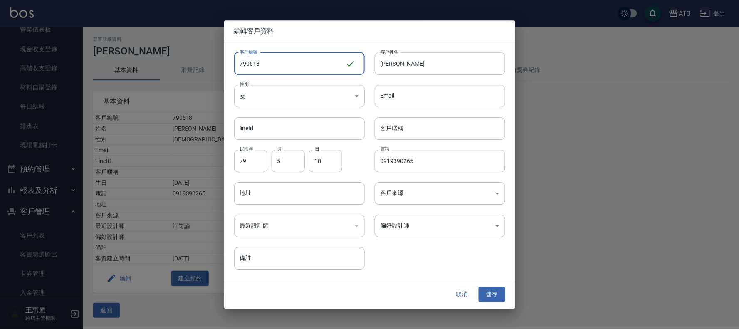
click at [277, 66] on input "790518" at bounding box center [289, 63] width 111 height 22
type input "790518a"
click at [492, 290] on button "儲存" at bounding box center [491, 294] width 27 height 15
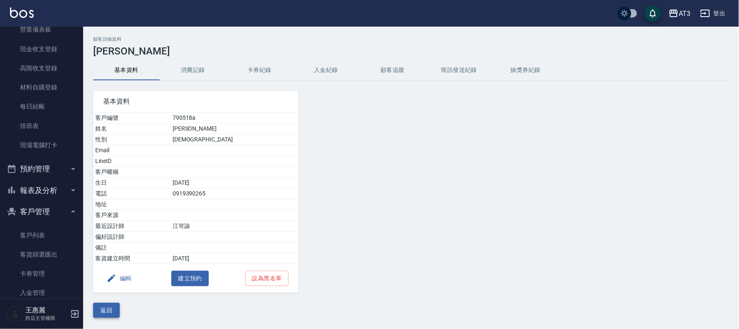
click at [106, 305] on button "返回" at bounding box center [106, 310] width 27 height 15
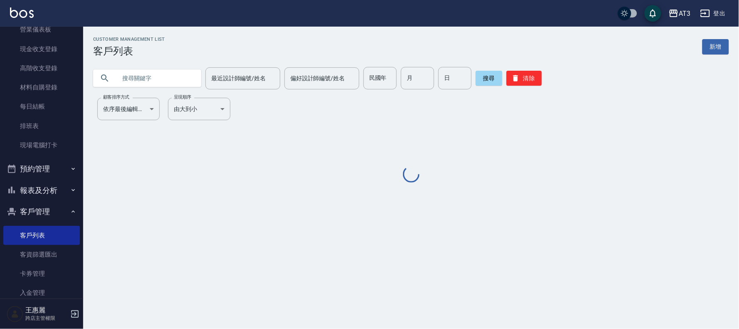
click at [145, 78] on input "text" at bounding box center [155, 78] width 78 height 22
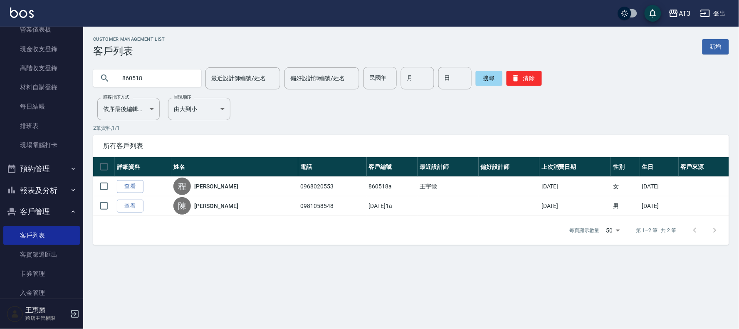
click at [152, 77] on input "860518" at bounding box center [155, 78] width 78 height 22
type input "920518"
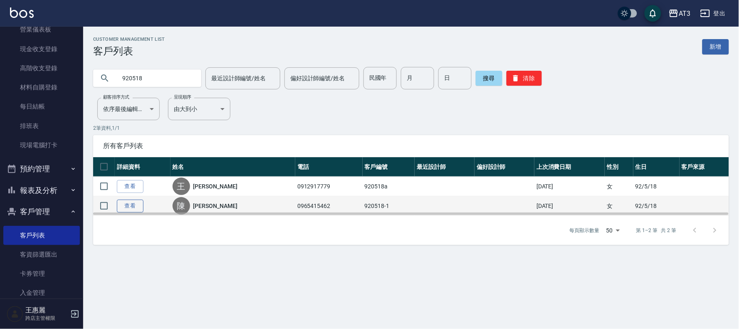
click at [139, 204] on link "查看" at bounding box center [130, 205] width 27 height 13
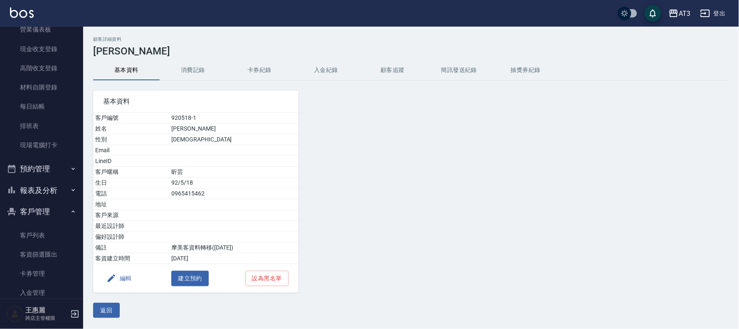
click at [123, 279] on button "編輯" at bounding box center [119, 278] width 32 height 15
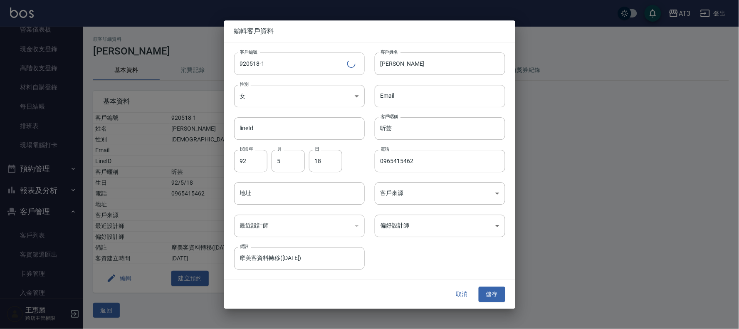
click at [283, 65] on input "920518-1" at bounding box center [290, 63] width 113 height 22
type input "[DATE]1a"
click at [490, 294] on button "儲存" at bounding box center [491, 294] width 27 height 15
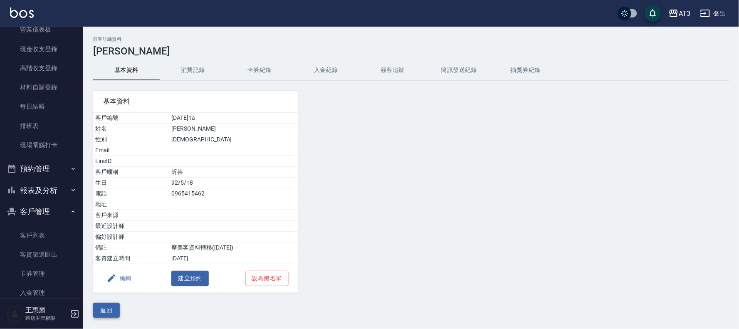
click at [104, 310] on button "返回" at bounding box center [106, 310] width 27 height 15
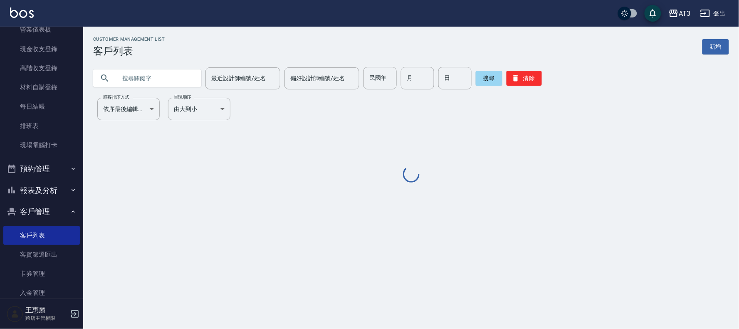
drag, startPoint x: 167, startPoint y: 78, endPoint x: 172, endPoint y: 81, distance: 5.7
click at [169, 78] on input "text" at bounding box center [155, 78] width 78 height 22
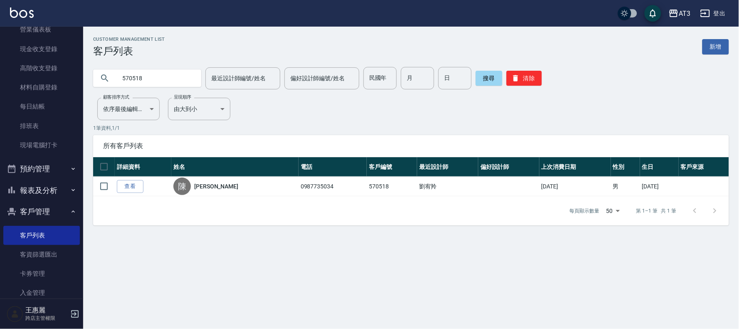
click at [153, 78] on input "570518" at bounding box center [155, 78] width 78 height 22
type input "940518"
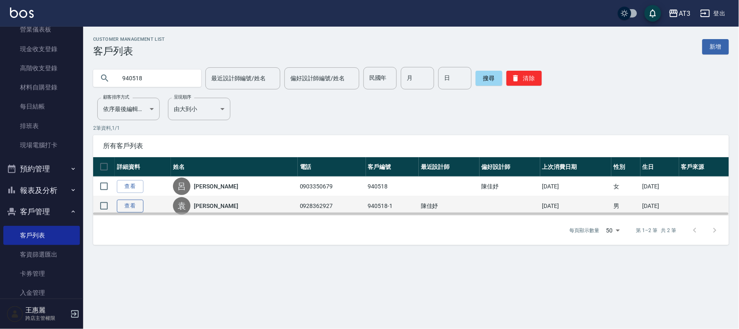
click at [127, 204] on link "查看" at bounding box center [130, 205] width 27 height 13
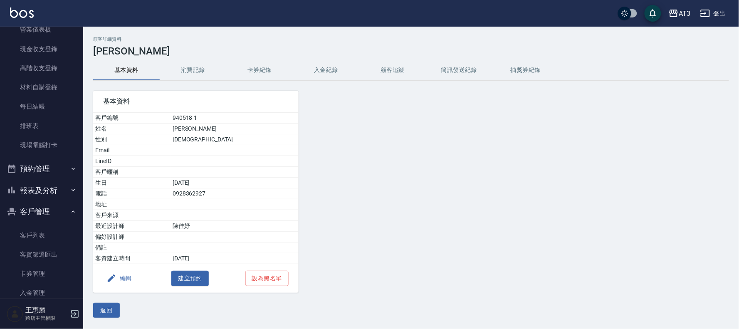
click at [127, 278] on button "編輯" at bounding box center [119, 278] width 32 height 15
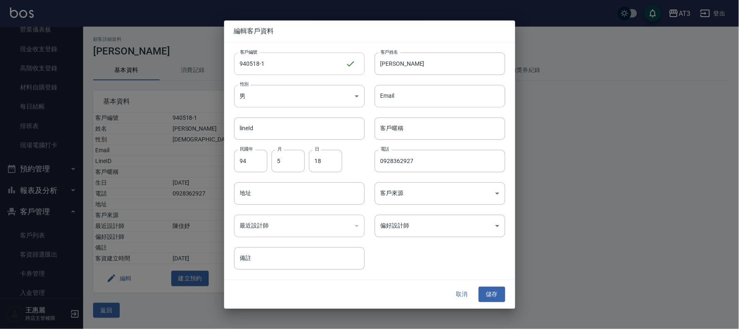
click at [307, 67] on input "940518-1" at bounding box center [289, 63] width 111 height 22
type input "[DATE]1a"
click at [492, 290] on button "儲存" at bounding box center [491, 294] width 27 height 15
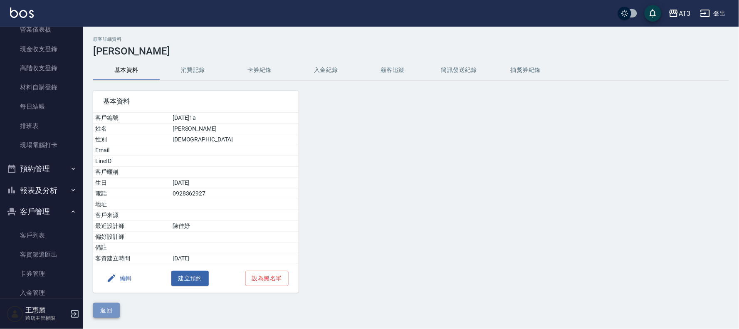
click at [102, 314] on button "返回" at bounding box center [106, 310] width 27 height 15
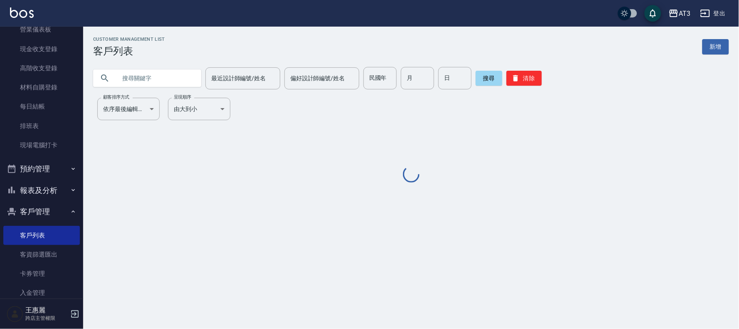
click at [144, 71] on input "text" at bounding box center [155, 78] width 78 height 22
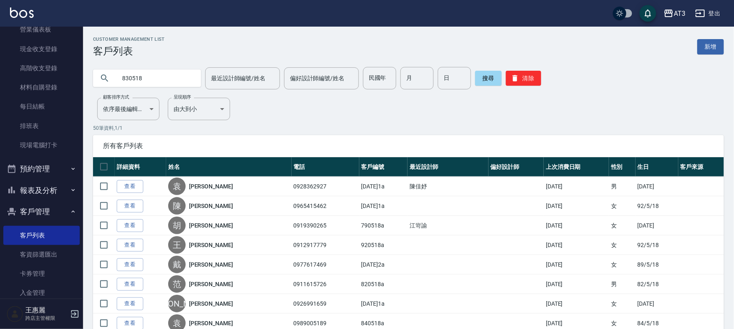
type input "830518"
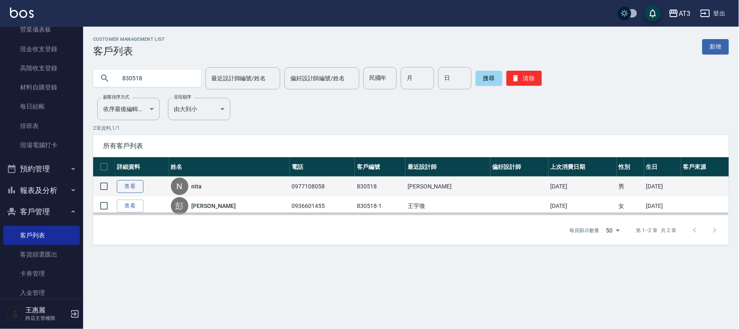
click at [135, 188] on link "查看" at bounding box center [130, 186] width 27 height 13
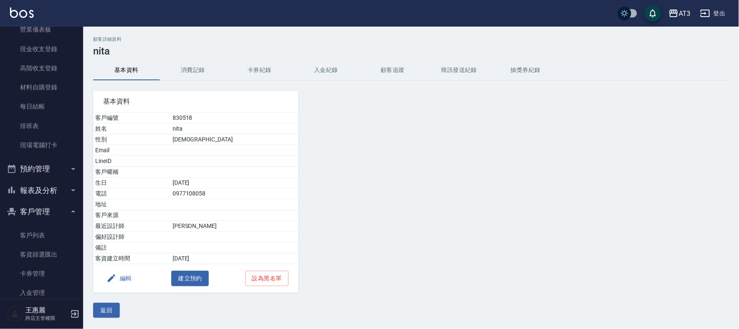
click at [124, 276] on button "編輯" at bounding box center [119, 278] width 32 height 15
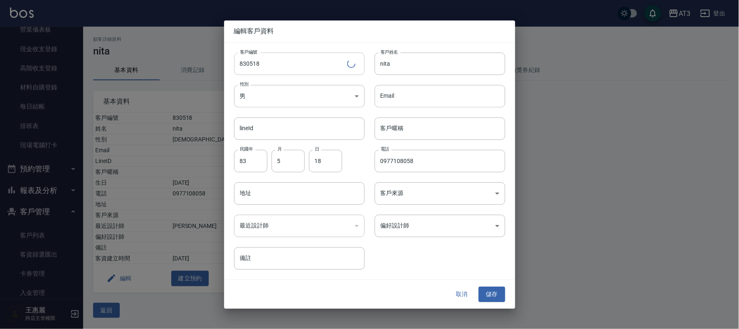
click at [286, 72] on input "830518" at bounding box center [290, 63] width 113 height 22
type input "830518a"
click at [489, 297] on button "儲存" at bounding box center [491, 294] width 27 height 15
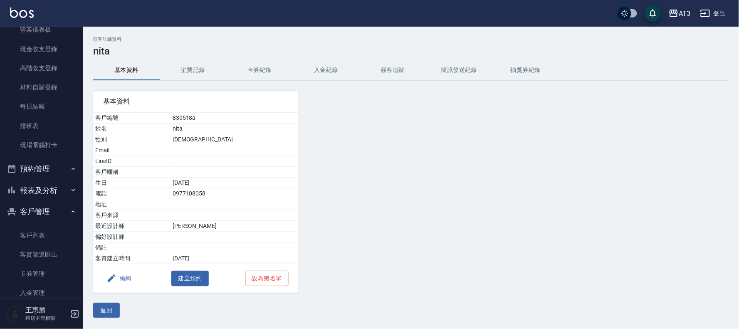
click at [127, 309] on div "返回" at bounding box center [410, 310] width 635 height 15
drag, startPoint x: 113, startPoint y: 309, endPoint x: 80, endPoint y: 187, distance: 125.7
click at [112, 308] on button "返回" at bounding box center [106, 310] width 27 height 15
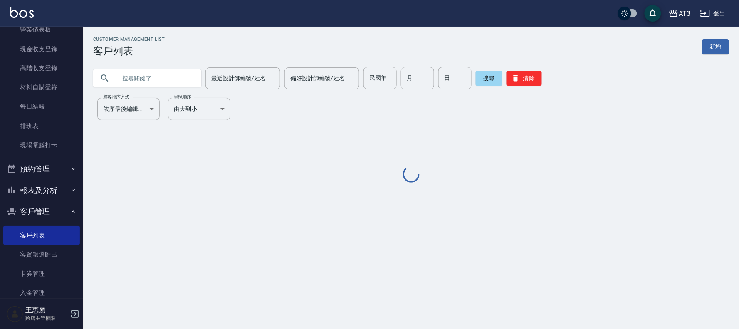
click at [143, 83] on input "text" at bounding box center [155, 78] width 78 height 22
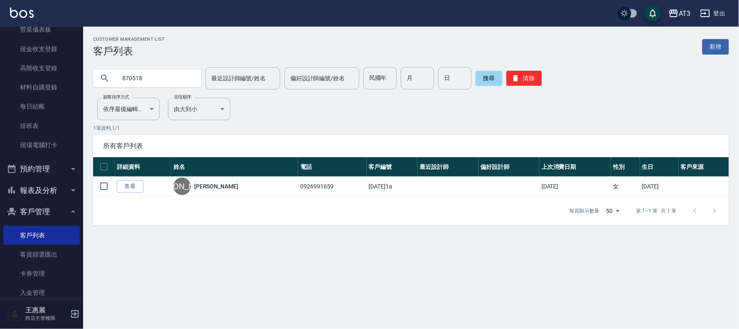
click at [153, 81] on input "870518" at bounding box center [155, 78] width 78 height 22
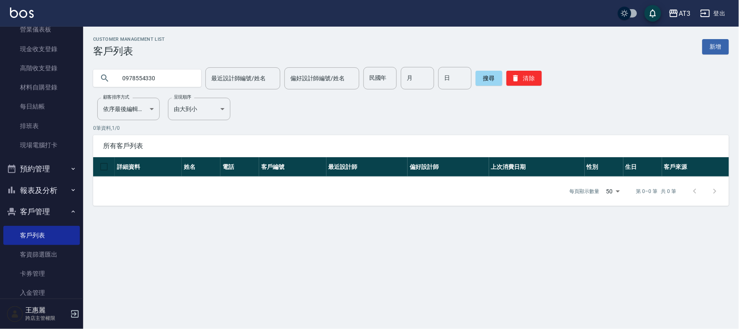
click at [157, 79] on input "0978554330" at bounding box center [155, 78] width 78 height 22
click at [157, 79] on input "0978554" at bounding box center [155, 78] width 78 height 22
drag, startPoint x: 157, startPoint y: 79, endPoint x: 163, endPoint y: 86, distance: 9.4
click at [161, 84] on input "0978554" at bounding box center [155, 78] width 78 height 22
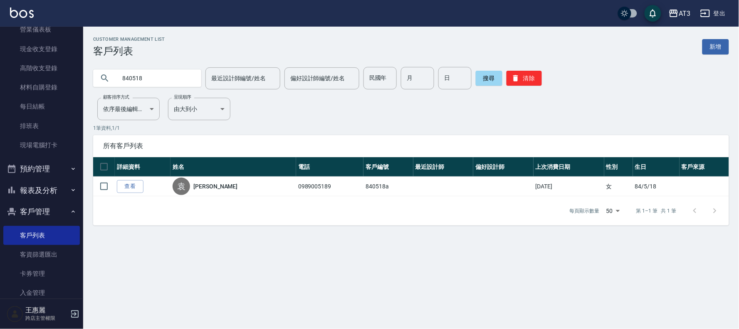
click at [192, 80] on input "840518" at bounding box center [155, 78] width 78 height 22
type input "940518"
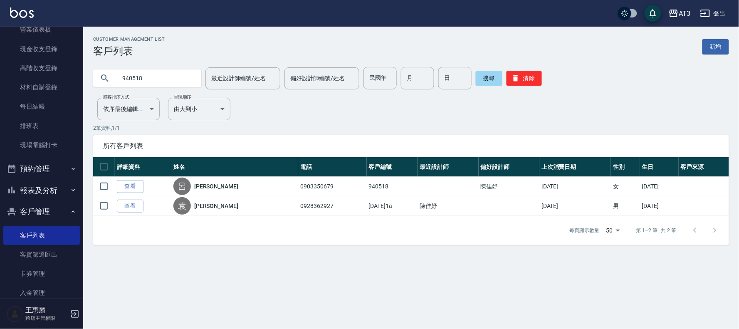
drag, startPoint x: 140, startPoint y: 183, endPoint x: 135, endPoint y: 186, distance: 5.7
click at [138, 183] on link "查看" at bounding box center [130, 186] width 27 height 13
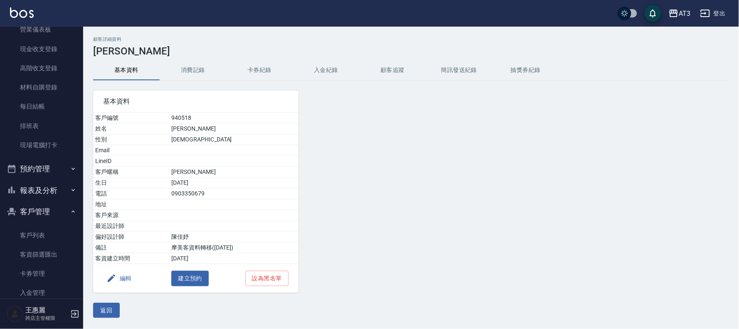
click at [118, 283] on button "編輯" at bounding box center [119, 278] width 32 height 15
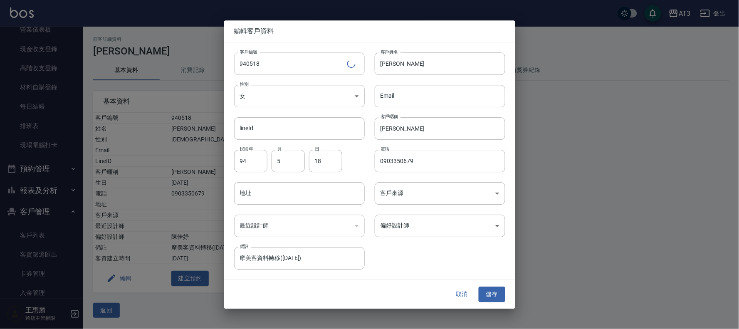
click at [280, 57] on input "940518" at bounding box center [290, 63] width 113 height 22
type input "940518a"
click at [496, 291] on button "儲存" at bounding box center [491, 294] width 27 height 15
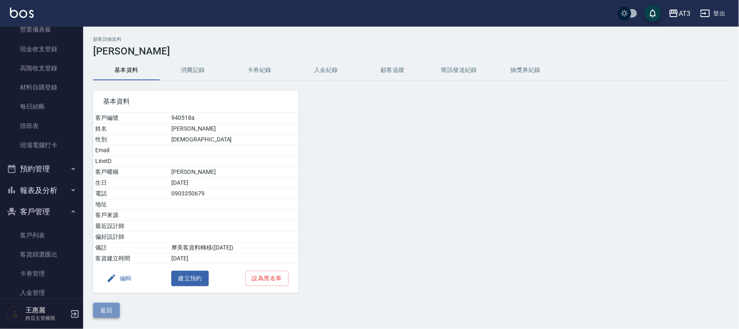
click at [98, 308] on button "返回" at bounding box center [106, 310] width 27 height 15
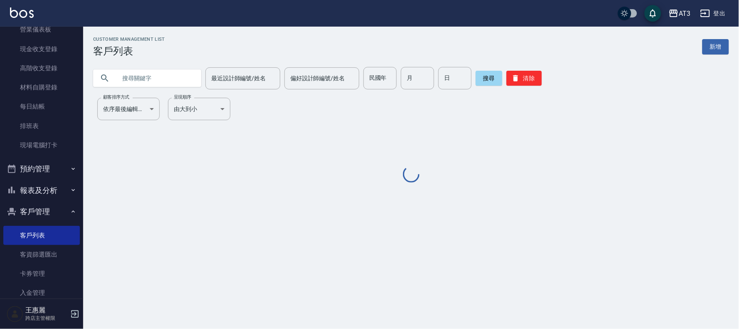
click at [176, 83] on input "text" at bounding box center [155, 78] width 78 height 22
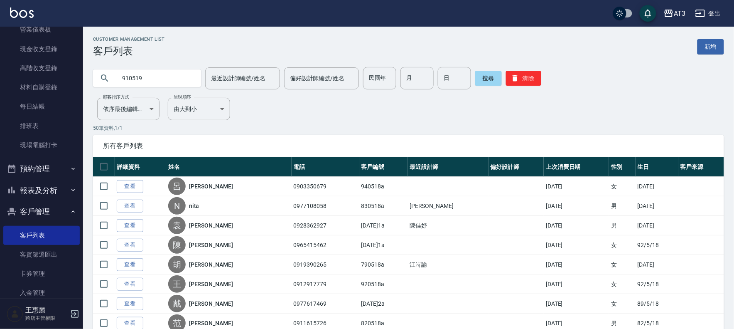
type input "910519"
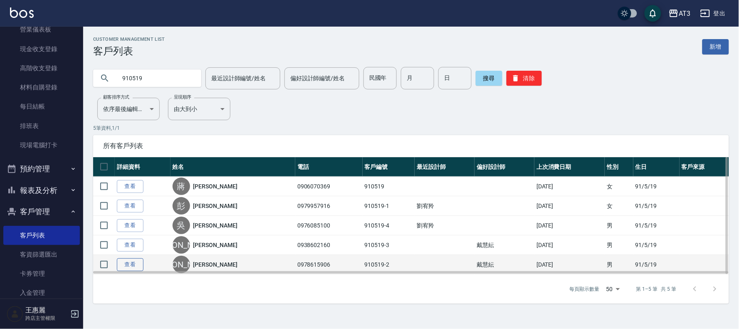
click at [132, 260] on link "查看" at bounding box center [130, 264] width 27 height 13
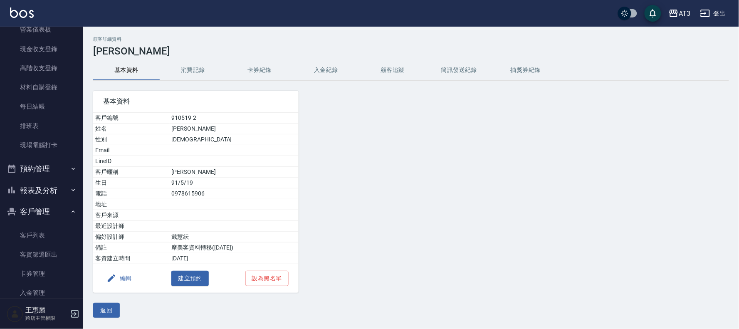
click at [121, 277] on button "編輯" at bounding box center [119, 278] width 32 height 15
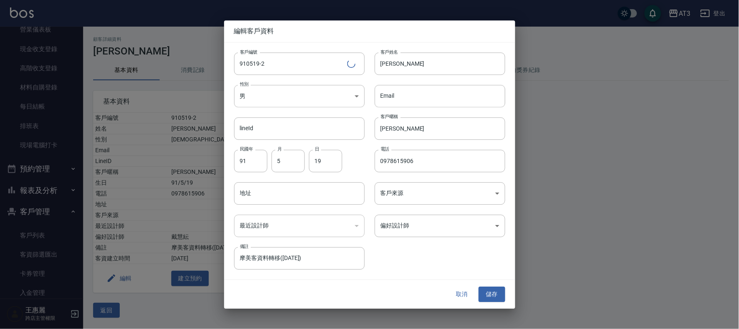
drag, startPoint x: 300, startPoint y: 76, endPoint x: 294, endPoint y: 74, distance: 6.9
click at [299, 76] on div "性別 男 [DEMOGRAPHIC_DATA] 性別" at bounding box center [294, 91] width 140 height 32
click at [294, 74] on input "910519-2" at bounding box center [289, 63] width 111 height 22
type input "[DATE]2a"
click at [497, 297] on button "儲存" at bounding box center [491, 294] width 27 height 15
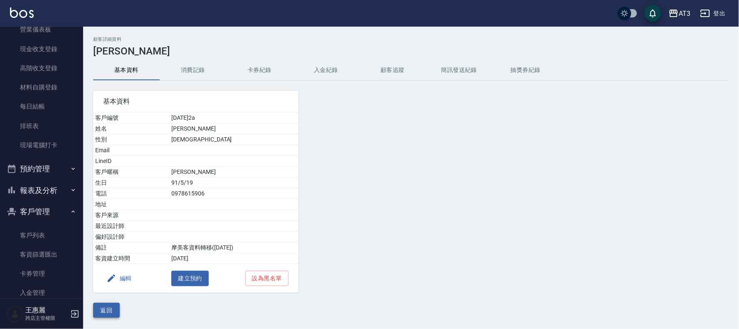
click at [107, 309] on button "返回" at bounding box center [106, 310] width 27 height 15
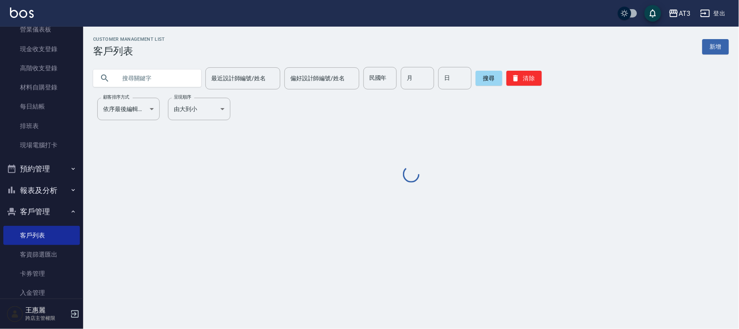
click at [153, 76] on input "text" at bounding box center [155, 78] width 78 height 22
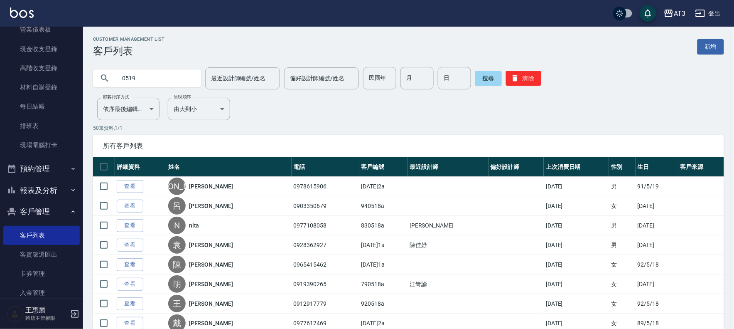
type input "0519"
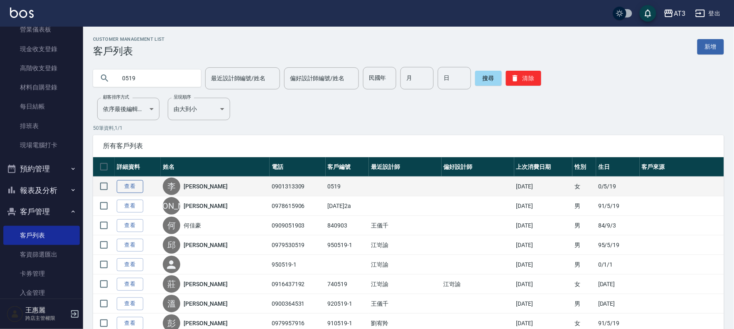
click at [134, 185] on link "查看" at bounding box center [130, 186] width 27 height 13
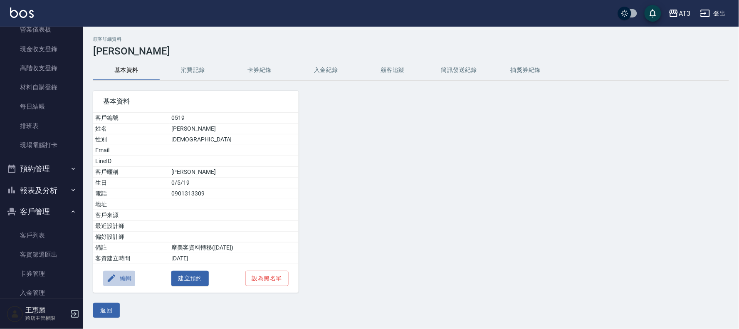
click at [123, 272] on button "編輯" at bounding box center [119, 278] width 32 height 15
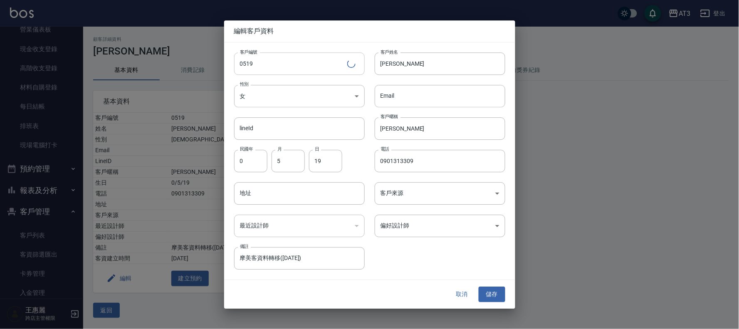
click at [313, 66] on input "0519" at bounding box center [290, 63] width 113 height 22
type input "0519a"
click at [494, 293] on button "儲存" at bounding box center [491, 294] width 27 height 15
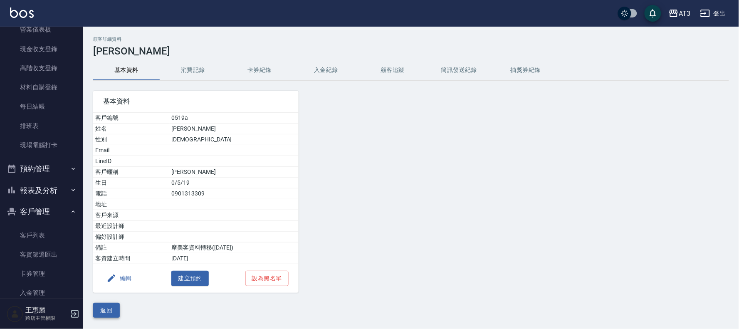
click at [101, 306] on button "返回" at bounding box center [106, 310] width 27 height 15
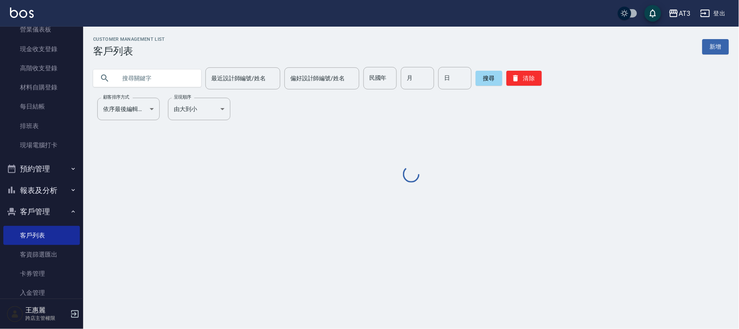
click at [140, 78] on input "text" at bounding box center [155, 78] width 78 height 22
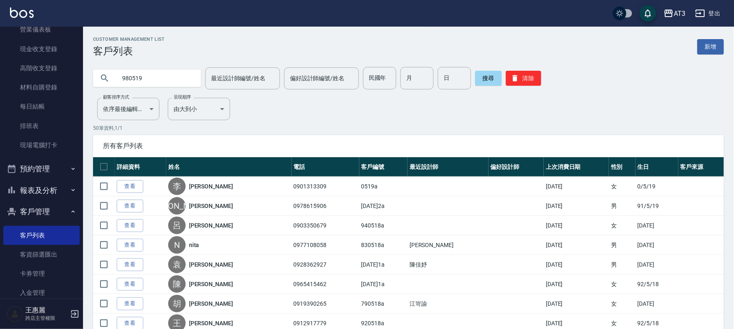
type input "980519"
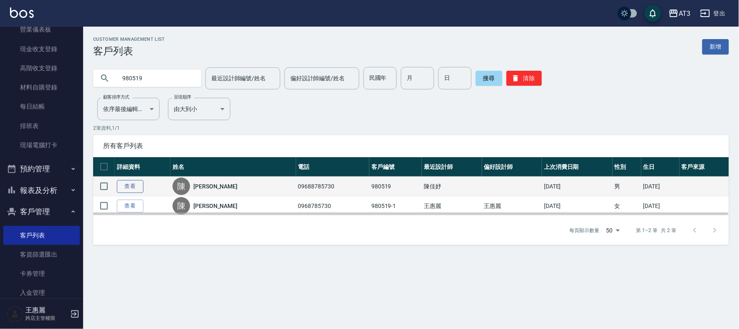
click at [138, 185] on link "查看" at bounding box center [130, 186] width 27 height 13
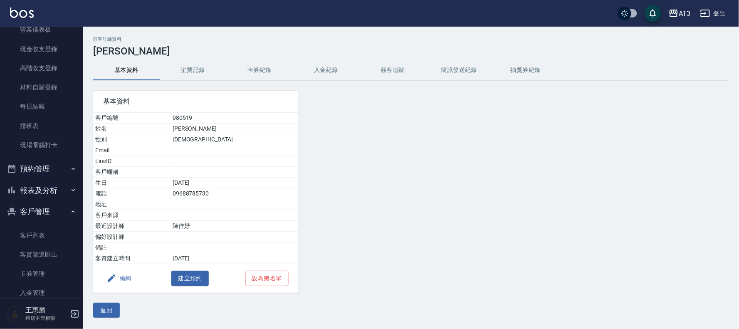
click at [196, 72] on button "消費記錄" at bounding box center [193, 70] width 66 height 20
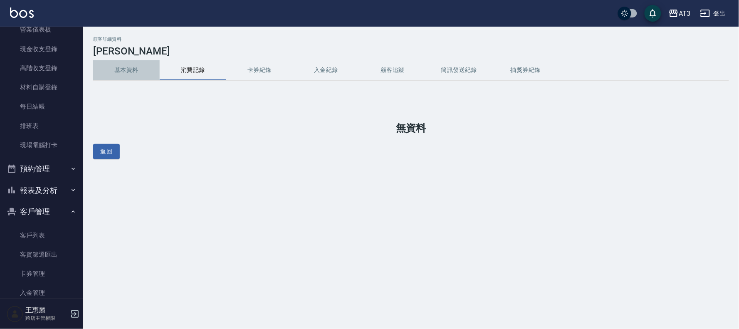
click at [121, 72] on button "基本資料" at bounding box center [126, 70] width 66 height 20
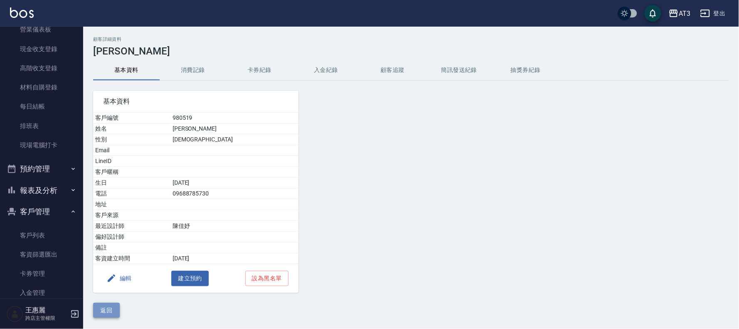
click at [106, 309] on button "返回" at bounding box center [106, 310] width 27 height 15
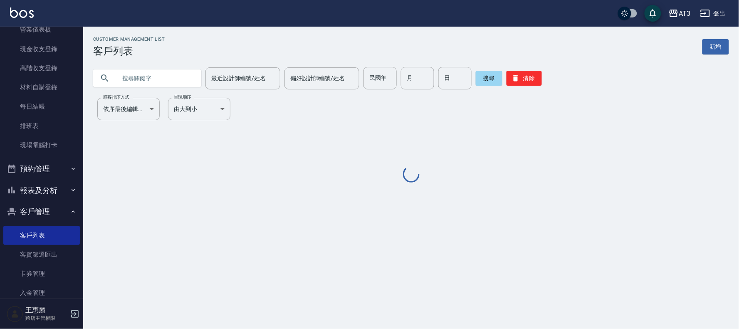
click at [169, 80] on input "text" at bounding box center [155, 78] width 78 height 22
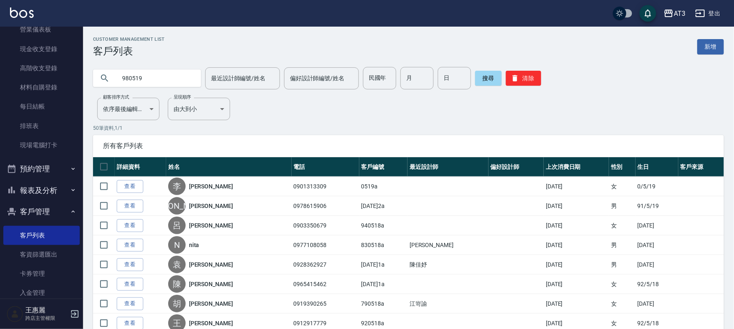
type input "980519"
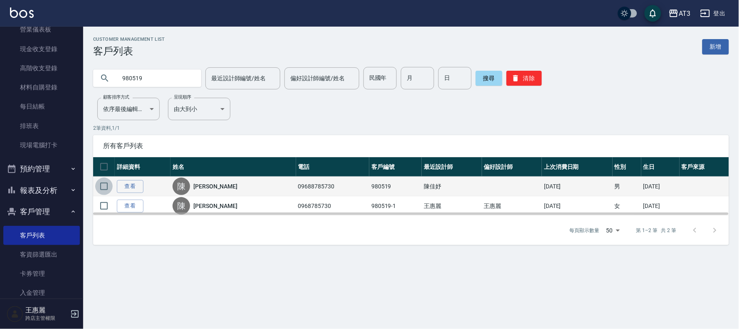
click at [102, 184] on input "checkbox" at bounding box center [103, 185] width 17 height 17
checkbox input "true"
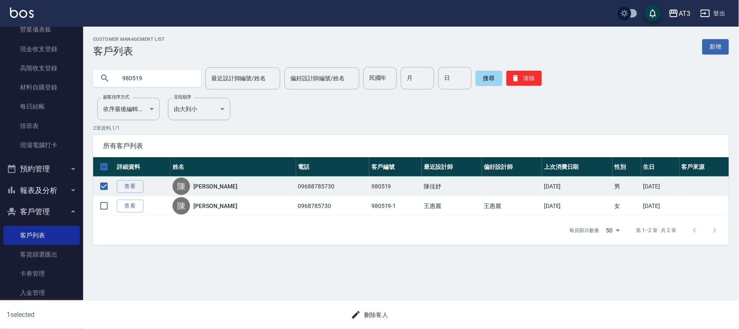
click at [366, 318] on button "刪除客人" at bounding box center [369, 314] width 44 height 15
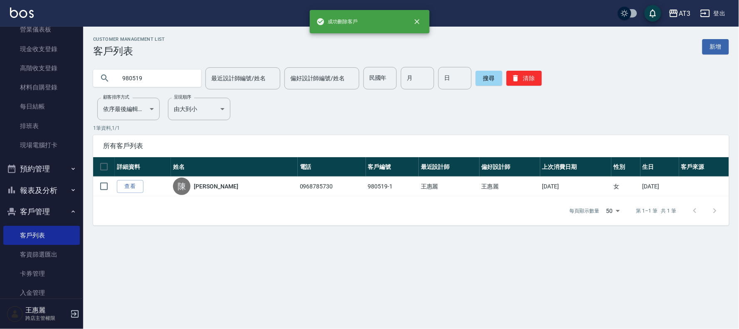
click at [152, 81] on input "980519" at bounding box center [155, 78] width 78 height 22
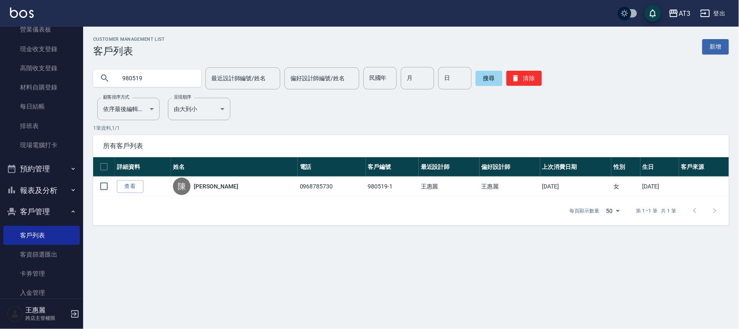
click at [152, 81] on input "980519" at bounding box center [155, 78] width 78 height 22
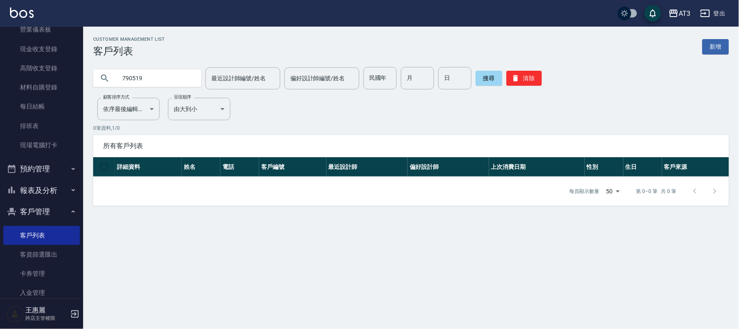
click at [152, 81] on input "790519" at bounding box center [155, 78] width 78 height 22
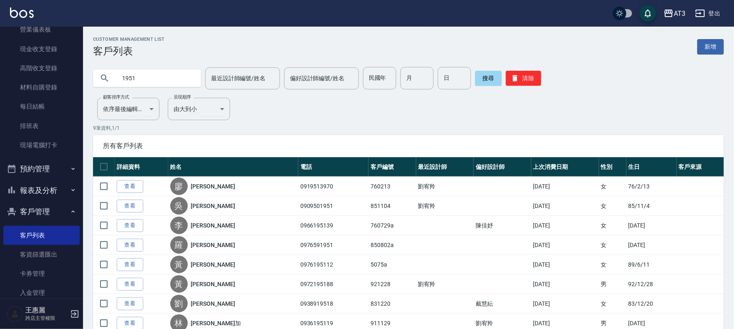
click at [176, 80] on input "1951" at bounding box center [155, 78] width 78 height 22
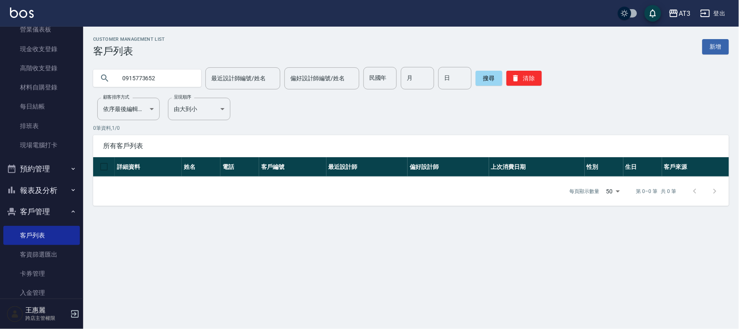
click at [176, 77] on input "0915773652" at bounding box center [155, 78] width 78 height 22
type input "910519"
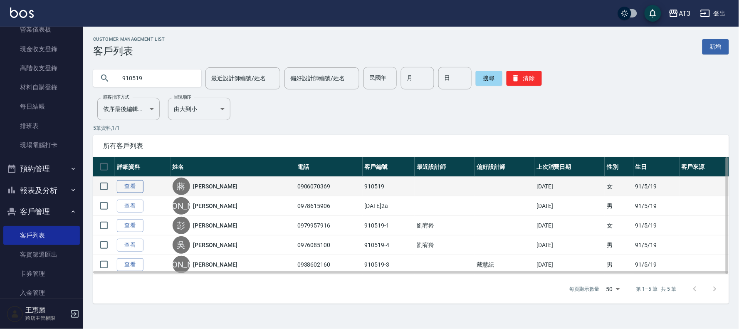
click at [128, 185] on link "查看" at bounding box center [130, 186] width 27 height 13
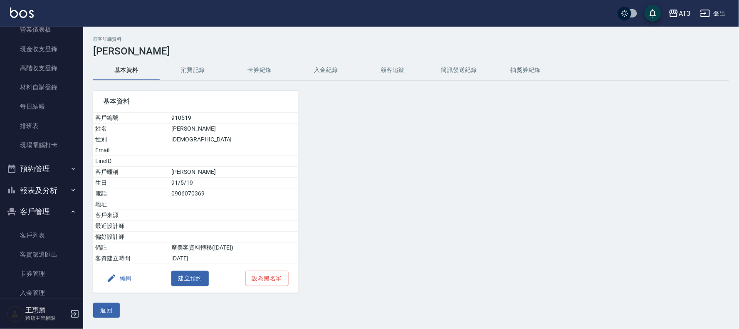
click at [131, 274] on button "編輯" at bounding box center [119, 278] width 32 height 15
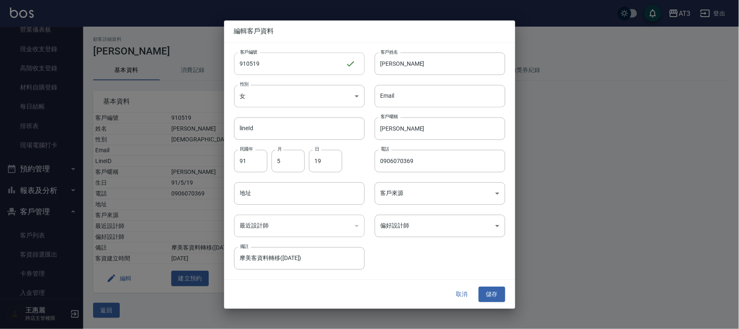
click at [270, 62] on input "910519" at bounding box center [289, 63] width 111 height 22
type input "910519a"
click at [484, 293] on button "儲存" at bounding box center [491, 294] width 27 height 15
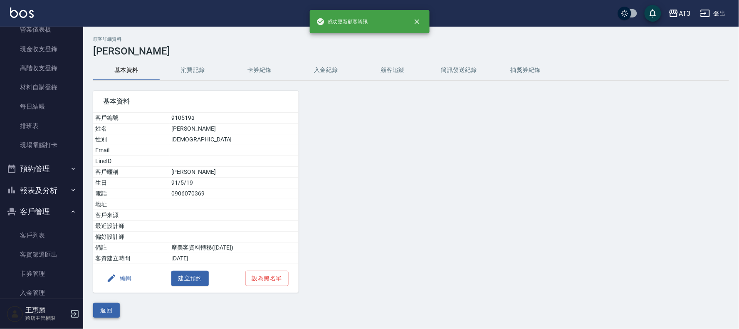
click at [115, 306] on button "返回" at bounding box center [106, 310] width 27 height 15
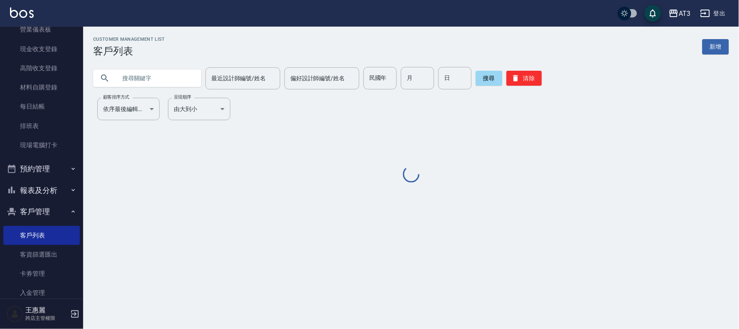
click at [150, 79] on input "text" at bounding box center [155, 78] width 78 height 22
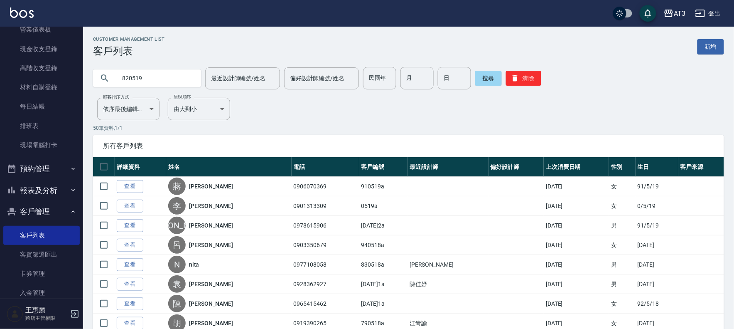
type input "820519"
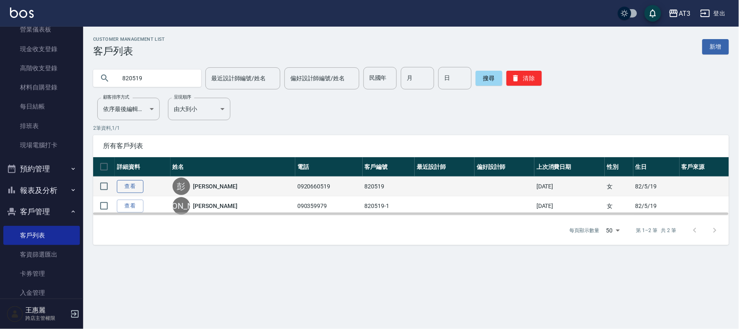
drag, startPoint x: 143, startPoint y: 183, endPoint x: 139, endPoint y: 180, distance: 5.3
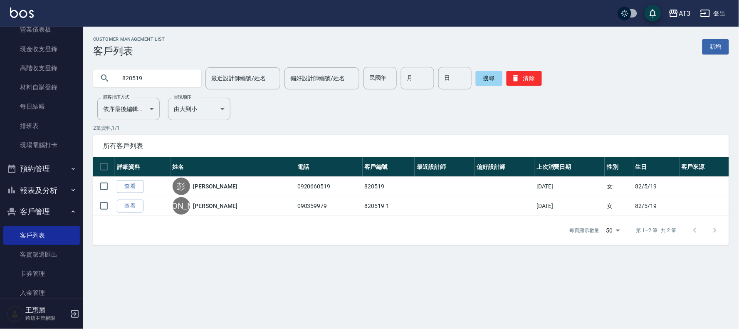
click at [142, 183] on link "查看" at bounding box center [130, 186] width 27 height 13
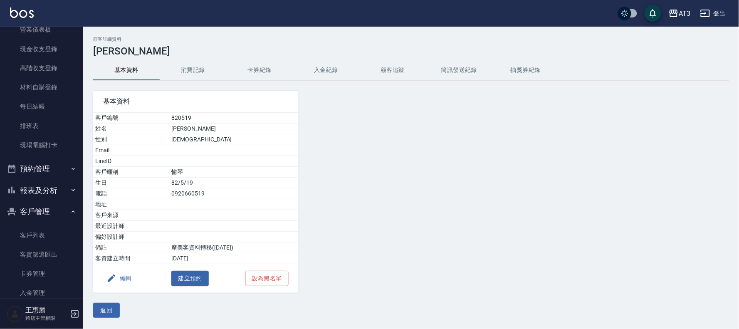
click at [126, 276] on button "編輯" at bounding box center [119, 278] width 32 height 15
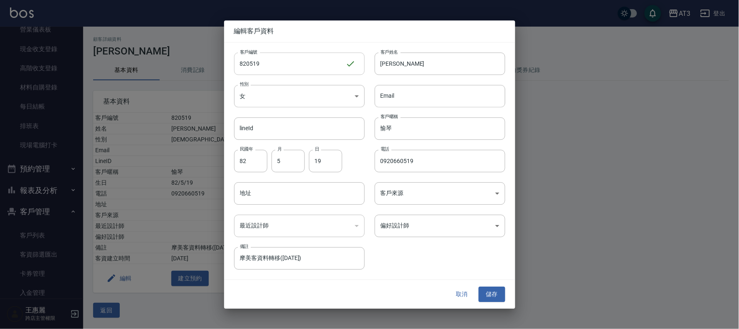
click at [310, 65] on input "820519" at bounding box center [289, 63] width 111 height 22
type input "820519a"
click at [487, 290] on button "儲存" at bounding box center [491, 294] width 27 height 15
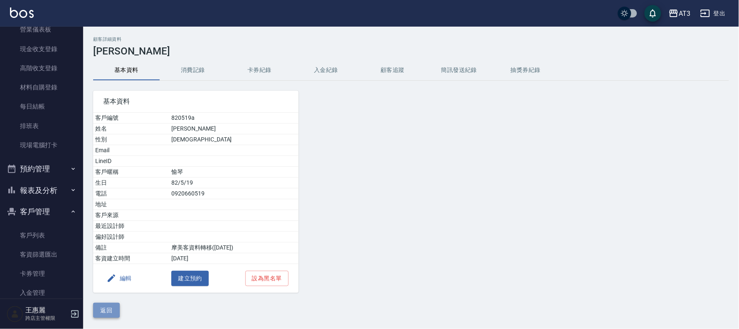
click at [105, 311] on button "返回" at bounding box center [106, 310] width 27 height 15
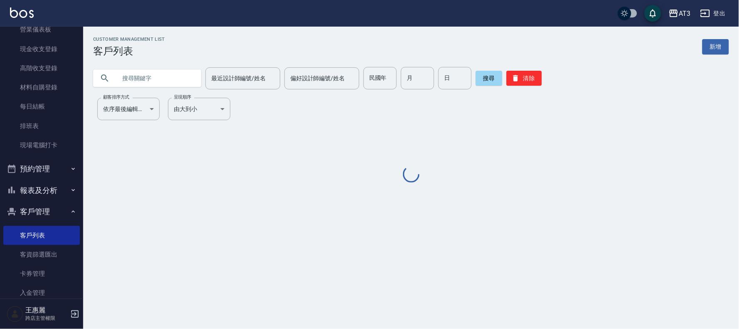
drag, startPoint x: 139, startPoint y: 77, endPoint x: 147, endPoint y: 79, distance: 8.3
click at [145, 78] on input "text" at bounding box center [155, 78] width 78 height 22
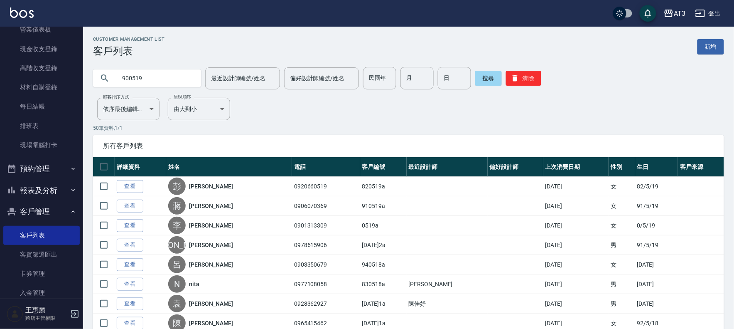
type input "900519"
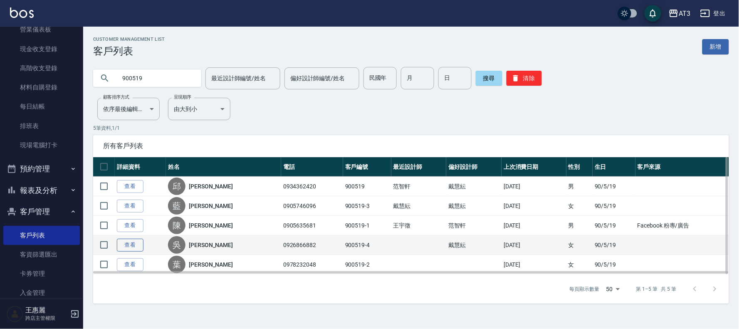
click at [135, 242] on link "查看" at bounding box center [130, 245] width 27 height 13
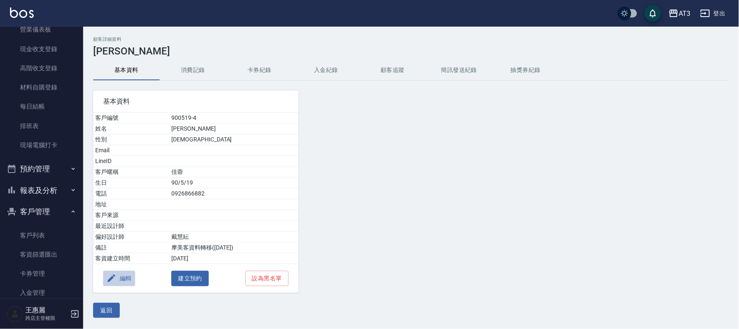
click at [129, 276] on button "編輯" at bounding box center [119, 278] width 32 height 15
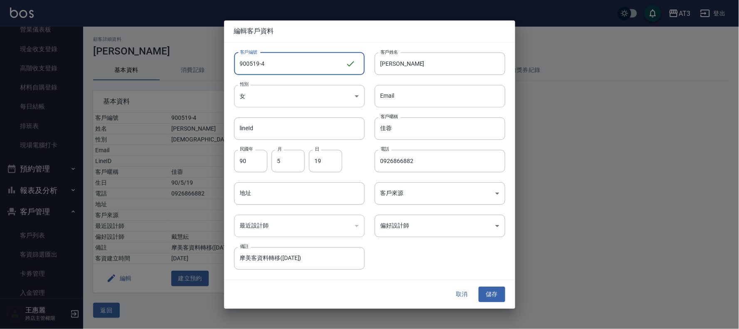
click at [291, 60] on input "900519-4" at bounding box center [289, 63] width 111 height 22
type input "[DATE]4a"
click at [493, 292] on button "儲存" at bounding box center [491, 294] width 27 height 15
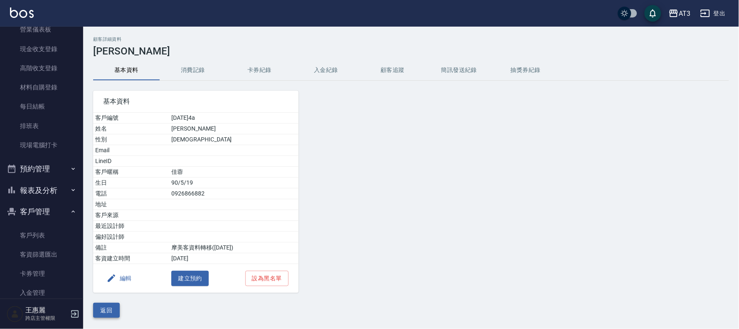
click at [105, 312] on button "返回" at bounding box center [106, 310] width 27 height 15
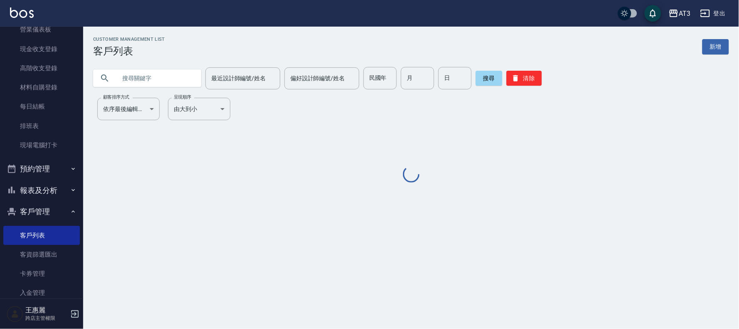
click at [155, 75] on input "text" at bounding box center [155, 78] width 78 height 22
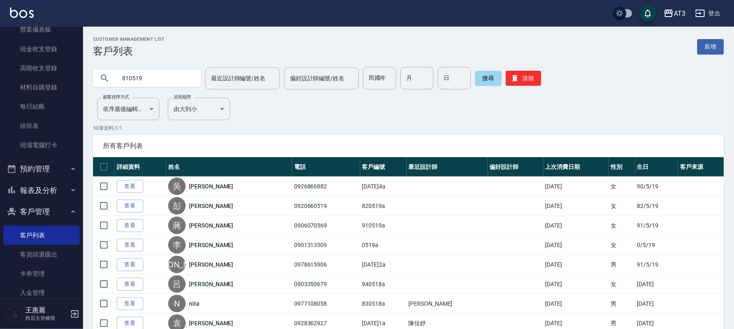
type input "810519"
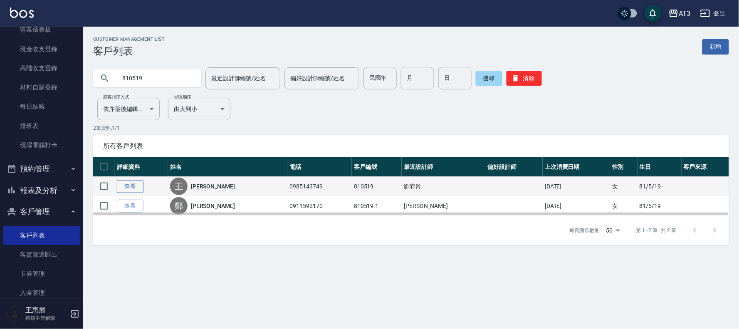
click at [138, 186] on link "查看" at bounding box center [130, 186] width 27 height 13
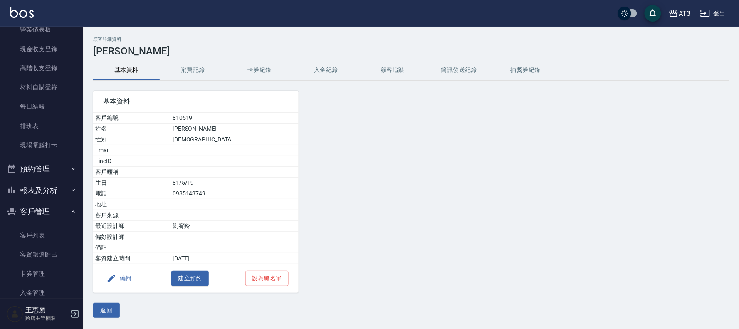
click at [117, 277] on button "編輯" at bounding box center [119, 278] width 32 height 15
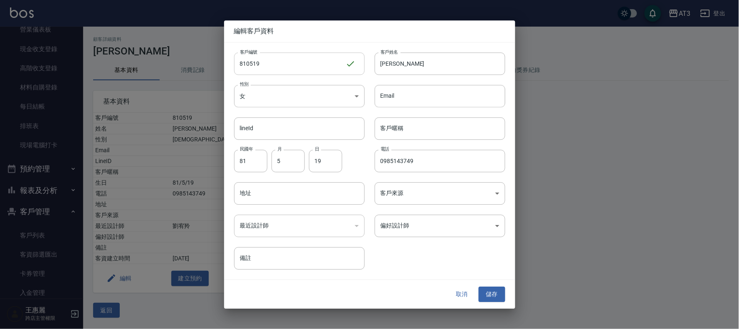
click at [276, 63] on input "810519" at bounding box center [289, 63] width 111 height 22
type input "810519a"
click at [487, 294] on button "儲存" at bounding box center [491, 294] width 27 height 15
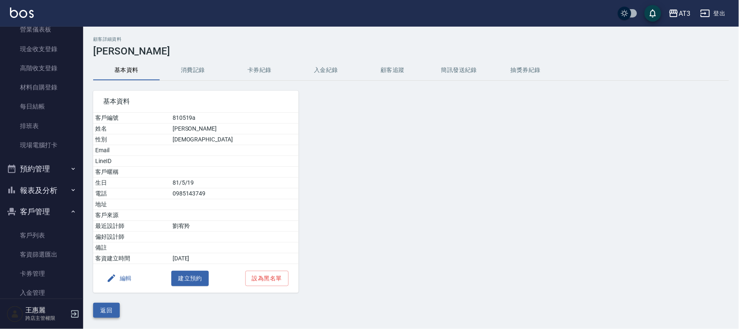
click at [113, 307] on button "返回" at bounding box center [106, 310] width 27 height 15
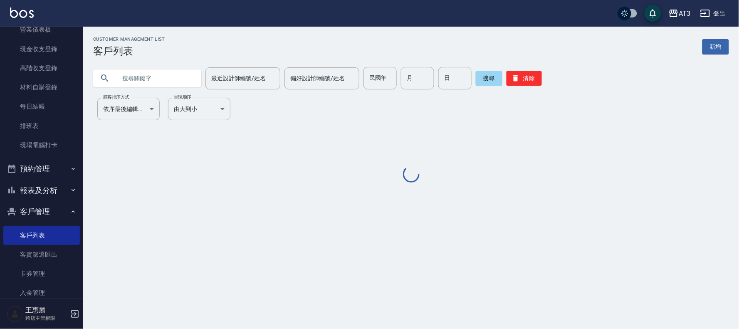
click at [156, 87] on input "text" at bounding box center [155, 78] width 78 height 22
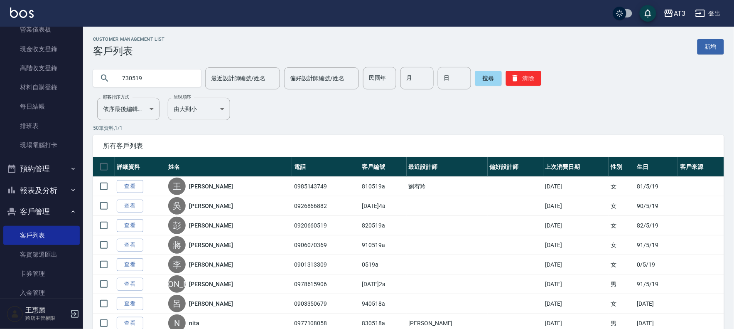
type input "730519"
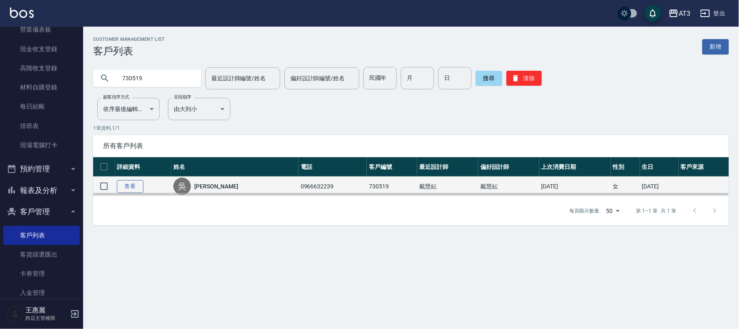
click at [122, 185] on link "查看" at bounding box center [130, 186] width 27 height 13
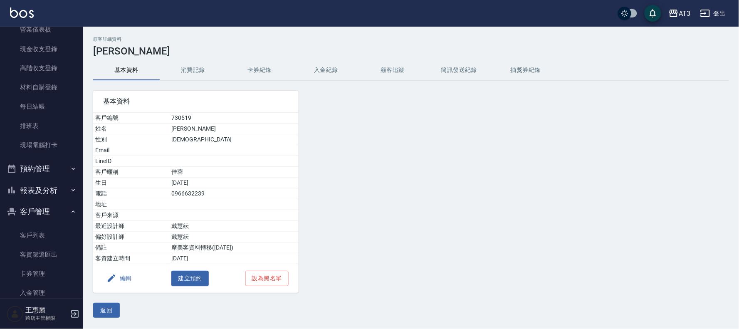
click at [125, 277] on button "編輯" at bounding box center [119, 278] width 32 height 15
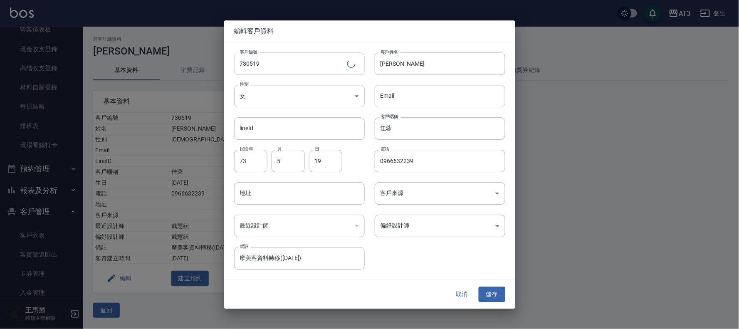
click at [315, 74] on input "730519" at bounding box center [290, 63] width 113 height 22
type input "730519a"
click at [485, 290] on button "儲存" at bounding box center [491, 294] width 27 height 15
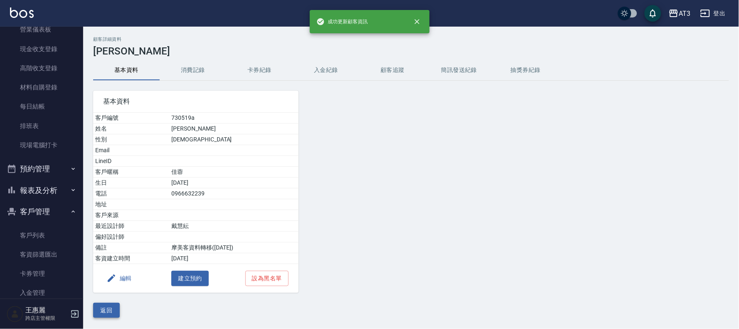
click at [110, 306] on button "返回" at bounding box center [106, 310] width 27 height 15
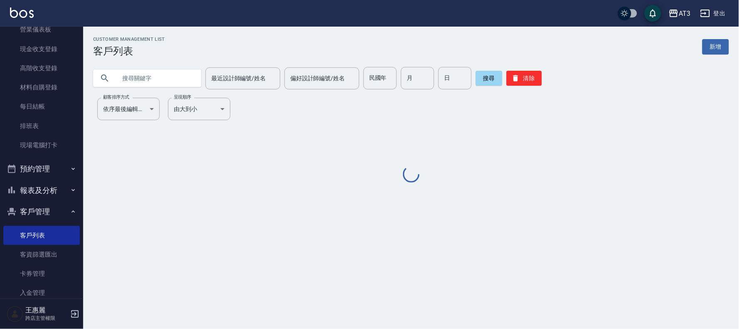
click at [145, 73] on input "text" at bounding box center [155, 78] width 78 height 22
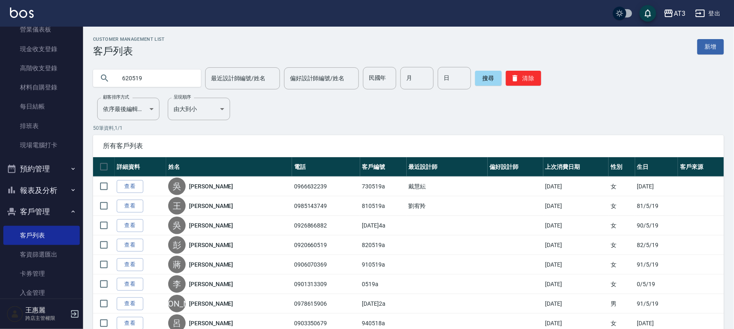
type input "620519"
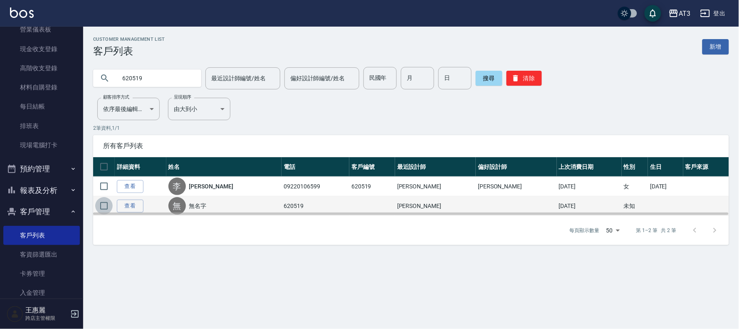
click at [104, 206] on input "checkbox" at bounding box center [103, 205] width 17 height 17
checkbox input "true"
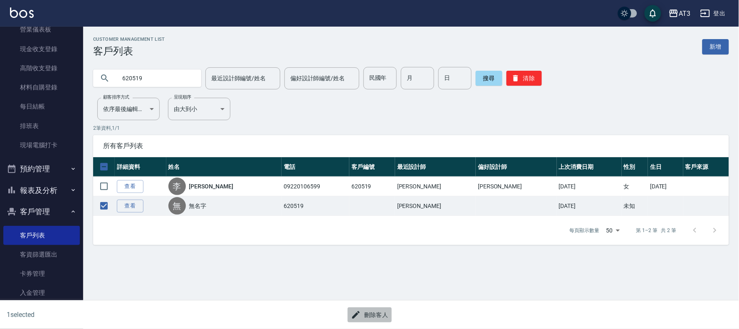
drag, startPoint x: 379, startPoint y: 314, endPoint x: 366, endPoint y: 309, distance: 13.4
click at [378, 314] on button "刪除客人" at bounding box center [369, 314] width 44 height 15
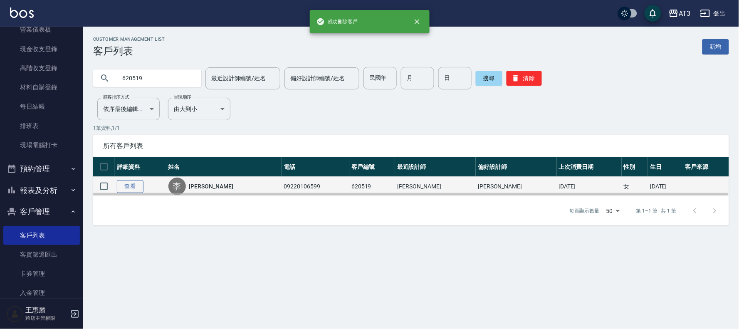
click at [138, 186] on link "查看" at bounding box center [130, 186] width 27 height 13
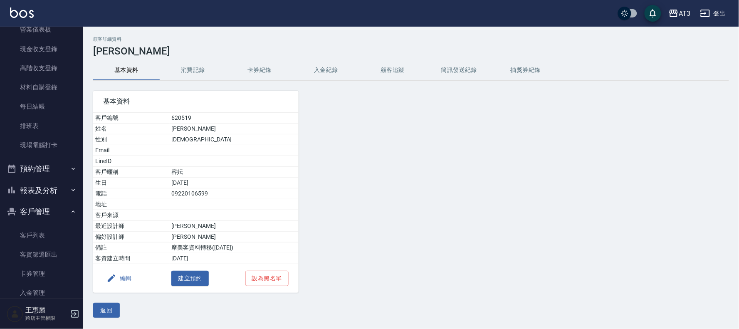
drag, startPoint x: 129, startPoint y: 272, endPoint x: 127, endPoint y: 279, distance: 7.5
click at [127, 279] on button "編輯" at bounding box center [119, 278] width 32 height 15
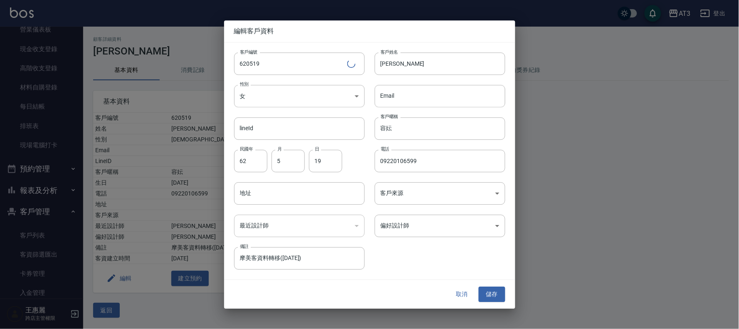
click at [125, 282] on div at bounding box center [369, 164] width 739 height 329
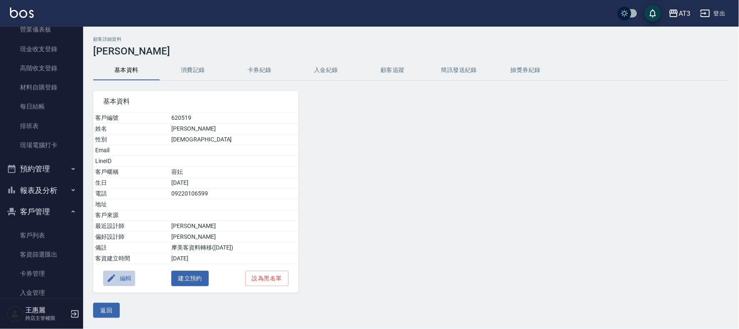
click at [119, 280] on button "編輯" at bounding box center [119, 278] width 32 height 15
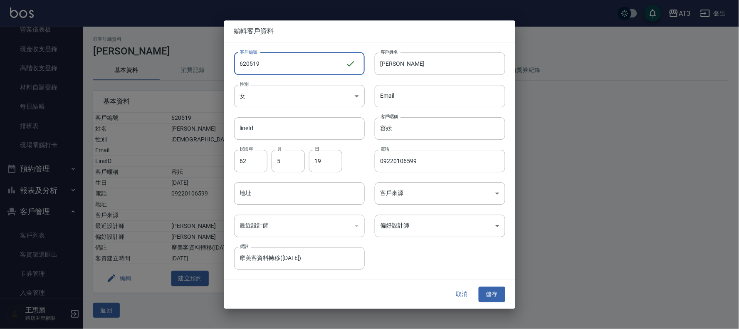
click at [337, 66] on input "620519" at bounding box center [289, 63] width 111 height 22
type input "620519a"
click at [498, 293] on button "儲存" at bounding box center [491, 294] width 27 height 15
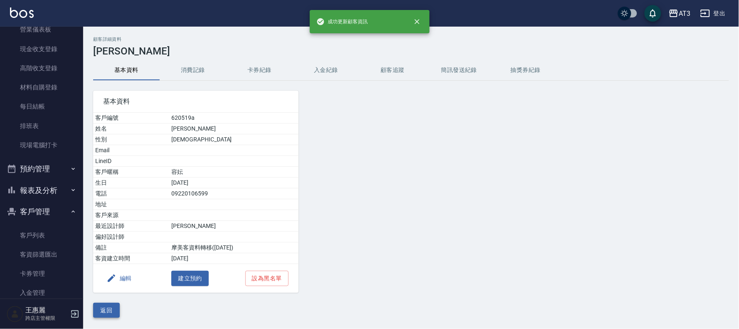
click at [113, 310] on button "返回" at bounding box center [106, 310] width 27 height 15
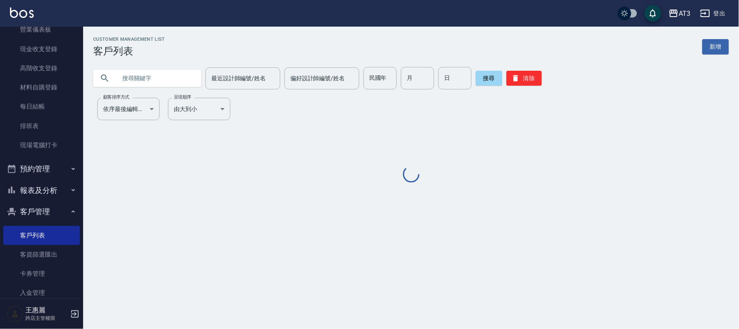
click at [132, 77] on input "text" at bounding box center [155, 78] width 78 height 22
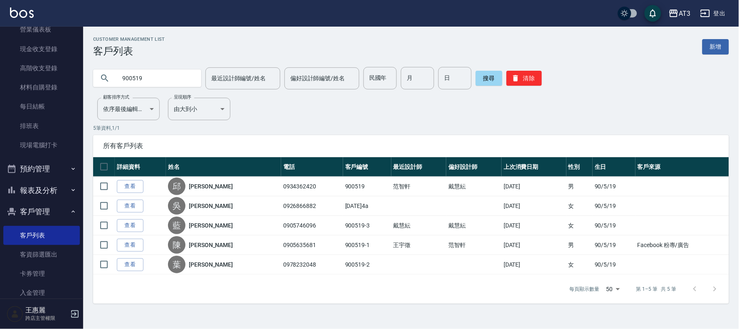
click at [165, 82] on input "900519" at bounding box center [155, 78] width 78 height 22
click at [164, 81] on input "900519" at bounding box center [155, 78] width 78 height 22
click at [105, 68] on div "900519" at bounding box center [147, 78] width 108 height 22
drag, startPoint x: 105, startPoint y: 68, endPoint x: 109, endPoint y: 69, distance: 4.5
click at [105, 68] on div "900519" at bounding box center [147, 78] width 108 height 22
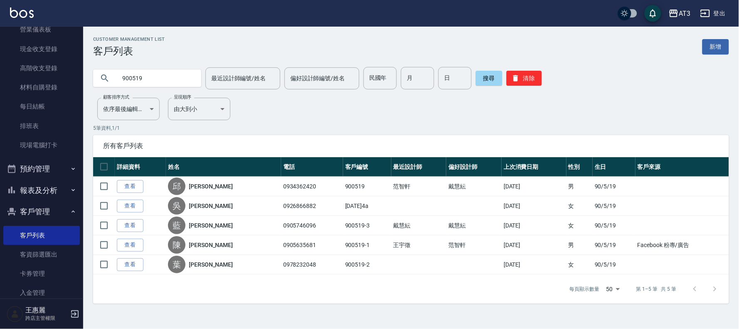
click at [136, 78] on input "900519" at bounding box center [155, 78] width 78 height 22
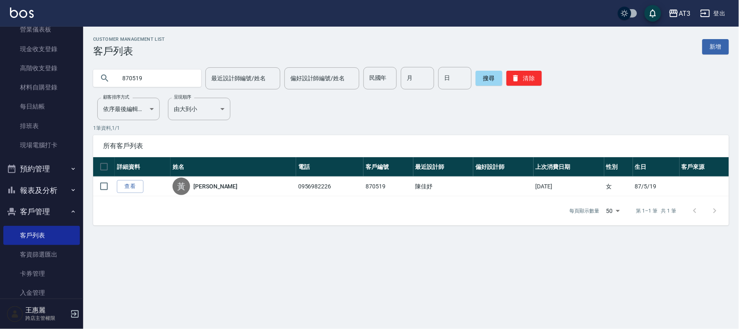
click at [167, 76] on input "870519" at bounding box center [155, 78] width 78 height 22
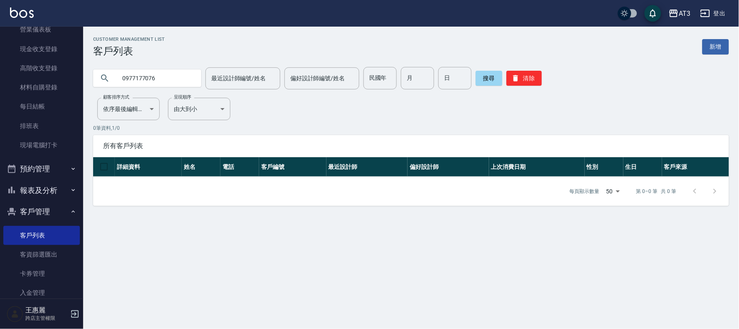
click at [167, 76] on input "0977177076" at bounding box center [155, 78] width 78 height 22
drag, startPoint x: 167, startPoint y: 76, endPoint x: 173, endPoint y: 89, distance: 14.1
click at [170, 83] on input "0977177076" at bounding box center [155, 78] width 78 height 22
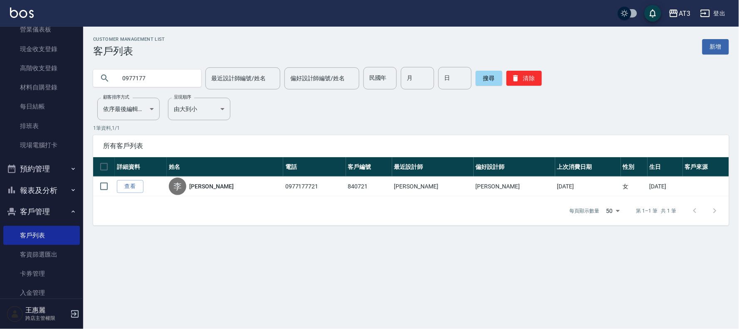
click at [153, 71] on input "0977177" at bounding box center [155, 78] width 78 height 22
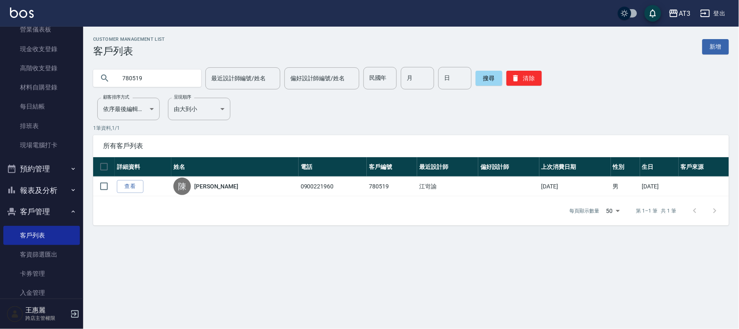
click at [152, 81] on input "780519" at bounding box center [155, 78] width 78 height 22
type input "670519"
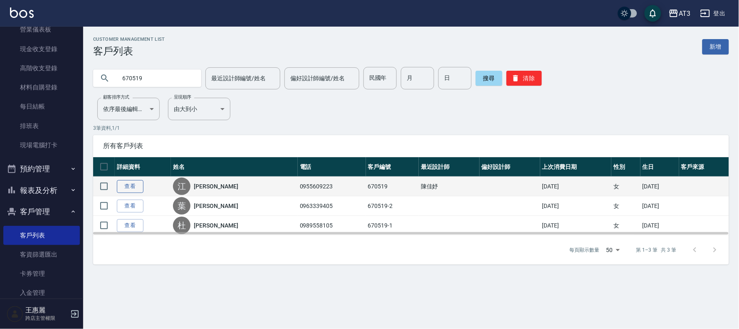
click at [134, 185] on link "查看" at bounding box center [130, 186] width 27 height 13
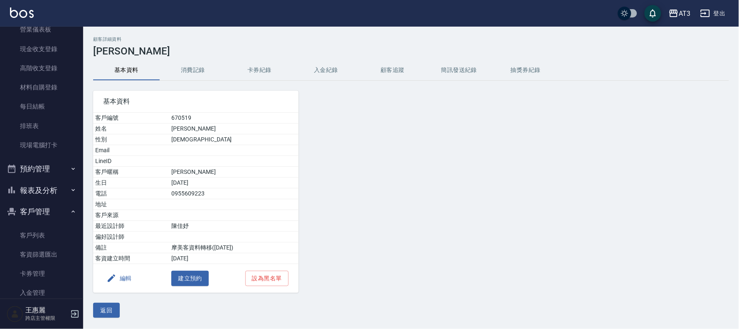
click at [123, 275] on button "編輯" at bounding box center [119, 278] width 32 height 15
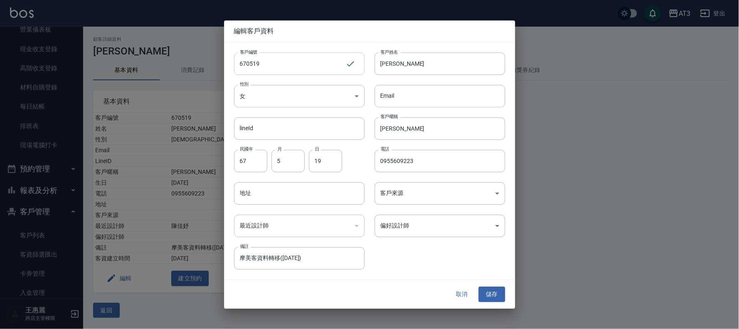
click at [269, 63] on input "670519" at bounding box center [289, 63] width 111 height 22
type input "670519a"
click at [494, 289] on button "儲存" at bounding box center [491, 294] width 27 height 15
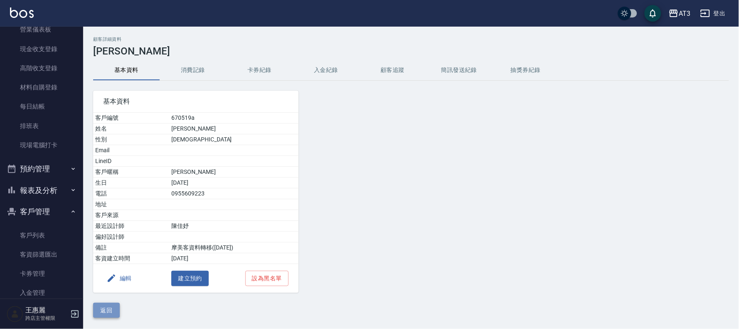
click at [108, 310] on button "返回" at bounding box center [106, 310] width 27 height 15
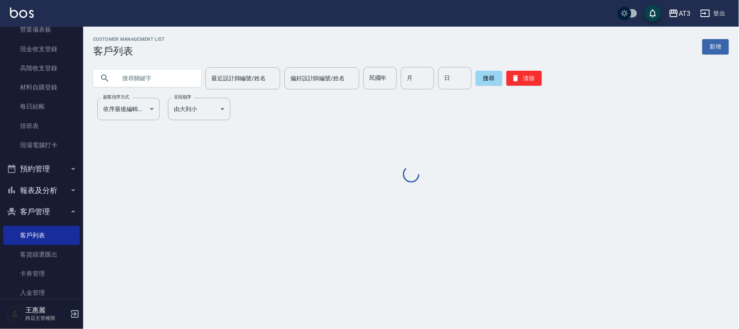
click at [172, 85] on input "text" at bounding box center [155, 78] width 78 height 22
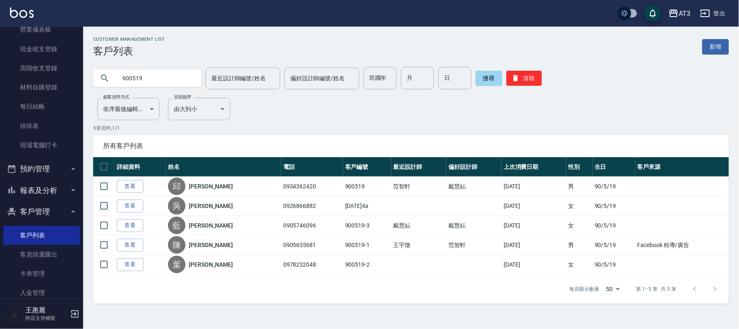
click at [152, 79] on input "900519" at bounding box center [155, 78] width 78 height 22
drag, startPoint x: 152, startPoint y: 78, endPoint x: 153, endPoint y: 90, distance: 11.7
click at [152, 85] on input "900519" at bounding box center [155, 78] width 78 height 22
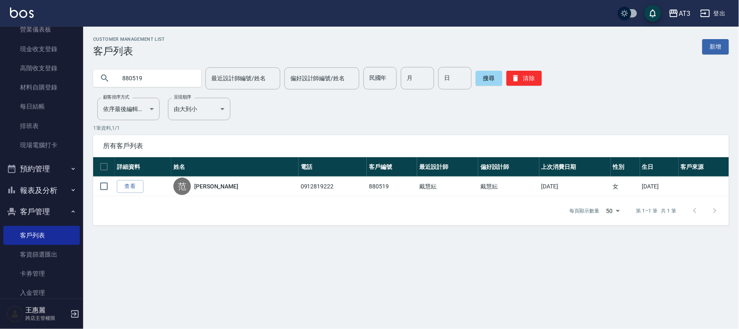
click at [159, 75] on input "880519" at bounding box center [155, 78] width 78 height 22
type input "0917953730"
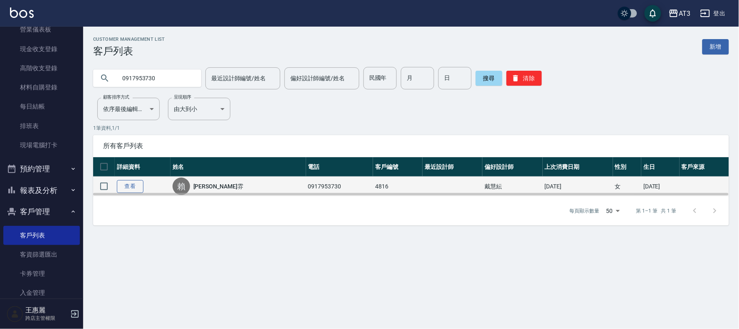
click at [141, 186] on link "查看" at bounding box center [130, 186] width 27 height 13
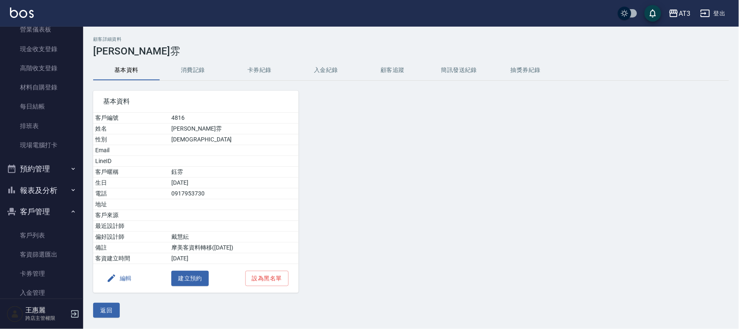
click at [124, 278] on button "編輯" at bounding box center [119, 278] width 32 height 15
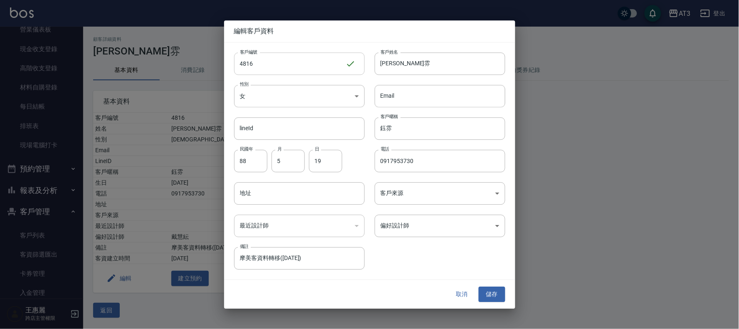
click at [283, 66] on input "4816" at bounding box center [289, 63] width 111 height 22
type input "4816a"
click at [485, 287] on button "儲存" at bounding box center [491, 294] width 27 height 15
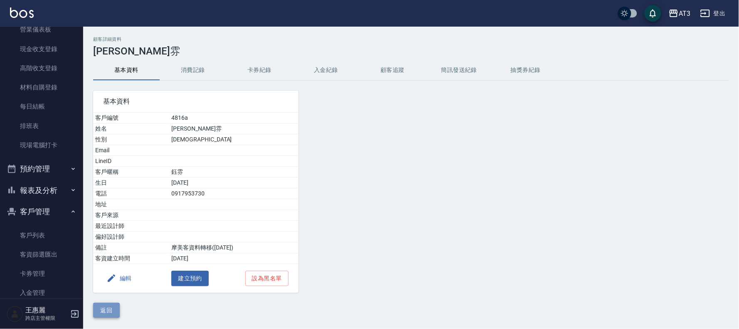
click at [104, 307] on button "返回" at bounding box center [106, 310] width 27 height 15
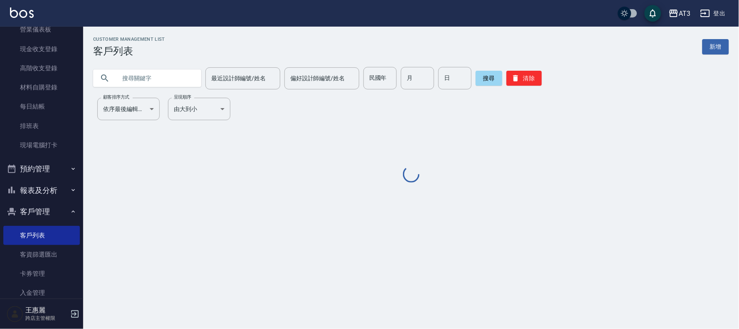
click at [164, 79] on input "text" at bounding box center [155, 78] width 78 height 22
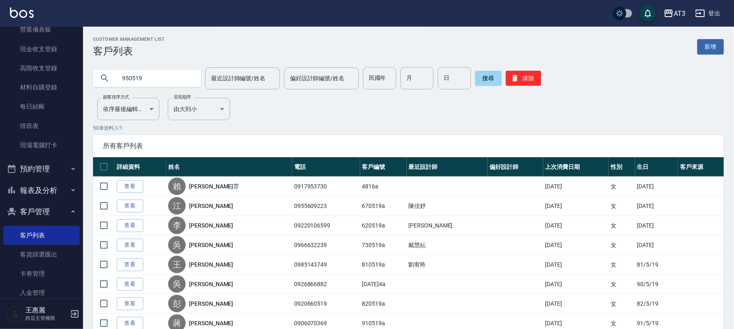
type input "950519"
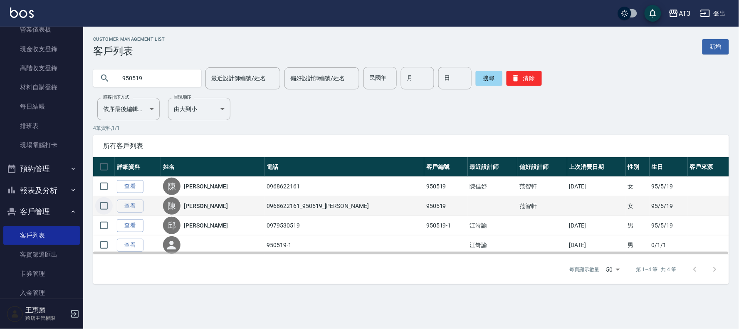
click at [101, 205] on input "checkbox" at bounding box center [103, 205] width 17 height 17
checkbox input "true"
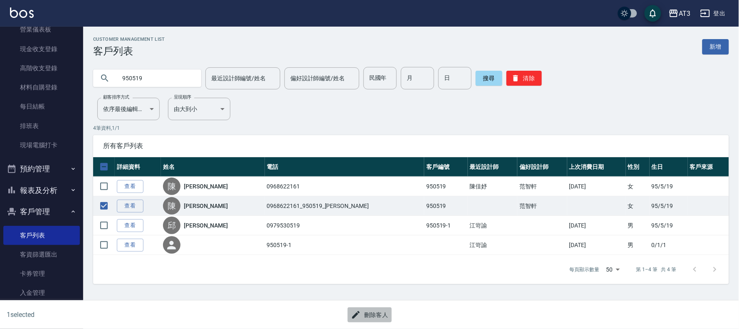
click at [372, 314] on button "刪除客人" at bounding box center [369, 314] width 44 height 15
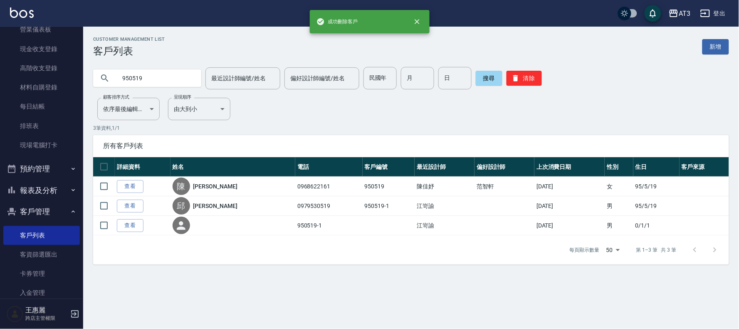
click at [127, 186] on link "查看" at bounding box center [130, 186] width 27 height 13
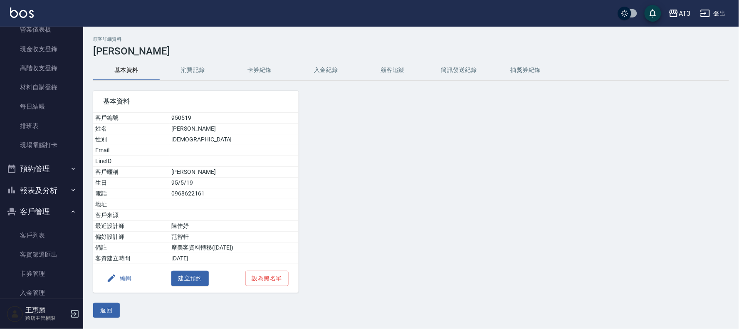
click at [128, 276] on button "編輯" at bounding box center [119, 278] width 32 height 15
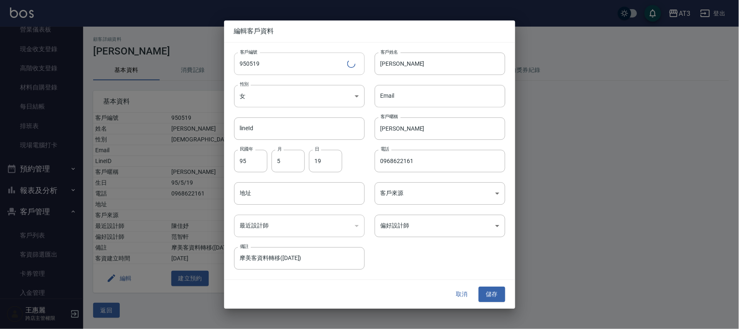
click at [288, 61] on input "950519" at bounding box center [290, 63] width 113 height 22
type input "950519a"
click at [496, 290] on button "儲存" at bounding box center [491, 294] width 27 height 15
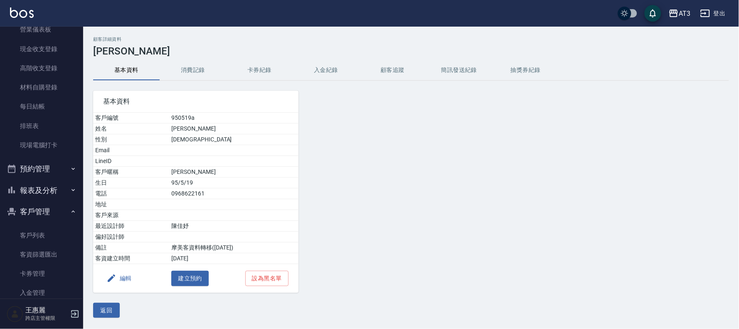
click at [100, 310] on button "返回" at bounding box center [106, 310] width 27 height 15
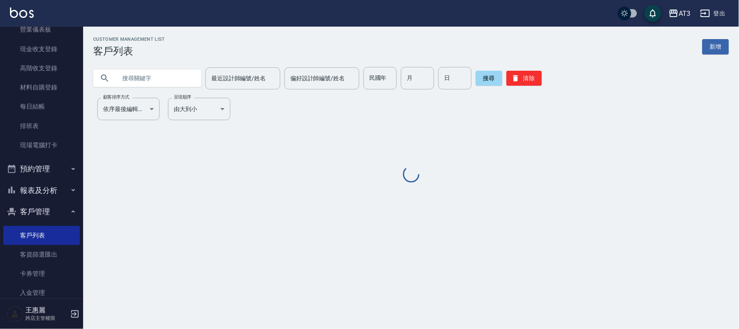
click at [137, 84] on input "text" at bounding box center [155, 78] width 78 height 22
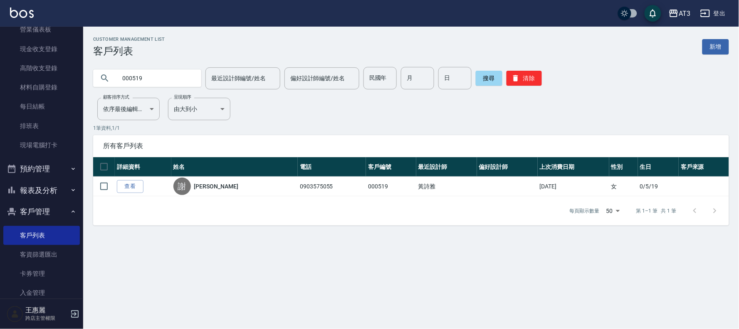
click at [153, 77] on input "000519" at bounding box center [155, 78] width 78 height 22
type input "670519"
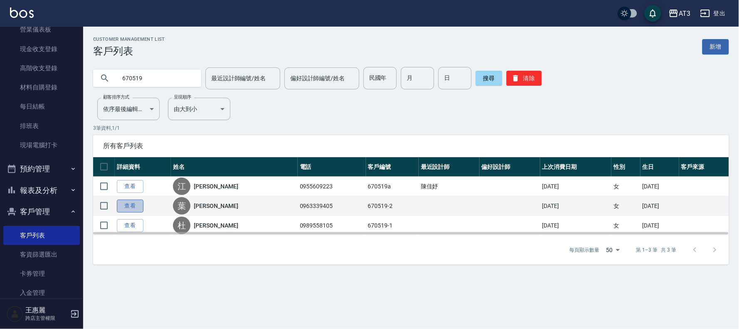
click at [129, 205] on link "查看" at bounding box center [130, 205] width 27 height 13
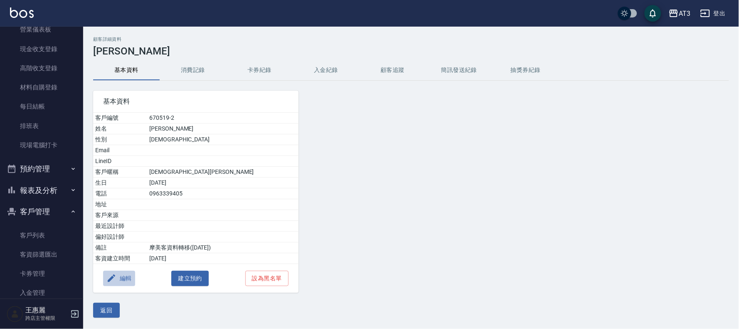
click at [117, 278] on button "編輯" at bounding box center [119, 278] width 32 height 15
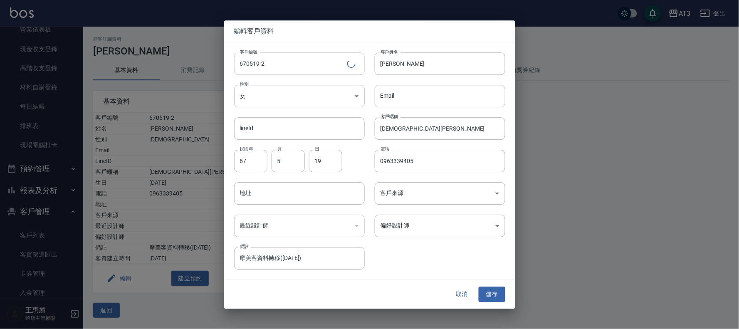
click at [283, 67] on input "670519-2" at bounding box center [290, 63] width 113 height 22
type input "[DATE]2a"
click at [495, 289] on button "儲存" at bounding box center [491, 294] width 27 height 15
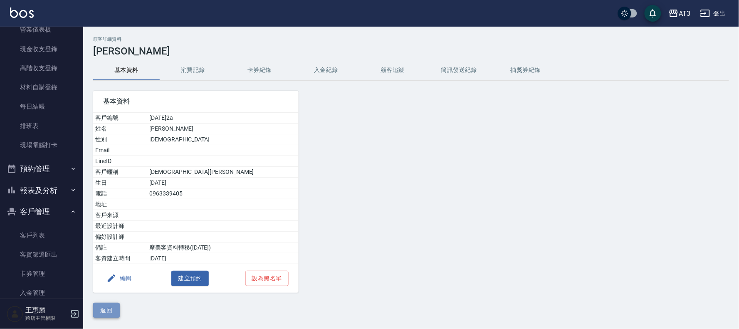
click at [113, 309] on button "返回" at bounding box center [106, 310] width 27 height 15
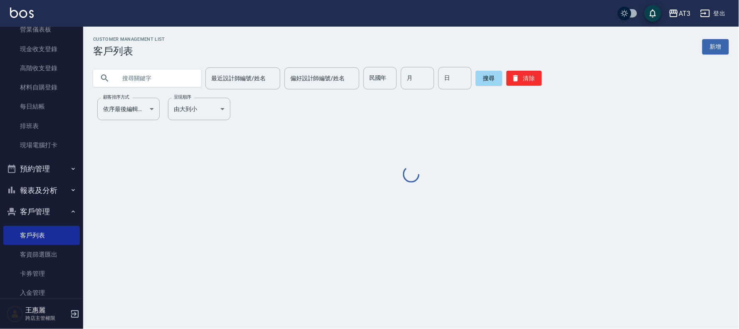
click at [143, 71] on input "text" at bounding box center [155, 78] width 78 height 22
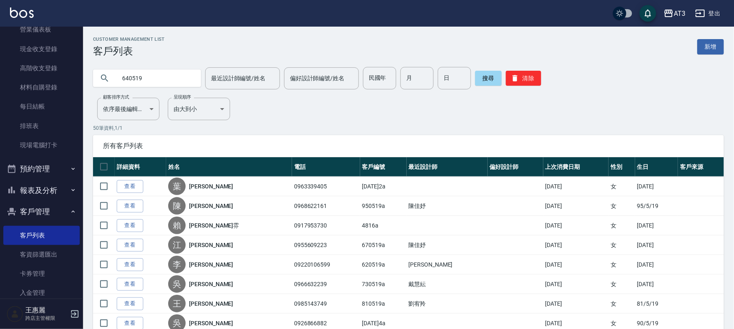
type input "640519"
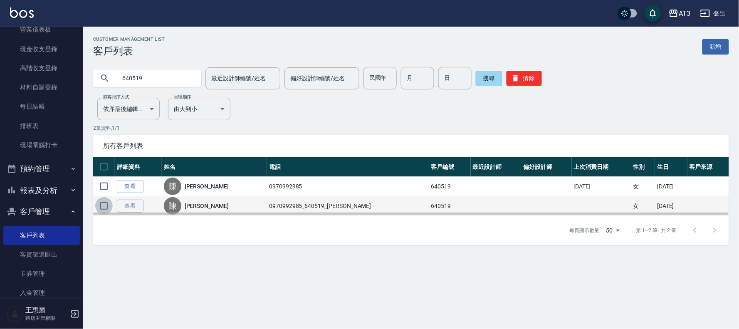
click at [103, 206] on input "checkbox" at bounding box center [103, 205] width 17 height 17
checkbox input "true"
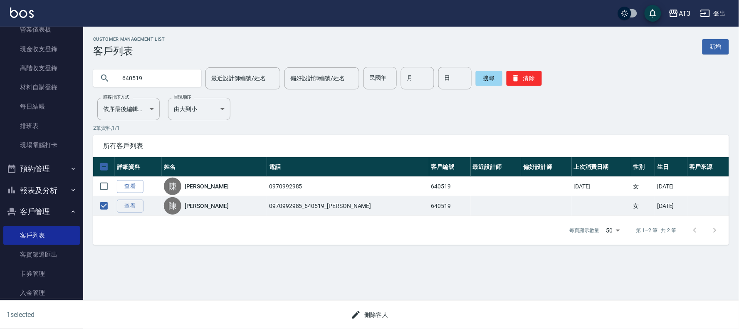
click at [372, 311] on button "刪除客人" at bounding box center [369, 314] width 44 height 15
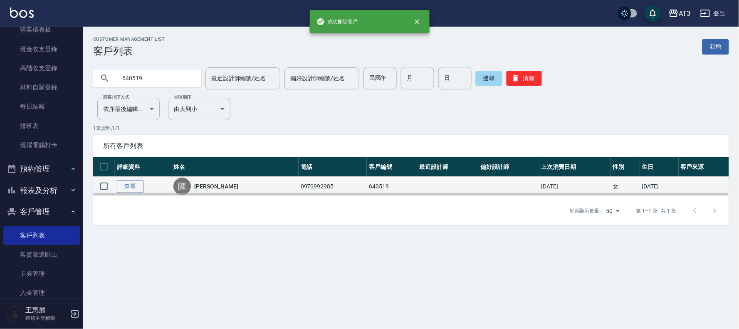
click at [138, 189] on link "查看" at bounding box center [130, 186] width 27 height 13
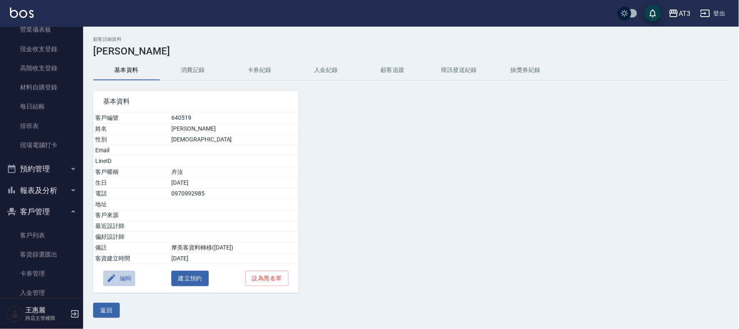
click at [119, 282] on button "編輯" at bounding box center [119, 278] width 32 height 15
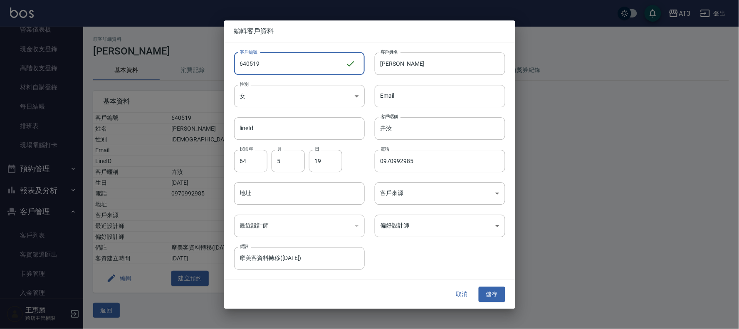
click at [285, 63] on input "640519" at bounding box center [289, 63] width 111 height 22
type input "640519a"
click at [504, 295] on button "儲存" at bounding box center [491, 294] width 27 height 15
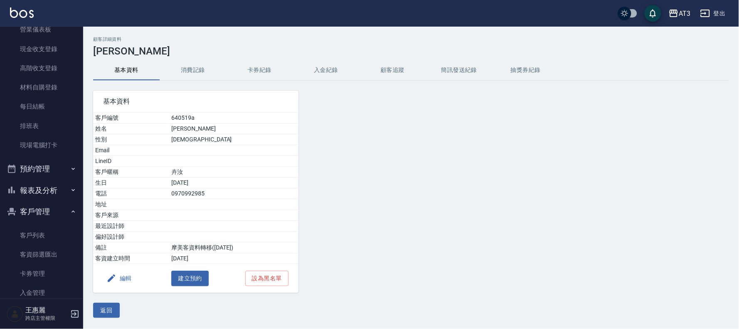
click at [107, 309] on button "返回" at bounding box center [106, 310] width 27 height 15
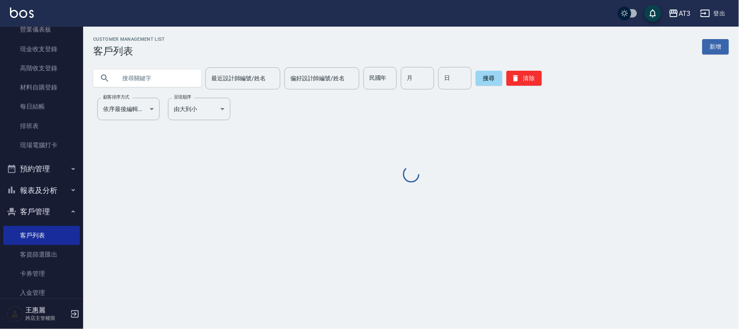
click at [173, 75] on input "text" at bounding box center [155, 78] width 78 height 22
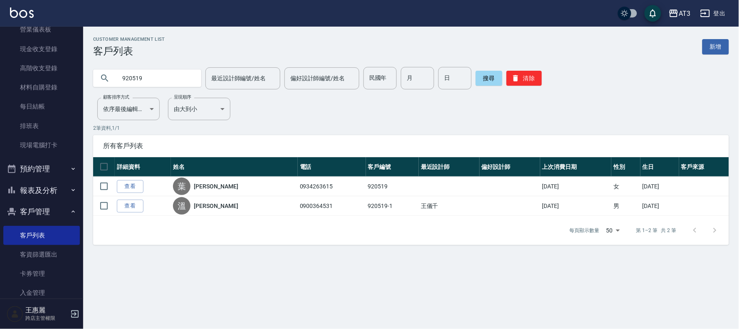
click at [169, 80] on input "920519" at bounding box center [155, 78] width 78 height 22
type input "770519"
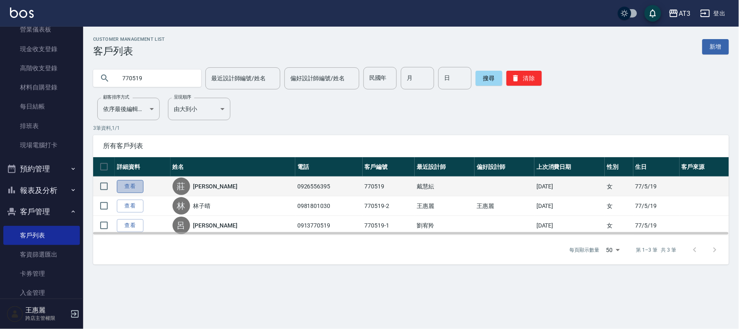
click at [135, 187] on link "查看" at bounding box center [130, 186] width 27 height 13
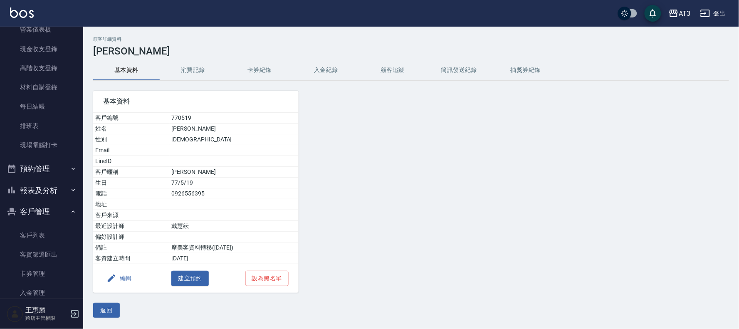
click at [121, 275] on button "編輯" at bounding box center [119, 278] width 32 height 15
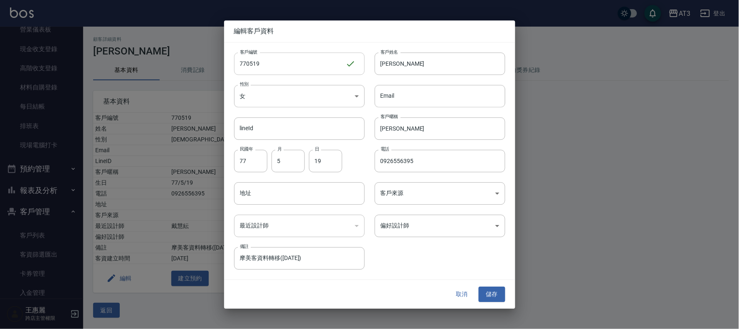
click at [275, 61] on input "770519" at bounding box center [289, 63] width 111 height 22
type input "770519a"
click at [476, 287] on div "取消 儲存" at bounding box center [369, 294] width 291 height 29
click at [487, 289] on button "儲存" at bounding box center [491, 294] width 27 height 15
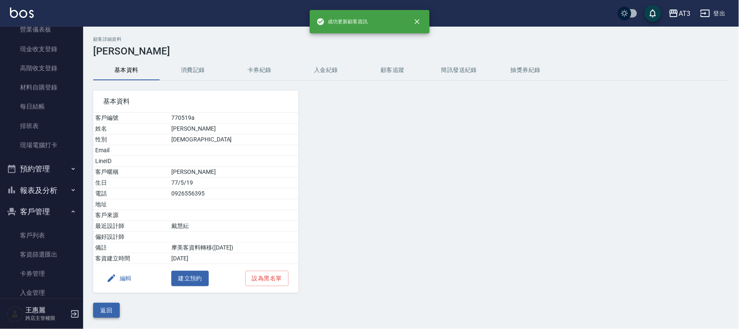
click at [108, 313] on button "返回" at bounding box center [106, 310] width 27 height 15
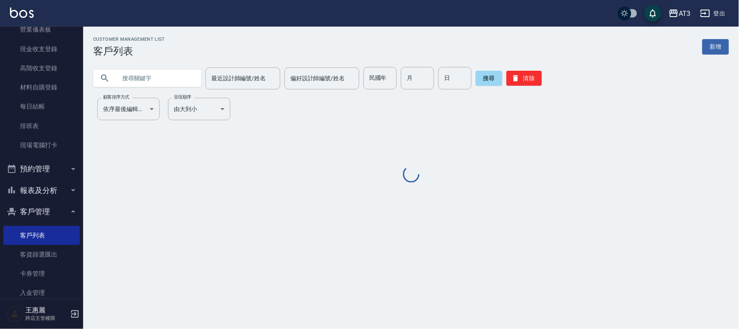
click at [129, 79] on input "text" at bounding box center [155, 78] width 78 height 22
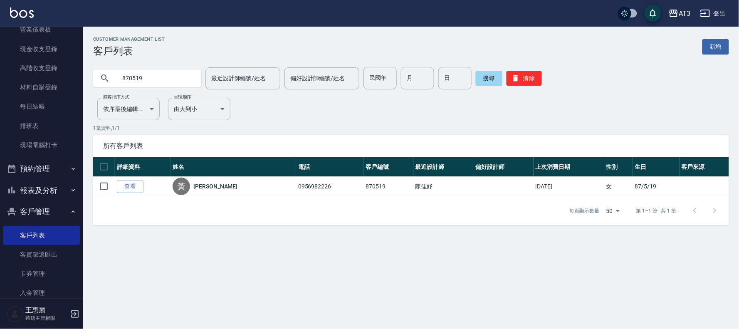
click at [158, 82] on input "870519" at bounding box center [155, 78] width 78 height 22
click at [152, 78] on input "760519" at bounding box center [155, 78] width 78 height 22
type input "890519"
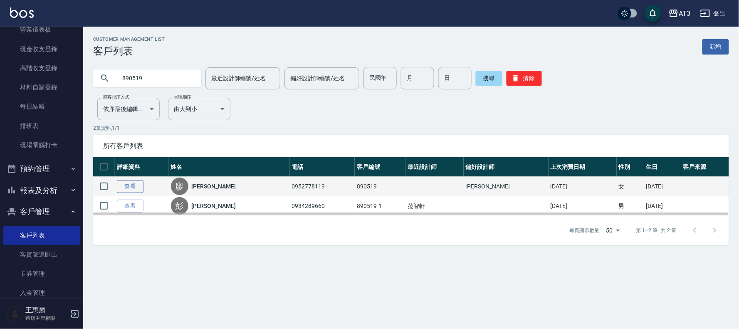
click at [118, 184] on link "查看" at bounding box center [130, 186] width 27 height 13
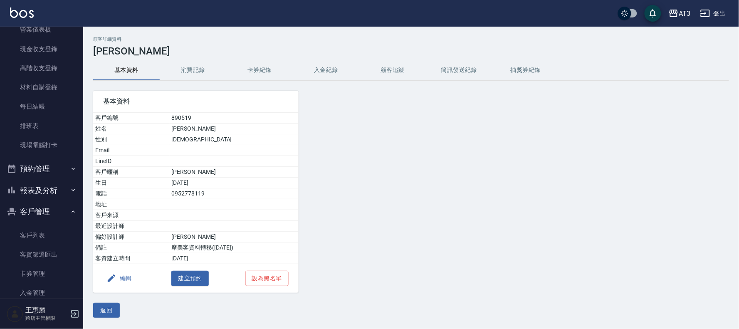
click at [127, 278] on button "編輯" at bounding box center [119, 278] width 32 height 15
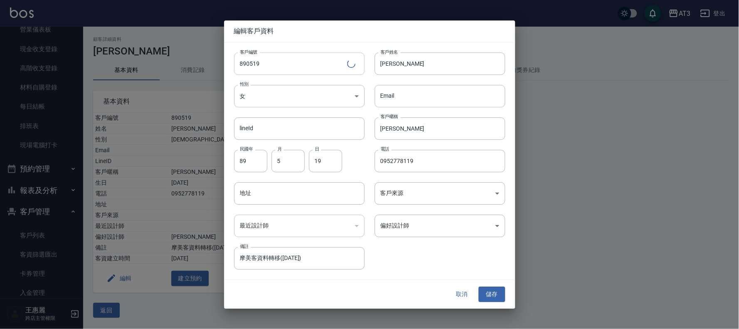
drag, startPoint x: 291, startPoint y: 60, endPoint x: 293, endPoint y: 71, distance: 11.7
click at [293, 71] on input "890519" at bounding box center [290, 63] width 113 height 22
type input "890519a"
click at [500, 292] on button "儲存" at bounding box center [491, 294] width 27 height 15
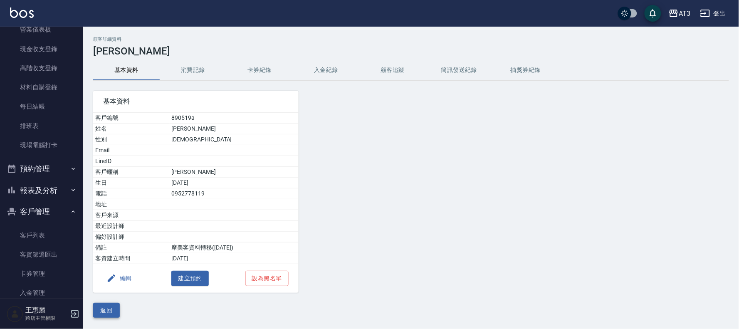
click at [104, 311] on button "返回" at bounding box center [106, 310] width 27 height 15
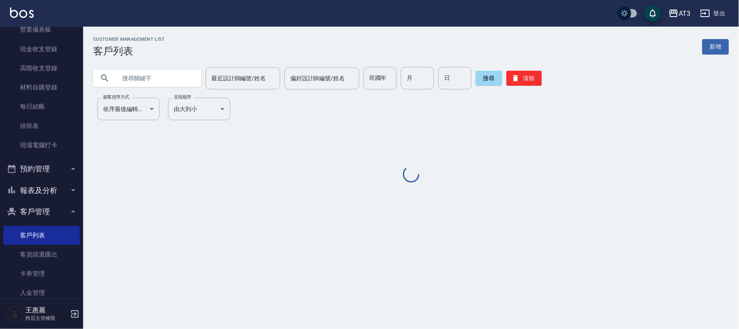
click at [146, 79] on input "text" at bounding box center [155, 78] width 78 height 22
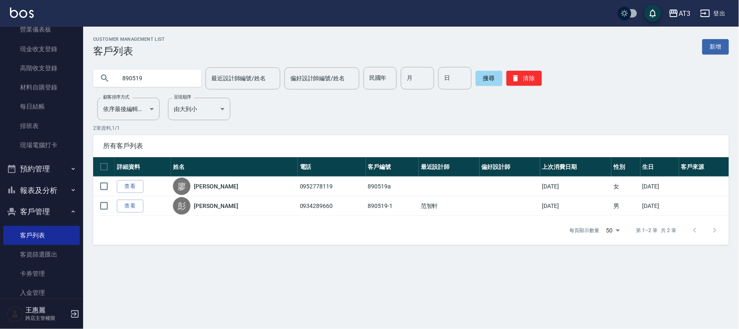
click at [172, 70] on input "890519" at bounding box center [155, 78] width 78 height 22
type input "910519"
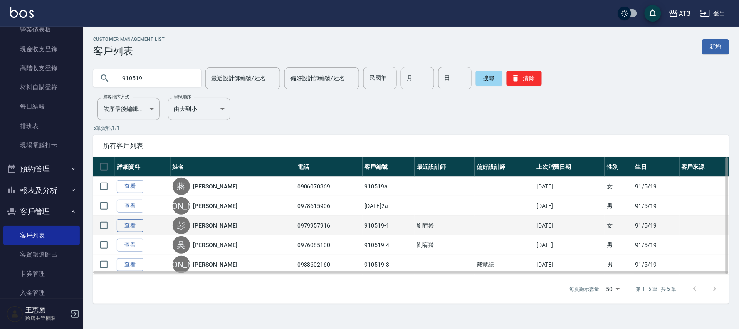
click at [128, 226] on link "查看" at bounding box center [130, 225] width 27 height 13
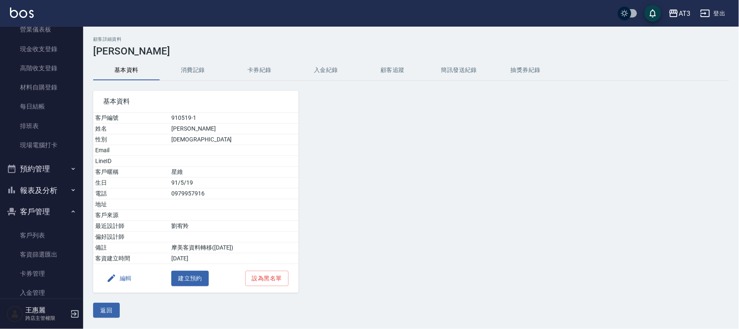
click at [129, 276] on button "編輯" at bounding box center [119, 278] width 32 height 15
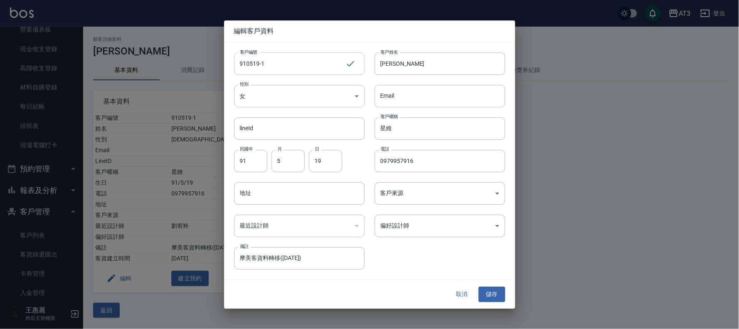
click at [323, 69] on input "910519-1" at bounding box center [289, 63] width 111 height 22
type input "[DATE]1a"
click at [497, 294] on button "儲存" at bounding box center [491, 294] width 27 height 15
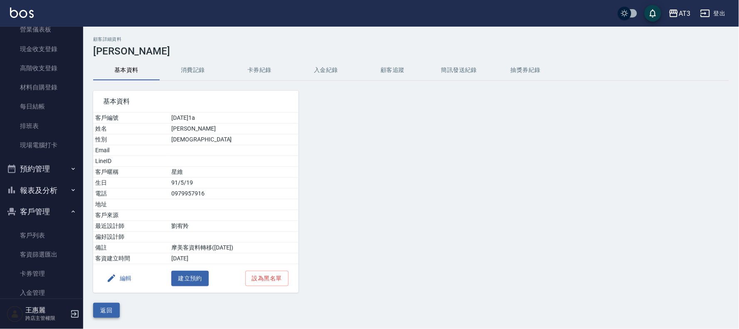
click at [113, 312] on button "返回" at bounding box center [106, 310] width 27 height 15
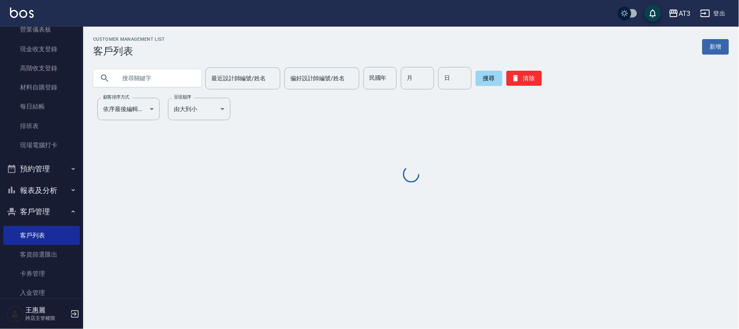
click at [145, 74] on input "text" at bounding box center [155, 78] width 78 height 22
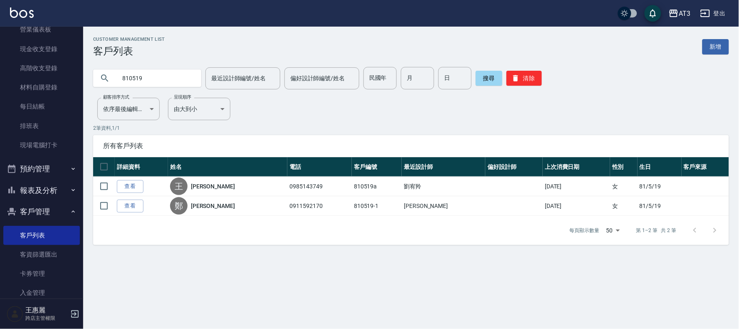
click at [159, 81] on input "810519" at bounding box center [155, 78] width 78 height 22
type input "950519"
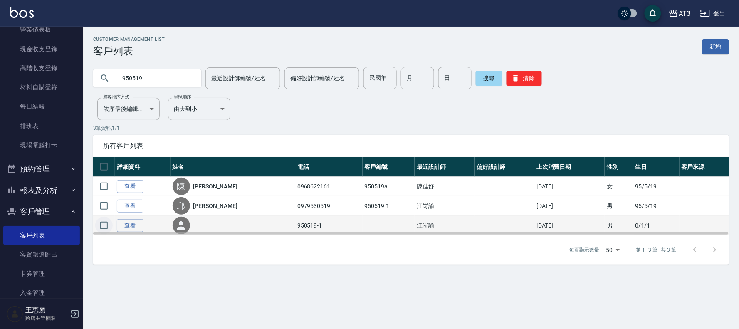
click at [100, 226] on input "checkbox" at bounding box center [103, 225] width 17 height 17
checkbox input "true"
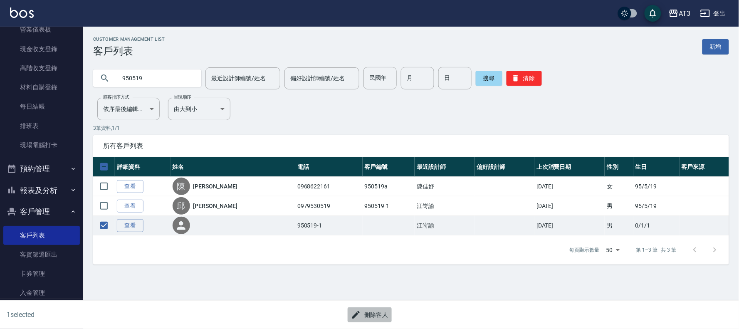
click at [375, 316] on button "刪除客人" at bounding box center [369, 314] width 44 height 15
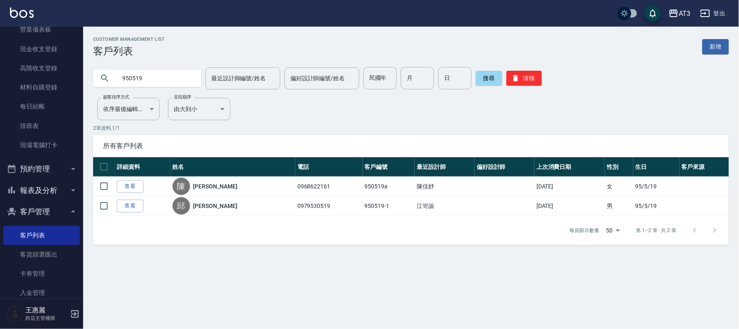
click at [173, 79] on input "950519" at bounding box center [155, 78] width 78 height 22
type input "880519"
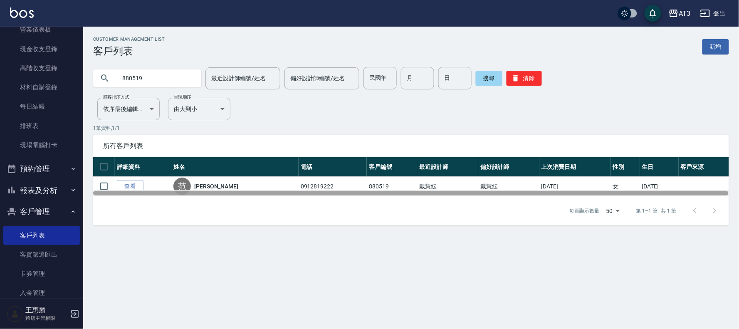
click at [139, 192] on div at bounding box center [410, 193] width 635 height 5
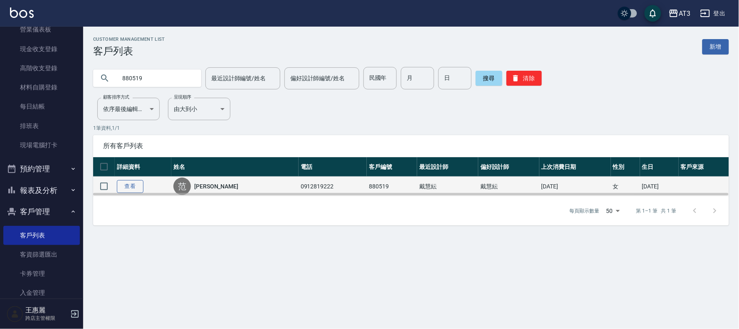
click at [134, 187] on link "查看" at bounding box center [130, 186] width 27 height 13
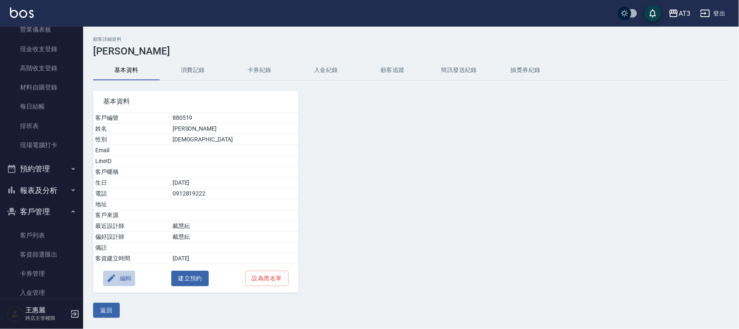
click at [128, 278] on button "編輯" at bounding box center [119, 278] width 32 height 15
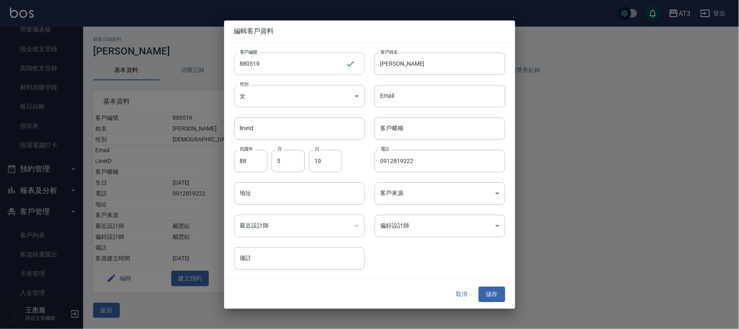
click at [283, 62] on input "880519" at bounding box center [289, 63] width 111 height 22
type input "880519a"
drag, startPoint x: 499, startPoint y: 298, endPoint x: 495, endPoint y: 296, distance: 4.5
click at [497, 298] on button "儲存" at bounding box center [491, 294] width 27 height 15
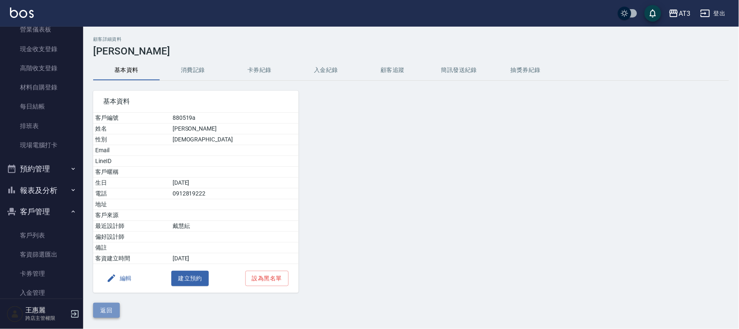
click at [108, 309] on button "返回" at bounding box center [106, 310] width 27 height 15
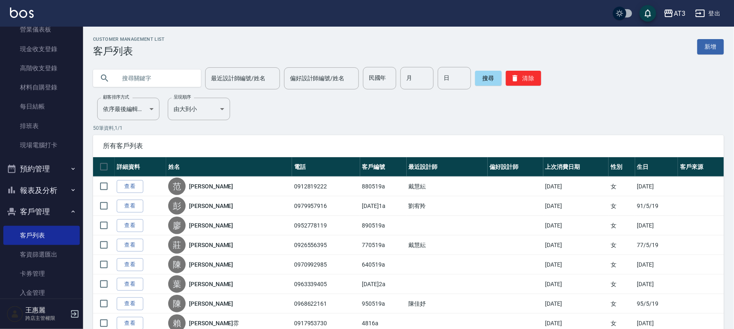
click at [146, 80] on input "text" at bounding box center [155, 78] width 78 height 22
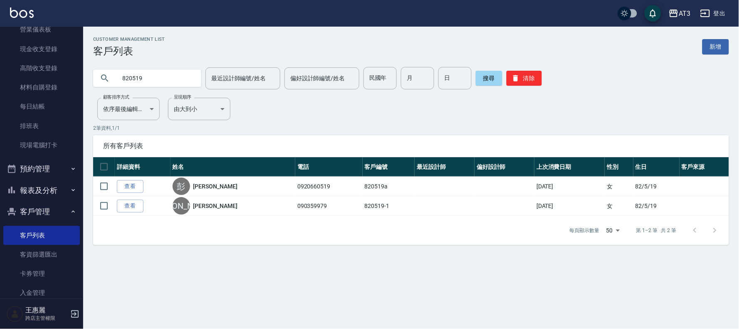
click at [160, 77] on input "820519" at bounding box center [155, 78] width 78 height 22
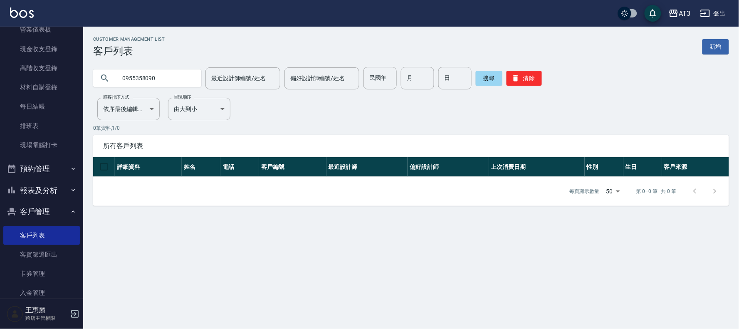
click at [170, 75] on input "0955358090" at bounding box center [155, 78] width 78 height 22
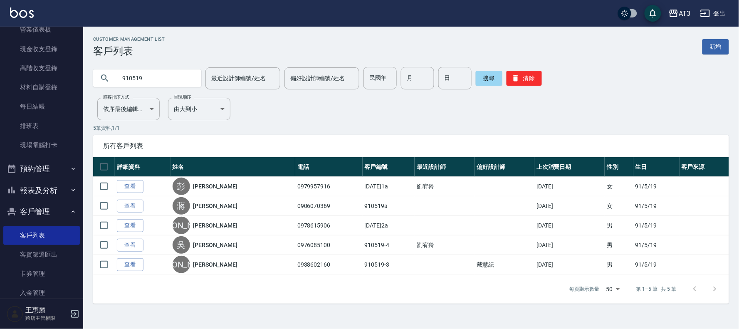
click at [163, 80] on input "910519" at bounding box center [155, 78] width 78 height 22
type input "0979017"
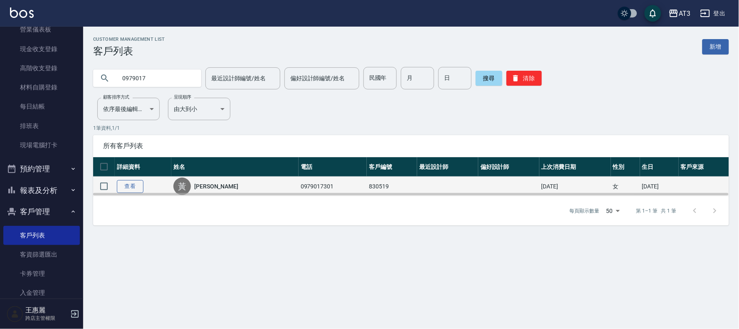
click at [135, 187] on link "查看" at bounding box center [130, 186] width 27 height 13
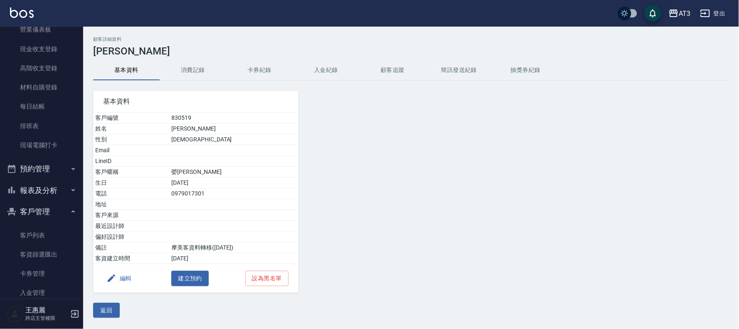
click at [110, 275] on icon "button" at bounding box center [111, 278] width 10 height 10
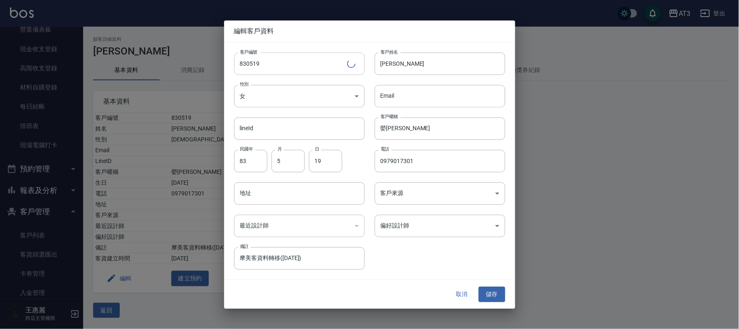
click at [298, 72] on input "830519" at bounding box center [290, 63] width 113 height 22
type input "830519a"
click at [491, 292] on button "儲存" at bounding box center [491, 294] width 27 height 15
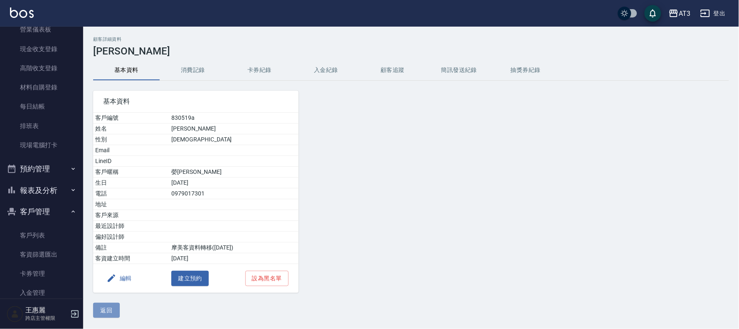
click at [114, 315] on button "返回" at bounding box center [106, 310] width 27 height 15
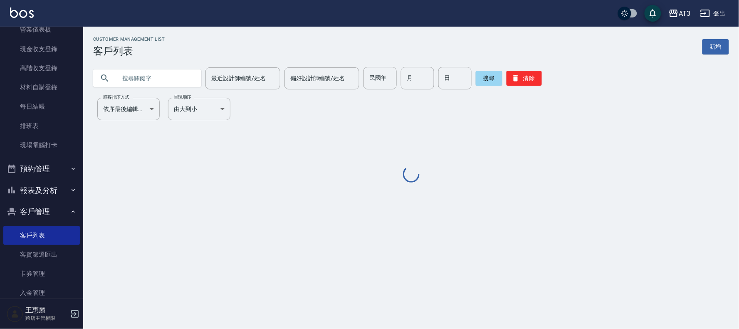
click at [161, 67] on input "text" at bounding box center [155, 78] width 78 height 22
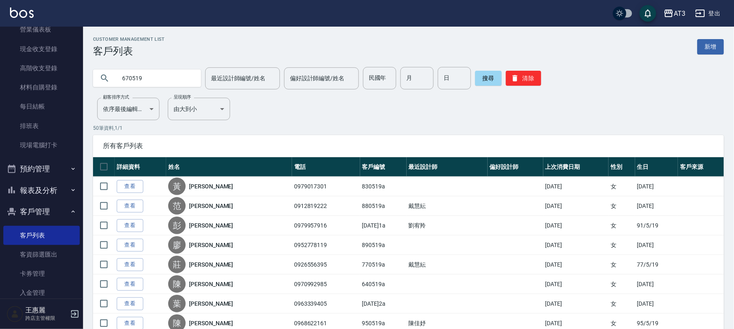
type input "670519"
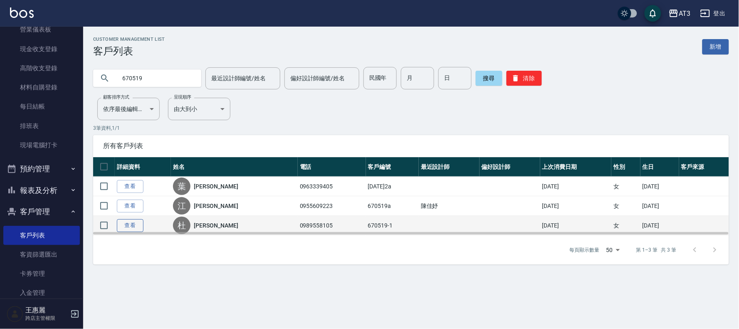
click at [130, 226] on link "查看" at bounding box center [130, 225] width 27 height 13
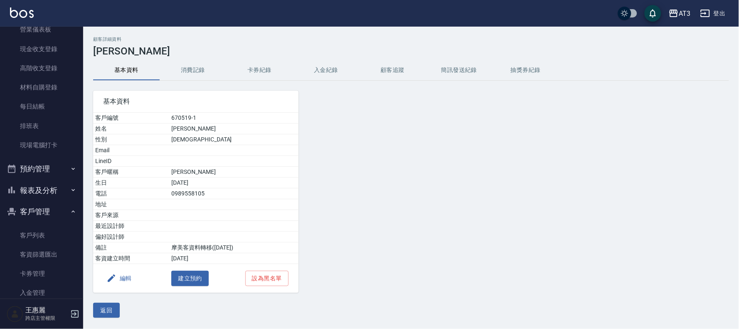
click at [118, 281] on button "編輯" at bounding box center [119, 278] width 32 height 15
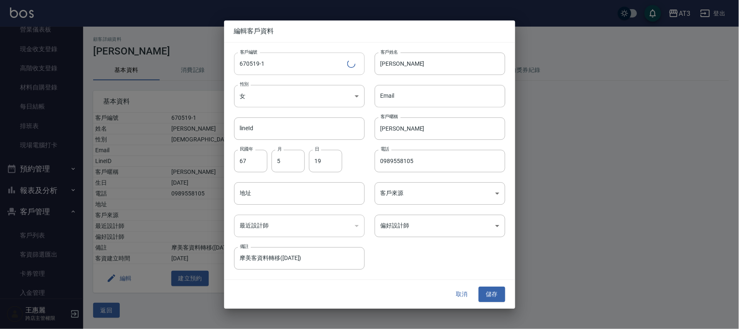
click at [298, 59] on input "670519-1" at bounding box center [290, 63] width 113 height 22
type input "[DATE]1a"
click at [488, 295] on button "儲存" at bounding box center [491, 294] width 27 height 15
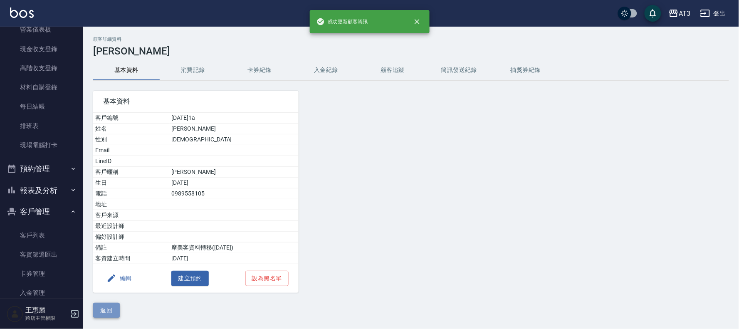
click at [107, 306] on button "返回" at bounding box center [106, 310] width 27 height 15
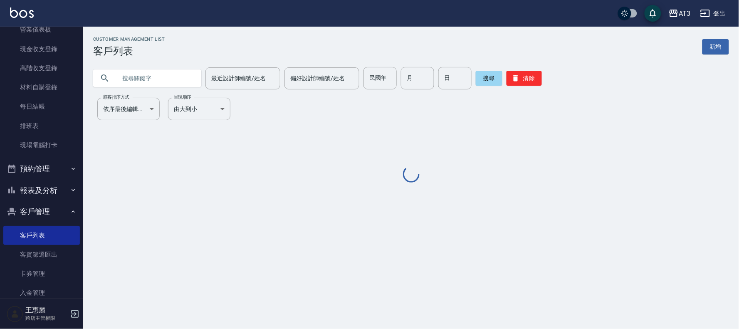
click at [146, 75] on input "text" at bounding box center [155, 78] width 78 height 22
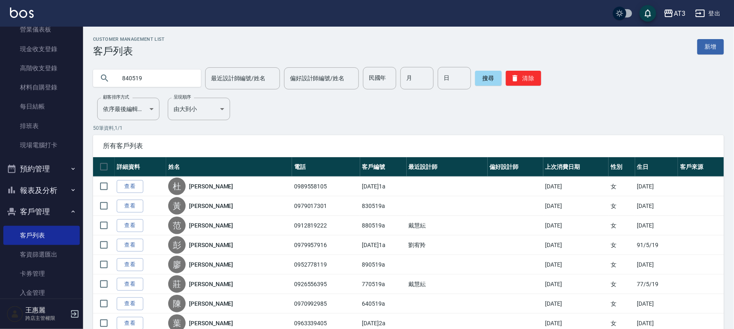
type input "840519"
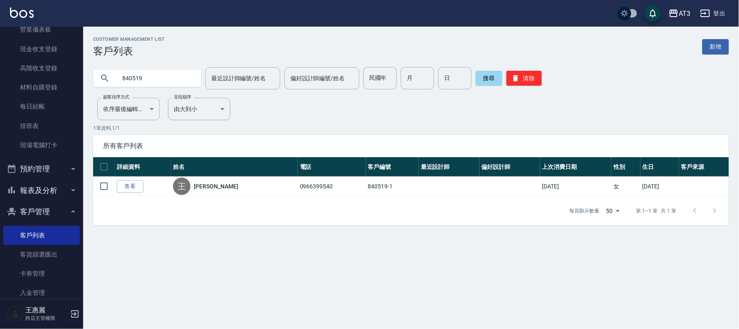
click at [135, 183] on link "查看" at bounding box center [130, 186] width 27 height 13
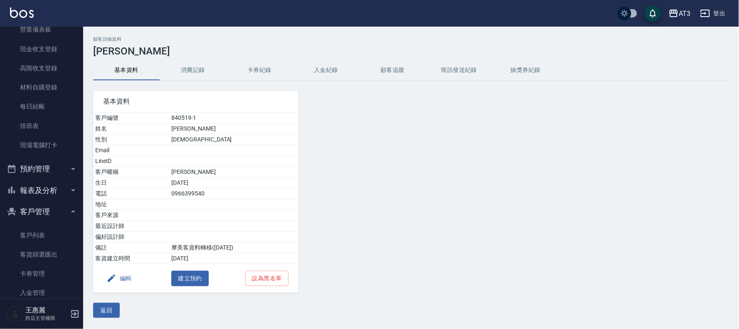
click at [123, 284] on button "編輯" at bounding box center [119, 278] width 32 height 15
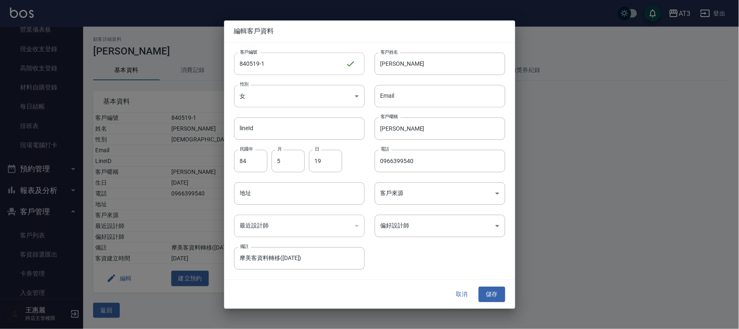
click at [282, 70] on input "840519-1" at bounding box center [289, 63] width 111 height 22
type input "[DATE]1a"
click at [491, 294] on button "儲存" at bounding box center [491, 294] width 27 height 15
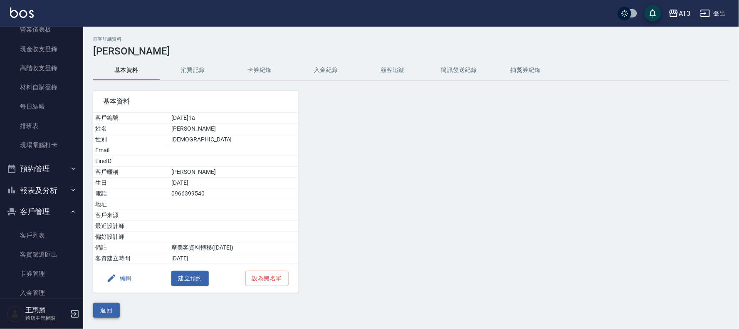
click at [101, 308] on button "返回" at bounding box center [106, 310] width 27 height 15
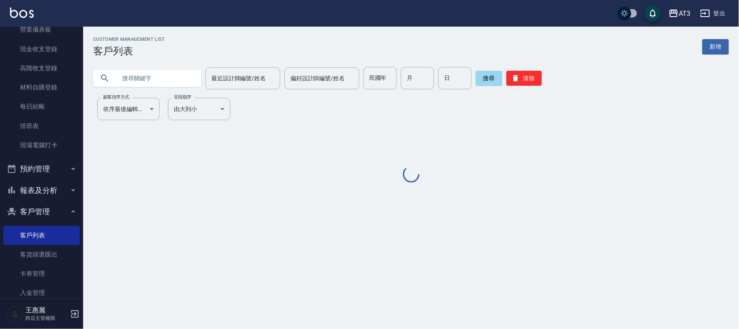
click at [138, 77] on input "text" at bounding box center [155, 78] width 78 height 22
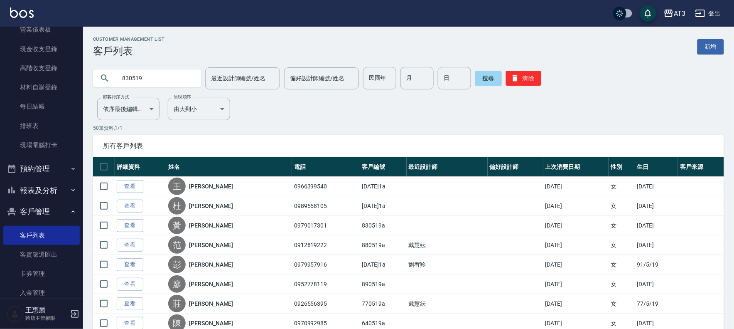
type input "830519"
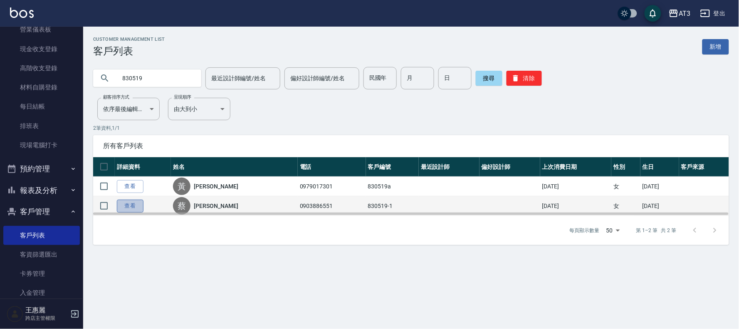
click at [123, 204] on link "查看" at bounding box center [130, 205] width 27 height 13
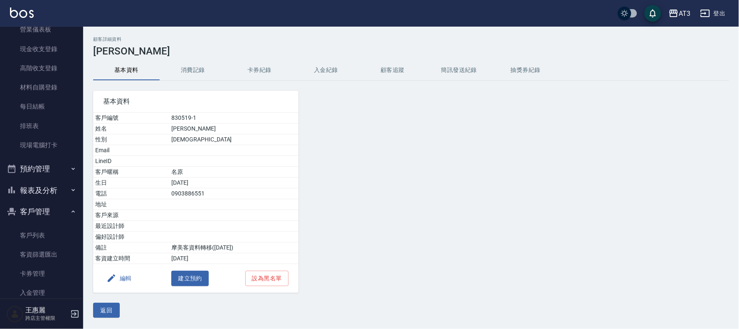
click at [125, 276] on button "編輯" at bounding box center [119, 278] width 32 height 15
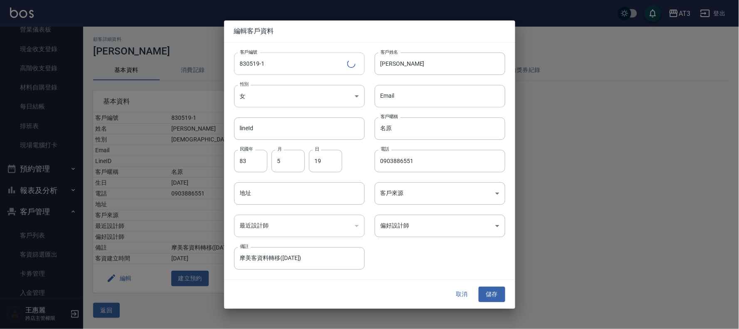
click at [275, 65] on input "830519-1" at bounding box center [290, 63] width 113 height 22
type input "[DATE]1a"
click at [494, 293] on button "儲存" at bounding box center [491, 294] width 27 height 15
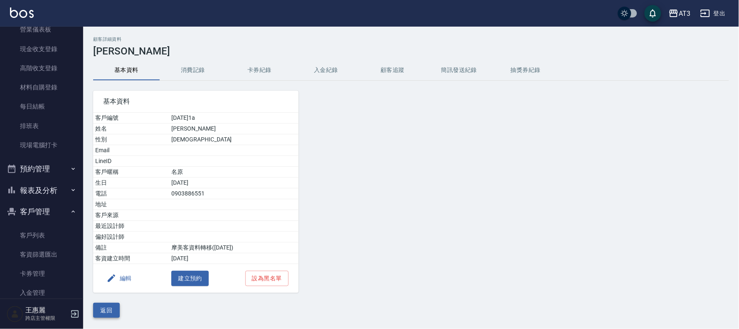
click at [107, 312] on button "返回" at bounding box center [106, 310] width 27 height 15
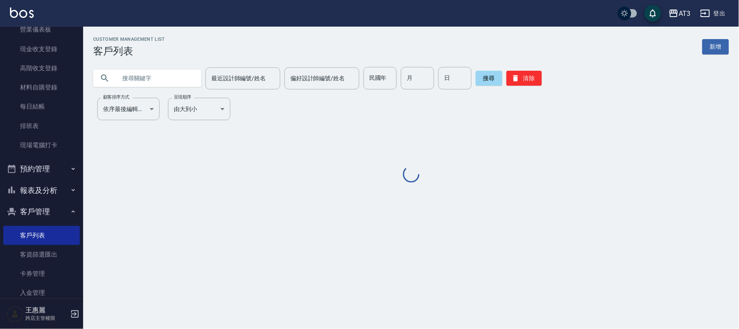
click at [155, 74] on input "text" at bounding box center [155, 78] width 78 height 22
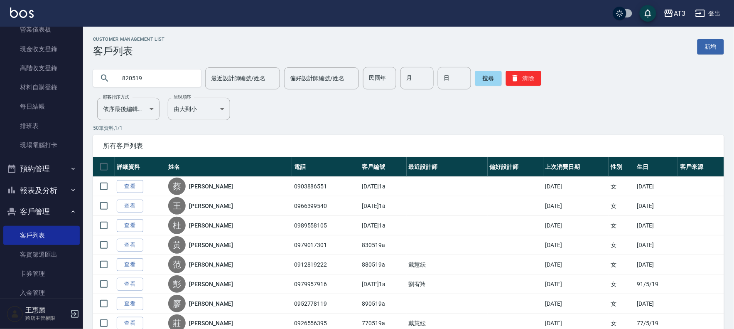
type input "820519"
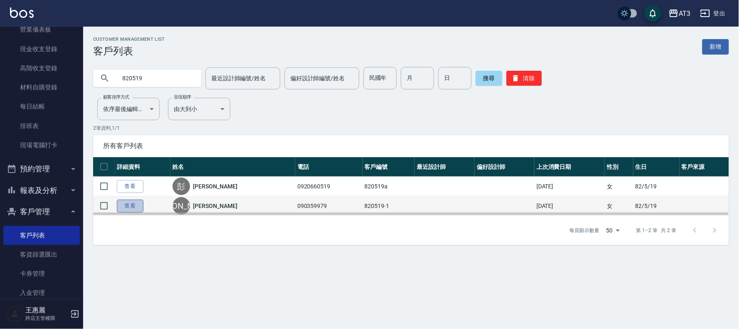
click at [126, 202] on link "查看" at bounding box center [130, 205] width 27 height 13
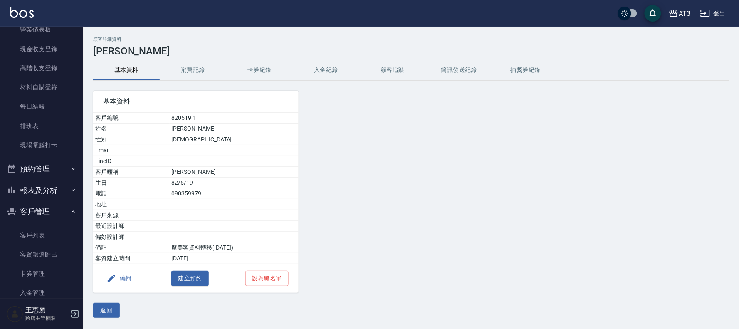
click at [116, 279] on icon "button" at bounding box center [111, 278] width 10 height 10
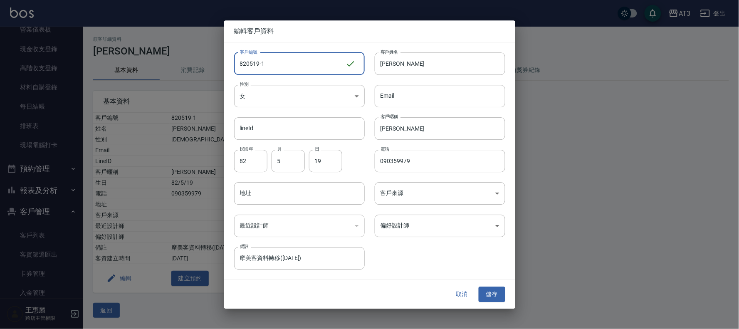
click at [294, 67] on input "820519-1" at bounding box center [289, 63] width 111 height 22
type input "[DATE]1a"
click at [496, 290] on button "儲存" at bounding box center [491, 294] width 27 height 15
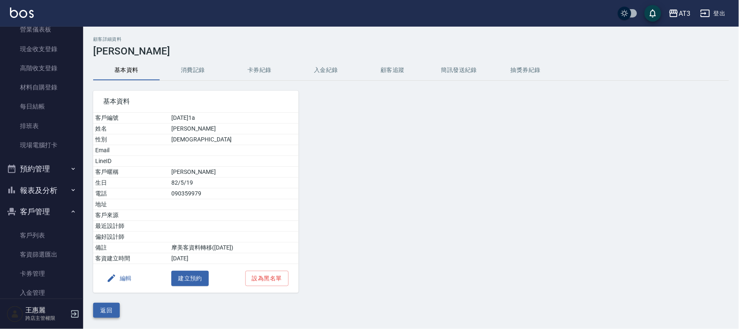
click at [101, 313] on button "返回" at bounding box center [106, 310] width 27 height 15
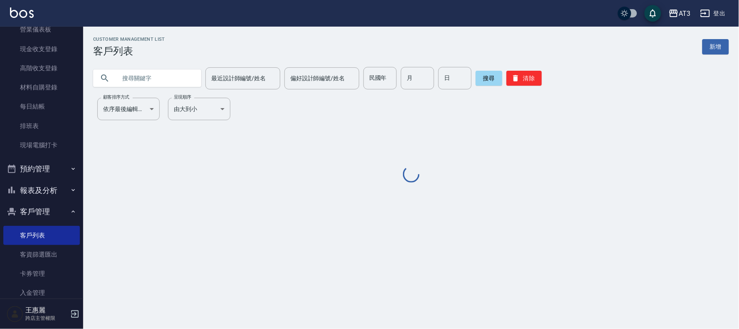
click at [119, 76] on input "text" at bounding box center [155, 78] width 78 height 22
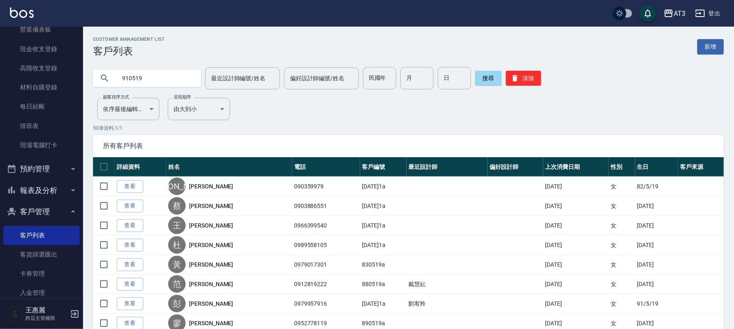
type input "910519"
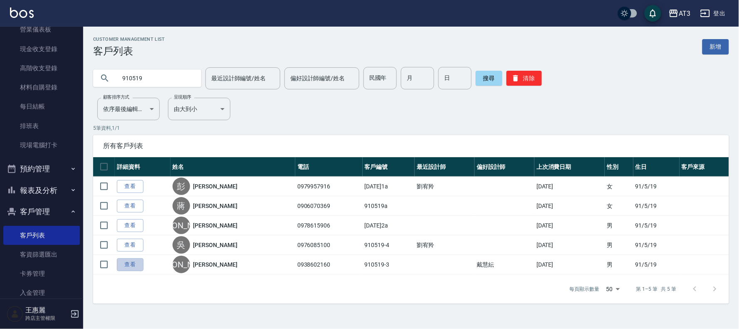
click at [139, 265] on link "查看" at bounding box center [130, 264] width 27 height 13
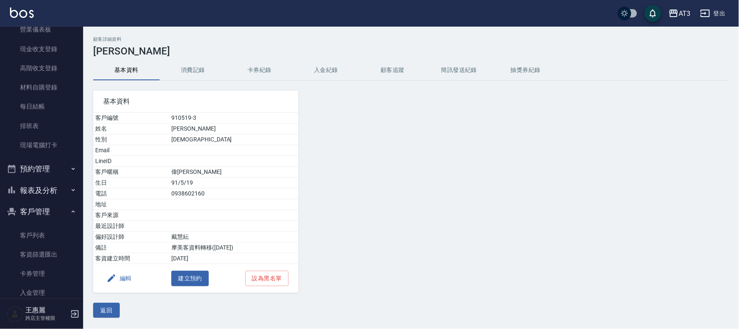
click at [118, 281] on button "編輯" at bounding box center [119, 278] width 32 height 15
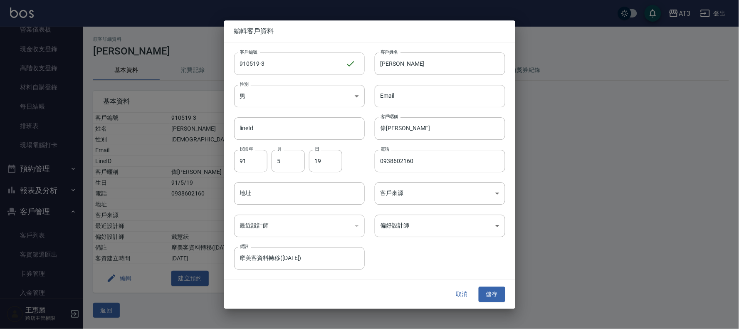
click at [302, 62] on input "910519-3" at bounding box center [289, 63] width 111 height 22
type input "[DATE]3a"
click at [496, 292] on button "儲存" at bounding box center [491, 294] width 27 height 15
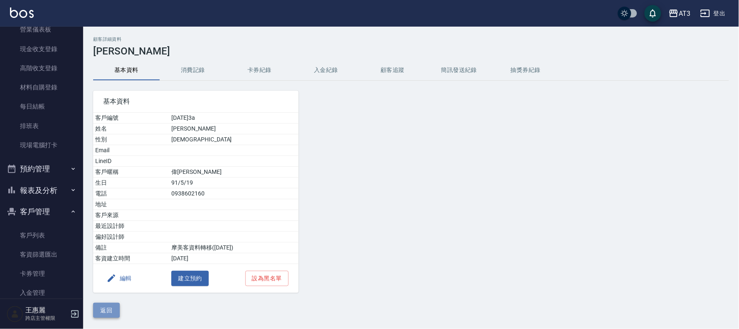
click at [109, 314] on button "返回" at bounding box center [106, 310] width 27 height 15
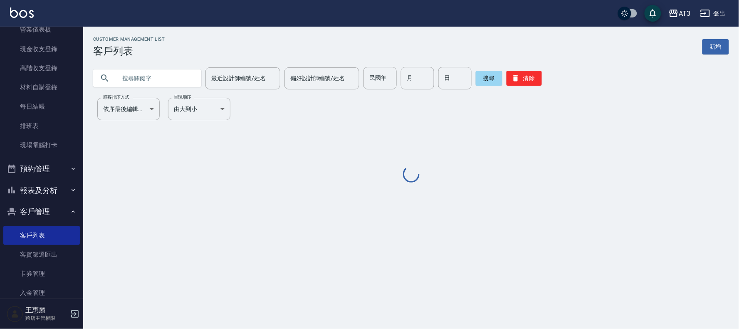
click at [163, 76] on input "text" at bounding box center [155, 78] width 78 height 22
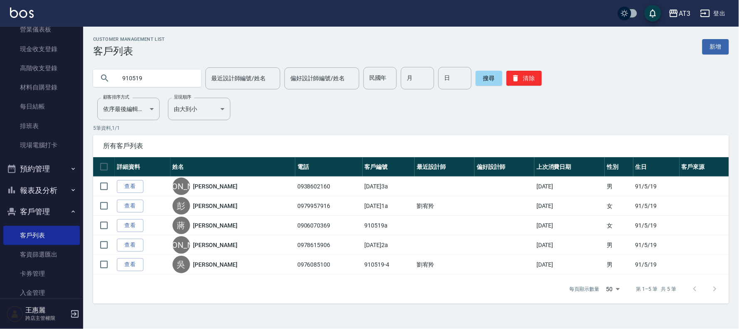
click at [157, 77] on input "910519" at bounding box center [155, 78] width 78 height 22
type input "2584"
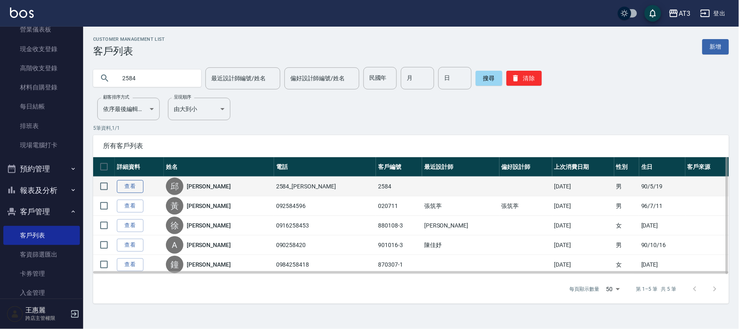
click at [129, 186] on link "查看" at bounding box center [130, 186] width 27 height 13
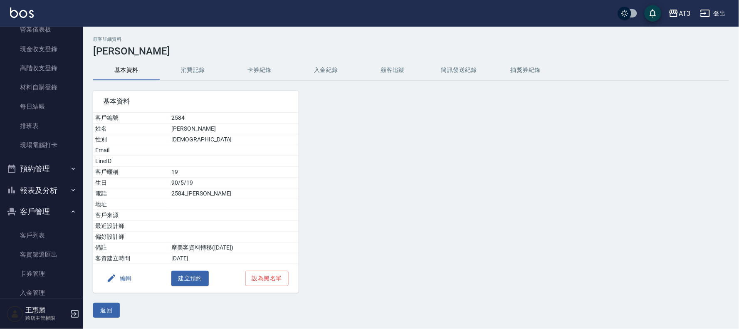
click at [123, 278] on button "編輯" at bounding box center [119, 278] width 32 height 15
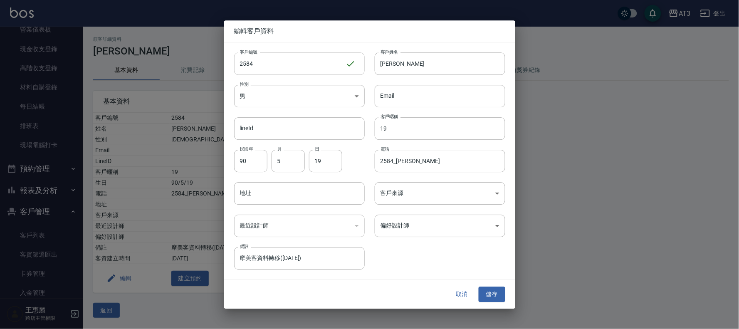
click at [266, 61] on input "2584" at bounding box center [289, 63] width 111 height 22
type input "2584a"
click at [499, 293] on button "儲存" at bounding box center [491, 294] width 27 height 15
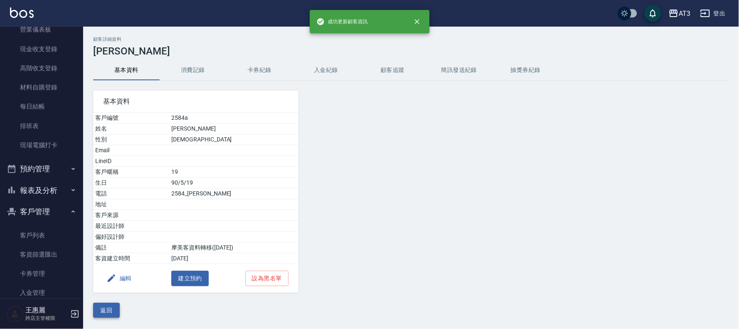
click at [107, 306] on button "返回" at bounding box center [106, 310] width 27 height 15
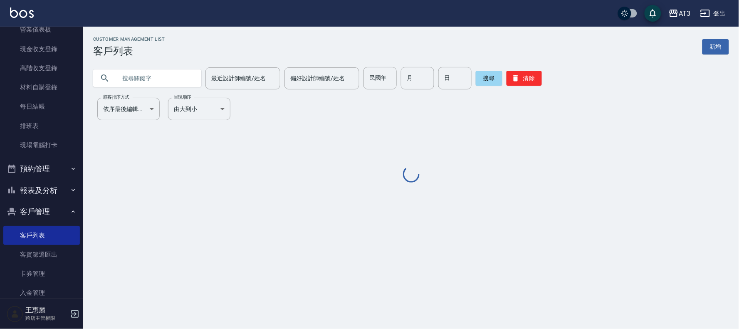
click at [143, 76] on input "text" at bounding box center [155, 78] width 78 height 22
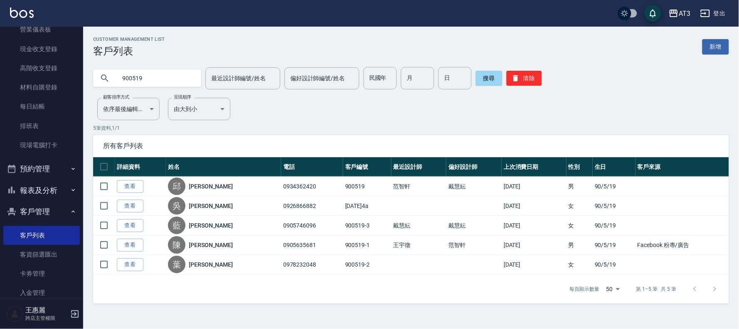
click at [160, 81] on input "900519" at bounding box center [155, 78] width 78 height 22
type input "920519"
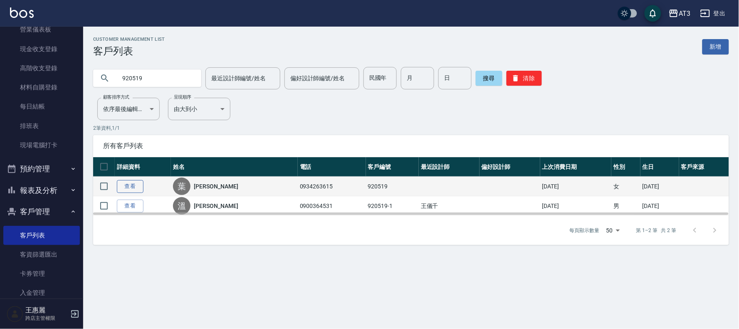
click at [132, 183] on link "查看" at bounding box center [130, 186] width 27 height 13
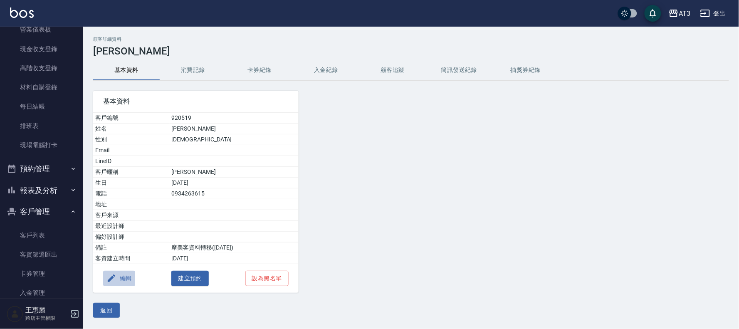
click at [125, 277] on button "編輯" at bounding box center [119, 278] width 32 height 15
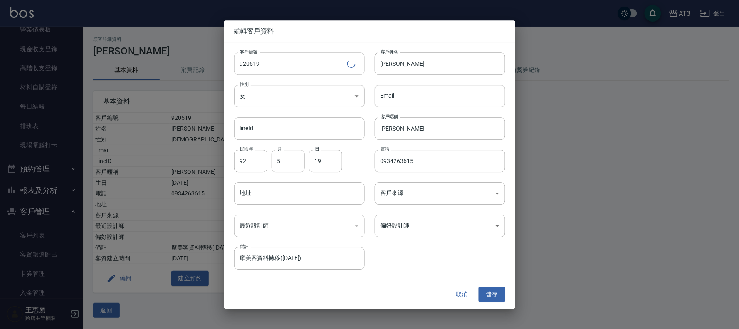
click at [278, 65] on input "920519" at bounding box center [290, 63] width 113 height 22
type input "920519a"
drag, startPoint x: 491, startPoint y: 297, endPoint x: 484, endPoint y: 295, distance: 7.7
click at [491, 297] on button "儲存" at bounding box center [491, 294] width 27 height 15
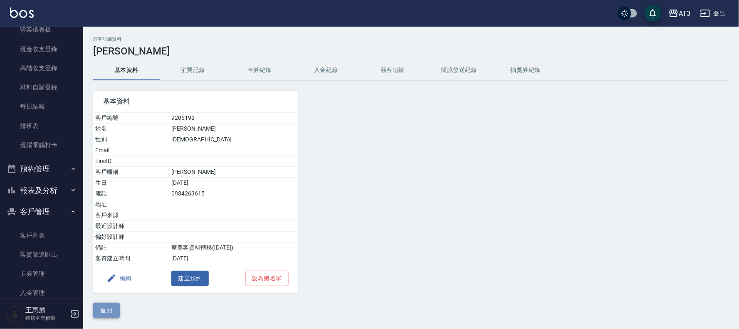
click at [111, 309] on button "返回" at bounding box center [106, 310] width 27 height 15
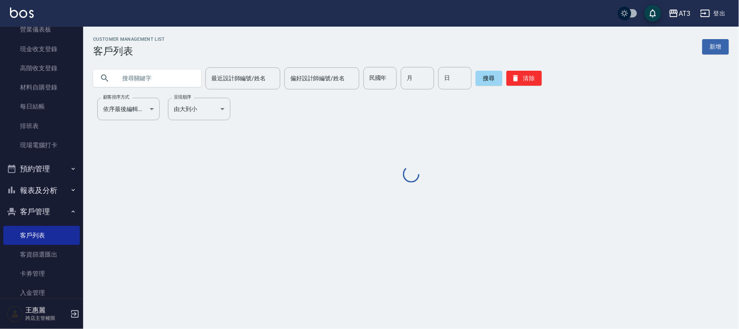
click at [194, 79] on input "text" at bounding box center [155, 78] width 78 height 22
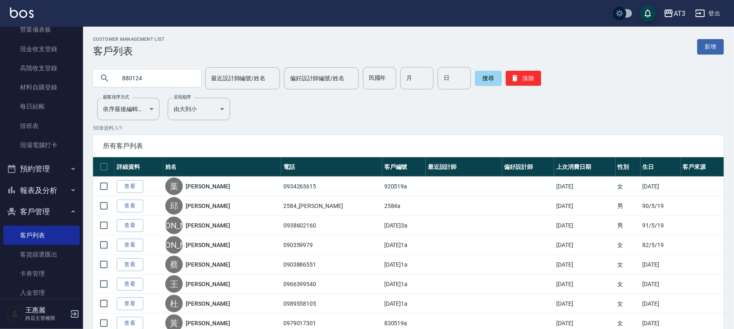
type input "880124"
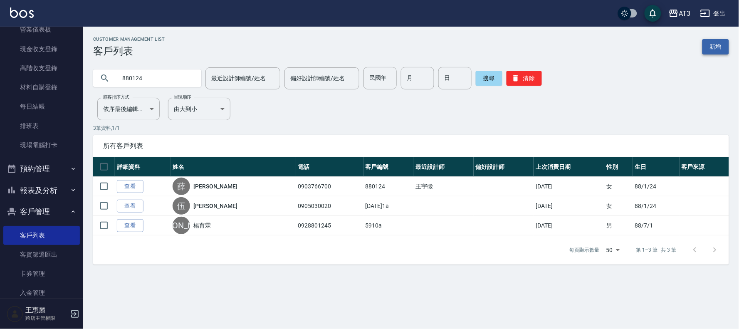
click at [719, 49] on link "新增" at bounding box center [715, 46] width 27 height 15
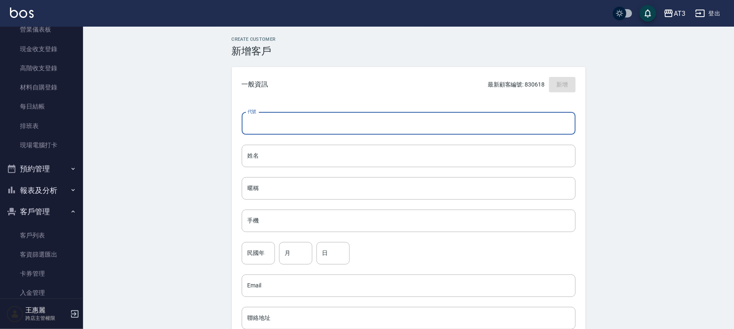
click at [297, 129] on input "代號" at bounding box center [409, 123] width 334 height 22
type input "710705"
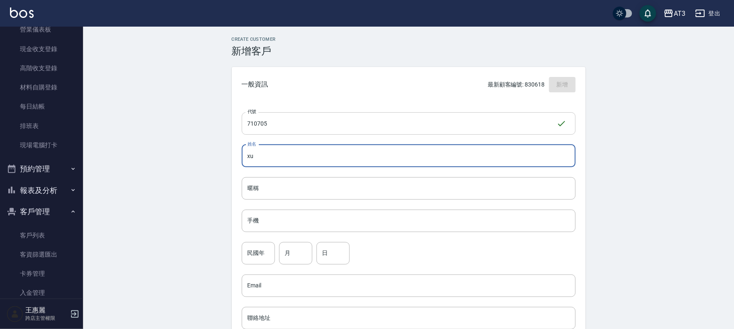
type input "x"
type input "尥"
type input "[PERSON_NAME]"
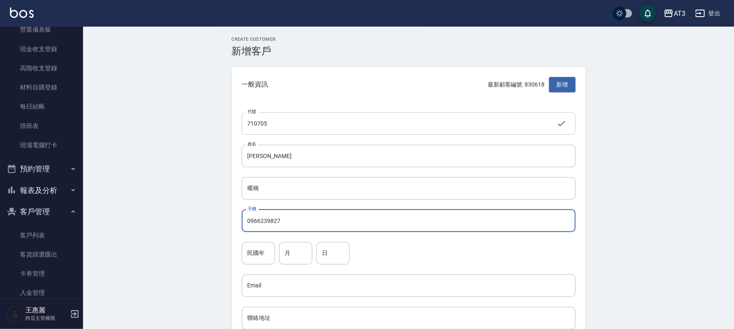
type input "0966239827"
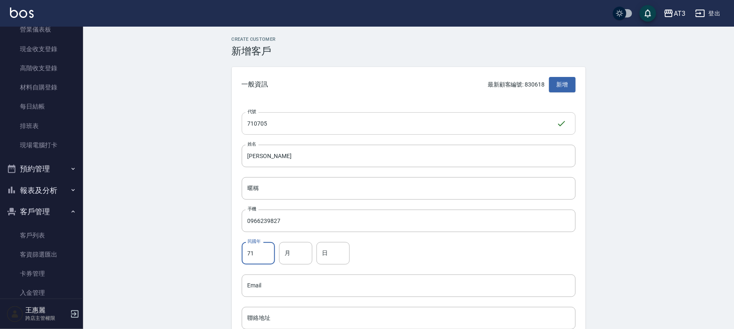
type input "71"
type input "07"
type input "05"
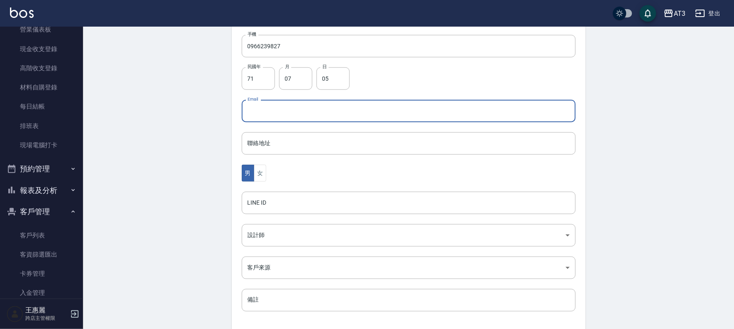
scroll to position [212, 0]
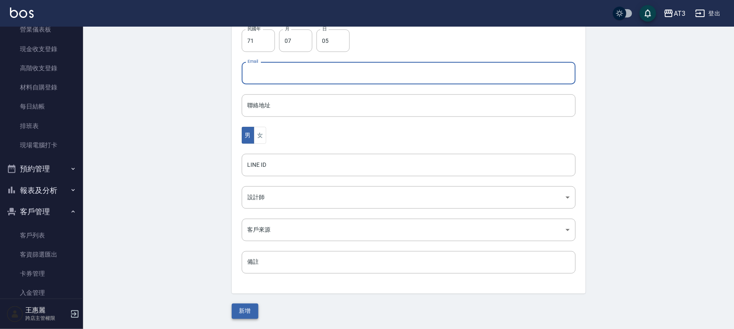
click at [244, 311] on button "新增" at bounding box center [245, 310] width 27 height 15
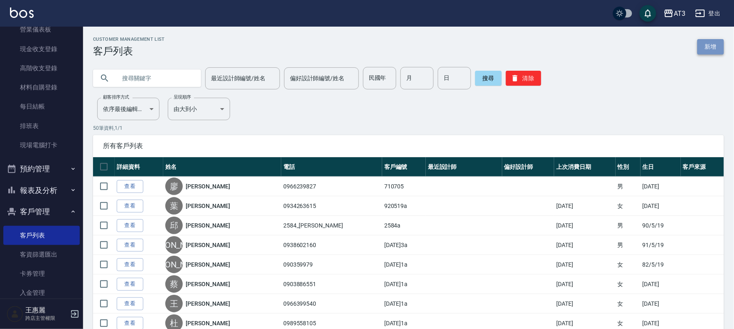
click at [714, 42] on link "新增" at bounding box center [711, 46] width 27 height 15
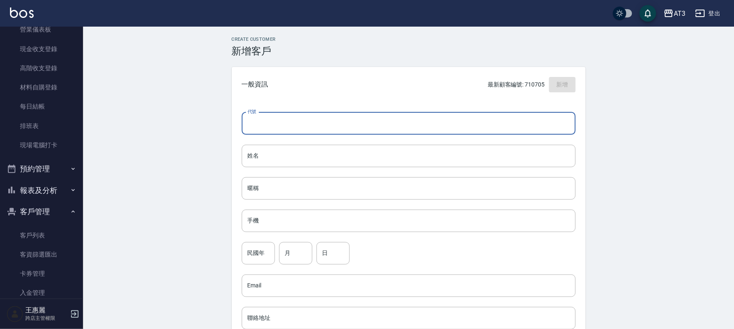
click at [312, 121] on input "代號" at bounding box center [409, 123] width 334 height 22
type input "860318"
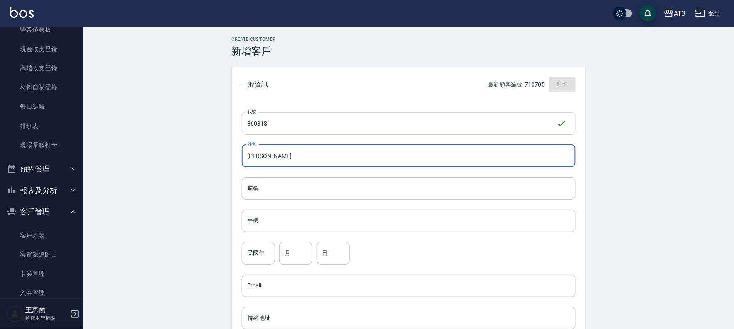
type input "[PERSON_NAME]"
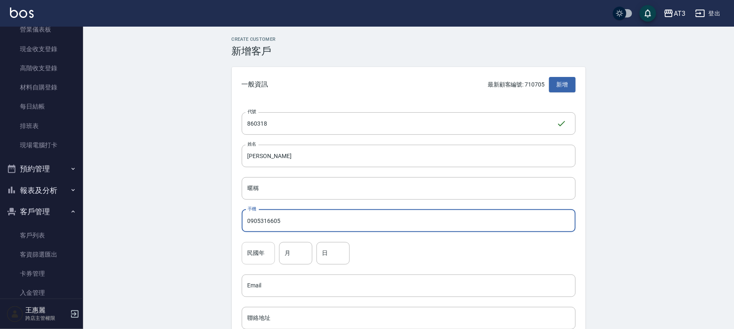
type input "0905316605"
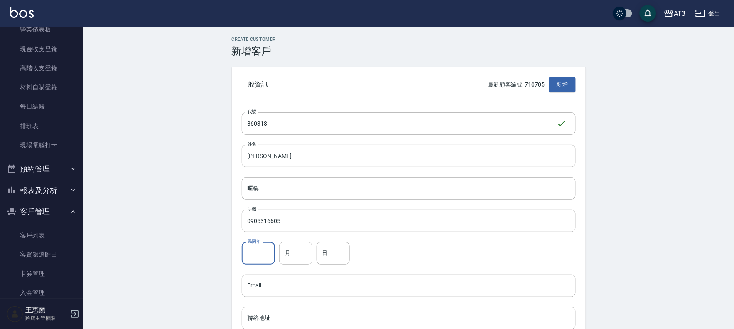
click at [253, 253] on input "民國年" at bounding box center [258, 253] width 33 height 22
type input "86"
type input "3"
click at [305, 261] on input "3" at bounding box center [295, 253] width 33 height 22
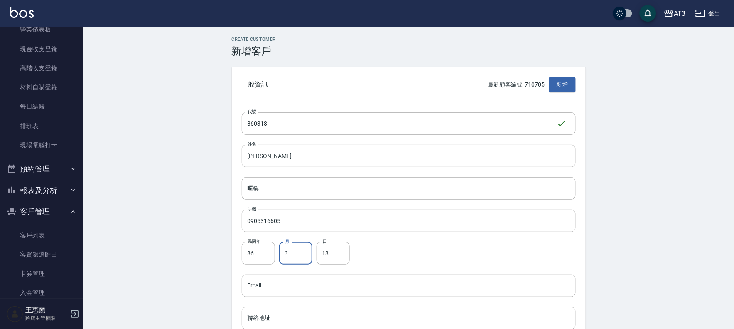
click at [305, 260] on input "3" at bounding box center [295, 253] width 33 height 22
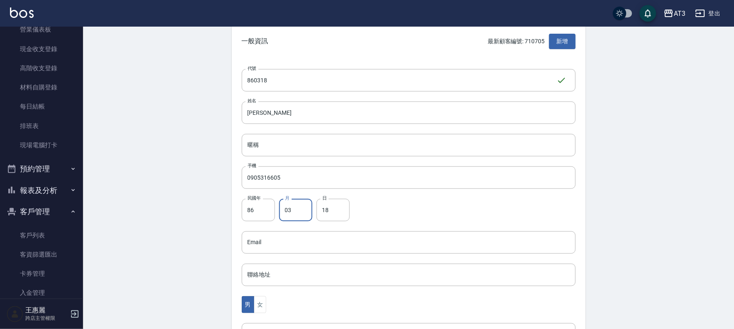
scroll to position [185, 0]
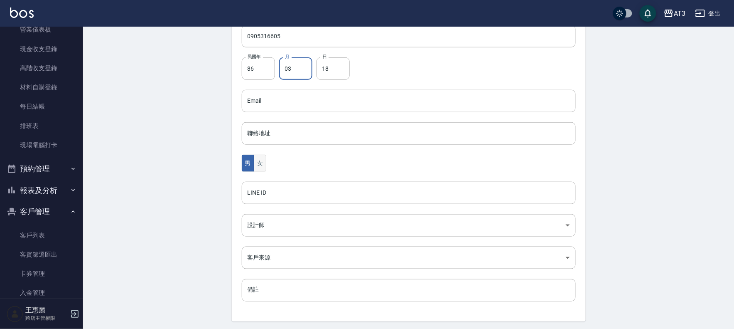
click at [262, 165] on button "女" at bounding box center [260, 163] width 12 height 17
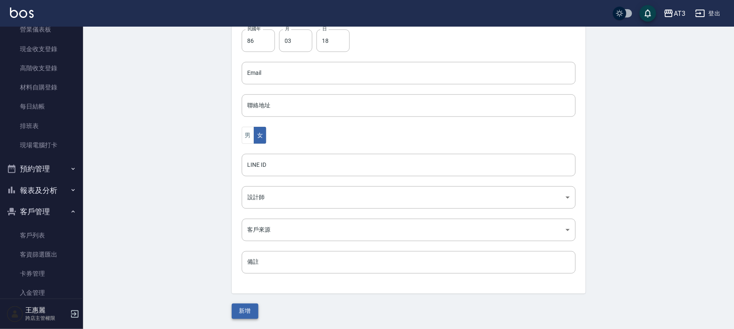
click at [254, 308] on button "新增" at bounding box center [245, 310] width 27 height 15
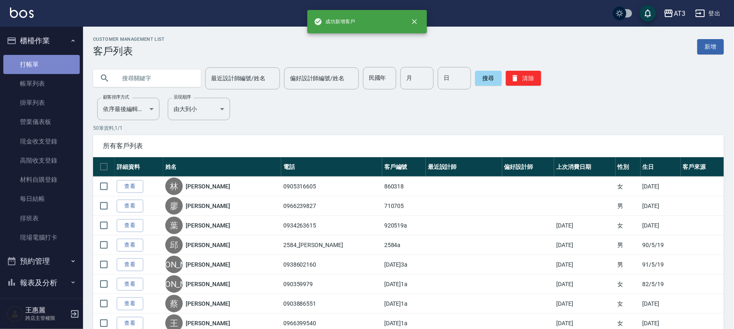
click at [49, 59] on link "打帳單" at bounding box center [41, 64] width 76 height 19
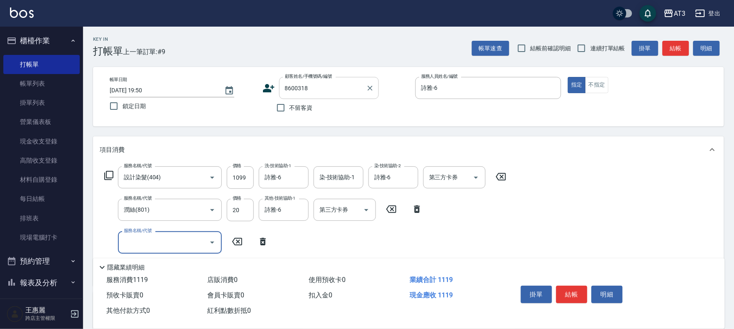
click at [295, 91] on input "8600318" at bounding box center [323, 88] width 80 height 15
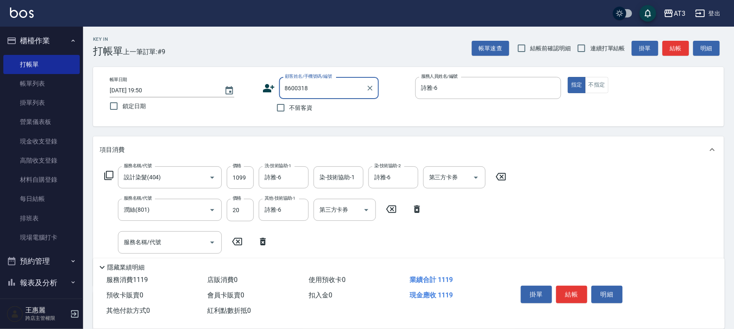
click at [295, 90] on input "8600318" at bounding box center [323, 88] width 80 height 15
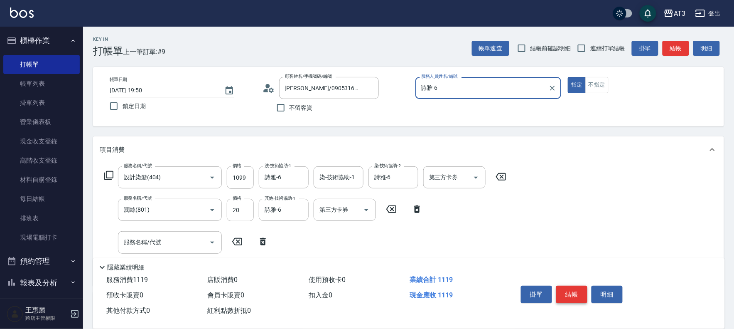
click at [574, 294] on button "結帳" at bounding box center [571, 294] width 31 height 17
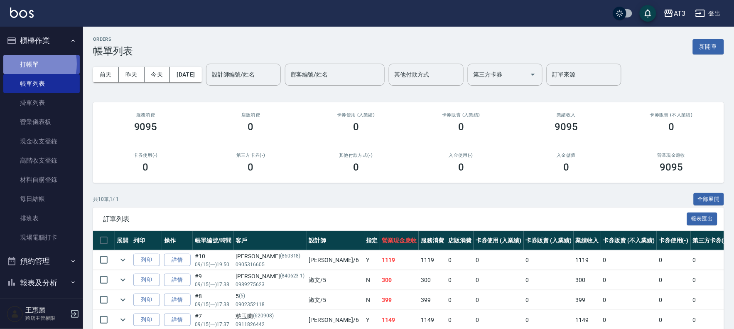
click at [24, 64] on link "打帳單" at bounding box center [41, 64] width 76 height 19
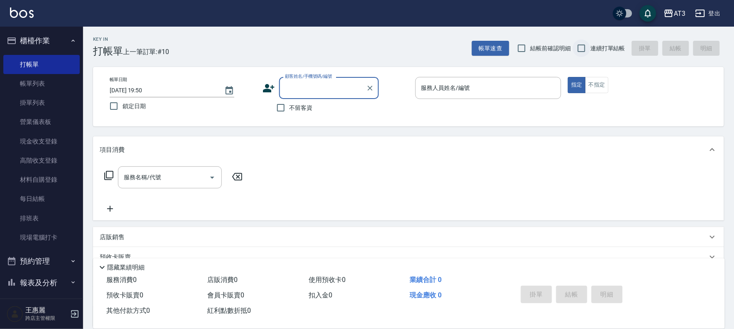
click at [574, 50] on input "連續打單結帳" at bounding box center [581, 47] width 17 height 17
click at [337, 81] on div "顧客姓名/手機號碼/編號 顧客姓名/手機號碼/編號" at bounding box center [329, 88] width 100 height 22
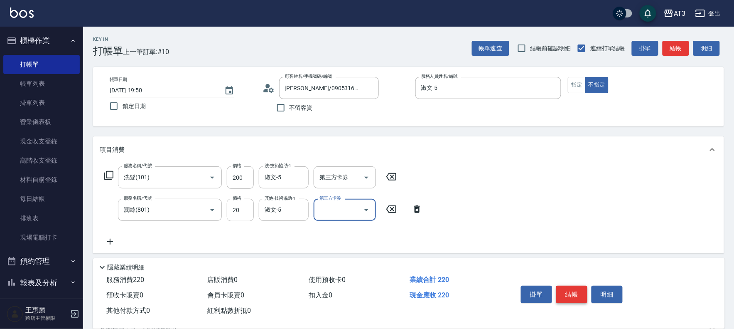
click at [563, 293] on button "結帳" at bounding box center [571, 294] width 31 height 17
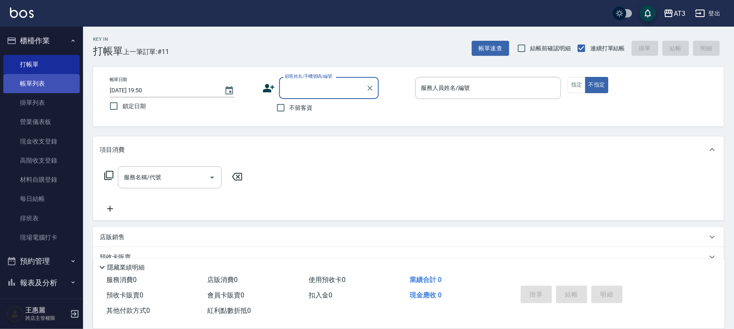
click at [40, 87] on link "帳單列表" at bounding box center [41, 83] width 76 height 19
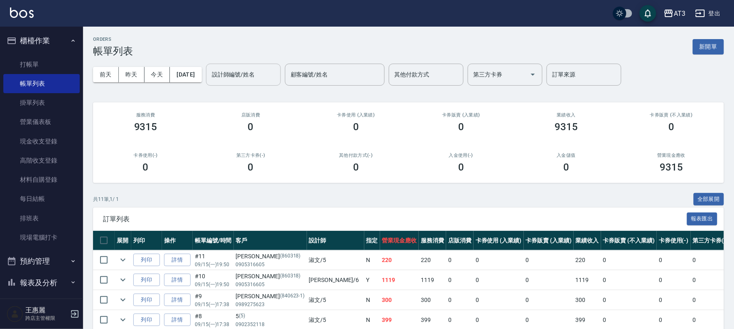
click at [228, 76] on input "設計師編號/姓名" at bounding box center [243, 74] width 67 height 15
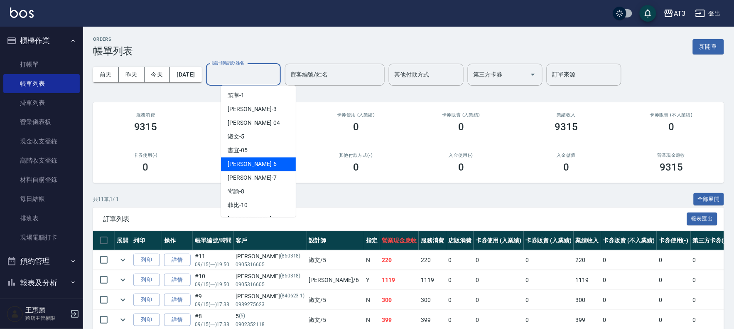
click at [249, 163] on div "詩雅 -6" at bounding box center [258, 165] width 75 height 14
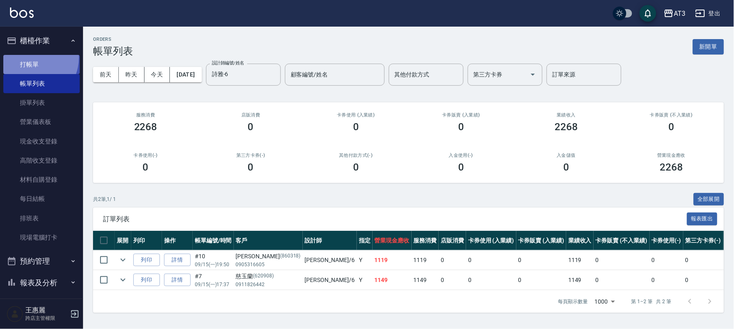
click at [30, 57] on link "打帳單" at bounding box center [41, 64] width 76 height 19
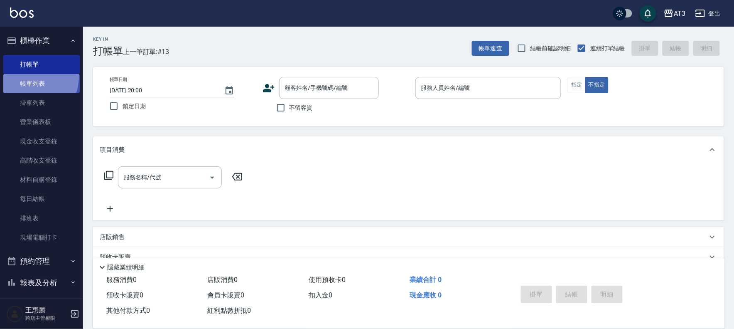
click at [30, 77] on link "帳單列表" at bounding box center [41, 83] width 76 height 19
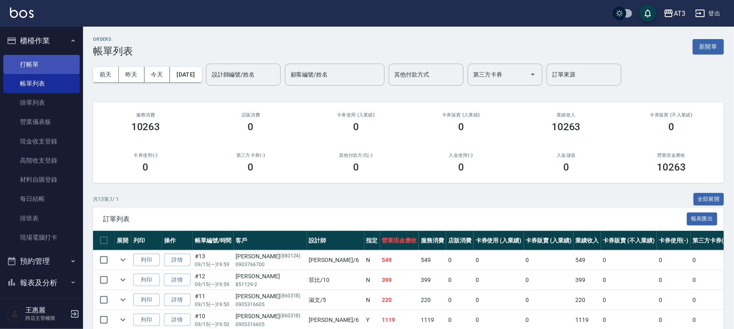
click at [44, 59] on link "打帳單" at bounding box center [41, 64] width 76 height 19
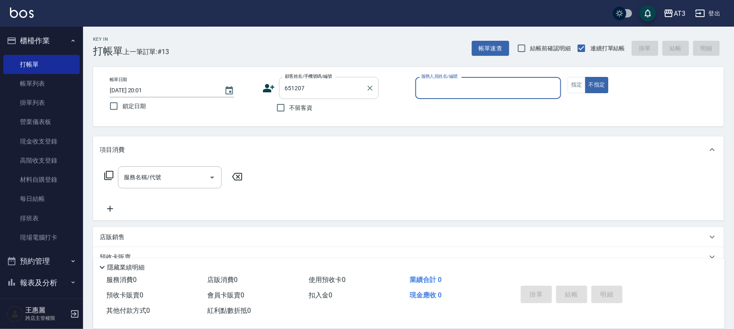
click at [326, 92] on input "651207" at bounding box center [323, 88] width 80 height 15
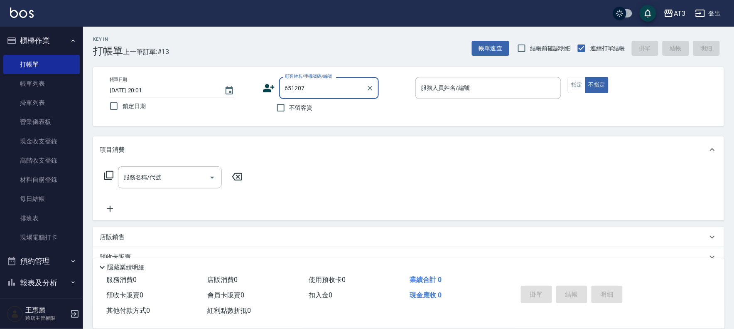
click at [337, 82] on input "651207" at bounding box center [323, 88] width 80 height 15
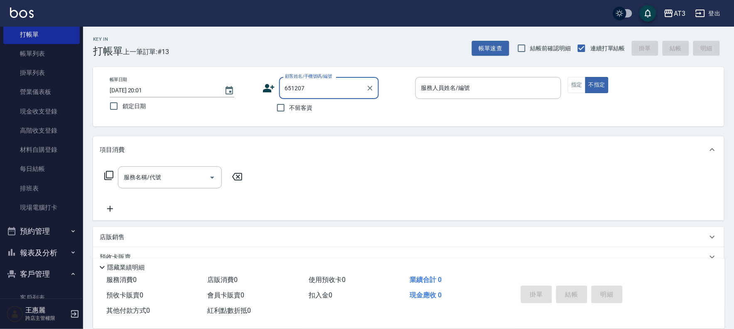
scroll to position [46, 0]
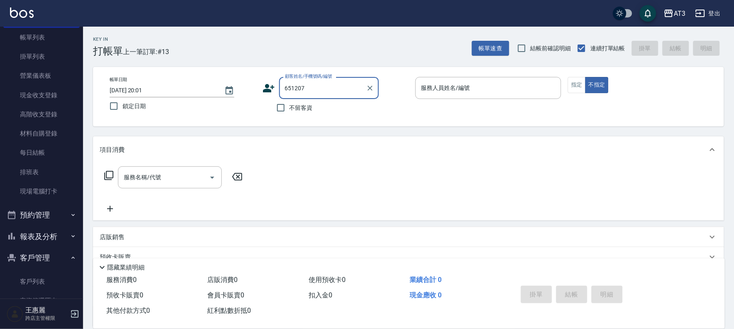
click at [45, 232] on button "報表及分析" at bounding box center [41, 237] width 76 height 22
click at [34, 237] on button "報表及分析" at bounding box center [41, 237] width 76 height 22
click at [31, 242] on button "報表及分析" at bounding box center [41, 237] width 76 height 22
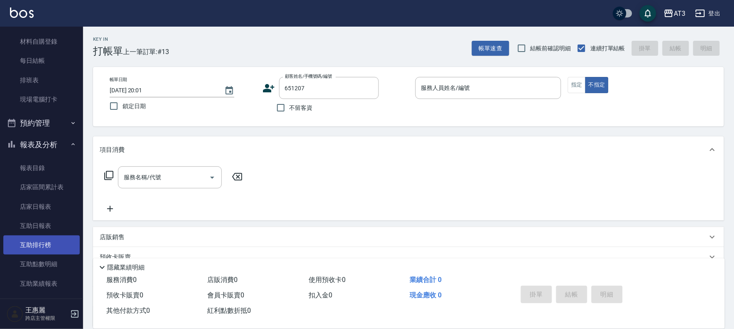
scroll to position [138, 0]
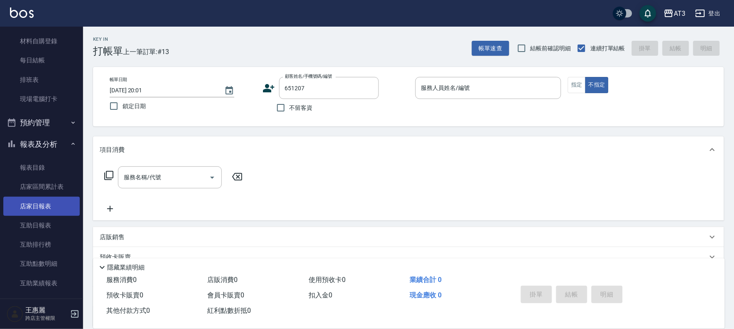
click at [40, 205] on link "店家日報表" at bounding box center [41, 206] width 76 height 19
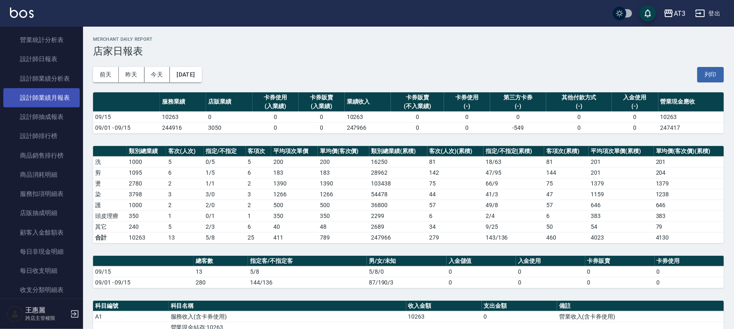
scroll to position [554, 0]
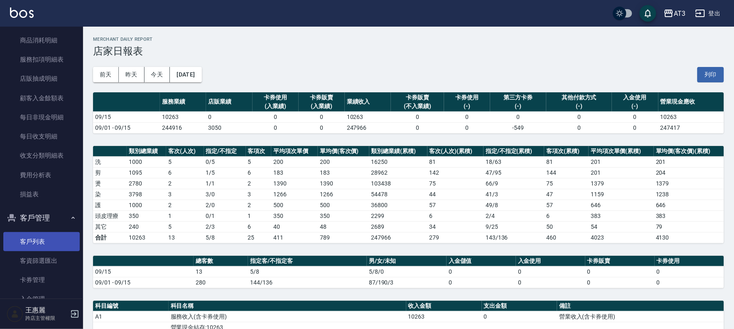
click at [47, 243] on link "客戶列表" at bounding box center [41, 241] width 76 height 19
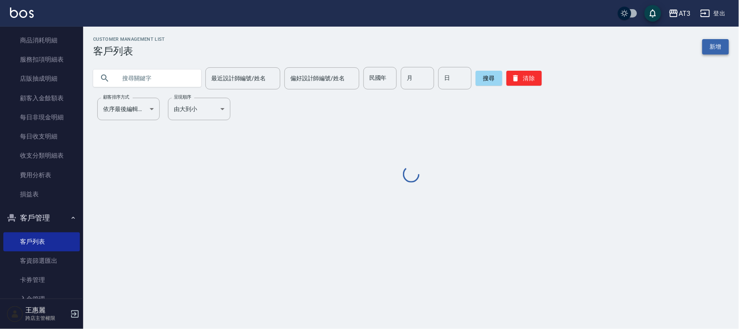
click at [710, 46] on link "新增" at bounding box center [715, 46] width 27 height 15
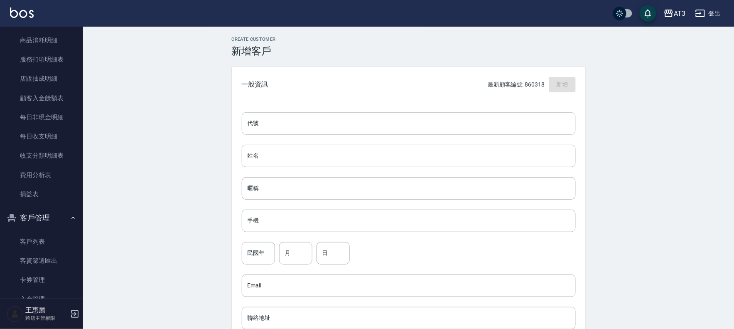
click at [320, 126] on input "代號" at bounding box center [409, 123] width 334 height 22
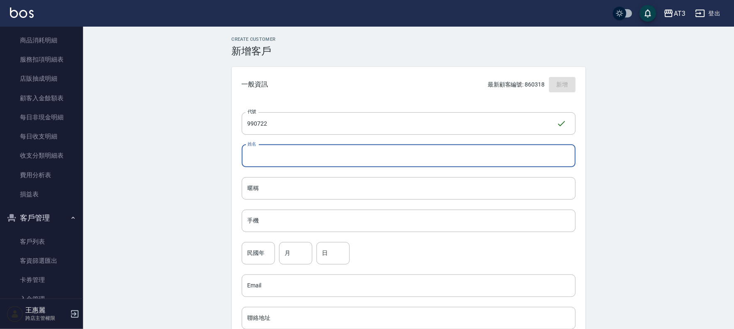
click at [293, 156] on input "姓名" at bounding box center [409, 156] width 334 height 22
click at [315, 222] on input "手機" at bounding box center [409, 220] width 334 height 22
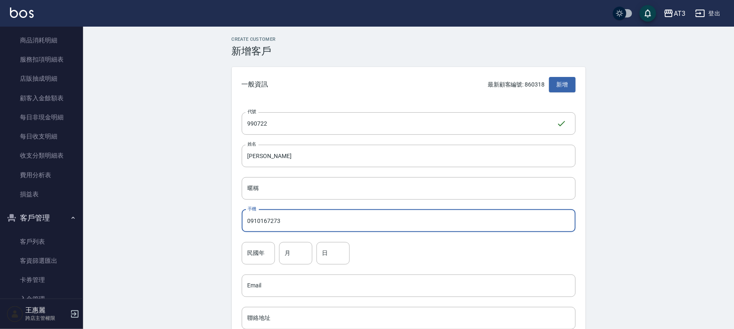
click at [254, 256] on input "民國年" at bounding box center [258, 253] width 33 height 22
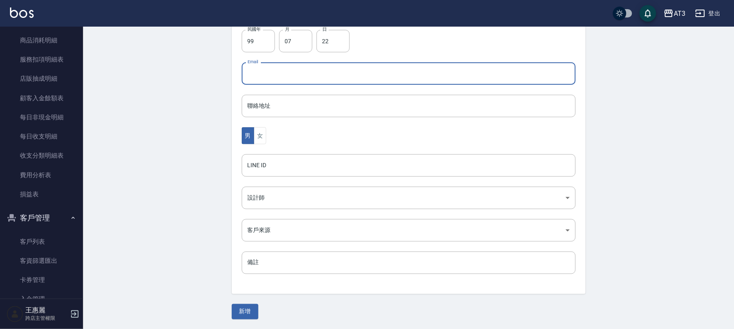
scroll to position [212, 0]
click at [249, 310] on button "新增" at bounding box center [245, 310] width 27 height 15
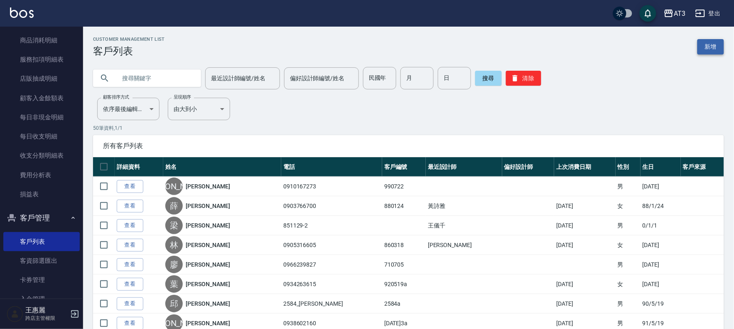
click at [712, 48] on link "新增" at bounding box center [711, 46] width 27 height 15
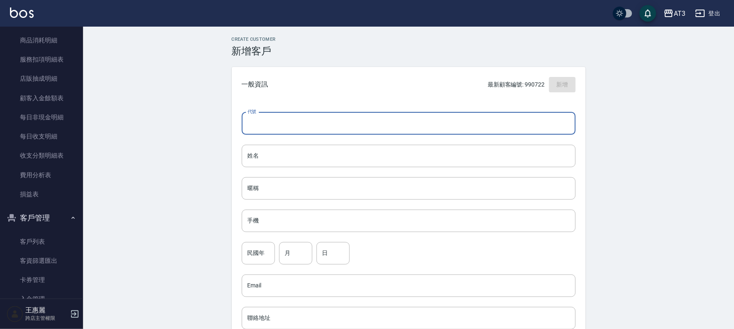
click at [292, 113] on input "代號" at bounding box center [409, 123] width 334 height 22
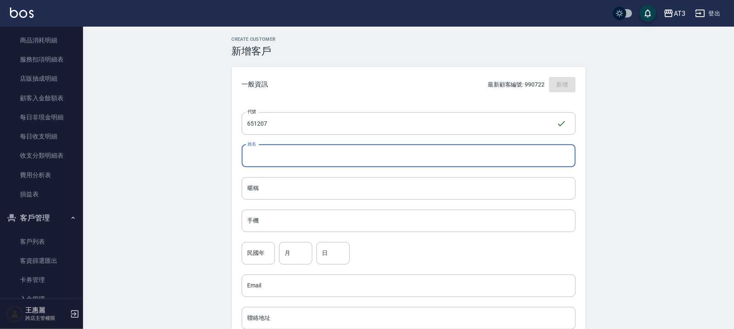
click at [278, 153] on input "姓名" at bounding box center [409, 156] width 334 height 22
click at [265, 226] on input "手機" at bounding box center [409, 220] width 334 height 22
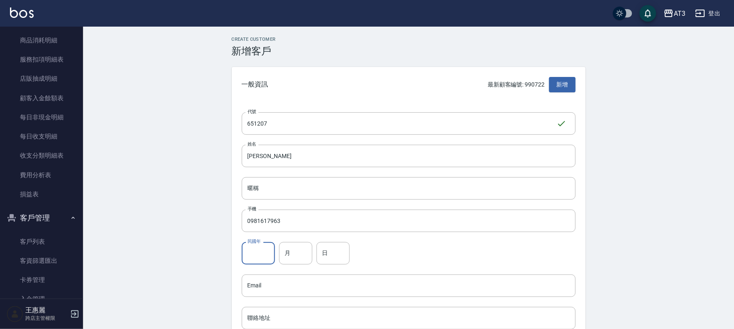
click at [254, 258] on input "民國年" at bounding box center [258, 253] width 33 height 22
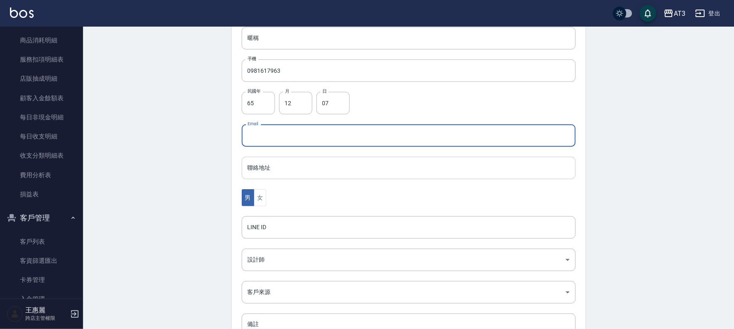
scroll to position [185, 0]
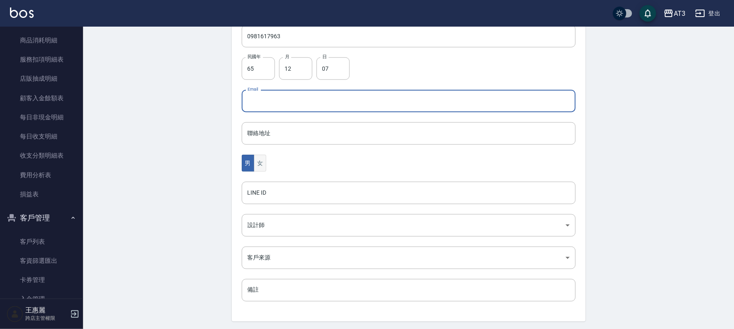
click at [260, 166] on button "女" at bounding box center [260, 163] width 12 height 17
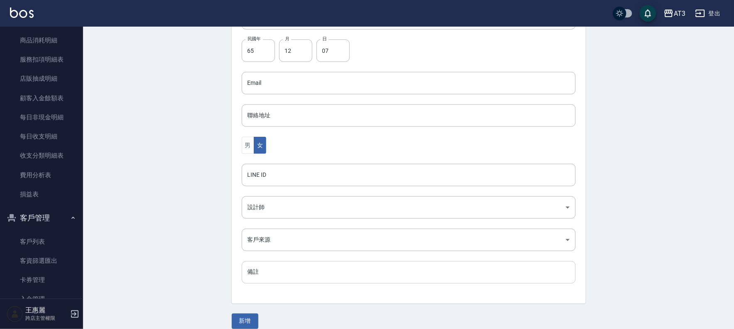
scroll to position [212, 0]
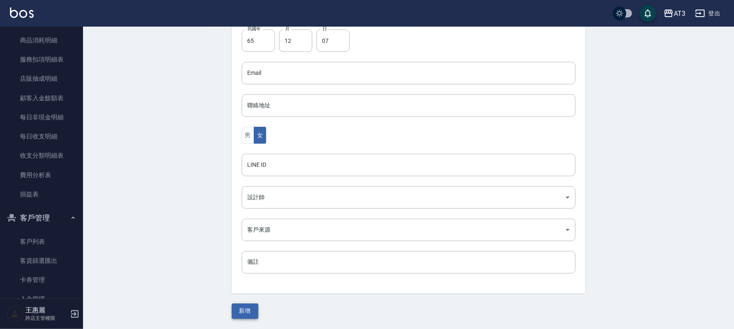
click at [252, 308] on button "新增" at bounding box center [245, 310] width 27 height 15
click at [246, 309] on button "新增" at bounding box center [245, 310] width 27 height 15
click at [249, 313] on button "新增" at bounding box center [245, 310] width 27 height 15
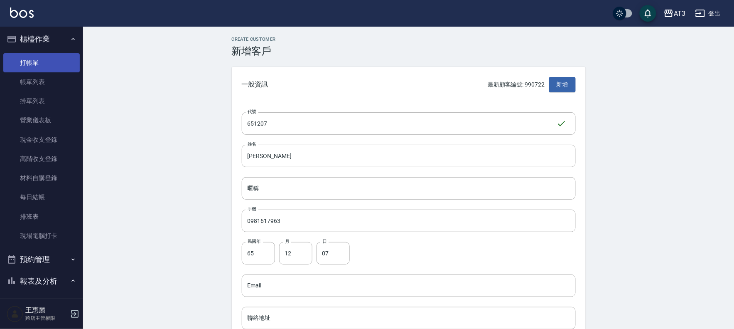
scroll to position [0, 0]
click at [39, 61] on link "打帳單" at bounding box center [41, 64] width 76 height 19
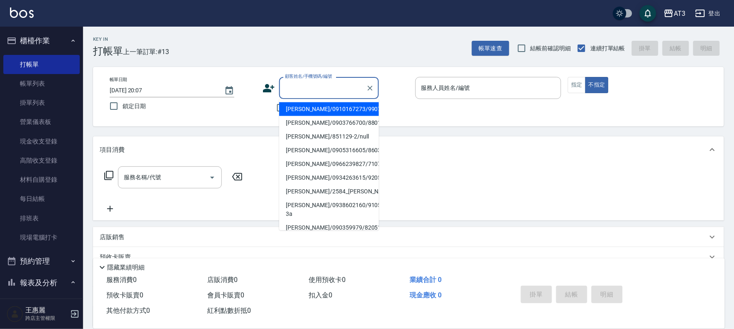
click at [317, 91] on input "顧客姓名/手機號碼/編號" at bounding box center [323, 88] width 80 height 15
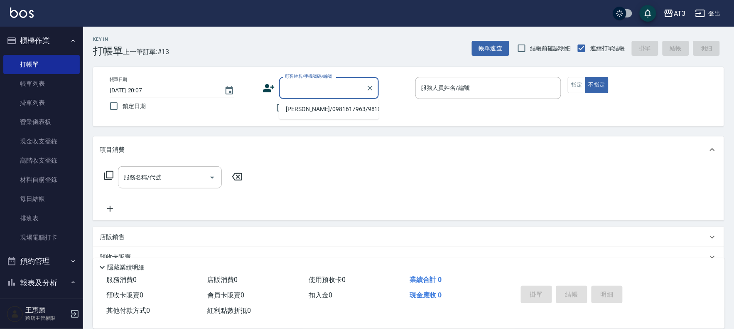
click at [268, 87] on icon at bounding box center [269, 88] width 12 height 8
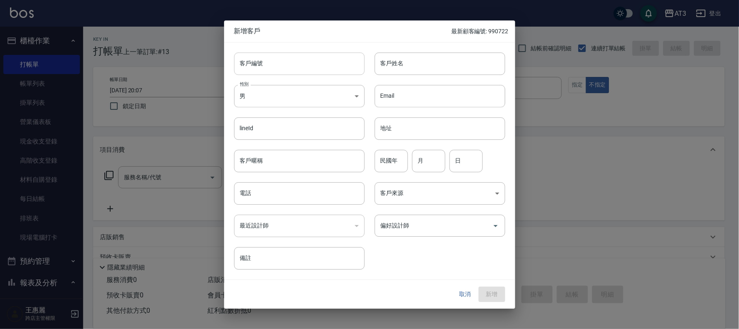
click at [280, 71] on input "客戶編號" at bounding box center [299, 63] width 130 height 22
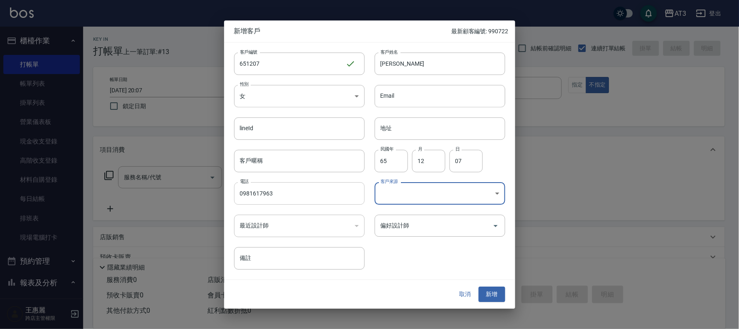
click at [300, 199] on input "0981617963" at bounding box center [299, 193] width 130 height 22
click at [496, 288] on button "新增" at bounding box center [491, 294] width 27 height 15
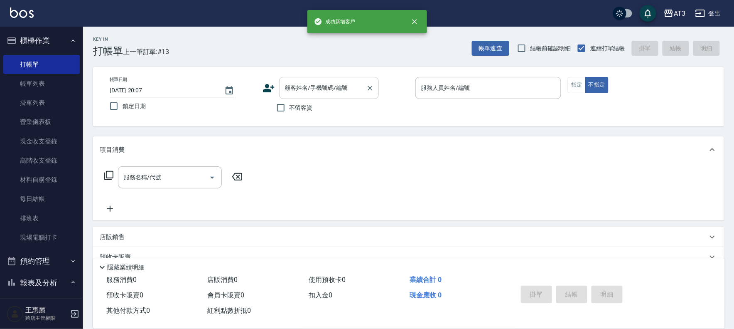
click at [293, 93] on input "顧客姓名/手機號碼/編號" at bounding box center [323, 88] width 80 height 15
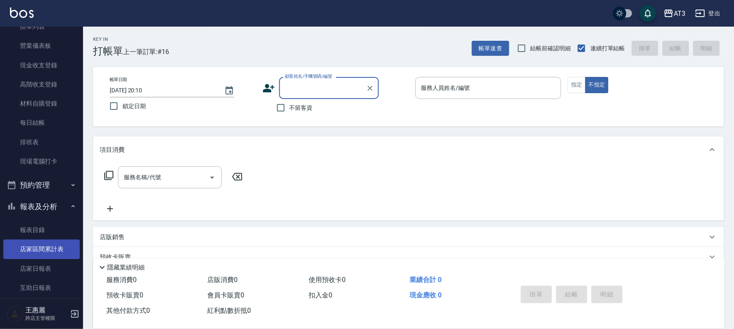
scroll to position [92, 0]
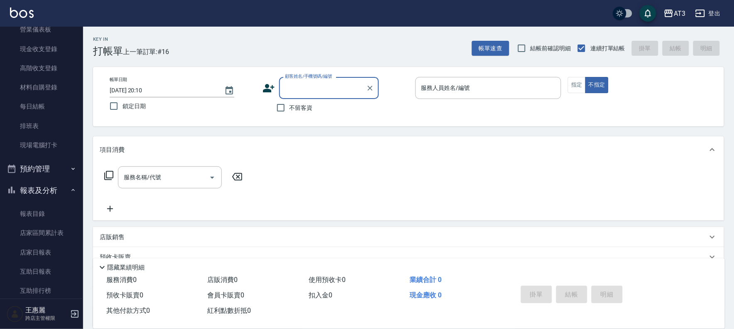
click at [43, 193] on button "報表及分析" at bounding box center [41, 191] width 76 height 22
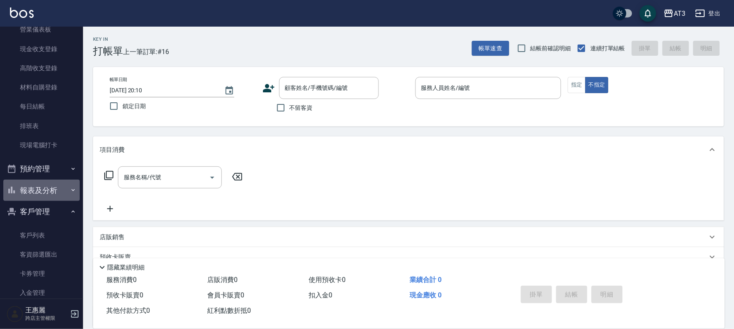
click at [49, 192] on button "報表及分析" at bounding box center [41, 191] width 76 height 22
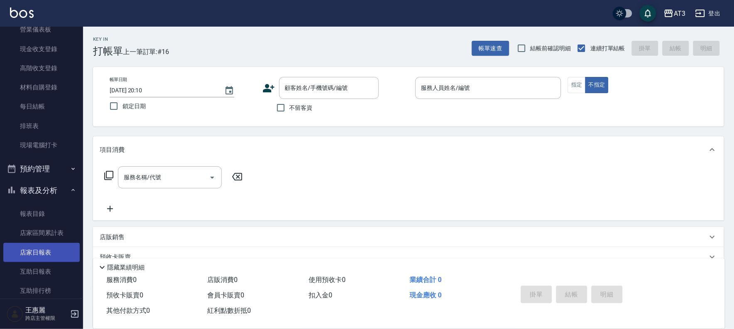
click at [42, 249] on link "店家日報表" at bounding box center [41, 252] width 76 height 19
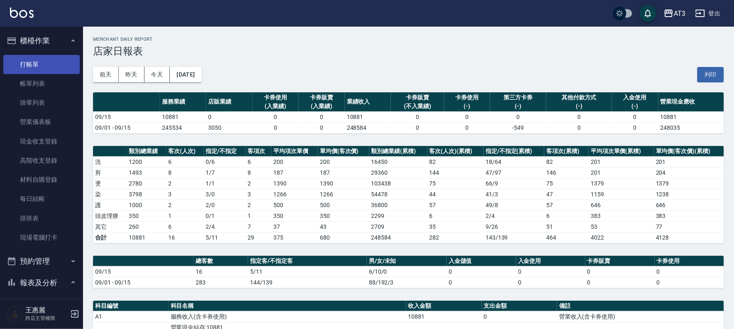
click at [48, 64] on link "打帳單" at bounding box center [41, 64] width 76 height 19
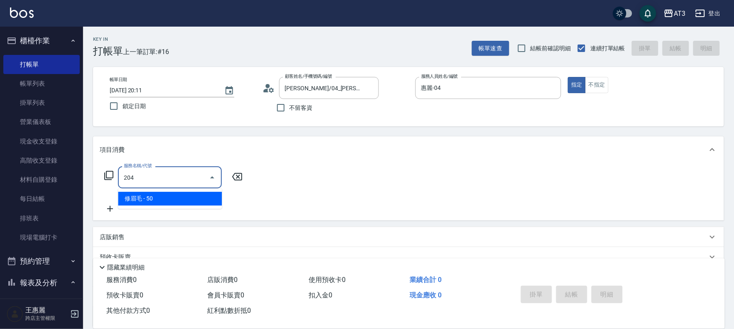
type input "修眉毛(204)"
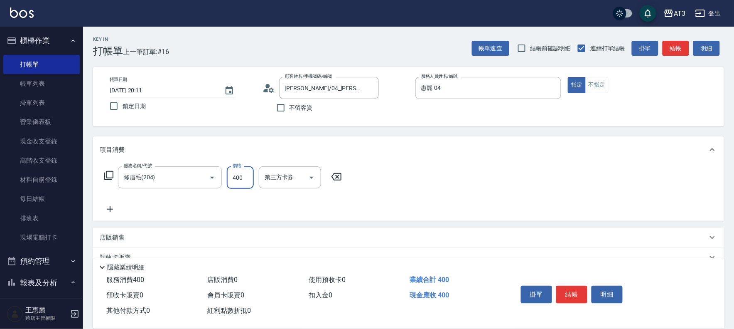
type input "400"
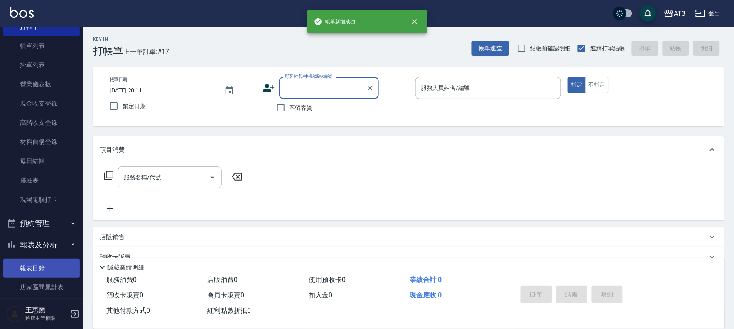
scroll to position [92, 0]
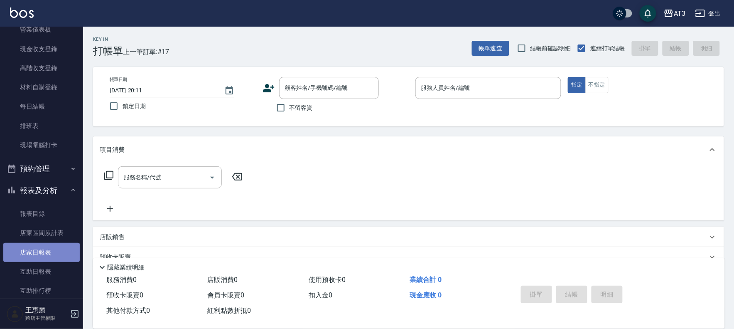
click at [45, 250] on link "店家日報表" at bounding box center [41, 252] width 76 height 19
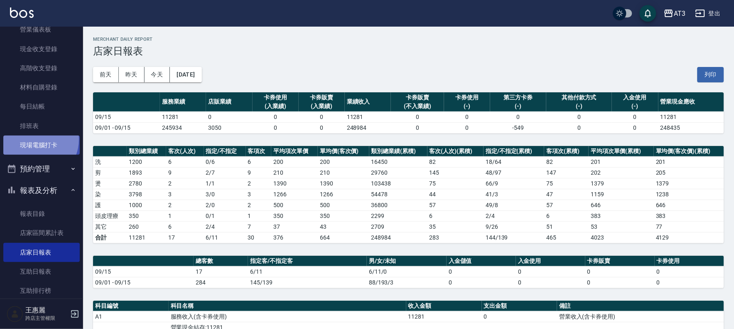
click at [34, 139] on link "現場電腦打卡" at bounding box center [41, 144] width 76 height 19
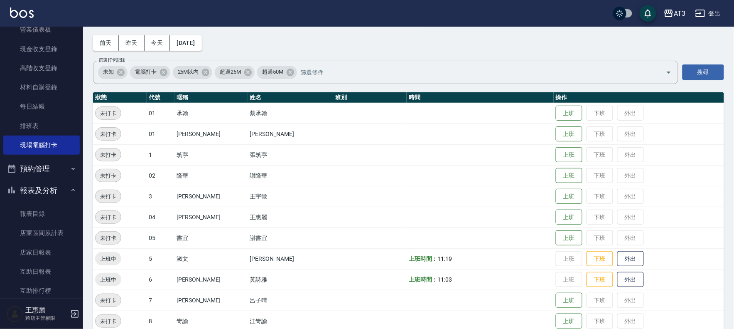
scroll to position [185, 0]
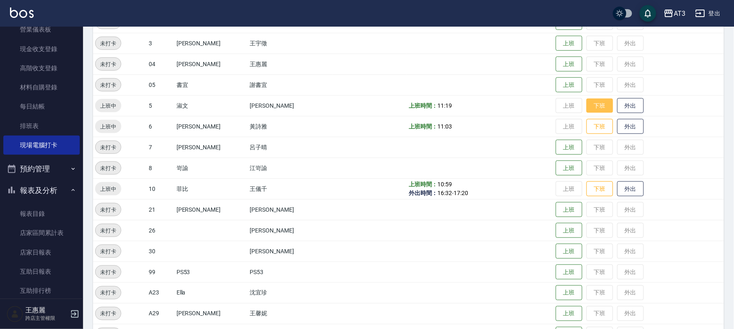
click at [587, 111] on button "下班" at bounding box center [600, 105] width 27 height 15
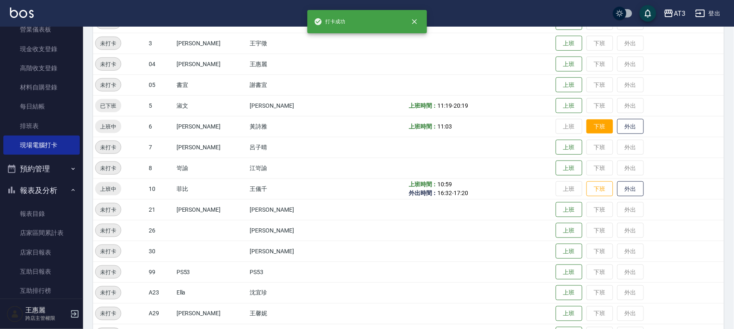
click at [587, 132] on button "下班" at bounding box center [600, 126] width 27 height 15
click at [593, 192] on button "下班" at bounding box center [600, 189] width 27 height 15
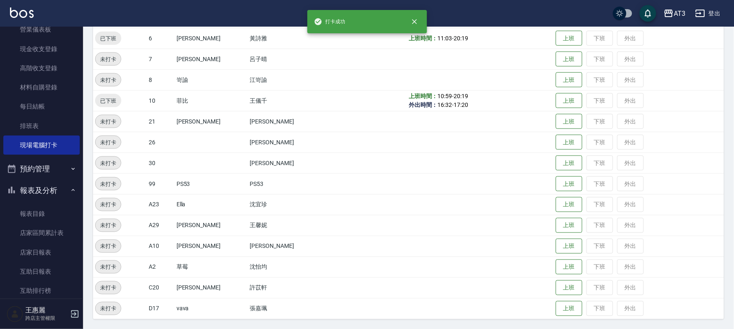
scroll to position [0, 0]
